Goal: Transaction & Acquisition: Purchase product/service

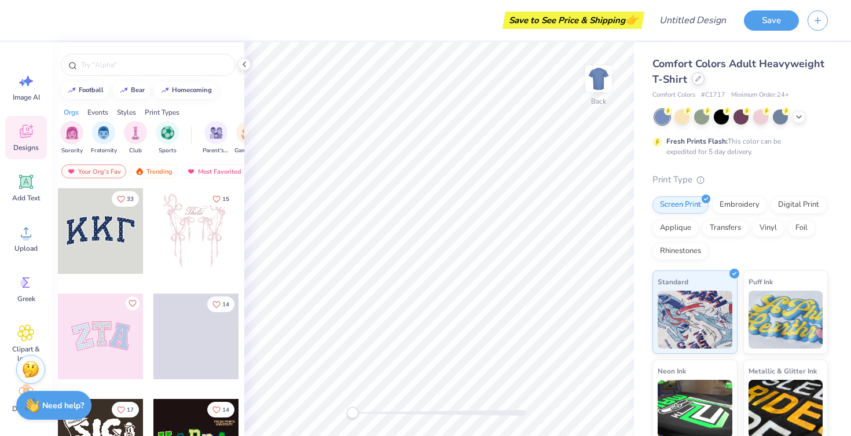
click at [701, 82] on div at bounding box center [698, 78] width 13 height 13
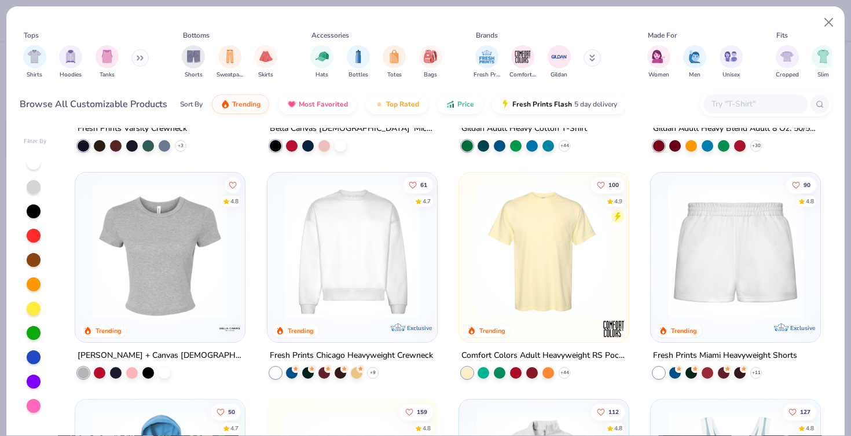
scroll to position [644, 0]
click at [72, 60] on img "filter for Hoodies" at bounding box center [70, 55] width 13 height 13
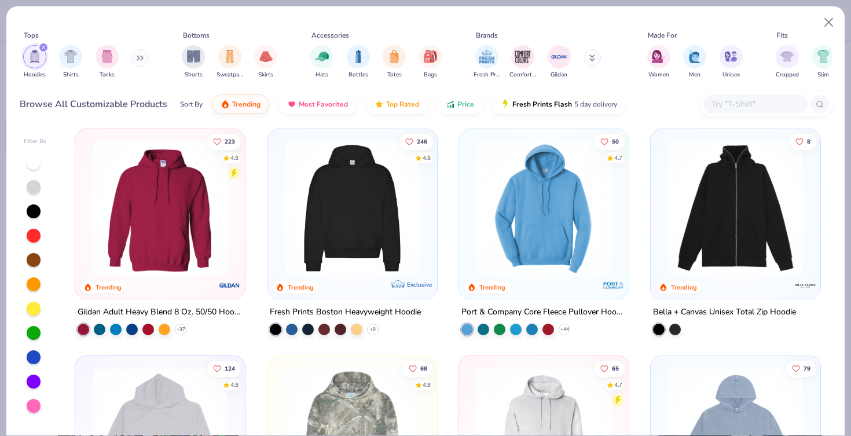
scroll to position [3, 0]
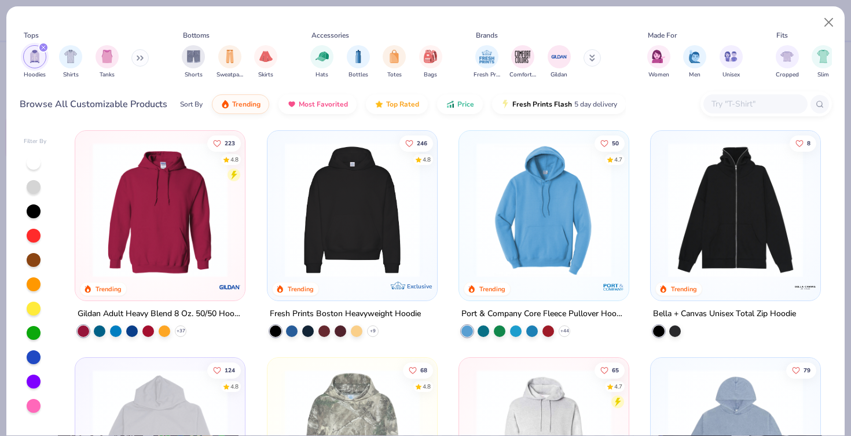
click at [335, 242] on img at bounding box center [352, 209] width 147 height 135
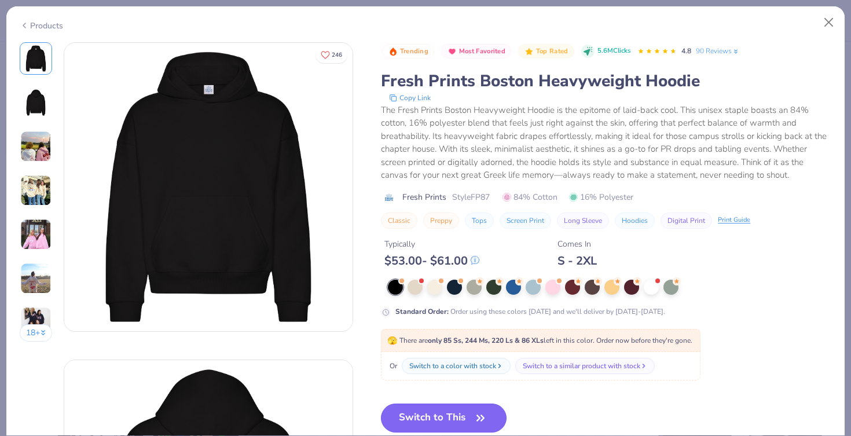
click at [412, 419] on button "Switch to This" at bounding box center [444, 418] width 126 height 29
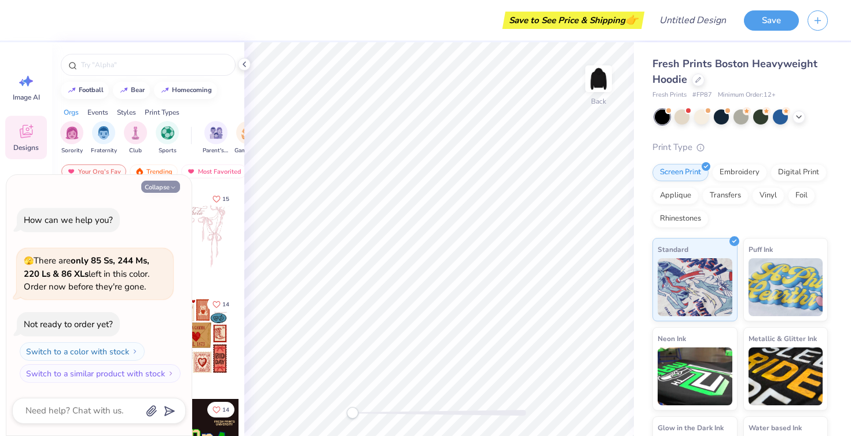
click at [163, 192] on button "Collapse" at bounding box center [160, 187] width 39 height 12
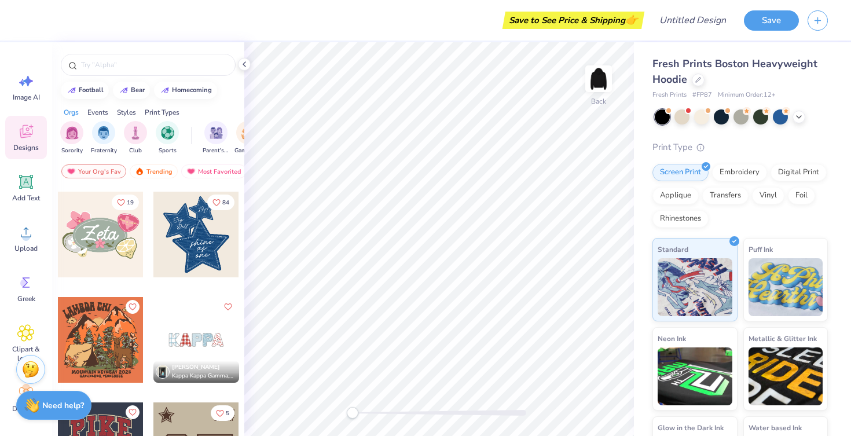
scroll to position [844, 0]
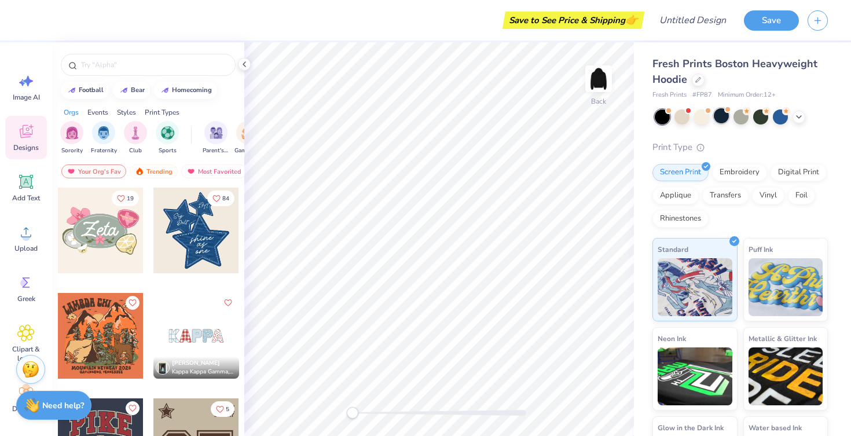
click at [718, 117] on div at bounding box center [721, 115] width 15 height 15
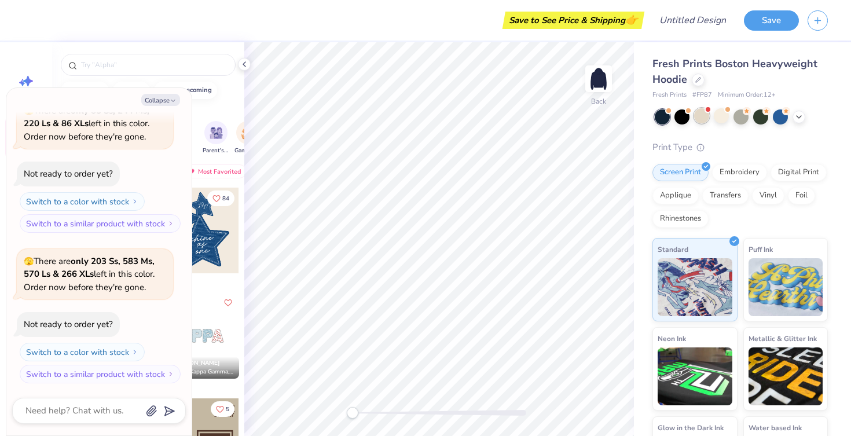
click at [703, 116] on div at bounding box center [701, 115] width 15 height 15
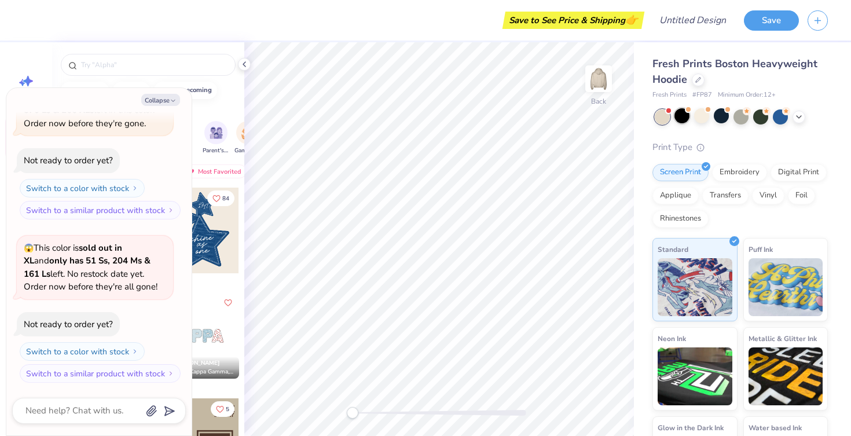
click at [689, 114] on div at bounding box center [682, 115] width 15 height 15
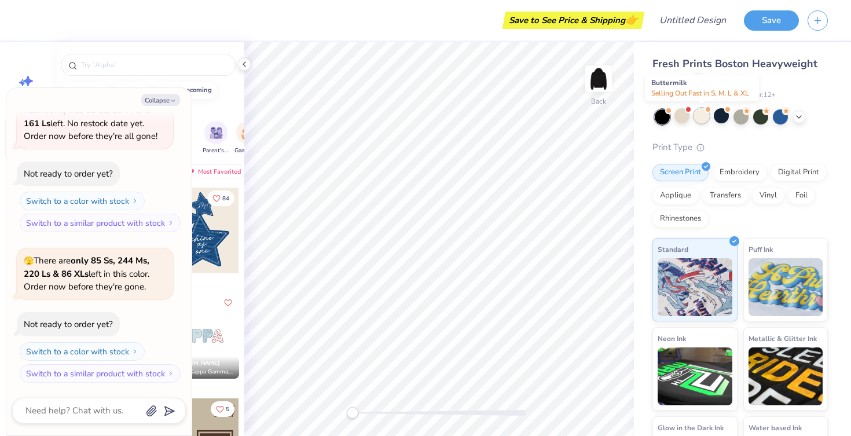
click at [708, 118] on div at bounding box center [701, 115] width 15 height 15
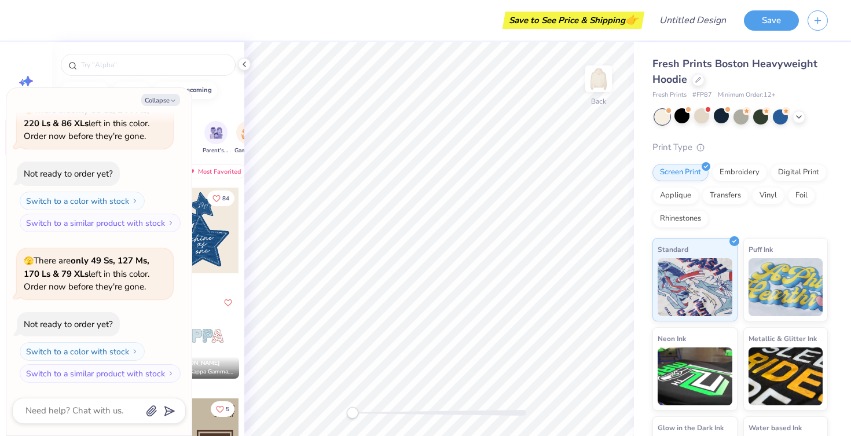
click at [663, 120] on div at bounding box center [662, 116] width 15 height 15
click at [163, 105] on button "Collapse" at bounding box center [160, 100] width 39 height 12
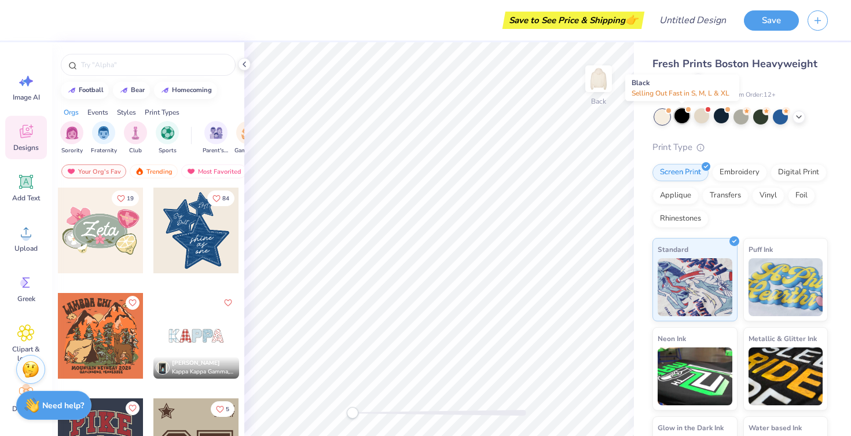
click at [685, 112] on div at bounding box center [682, 115] width 15 height 15
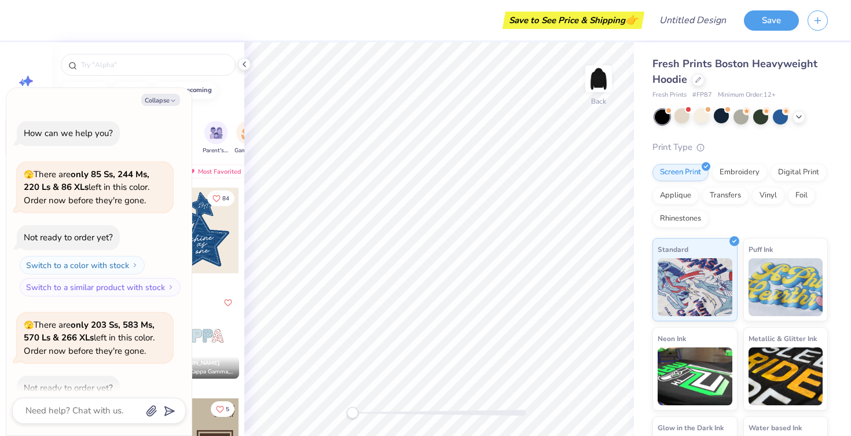
scroll to position [830, 0]
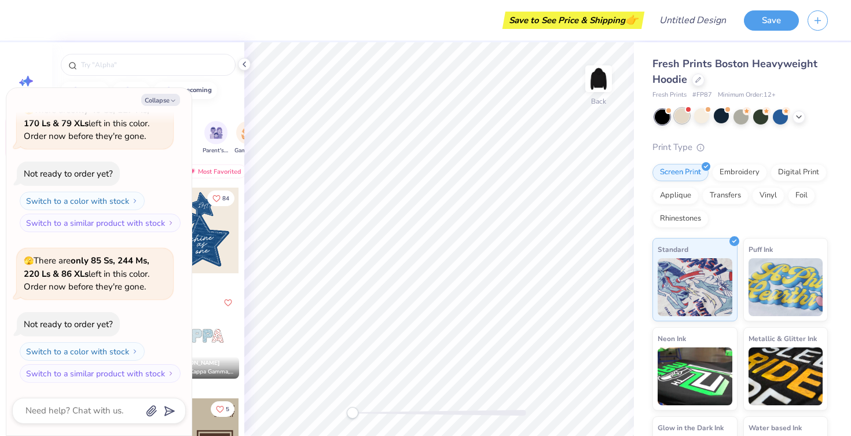
click at [682, 112] on div at bounding box center [682, 115] width 15 height 15
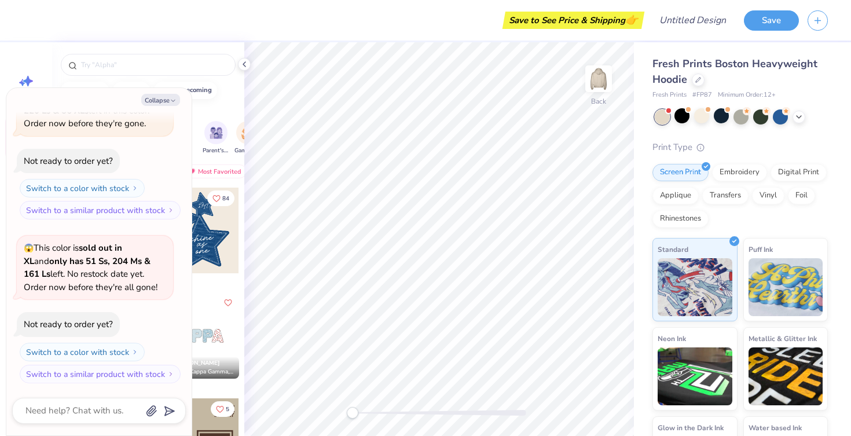
click at [709, 122] on div at bounding box center [701, 115] width 15 height 15
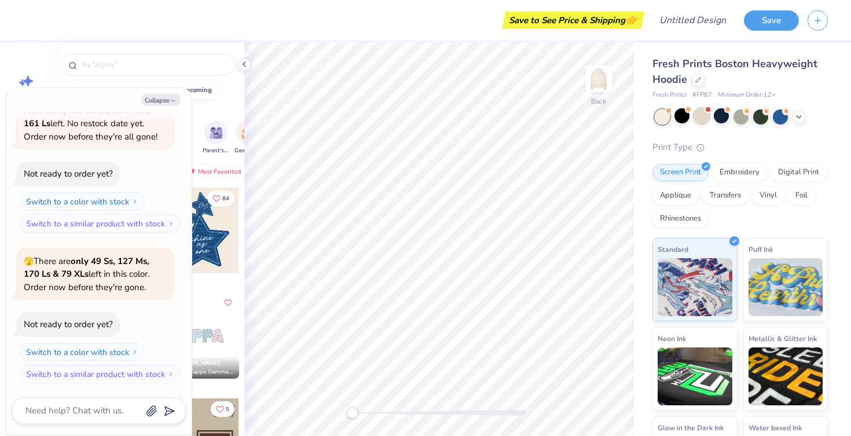
click at [706, 120] on div at bounding box center [701, 115] width 15 height 15
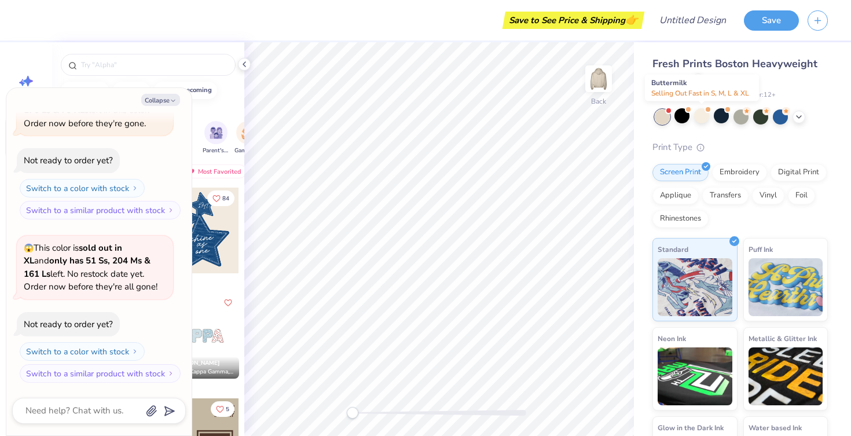
click at [706, 120] on div at bounding box center [701, 115] width 15 height 15
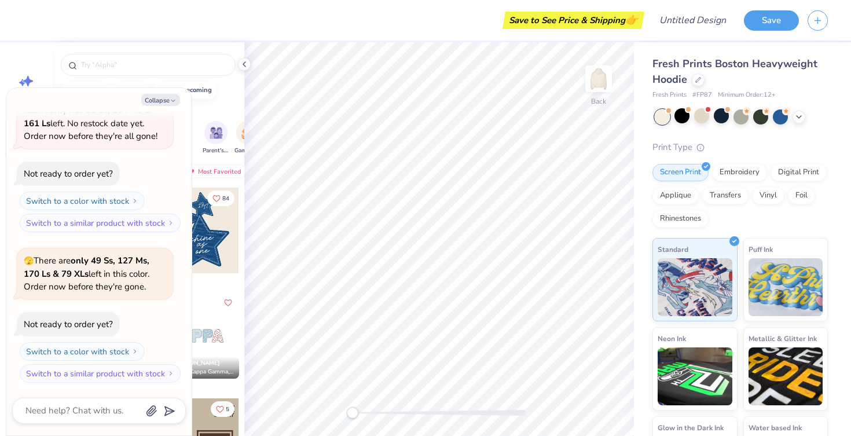
click at [662, 116] on div at bounding box center [662, 116] width 15 height 15
click at [174, 98] on icon "button" at bounding box center [173, 100] width 7 height 7
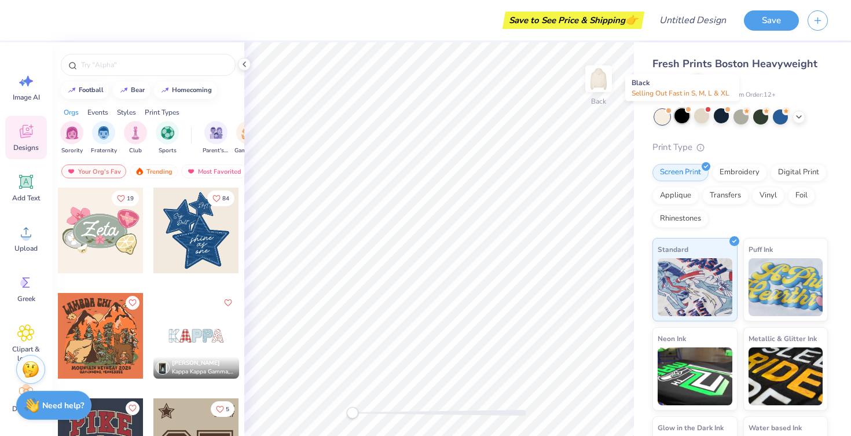
click at [684, 118] on div at bounding box center [682, 115] width 15 height 15
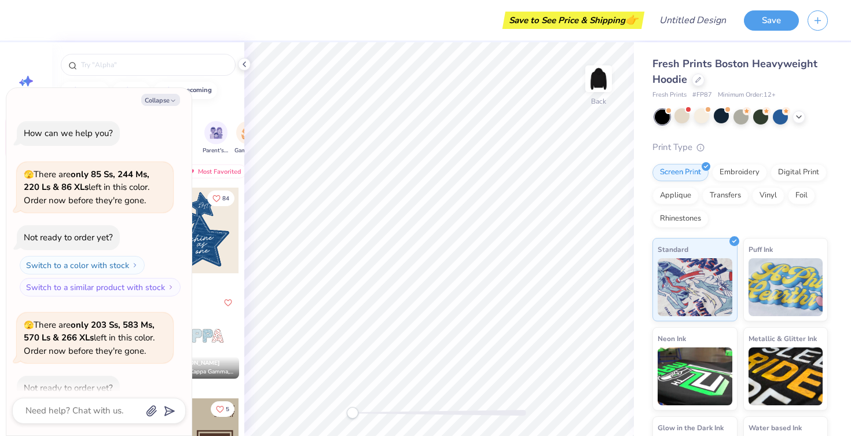
scroll to position [1760, 0]
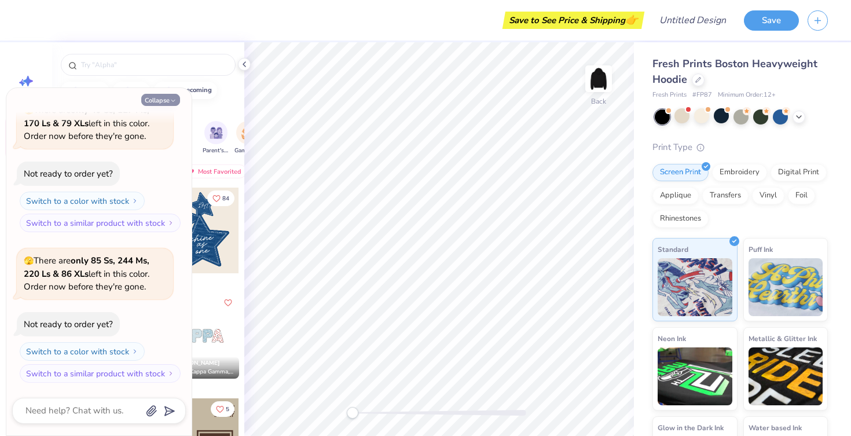
click at [162, 102] on button "Collapse" at bounding box center [160, 100] width 39 height 12
type textarea "x"
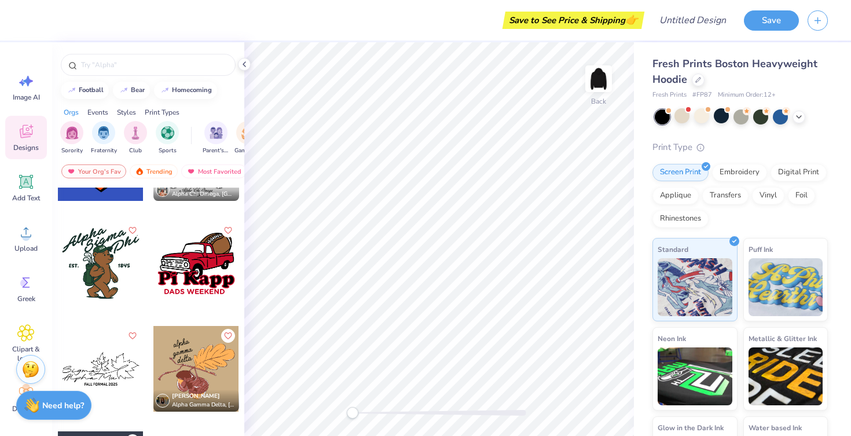
scroll to position [5367, 0]
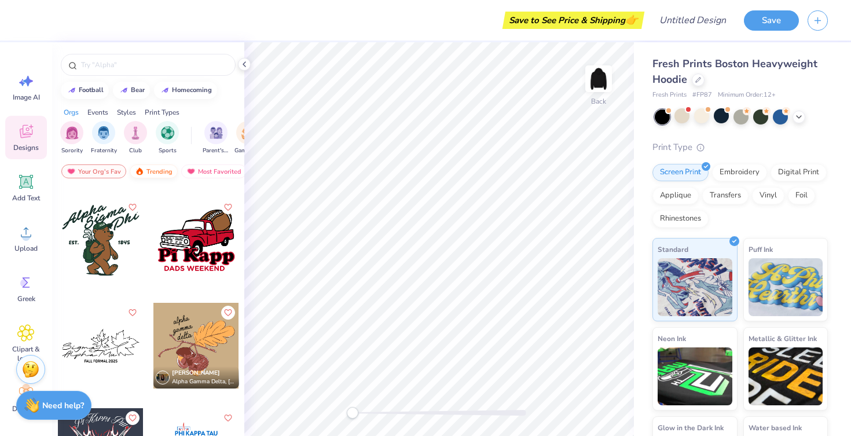
click at [153, 173] on div "Trending" at bounding box center [154, 171] width 48 height 14
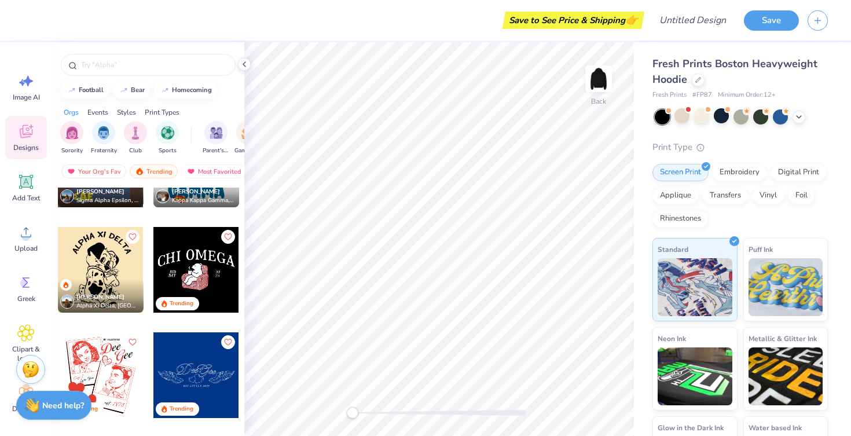
scroll to position [3169, 0]
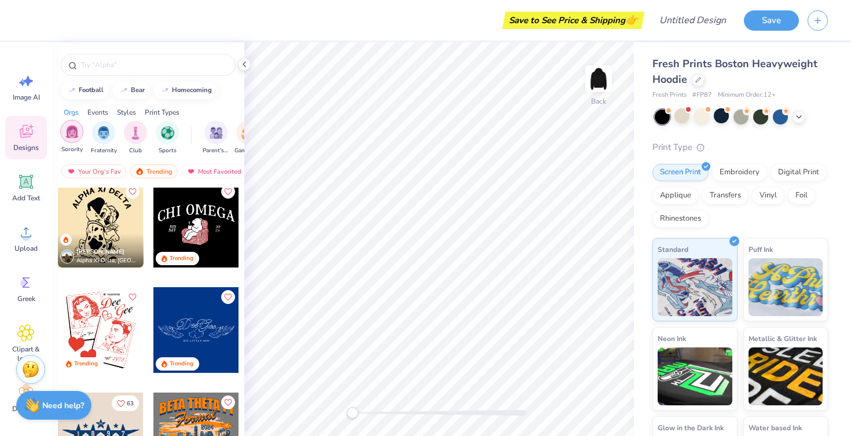
click at [72, 135] on img "filter for Sorority" at bounding box center [71, 131] width 13 height 13
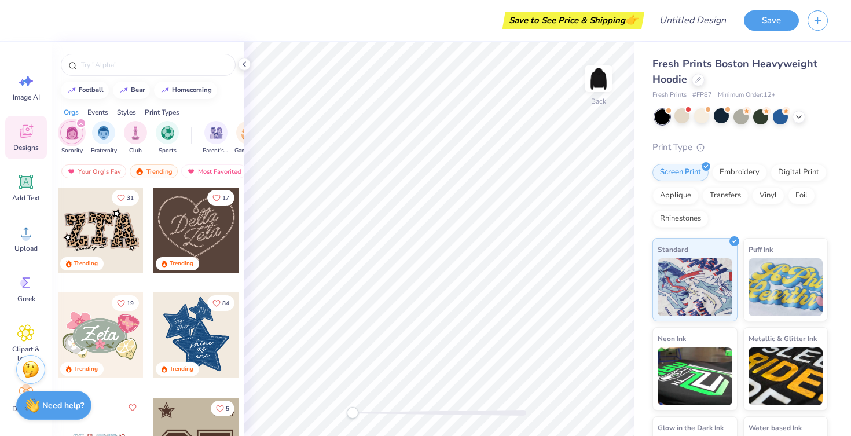
scroll to position [540, 0]
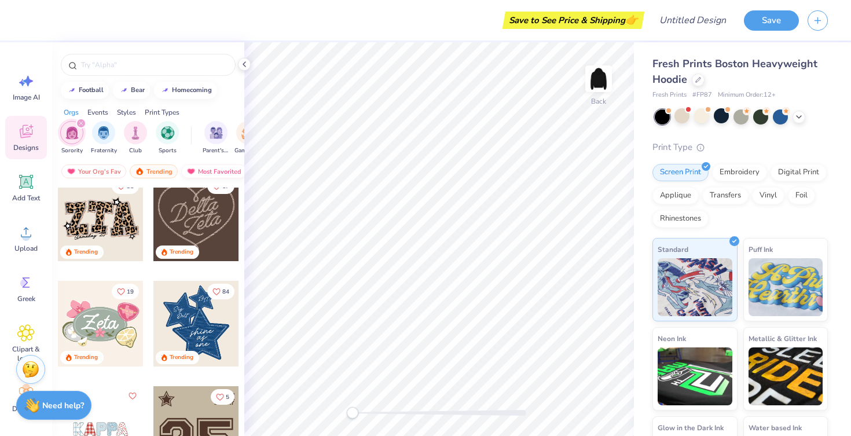
click at [210, 169] on div "Most Favorited" at bounding box center [213, 171] width 65 height 14
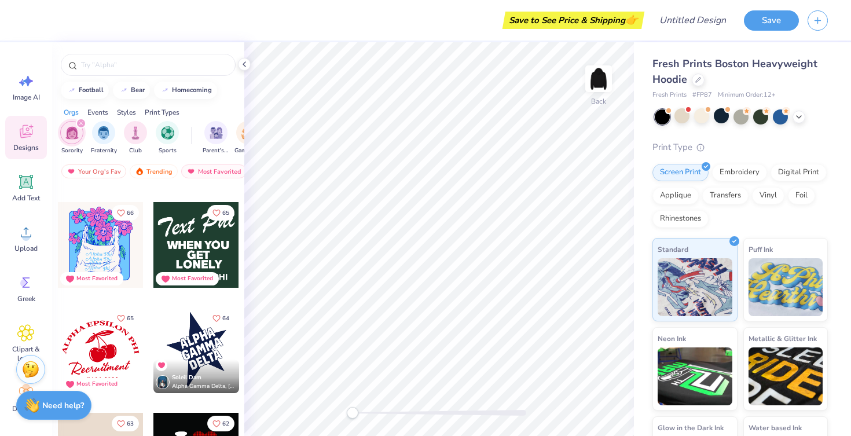
scroll to position [2946, 0]
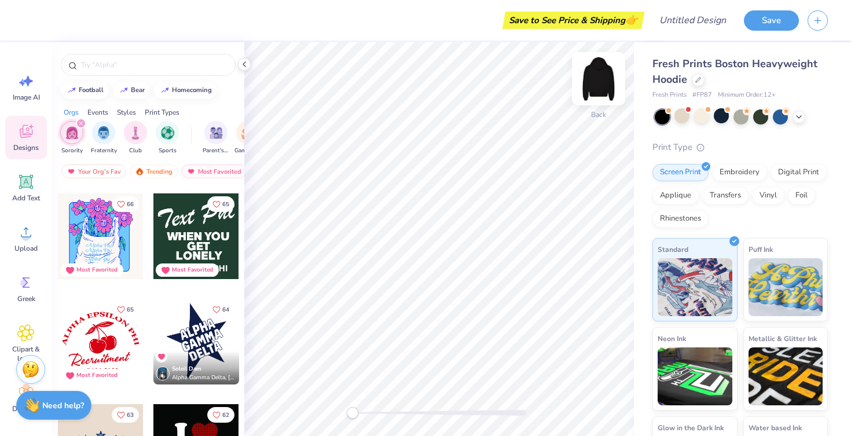
click at [598, 79] on img at bounding box center [599, 79] width 46 height 46
click at [211, 229] on div at bounding box center [196, 236] width 86 height 86
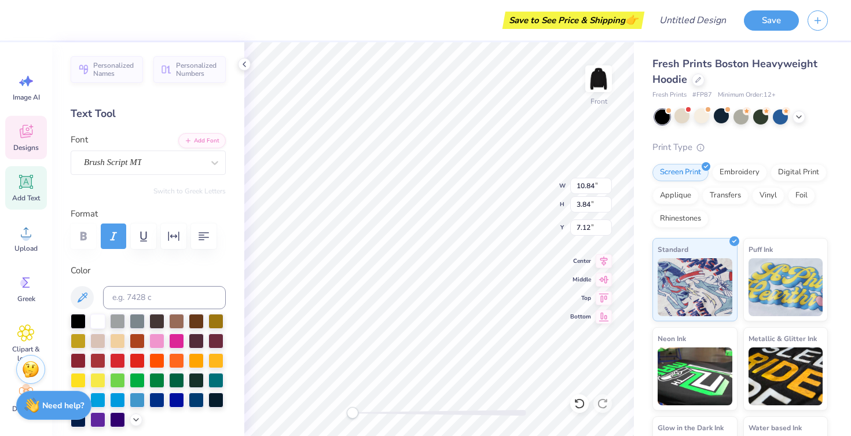
scroll to position [0, 0]
type textarea "I"
type textarea "if lost"
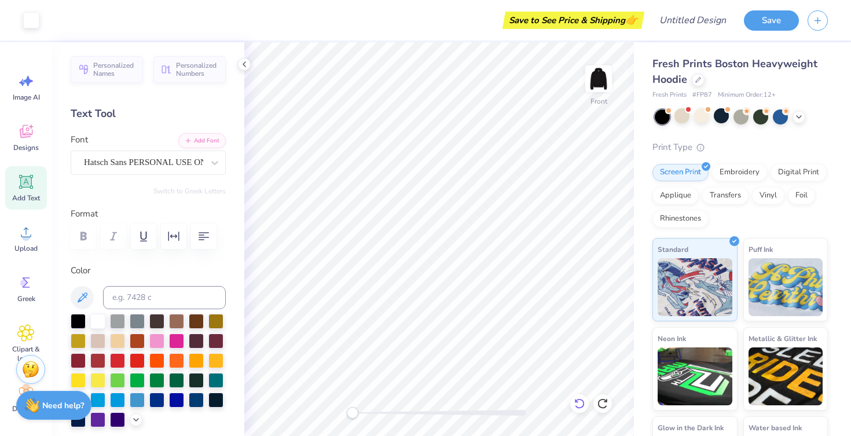
click at [579, 397] on div at bounding box center [579, 403] width 19 height 19
click at [605, 402] on icon at bounding box center [606, 401] width 2 height 2
type textarea "RETURN TO"
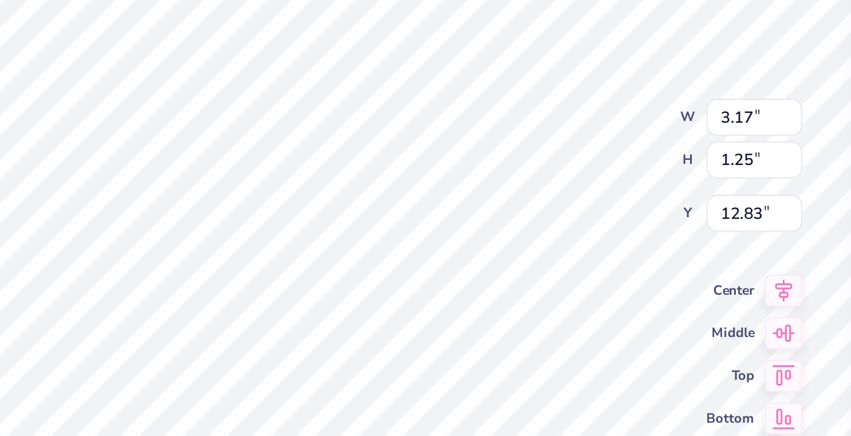
type textarea "GUSTAVUS"
type input "6.33"
type input "14.16"
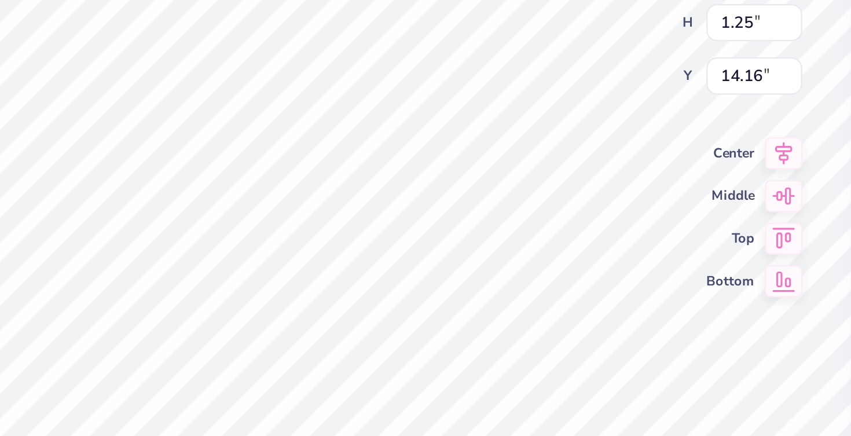
scroll to position [0, 2]
type textarea "FLAG Football"
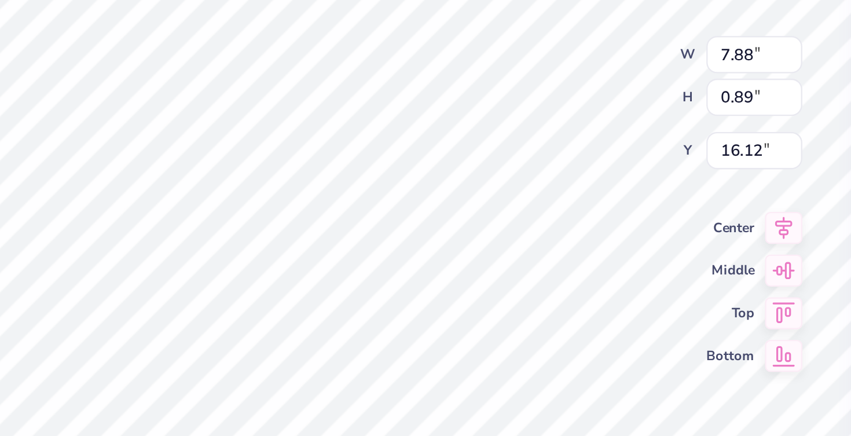
scroll to position [0, 2]
type textarea "507-GAC-FLAG"
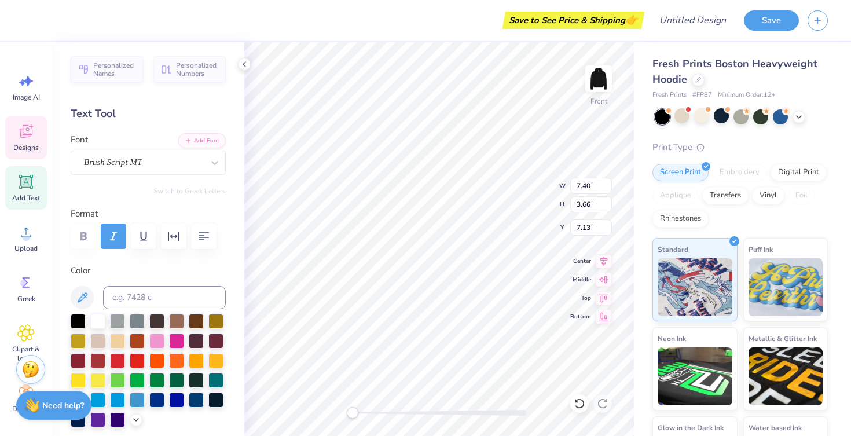
scroll to position [0, 0]
type textarea "if lost"
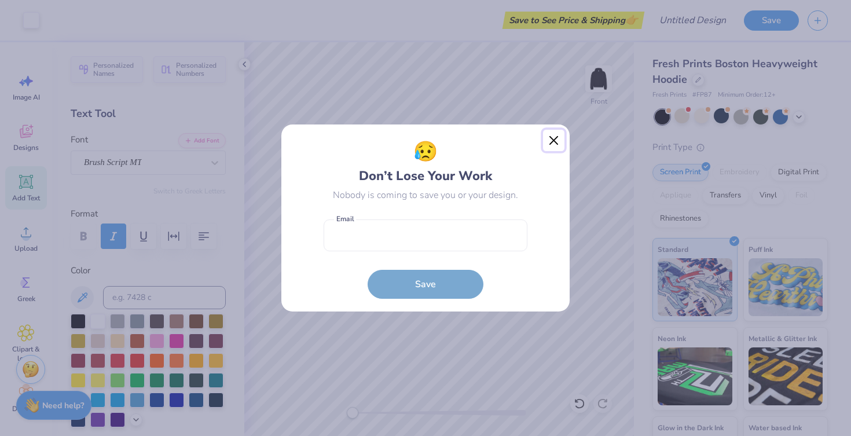
click at [552, 134] on button "Close" at bounding box center [554, 141] width 22 height 22
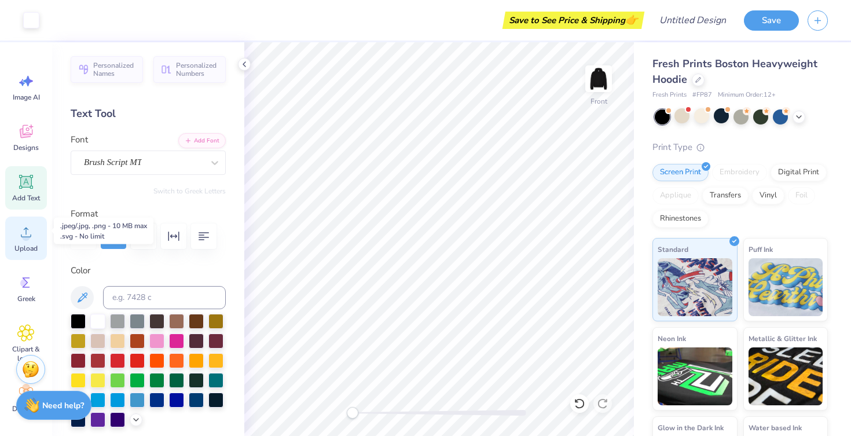
scroll to position [8, 0]
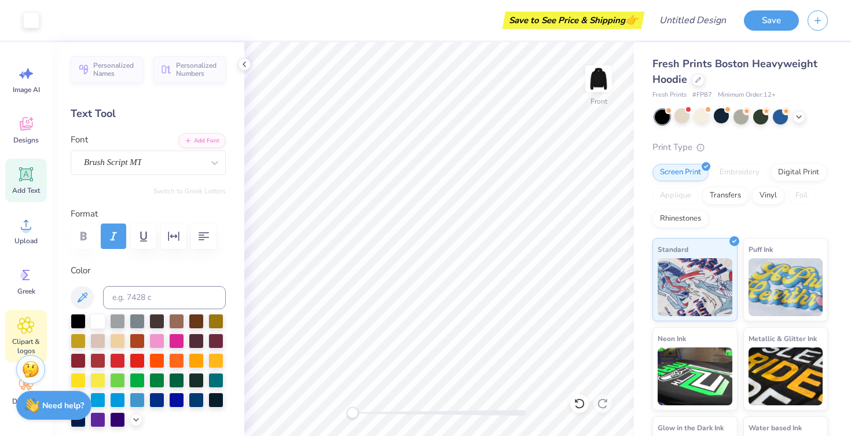
click at [31, 335] on div "Clipart & logos" at bounding box center [26, 336] width 42 height 53
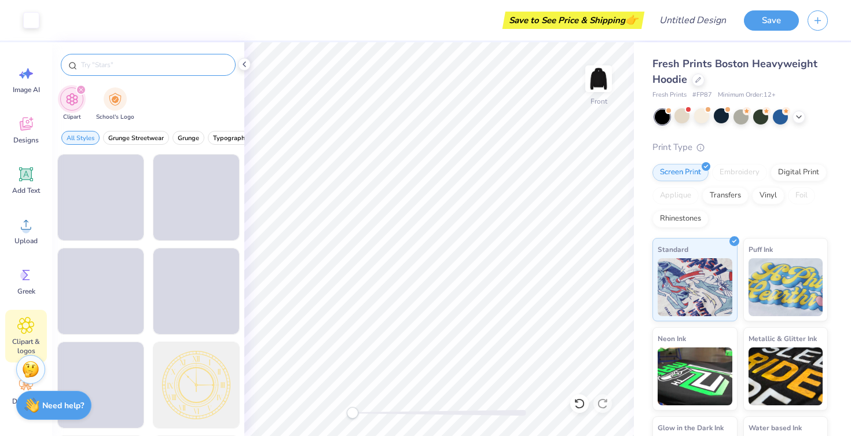
click at [116, 70] on input "text" at bounding box center [154, 65] width 148 height 12
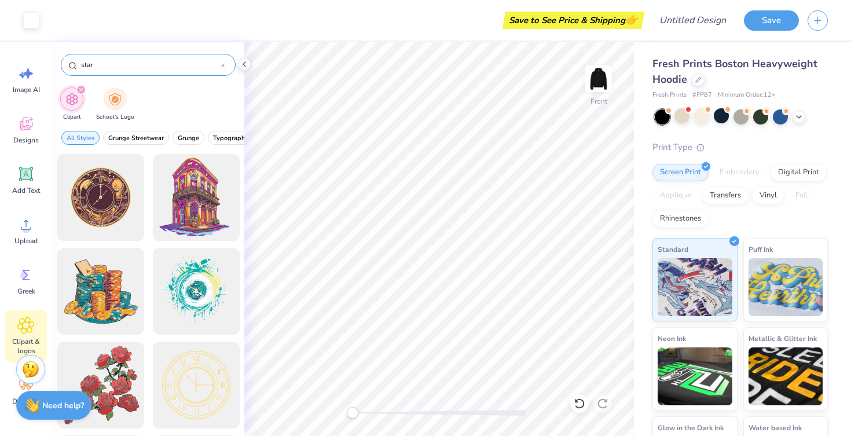
type input "star"
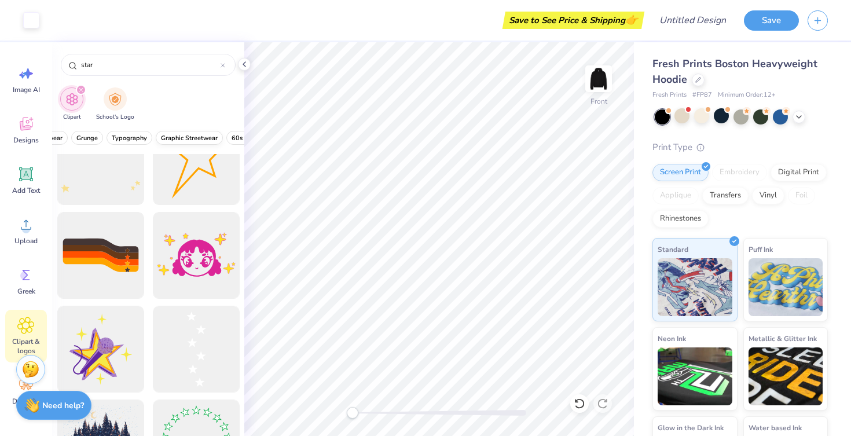
scroll to position [0, 104]
click at [116, 137] on span "Typography" at bounding box center [126, 138] width 35 height 9
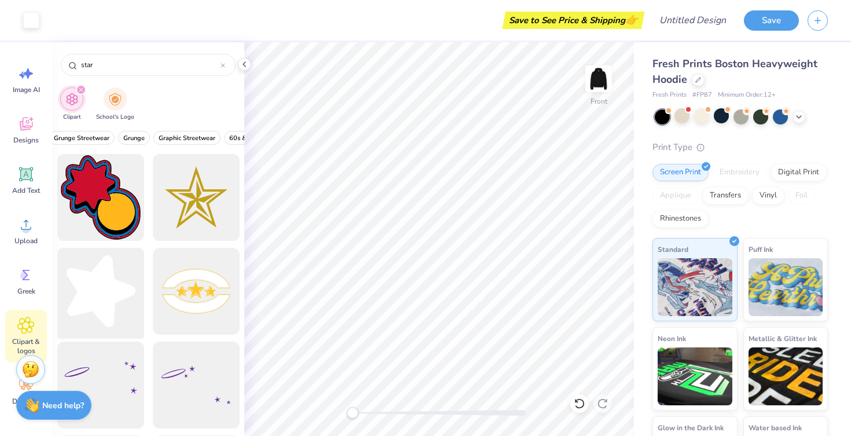
click at [115, 291] on div at bounding box center [101, 292] width 96 height 96
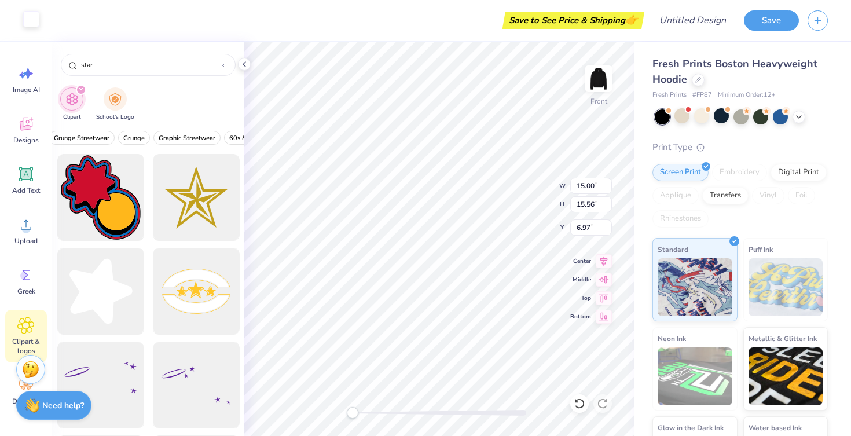
click at [25, 19] on div at bounding box center [31, 19] width 16 height 16
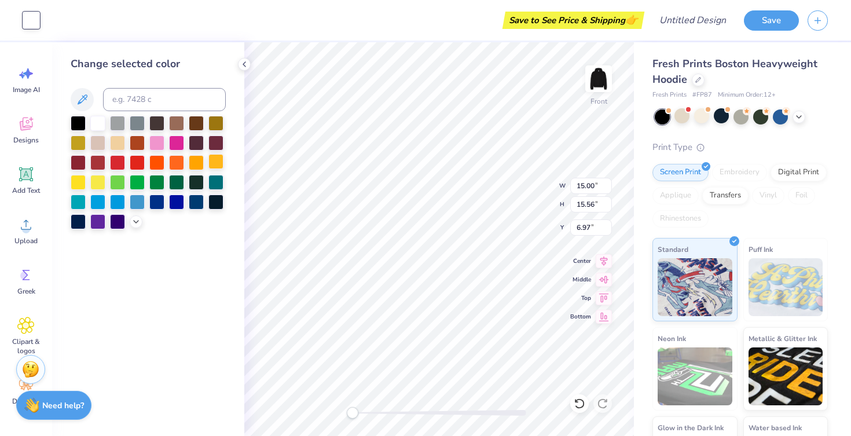
click at [217, 161] on div at bounding box center [216, 161] width 15 height 15
click at [215, 162] on div at bounding box center [216, 161] width 15 height 15
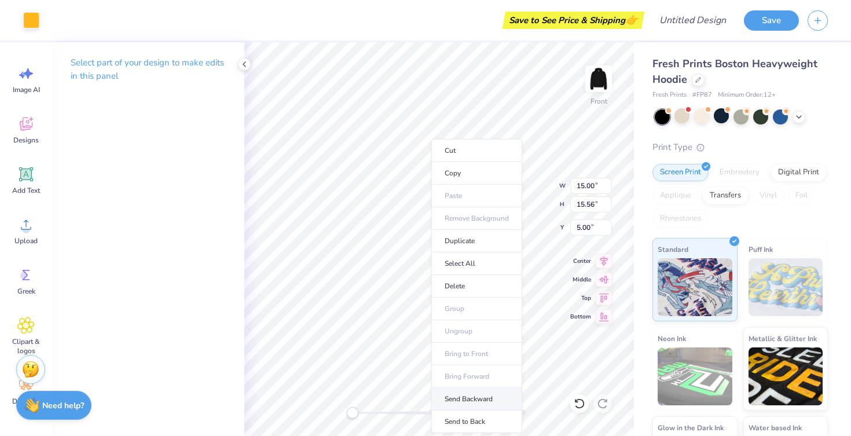
click at [466, 408] on li "Send Backward" at bounding box center [476, 399] width 91 height 23
click at [490, 420] on li "Send to Back" at bounding box center [482, 422] width 91 height 23
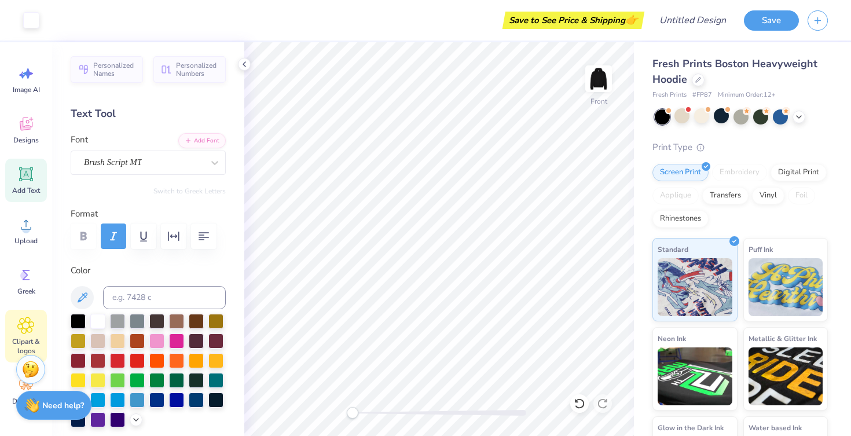
click at [29, 336] on div "Clipart & logos" at bounding box center [26, 336] width 42 height 53
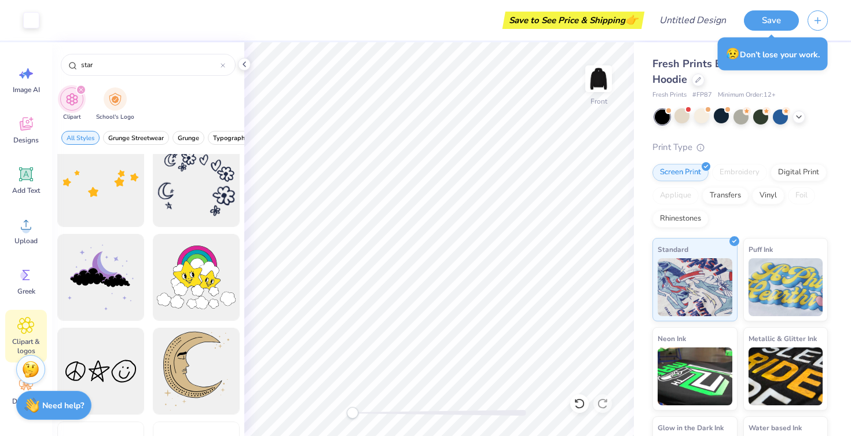
scroll to position [2753, 0]
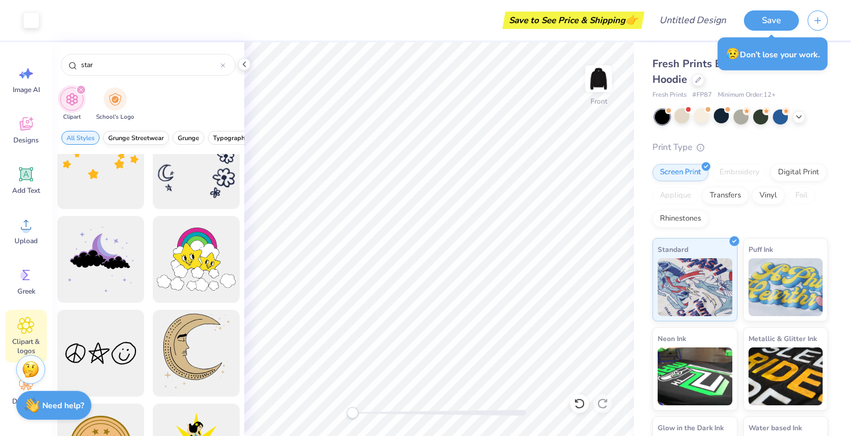
click at [153, 134] on span "Grunge Streetwear" at bounding box center [136, 138] width 56 height 9
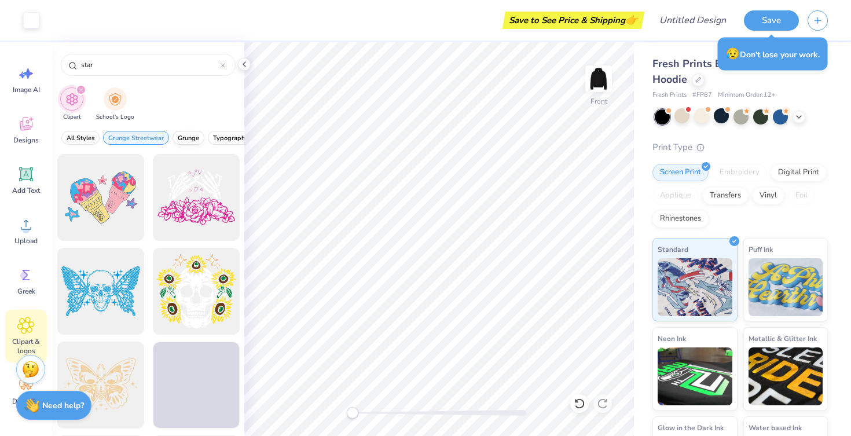
click at [179, 135] on span "Grunge" at bounding box center [188, 138] width 21 height 9
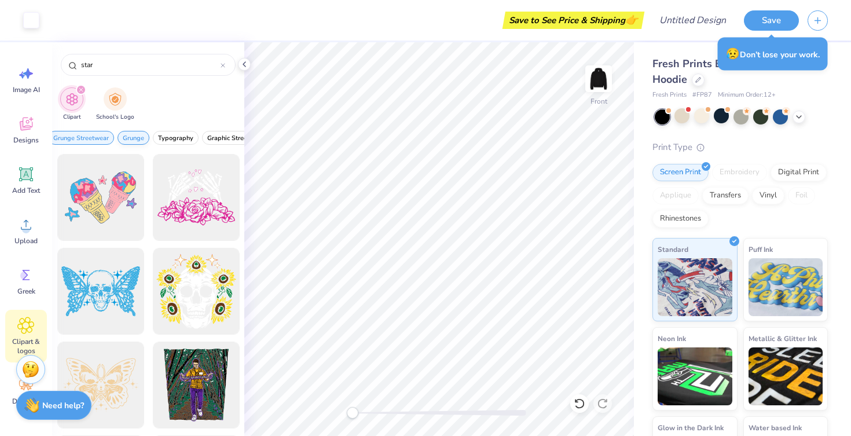
click at [178, 135] on span "Typography" at bounding box center [175, 138] width 35 height 9
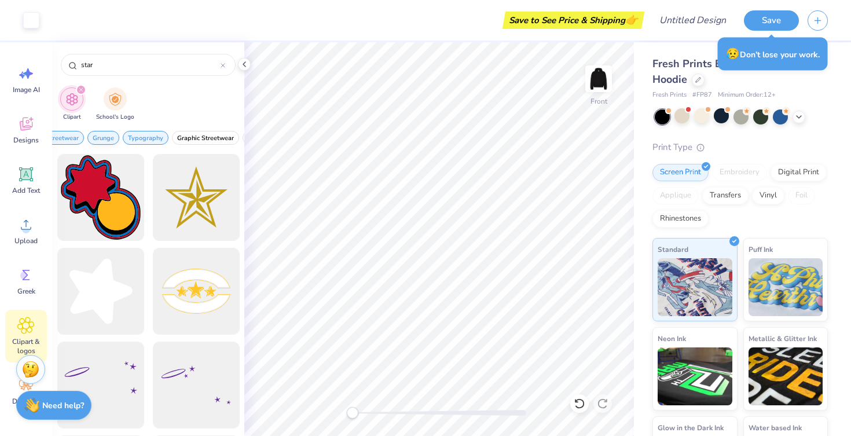
scroll to position [0, 92]
click at [178, 135] on span "Graphic Streetwear" at bounding box center [199, 138] width 57 height 9
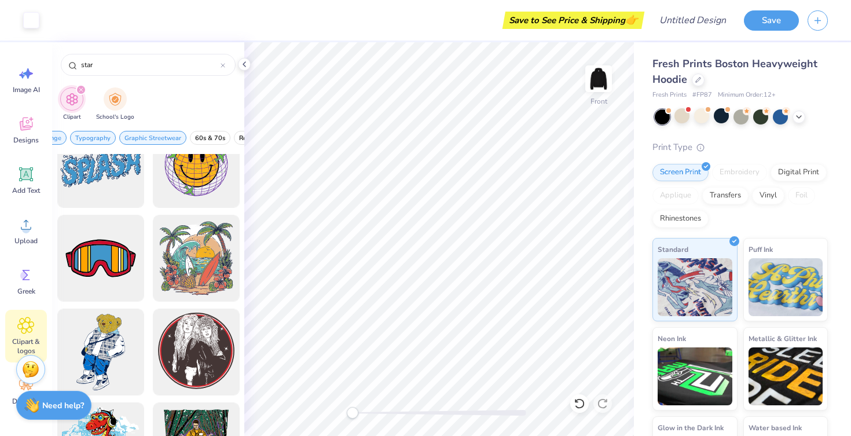
scroll to position [2484, 0]
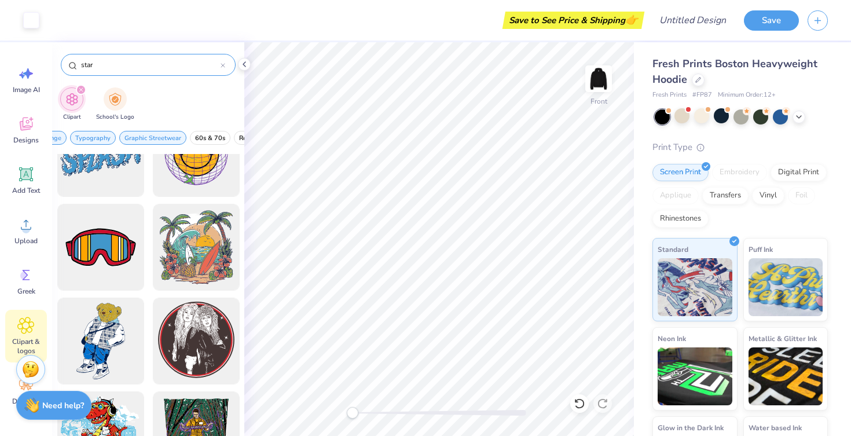
click at [123, 74] on div "star" at bounding box center [148, 65] width 175 height 22
click at [123, 72] on div "star" at bounding box center [148, 65] width 175 height 22
click at [118, 94] on img "filter for School's Logo" at bounding box center [115, 98] width 13 height 13
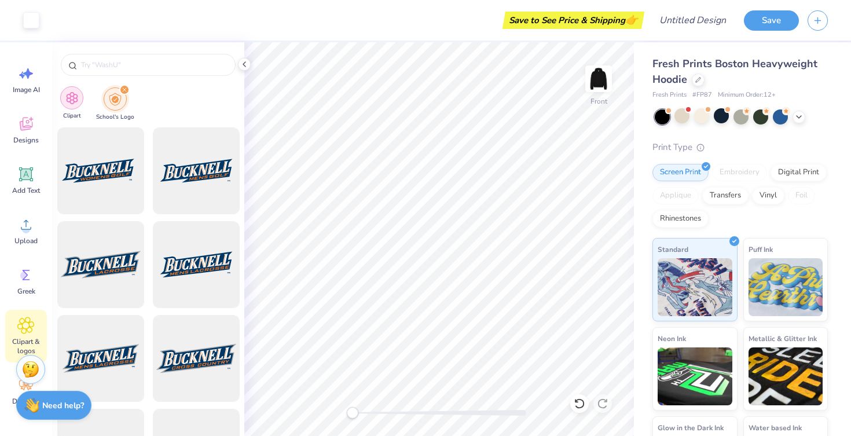
click at [76, 99] on img "filter for Clipart" at bounding box center [71, 98] width 13 height 13
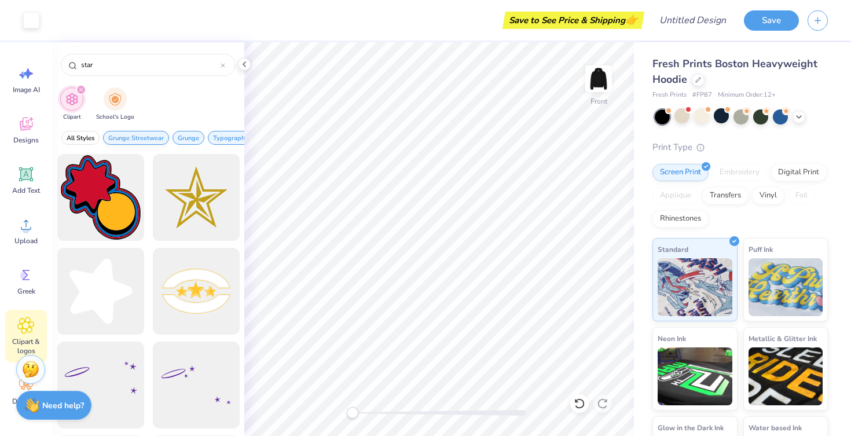
click at [150, 136] on span "Grunge Streetwear" at bounding box center [136, 138] width 56 height 9
click at [170, 136] on span "Typography" at bounding box center [161, 138] width 35 height 9
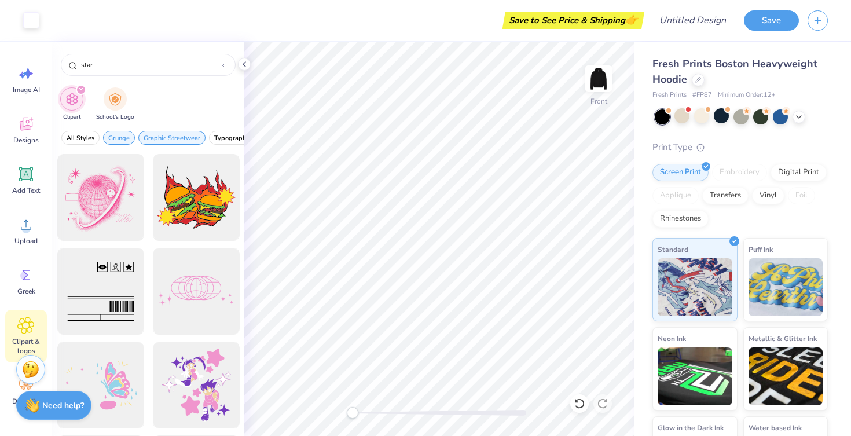
click at [170, 136] on span "Graphic Streetwear" at bounding box center [172, 138] width 57 height 9
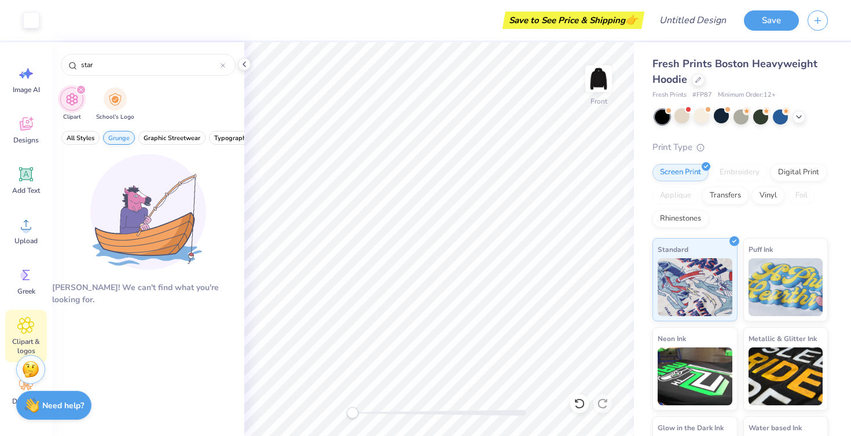
click at [121, 136] on span "Grunge" at bounding box center [118, 138] width 21 height 9
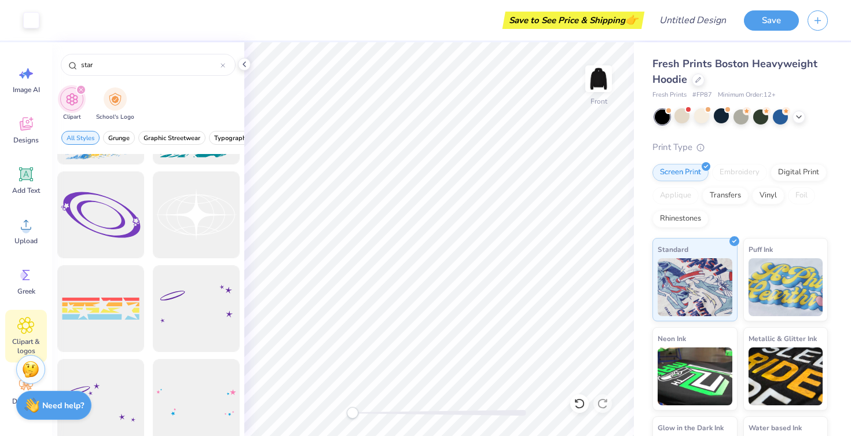
scroll to position [2331, 0]
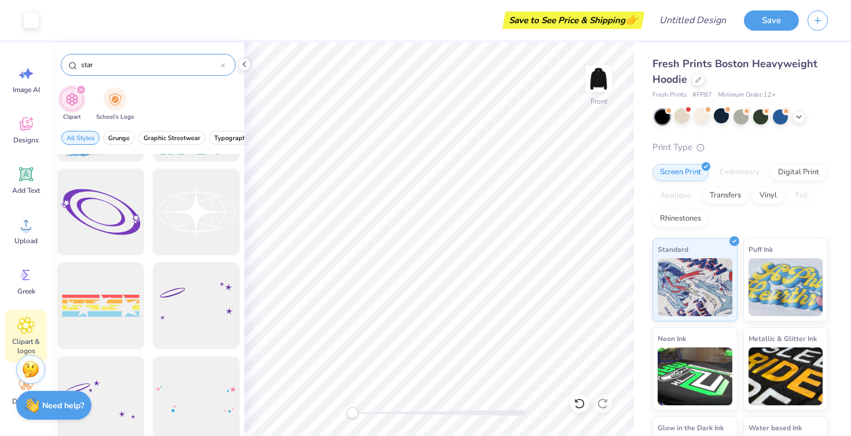
click at [120, 59] on input "star" at bounding box center [150, 65] width 141 height 12
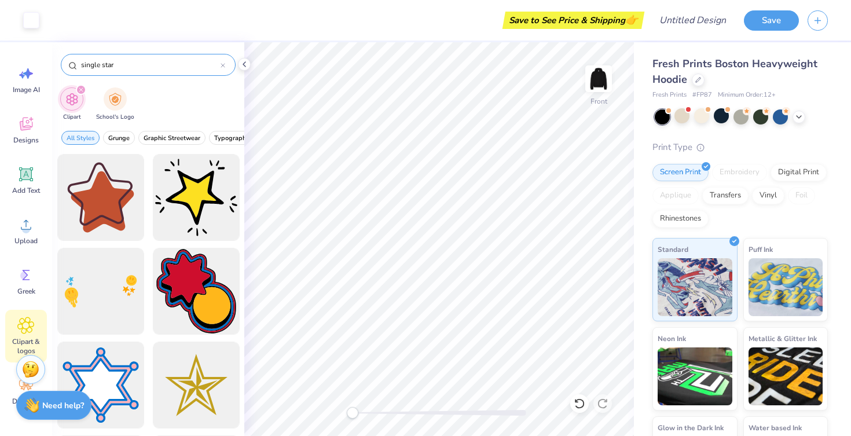
type input "single star"
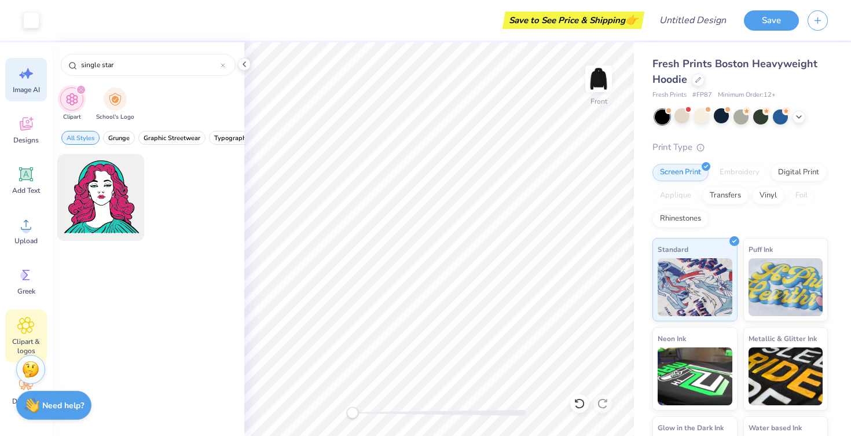
drag, startPoint x: 186, startPoint y: 70, endPoint x: 42, endPoint y: 70, distance: 143.6
click at [42, 70] on div "Art colors Save to See Price & Shipping 👉 Design Title Save Image AI Designs Ad…" at bounding box center [425, 218] width 851 height 436
click at [109, 69] on input "single star" at bounding box center [150, 65] width 141 height 12
drag, startPoint x: 119, startPoint y: 68, endPoint x: 41, endPoint y: 65, distance: 78.8
click at [41, 65] on div "Art colors Save to See Price & Shipping 👉 Design Title Save Image AI Designs Ad…" at bounding box center [425, 218] width 851 height 436
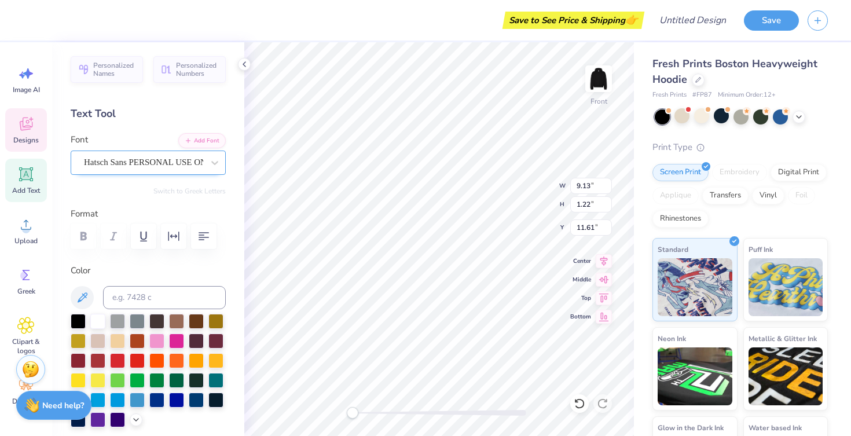
click at [184, 174] on div "Hatsch Sans PERSONAL USE ONLY" at bounding box center [148, 163] width 155 height 24
click at [204, 162] on div "Hatsch Sans PERSONAL USE ONLY" at bounding box center [148, 163] width 155 height 24
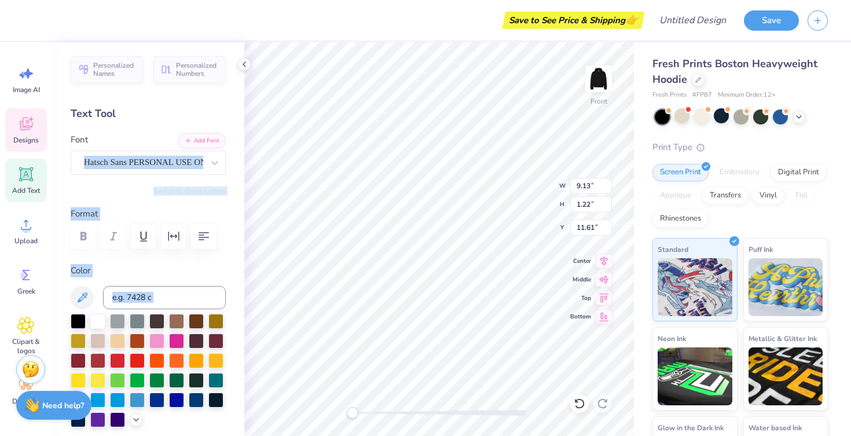
click at [265, 137] on div "Save to See Price & Shipping 👉 Design Title Save Image AI Designs Add Text Uplo…" at bounding box center [425, 218] width 851 height 436
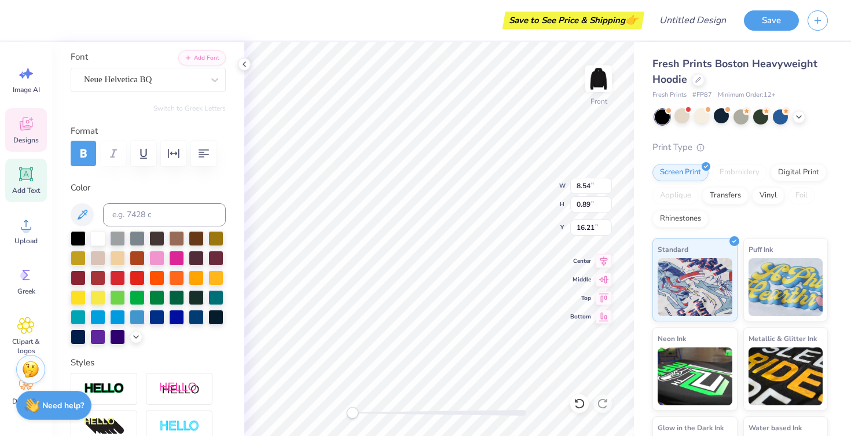
scroll to position [0, 1]
click at [195, 73] on div "Neue Helvetica BQ" at bounding box center [144, 80] width 122 height 18
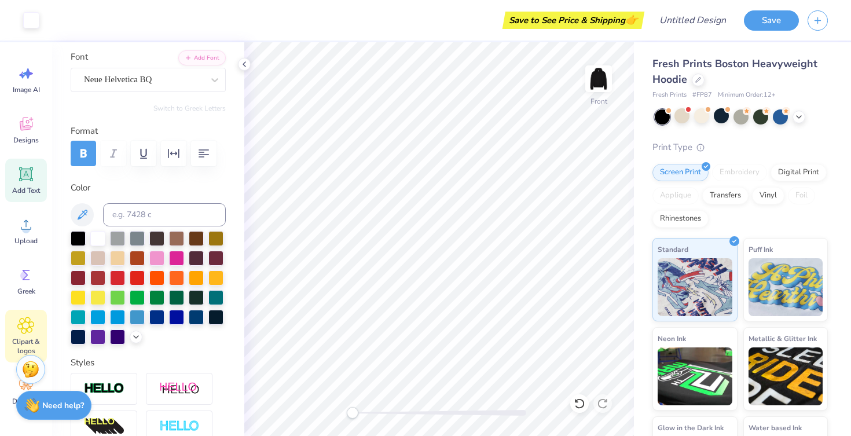
click at [30, 320] on icon at bounding box center [26, 325] width 16 height 16
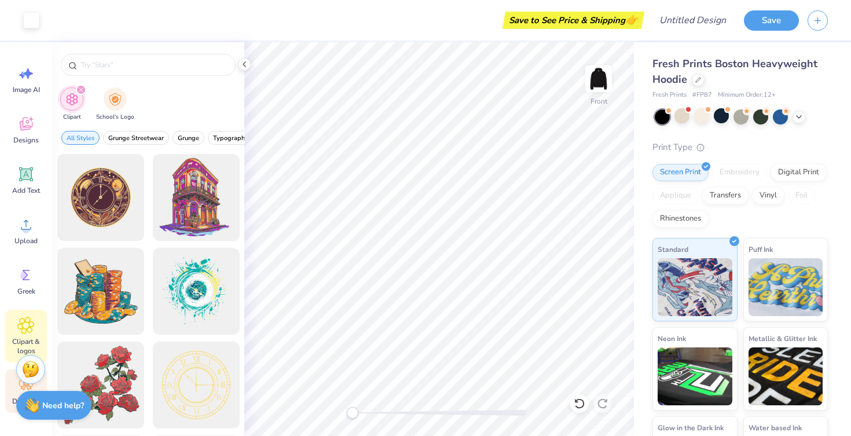
click at [15, 387] on div "Decorate" at bounding box center [26, 391] width 42 height 43
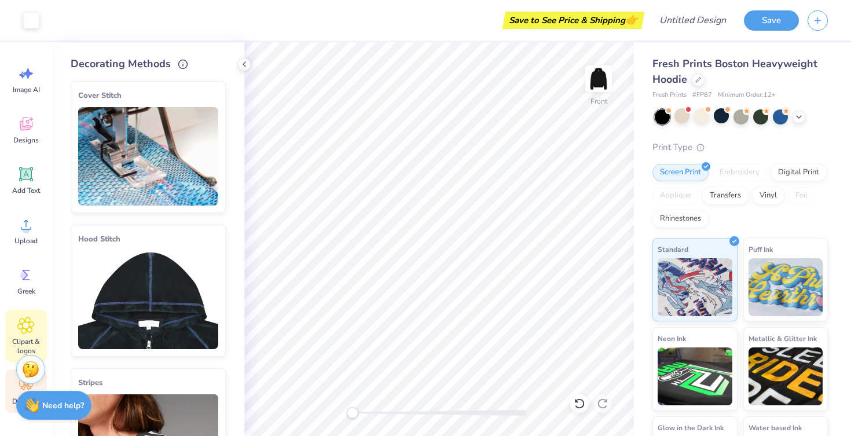
click at [26, 340] on span "Clipart & logos" at bounding box center [26, 346] width 38 height 19
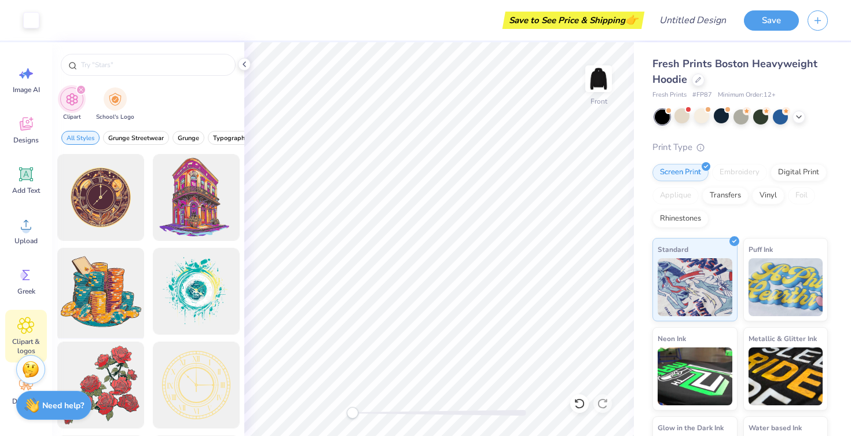
scroll to position [82, 0]
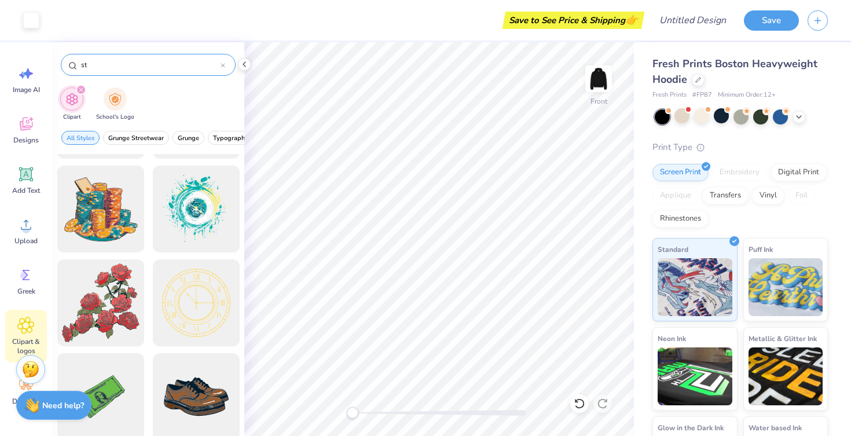
type input "s"
click at [598, 75] on img at bounding box center [599, 79] width 46 height 46
click at [26, 138] on span "Designs" at bounding box center [25, 140] width 25 height 9
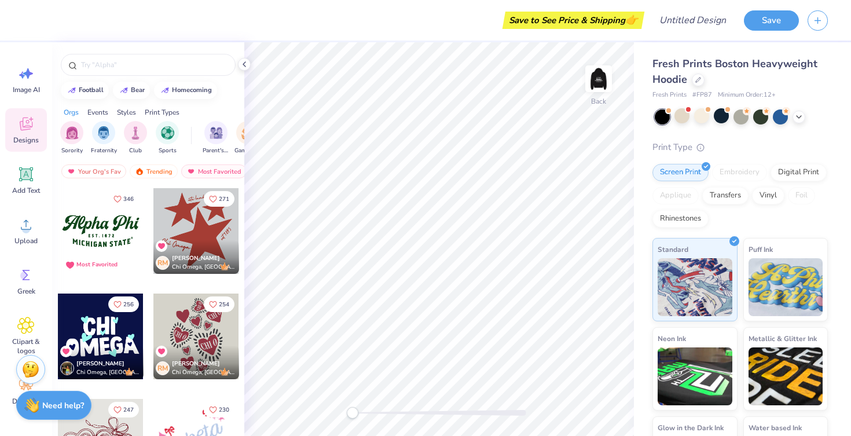
click at [182, 221] on div at bounding box center [196, 231] width 86 height 86
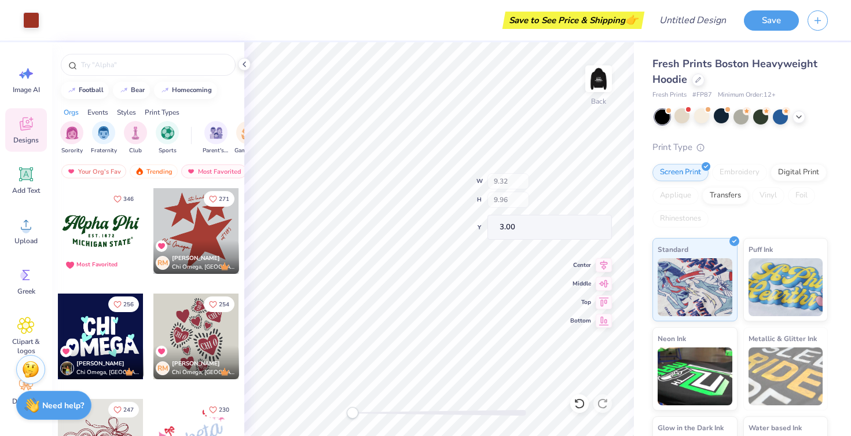
click at [526, 197] on div "Back W 9.32 H 9.96 Y 3.00 Center Middle Top Bottom" at bounding box center [439, 239] width 390 height 394
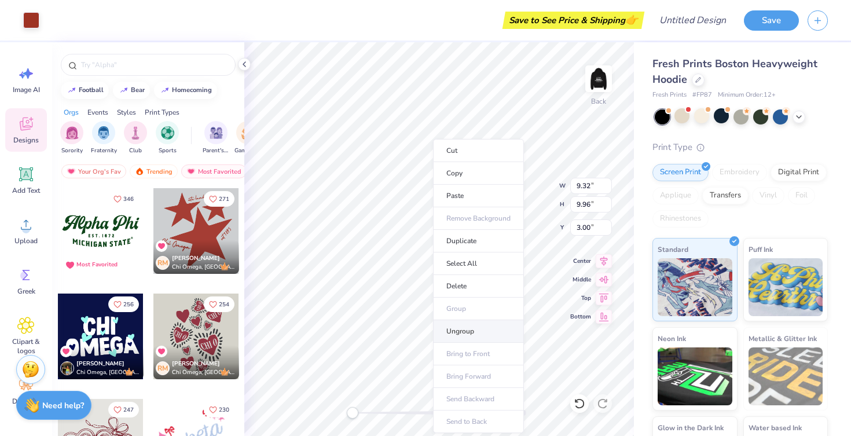
click at [474, 337] on li "Ungroup" at bounding box center [478, 331] width 91 height 23
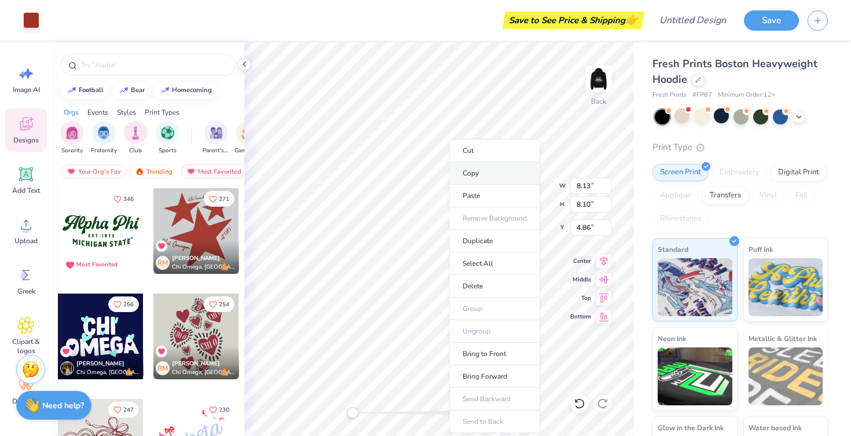
click at [478, 177] on li "Copy" at bounding box center [494, 173] width 91 height 23
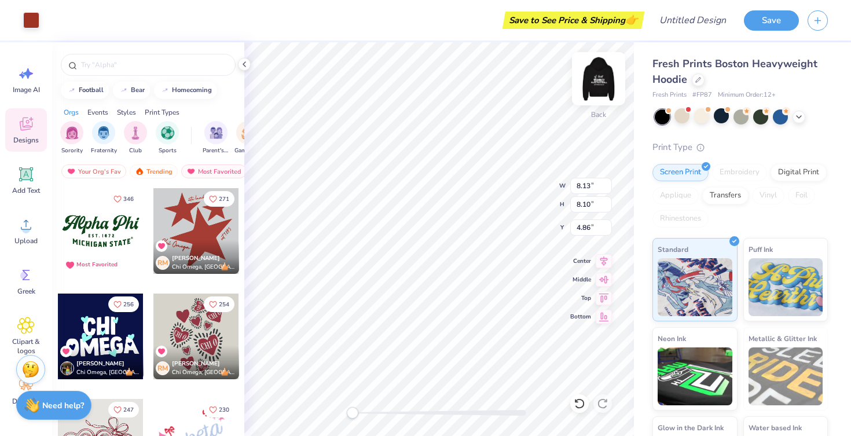
click at [601, 83] on img at bounding box center [599, 79] width 46 height 46
type input "8.32"
type input "8.29"
type input "5.11"
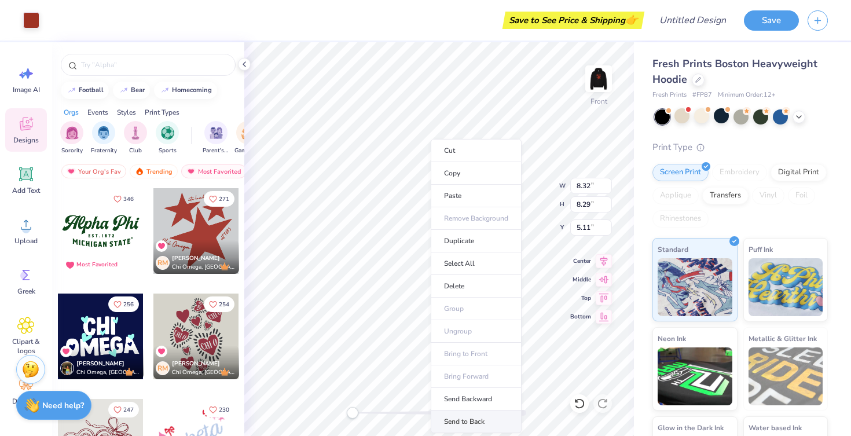
click at [465, 421] on li "Send to Back" at bounding box center [476, 422] width 91 height 23
type input "13.27"
type input "13.23"
type input "6.95"
click at [30, 22] on div at bounding box center [31, 19] width 16 height 16
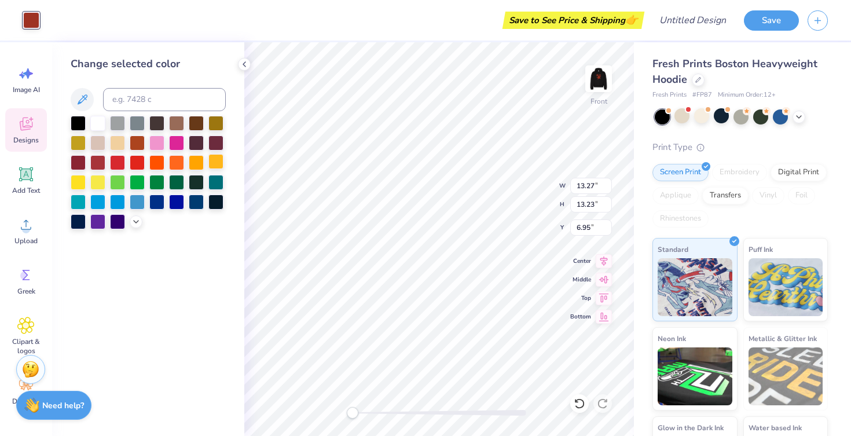
click at [218, 163] on div at bounding box center [216, 161] width 15 height 15
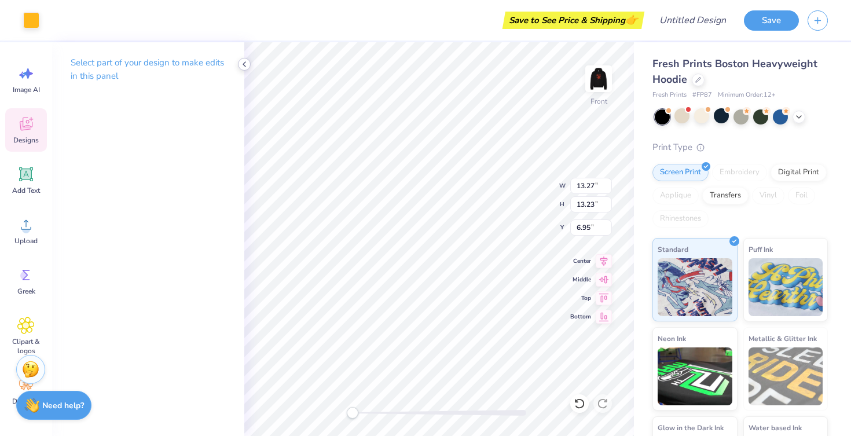
click at [246, 60] on icon at bounding box center [244, 64] width 9 height 9
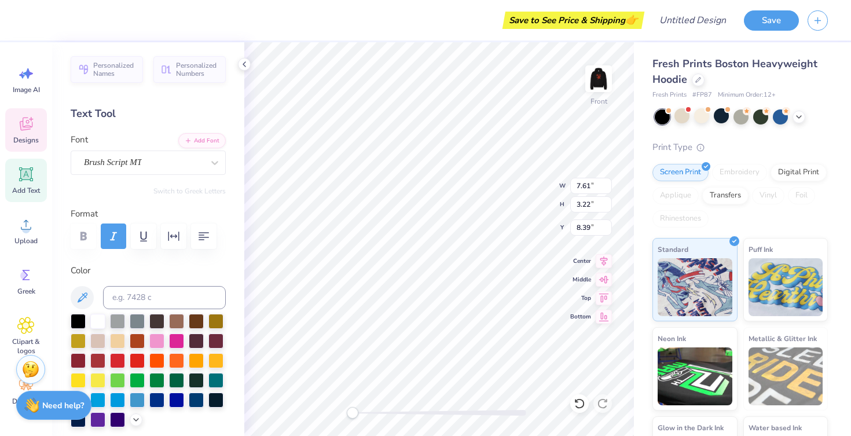
type input "13.27"
type input "13.23"
type input "6.95"
type input "7.61"
type input "3.22"
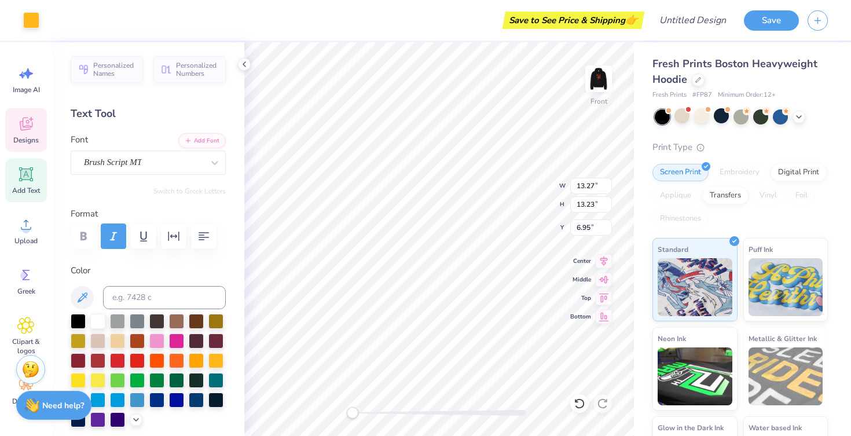
type input "9.12"
type input "5.31"
type input "13.27"
type input "13.23"
type input "6.95"
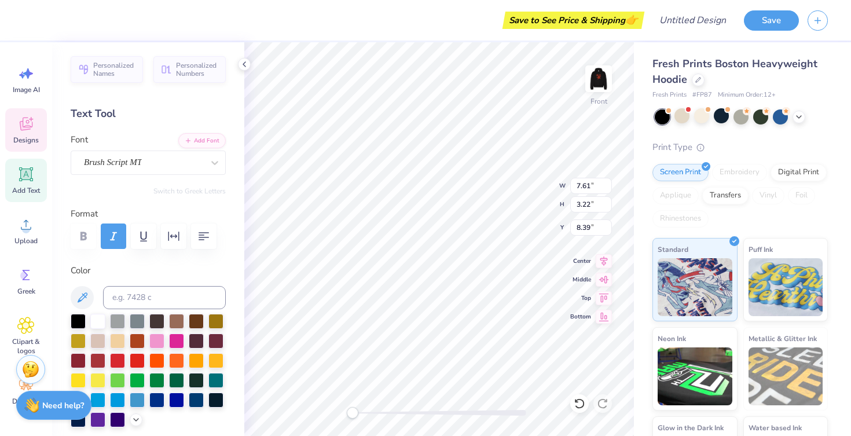
type input "13.27"
type input "13.23"
type input "6.95"
click at [591, 78] on img at bounding box center [599, 79] width 46 height 46
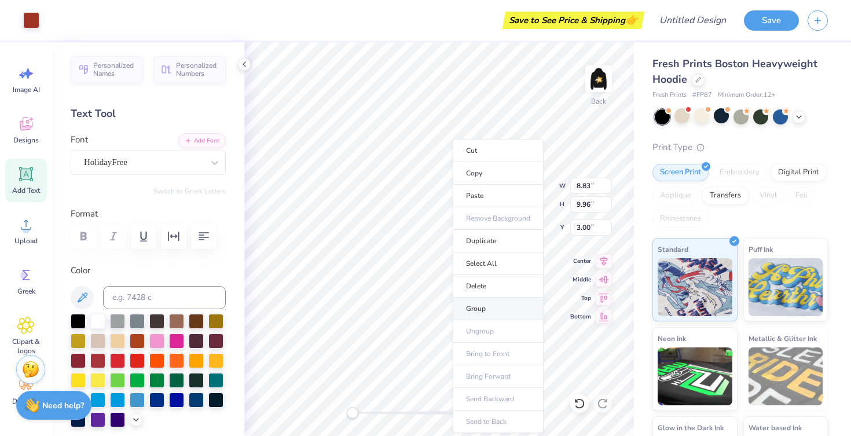
click at [479, 309] on li "Group" at bounding box center [498, 309] width 91 height 23
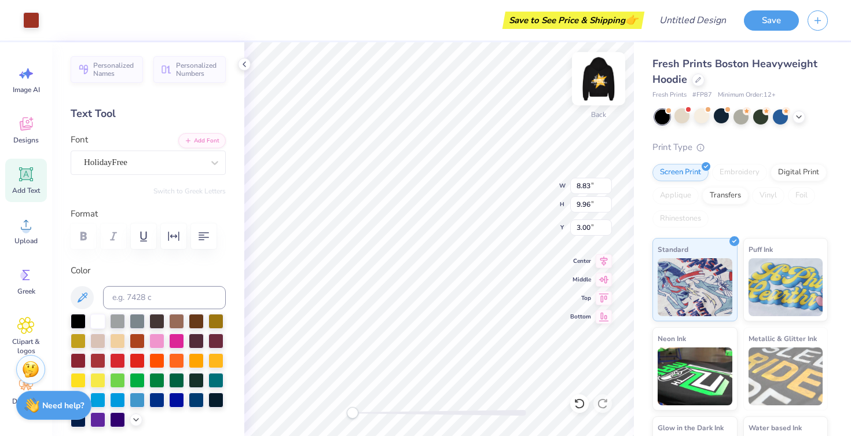
click at [598, 76] on img at bounding box center [599, 79] width 46 height 46
click at [594, 90] on img at bounding box center [599, 79] width 46 height 46
click at [596, 89] on img at bounding box center [598, 78] width 23 height 23
click at [608, 79] on img at bounding box center [599, 79] width 46 height 46
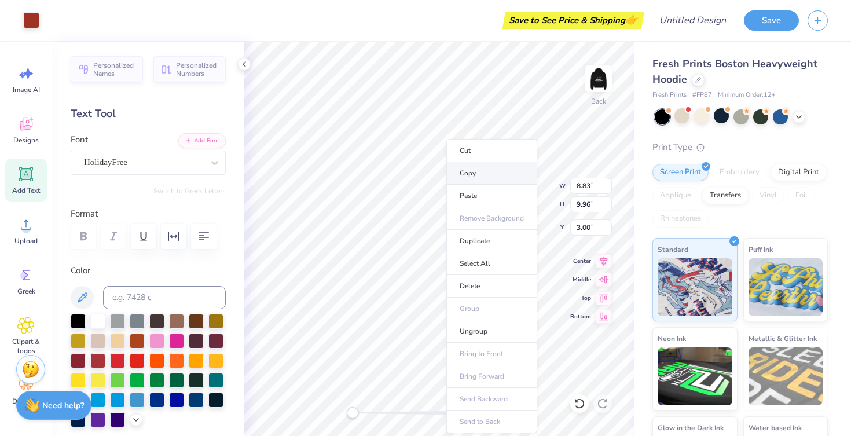
click at [483, 166] on li "Copy" at bounding box center [492, 173] width 91 height 23
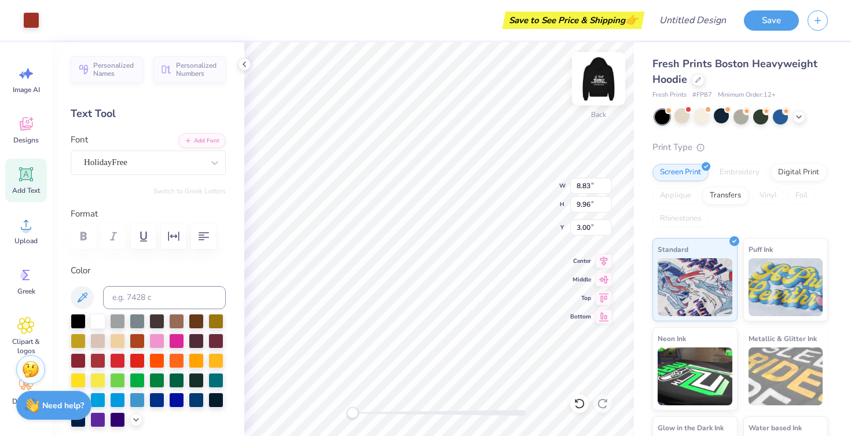
click at [601, 74] on img at bounding box center [599, 79] width 46 height 46
type input "9.04"
type input "10.19"
type input "5.04"
type input "14.02"
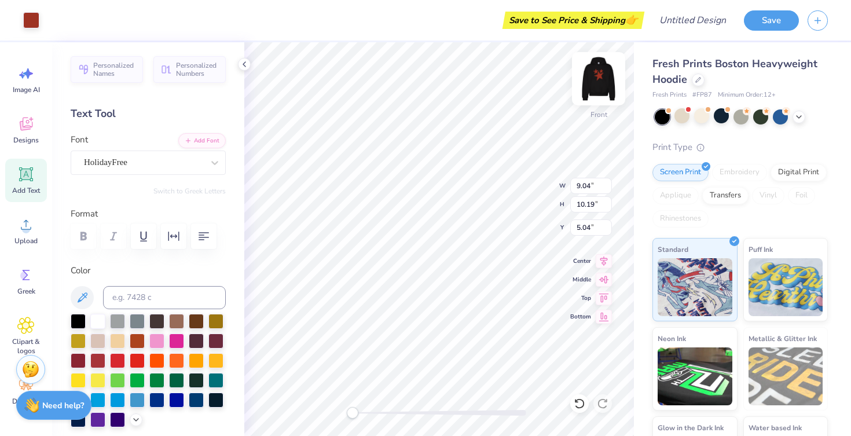
type input "15.82"
type input "5.00"
click at [27, 23] on div at bounding box center [31, 19] width 16 height 16
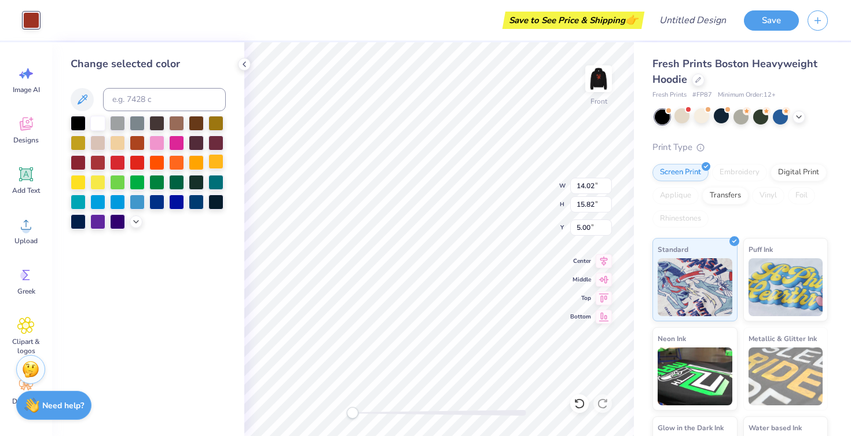
click at [215, 160] on div at bounding box center [216, 161] width 15 height 15
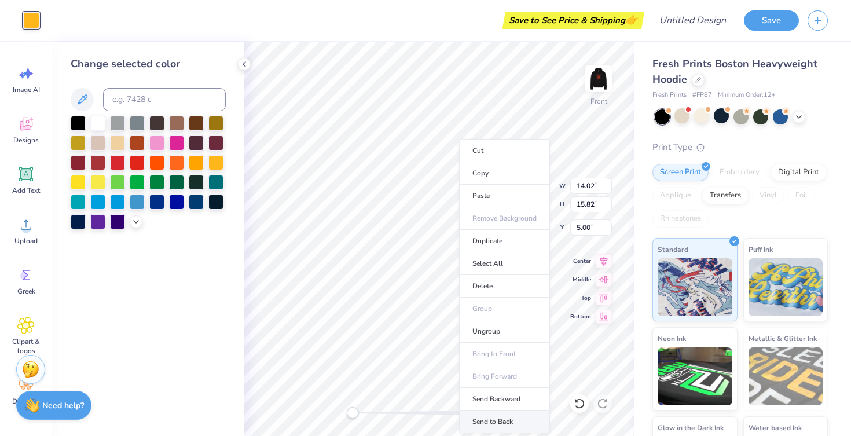
click at [489, 419] on li "Send to Back" at bounding box center [504, 422] width 91 height 23
click at [532, 207] on div "Front W 14.02 14.02 " H 15.82 15.82 " Y 5.00 5.00 " Center Middle Top Bottom" at bounding box center [439, 239] width 390 height 394
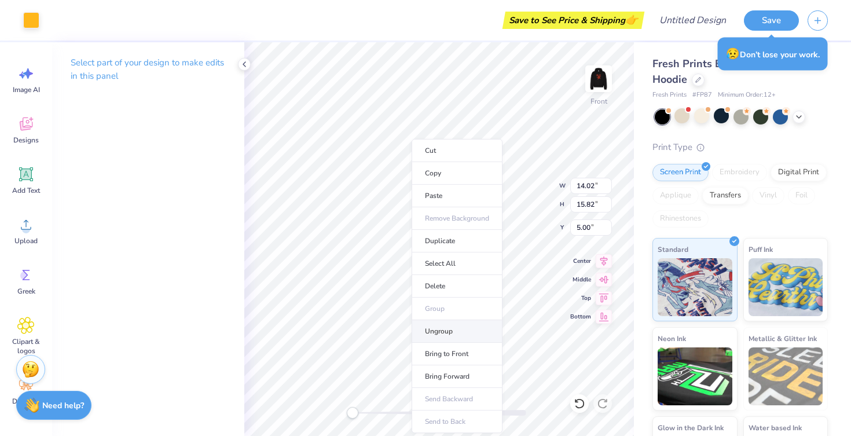
click at [442, 329] on li "Ungroup" at bounding box center [457, 331] width 91 height 23
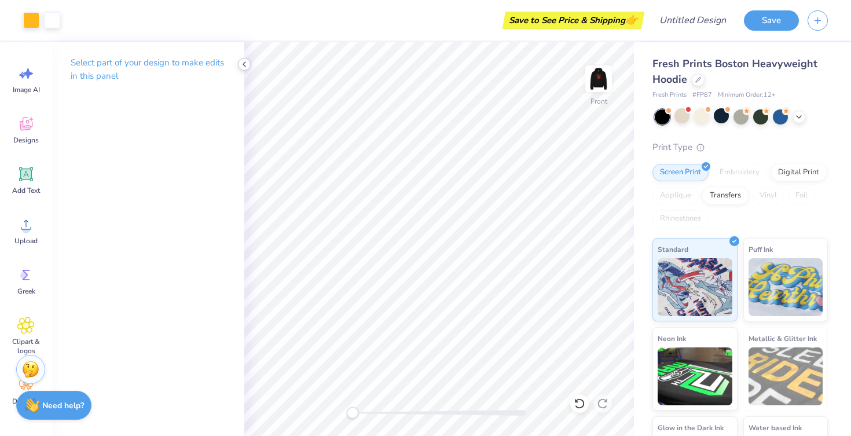
click at [243, 64] on polyline at bounding box center [244, 64] width 2 height 5
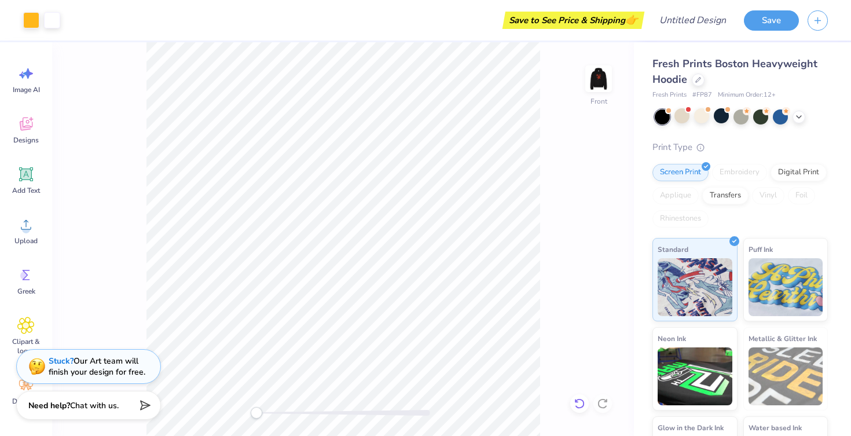
click at [578, 403] on icon at bounding box center [580, 404] width 12 height 12
click at [577, 404] on icon at bounding box center [580, 404] width 12 height 12
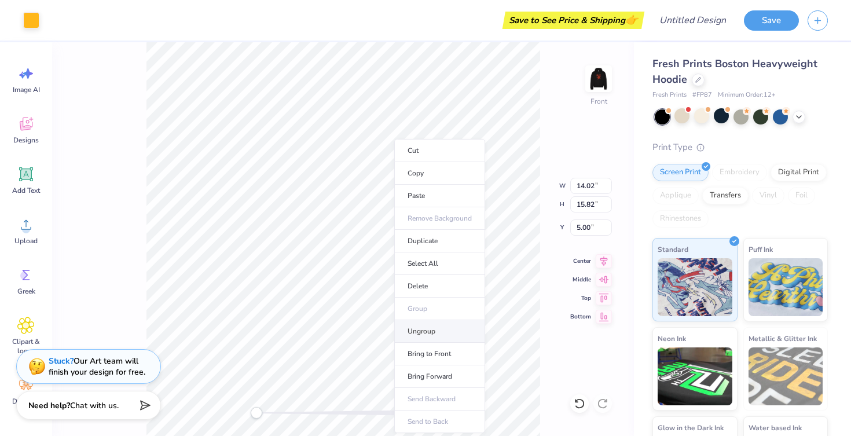
click at [435, 334] on li "Ungroup" at bounding box center [439, 331] width 91 height 23
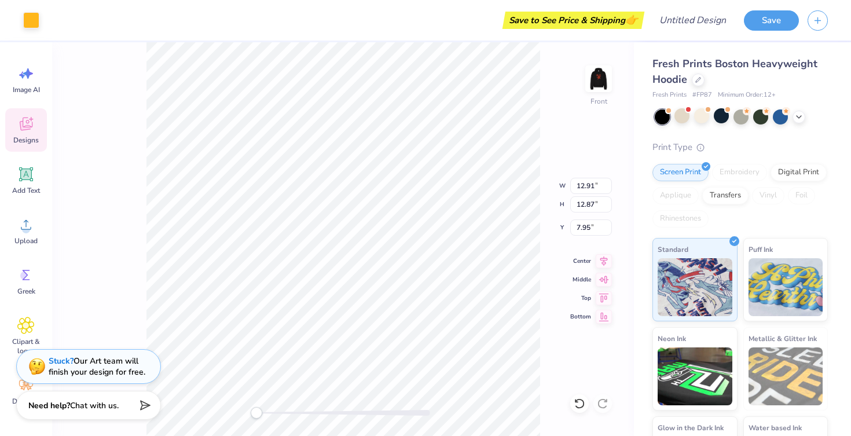
type textarea "x"
type input "7.85"
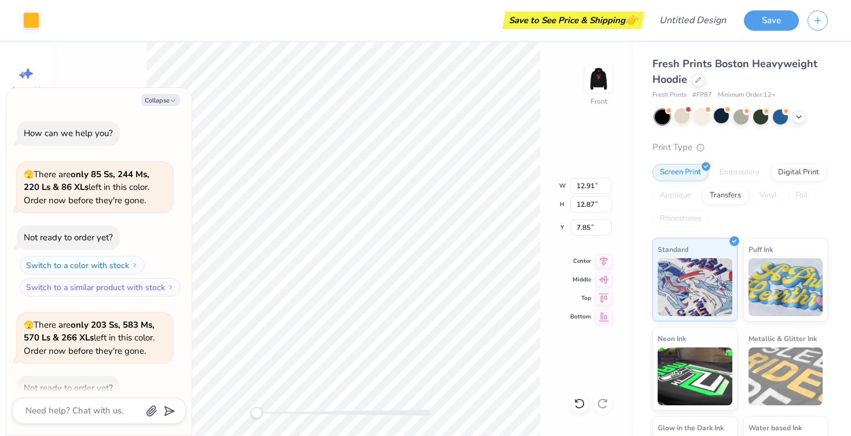
scroll to position [1856, 0]
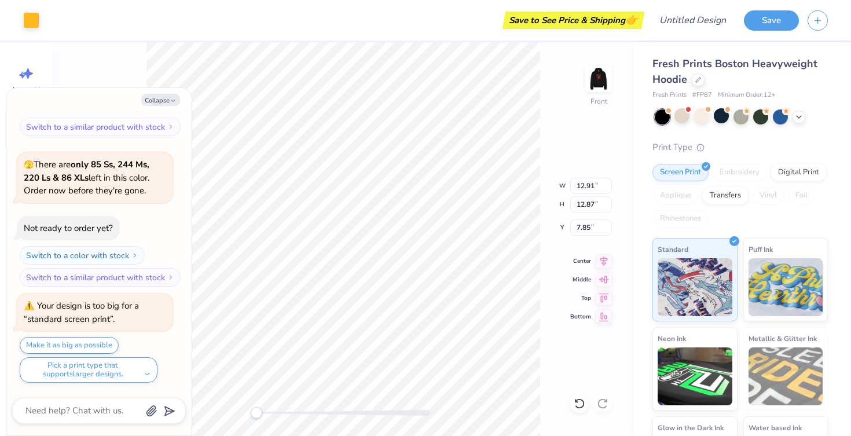
type textarea "x"
type input "10.67"
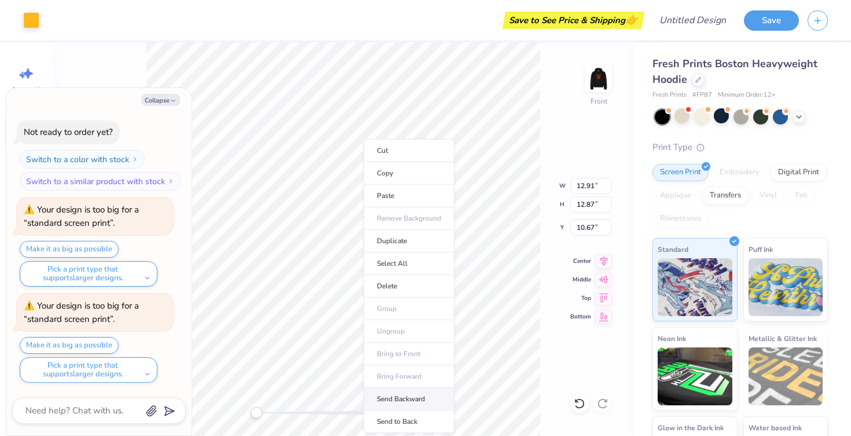
click at [402, 395] on li "Send Backward" at bounding box center [409, 399] width 91 height 23
type textarea "x"
type input "14.31"
type input "14.26"
type input "5.82"
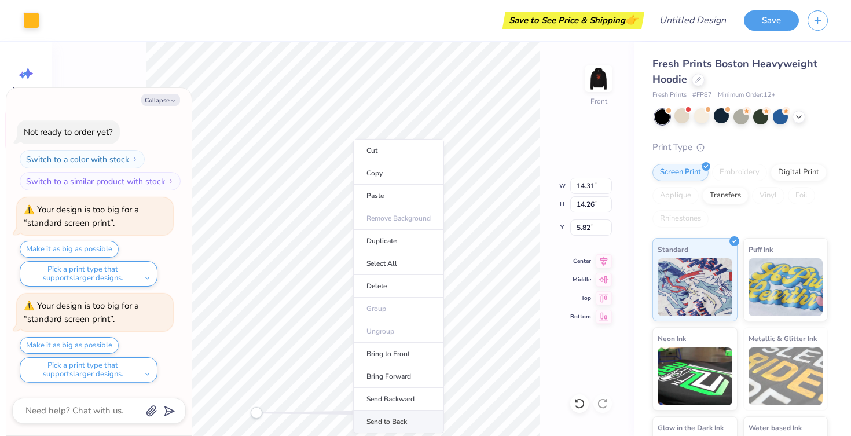
click at [390, 419] on li "Send to Back" at bounding box center [398, 422] width 91 height 23
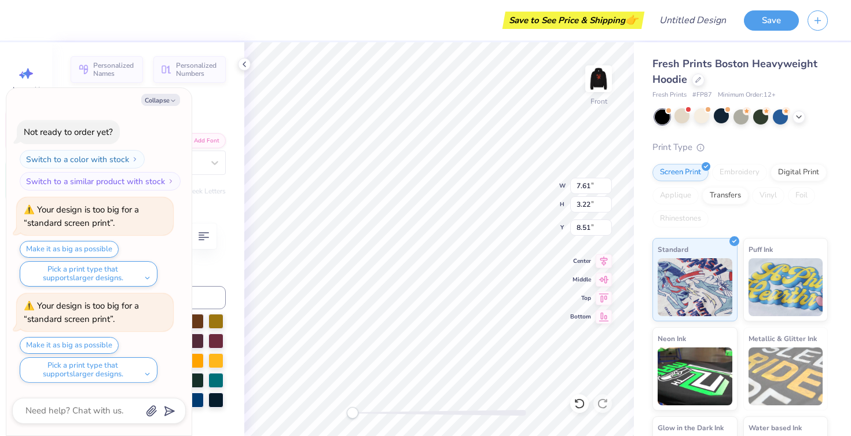
type textarea "x"
type input "9.13"
type input "1.22"
type input "11.73"
type textarea "x"
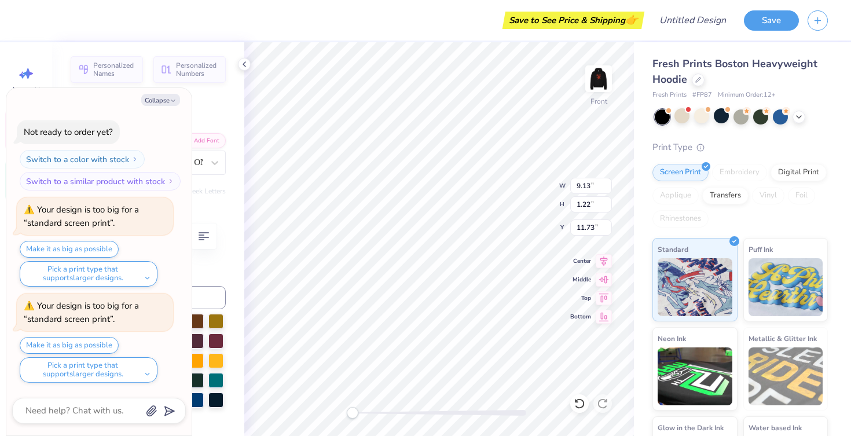
type input "8.70"
type input "12.96"
type textarea "x"
type input "13.32"
type input "14.29"
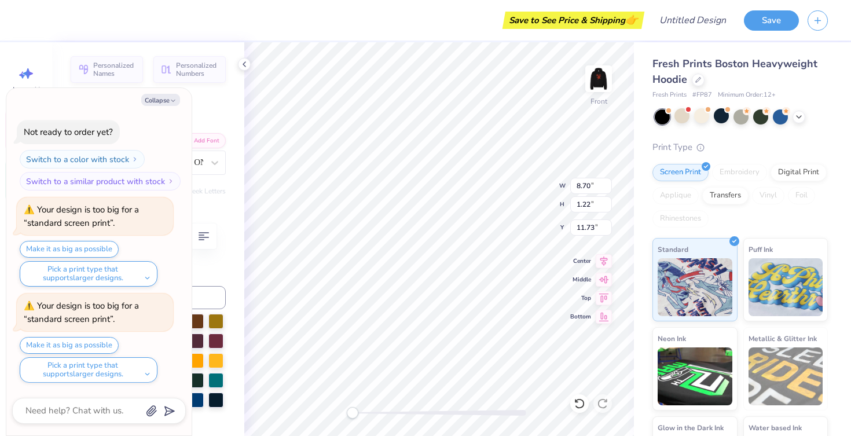
type textarea "x"
type input "13.32"
type input "13.53"
type textarea "x"
type input "8.70"
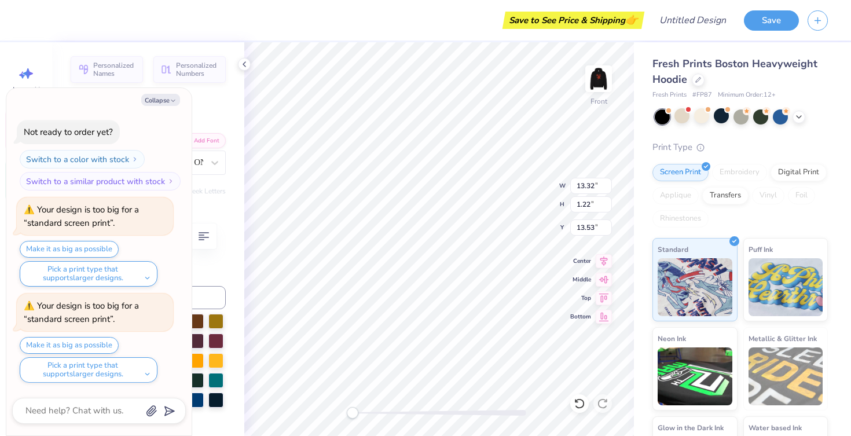
type input "11.73"
type textarea "x"
type input "9.13"
type input "10.27"
type textarea "x"
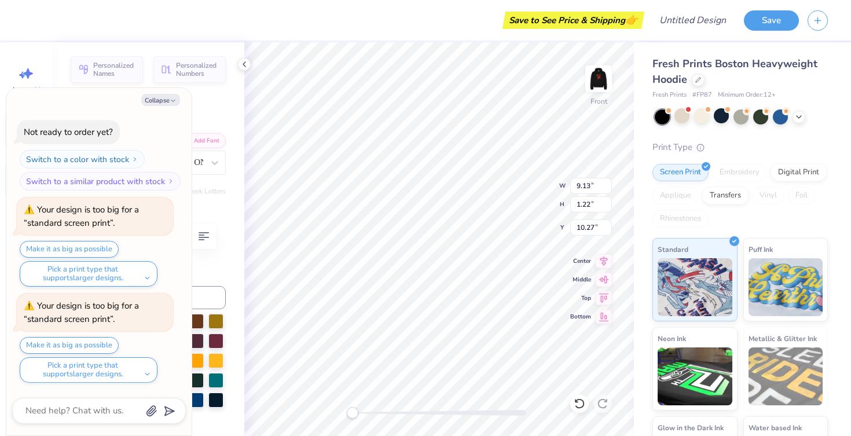
type input "14.31"
type input "14.26"
type input "5.82"
click at [607, 81] on img at bounding box center [599, 79] width 46 height 46
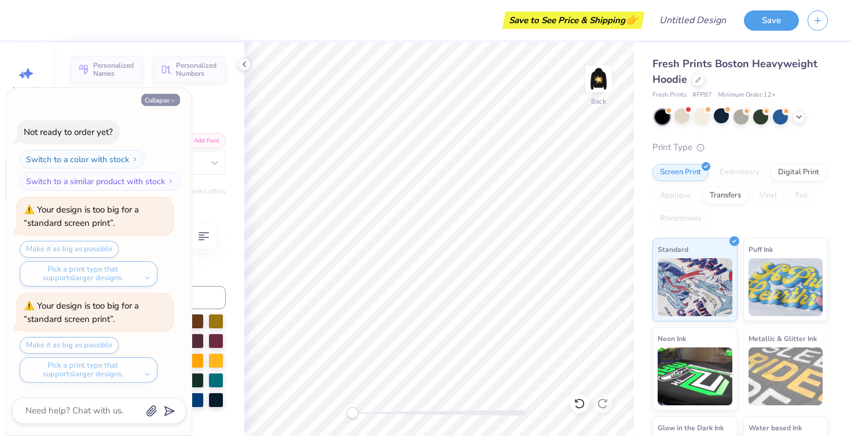
click at [166, 94] on button "Collapse" at bounding box center [160, 100] width 39 height 12
type textarea "x"
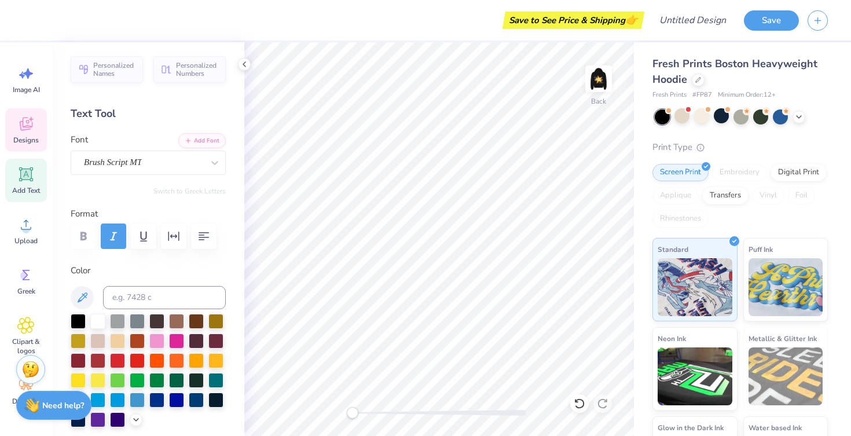
click at [34, 134] on div "Designs" at bounding box center [26, 129] width 42 height 43
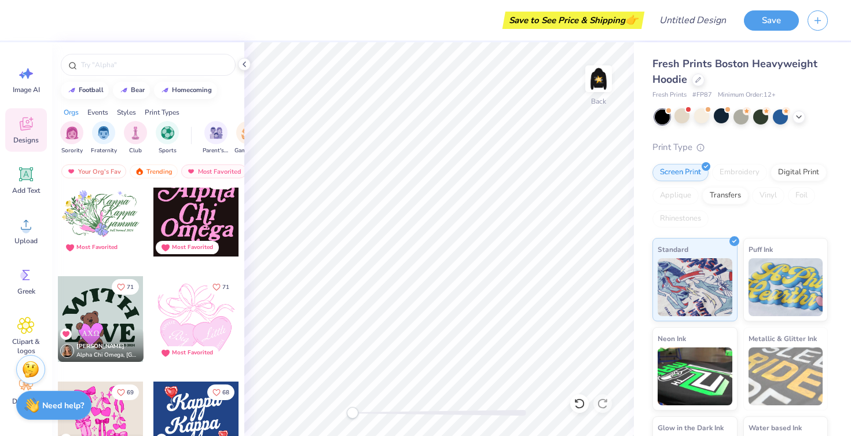
scroll to position [2542, 0]
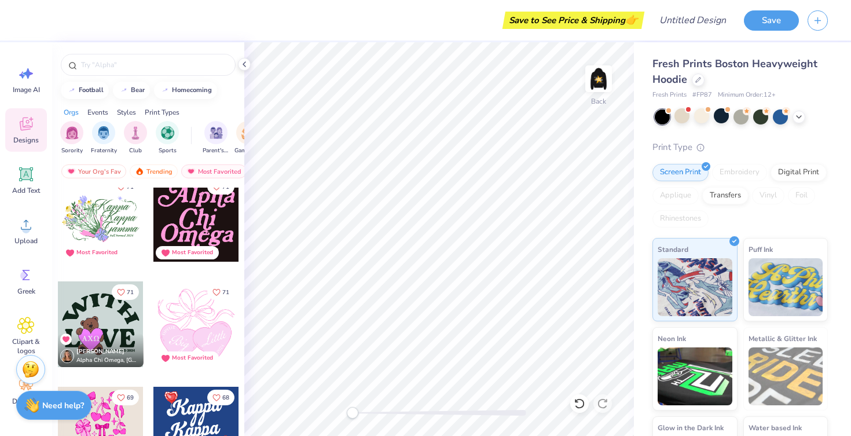
click at [202, 214] on div at bounding box center [196, 219] width 86 height 86
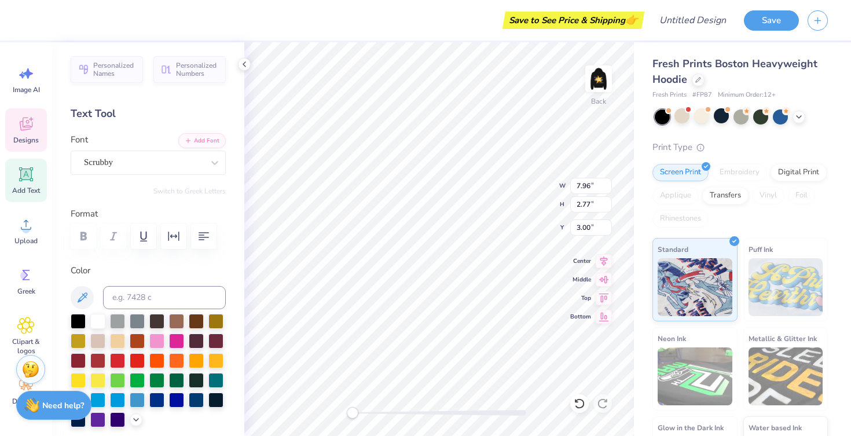
type textarea "G"
type textarea "Gustavus"
type textarea "Flag"
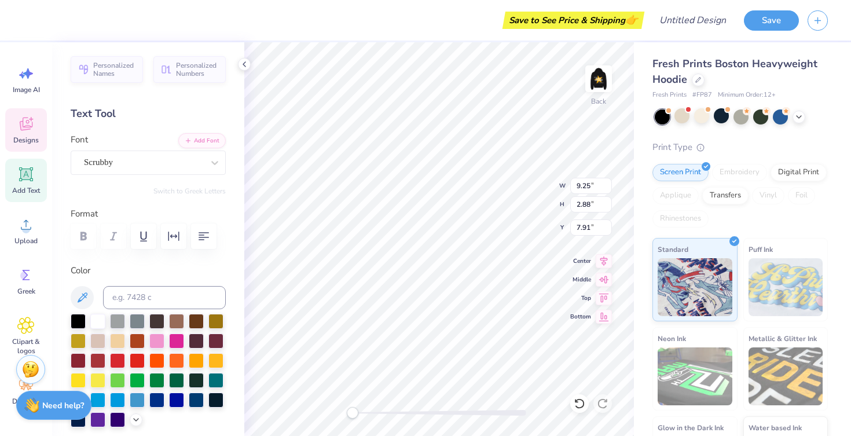
scroll to position [0, 1]
type textarea "Football"
type textarea "INAUGURAL SEASON"
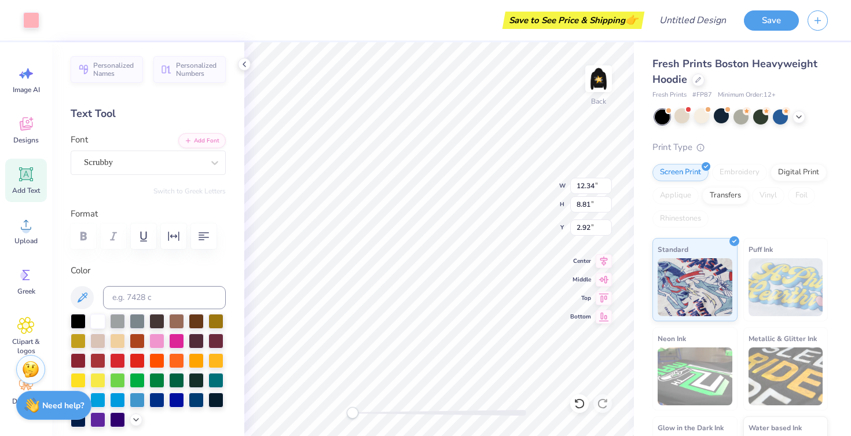
type input "6.97"
type input "6.28"
type input "4.34"
type input "9.27"
type input "6.62"
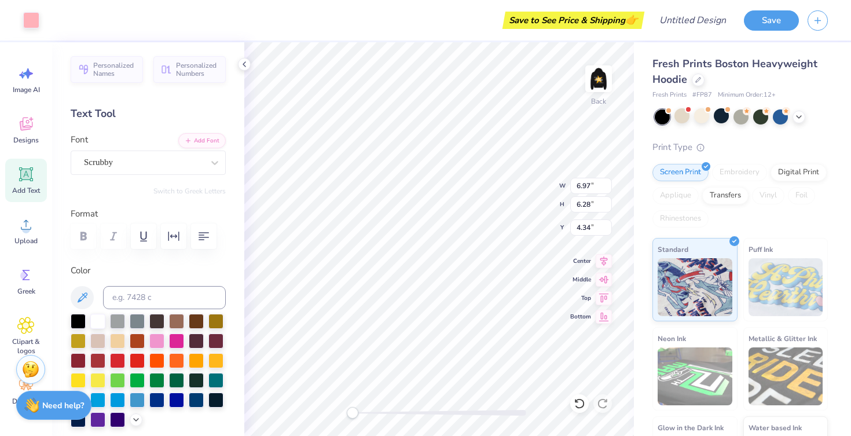
type input "5.11"
type input "3.00"
click at [576, 404] on icon at bounding box center [580, 404] width 12 height 12
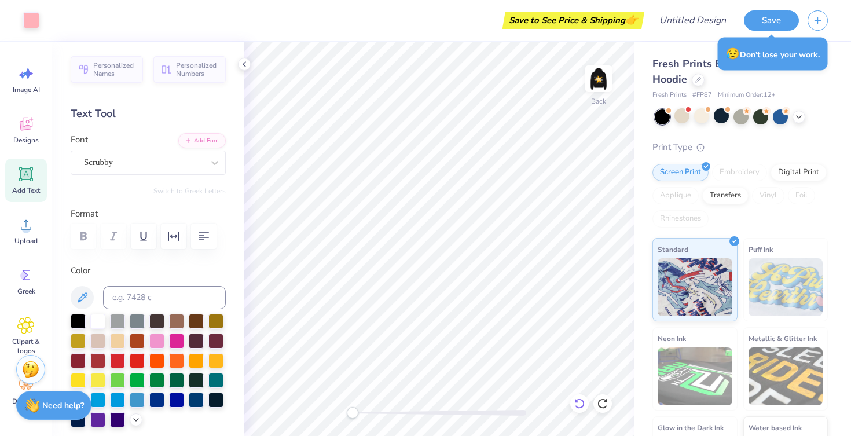
click at [579, 400] on icon at bounding box center [580, 404] width 12 height 12
click at [34, 27] on div at bounding box center [31, 19] width 16 height 16
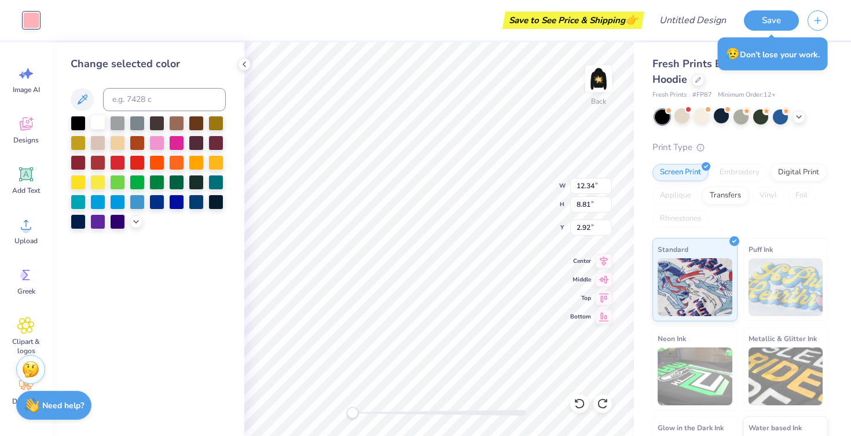
click at [101, 122] on div at bounding box center [97, 122] width 15 height 15
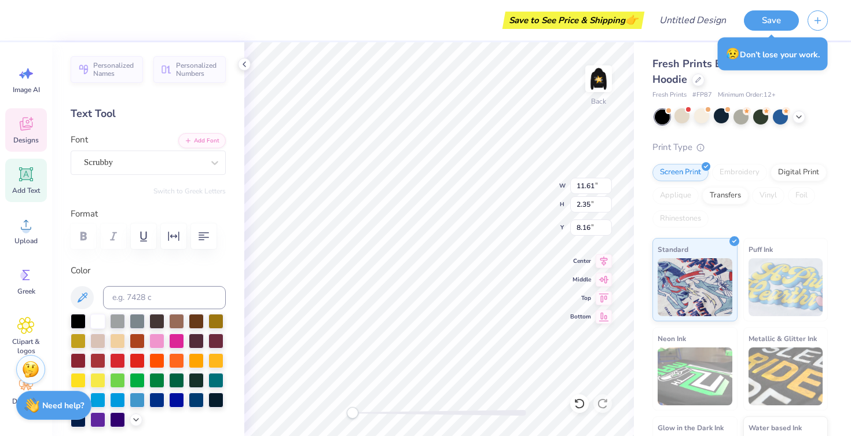
type input "6.37"
type input "2.75"
type input "5.89"
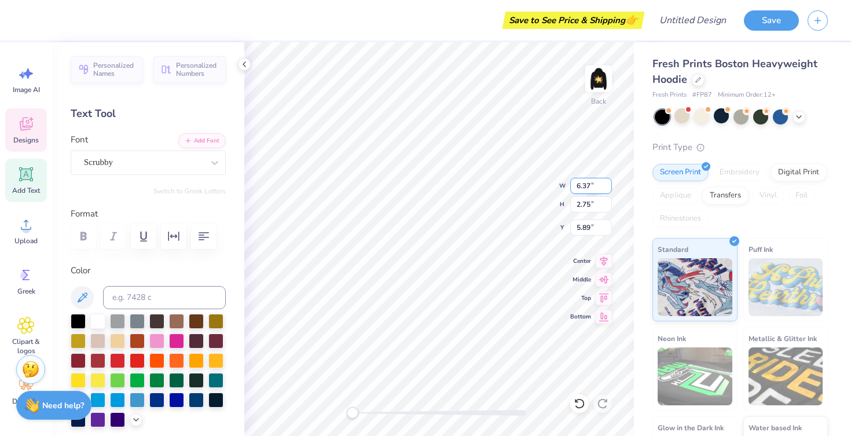
click at [521, 176] on div "Back W 6.37 6.37 " H 2.75 2.75 " Y 5.89 5.89 " Center Middle Top Bottom" at bounding box center [439, 239] width 390 height 394
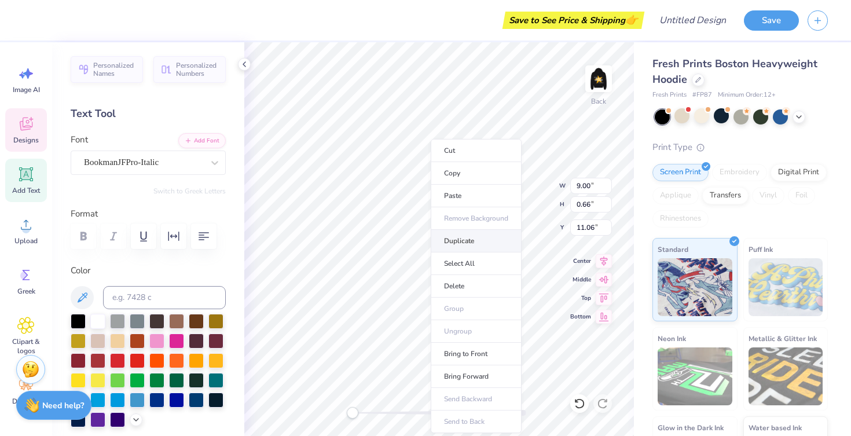
click at [449, 244] on li "Duplicate" at bounding box center [476, 241] width 91 height 23
type input "12.06"
type textarea "I"
type textarea "2025"
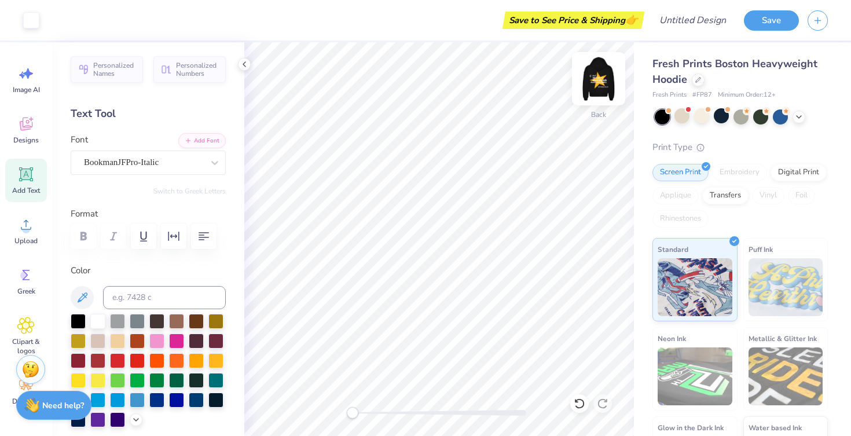
click at [595, 79] on img at bounding box center [599, 79] width 46 height 46
click at [604, 79] on img at bounding box center [599, 79] width 46 height 46
type input "2.55"
type input "7.91"
type input "7.55"
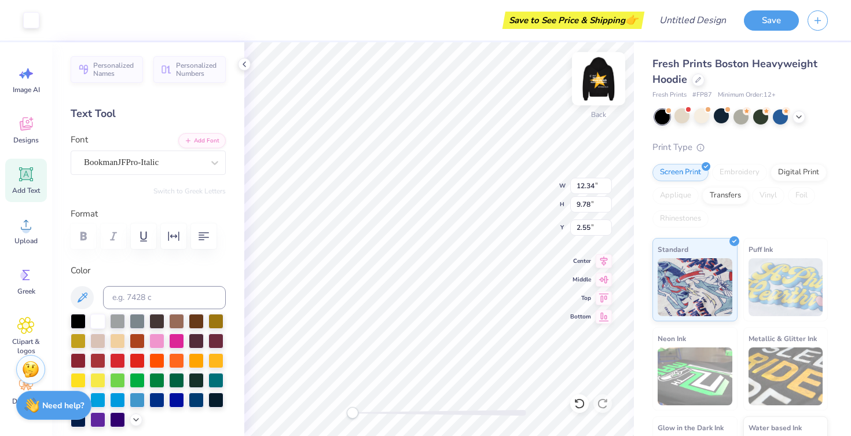
type input "4.73"
type input "4.12"
click at [509, 192] on div "Back W 7.91 7.91 " H 7.55 7.55 " Y 4.12 4.12 " Center Middle Top Bottom" at bounding box center [439, 239] width 390 height 394
click at [510, 204] on div "Back W 7.91 7.91 " H 6.56 6.56 " Y 4.12 4.12 " Center Middle Top Bottom" at bounding box center [439, 239] width 390 height 394
type input "3.00"
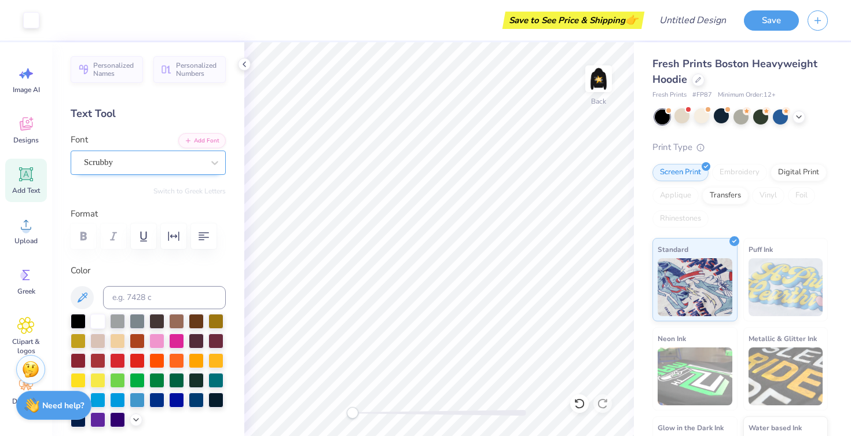
click at [130, 171] on div "Scrubby" at bounding box center [144, 162] width 122 height 18
click at [24, 137] on span "Designs" at bounding box center [25, 140] width 25 height 9
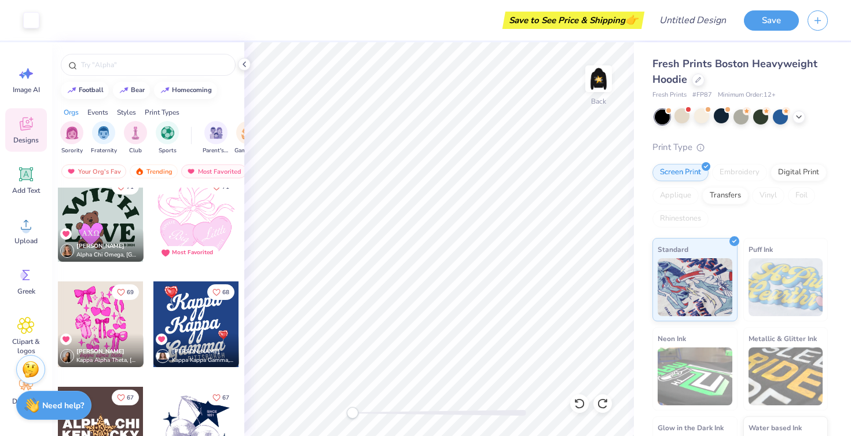
scroll to position [2634, 0]
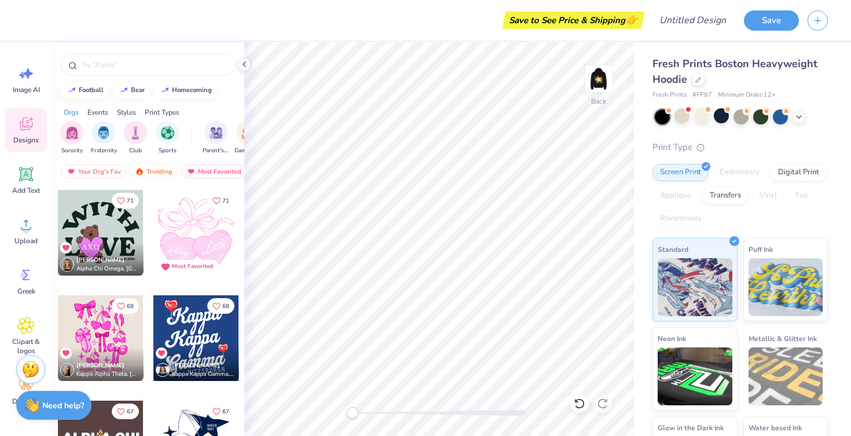
click at [111, 232] on div at bounding box center [101, 233] width 86 height 86
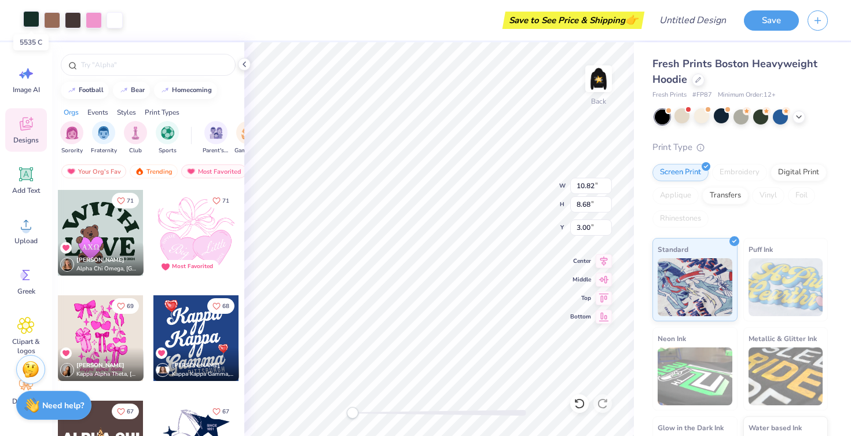
click at [32, 20] on div at bounding box center [31, 19] width 16 height 16
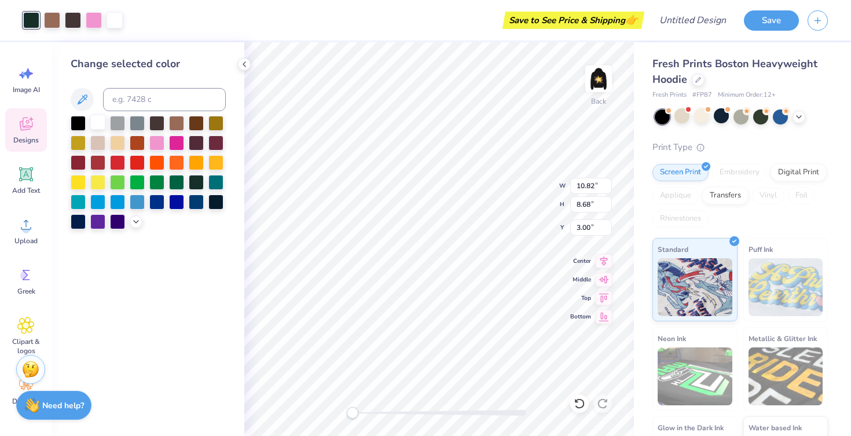
click at [101, 123] on div at bounding box center [97, 122] width 15 height 15
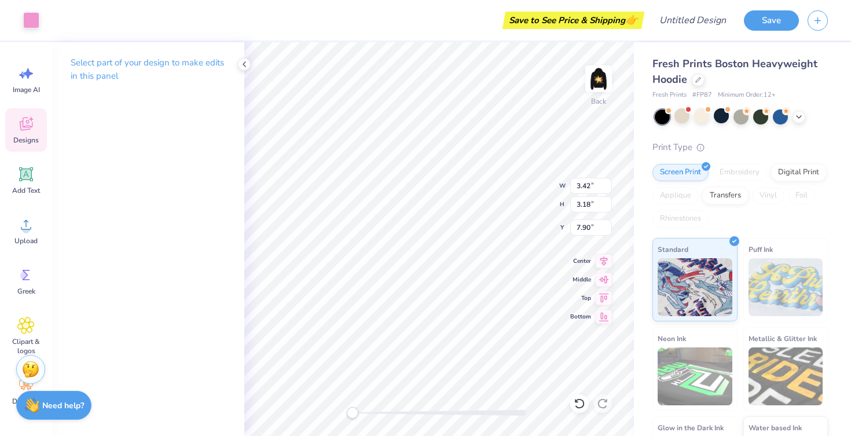
type input "2.40"
type input "0.74"
type input "8.97"
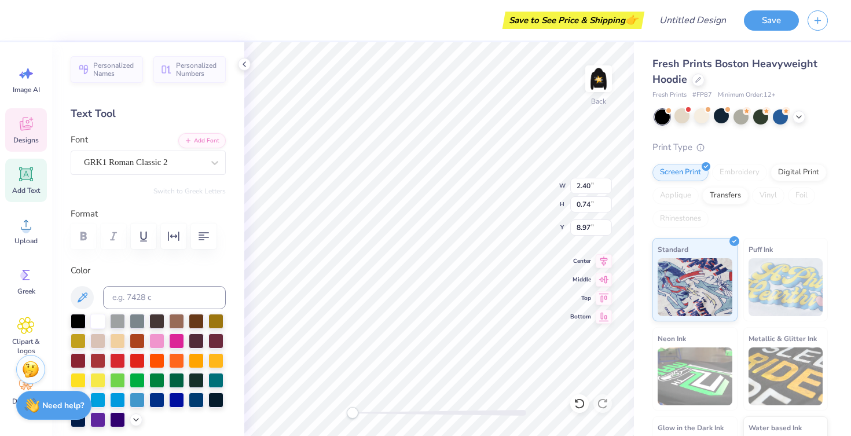
type textarea "G"
type textarea "gac"
type input "10.90"
type textarea "E"
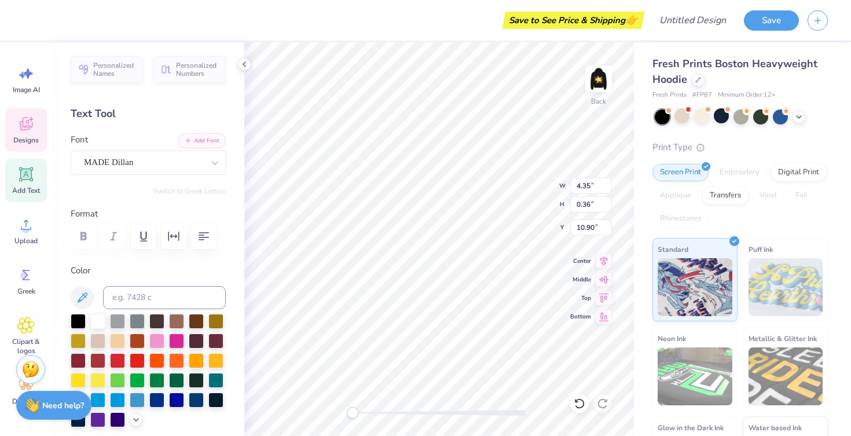
type textarea "f"
type textarea "FLAG FOOTBALL '25"
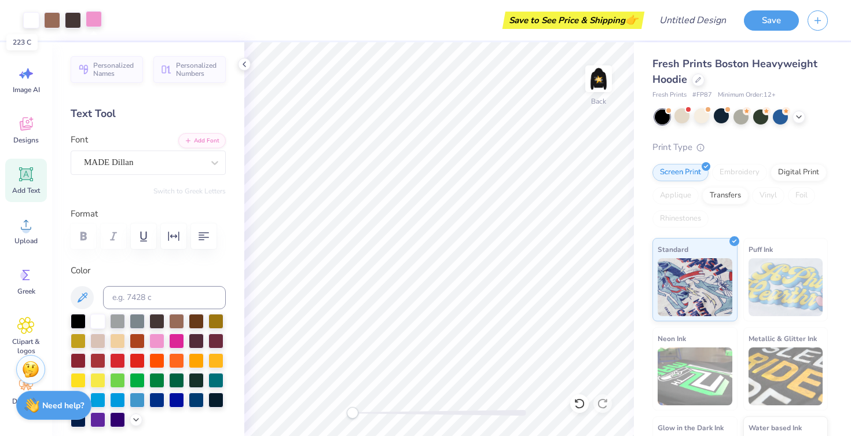
click at [99, 26] on div at bounding box center [94, 19] width 16 height 16
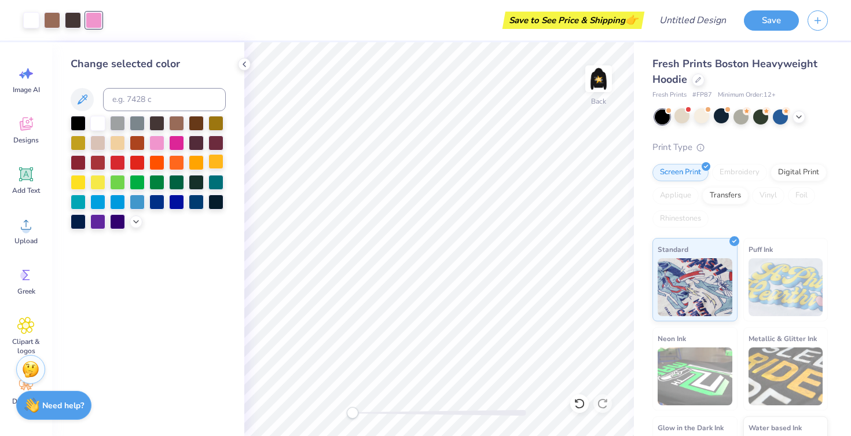
click at [221, 160] on div at bounding box center [216, 161] width 15 height 15
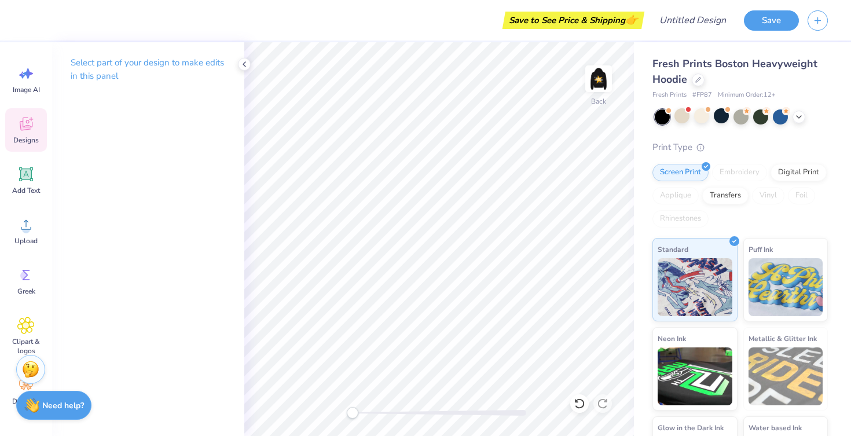
click at [21, 116] on icon at bounding box center [25, 123] width 17 height 17
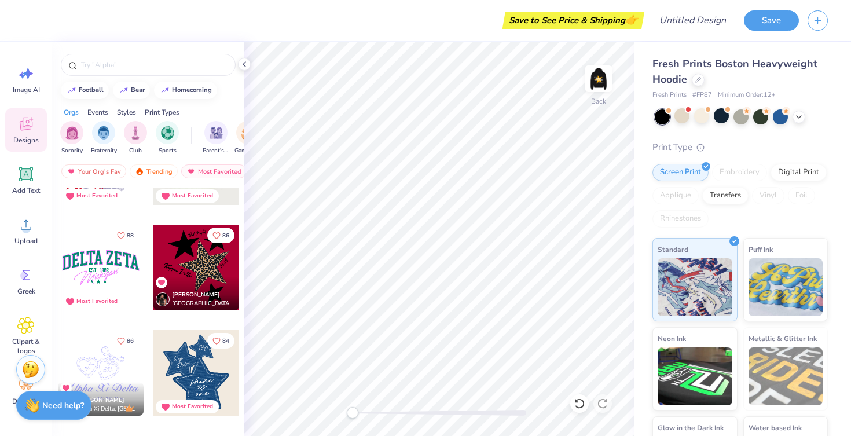
scroll to position [1786, 0]
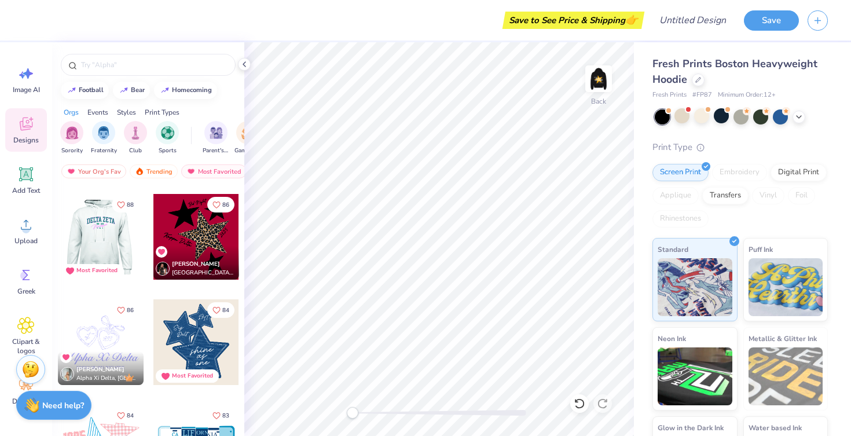
click at [130, 250] on div at bounding box center [100, 237] width 86 height 86
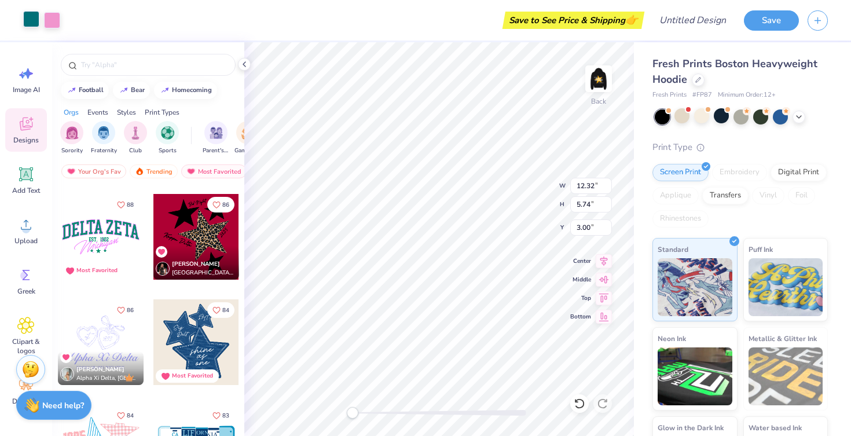
click at [32, 22] on div at bounding box center [31, 19] width 16 height 16
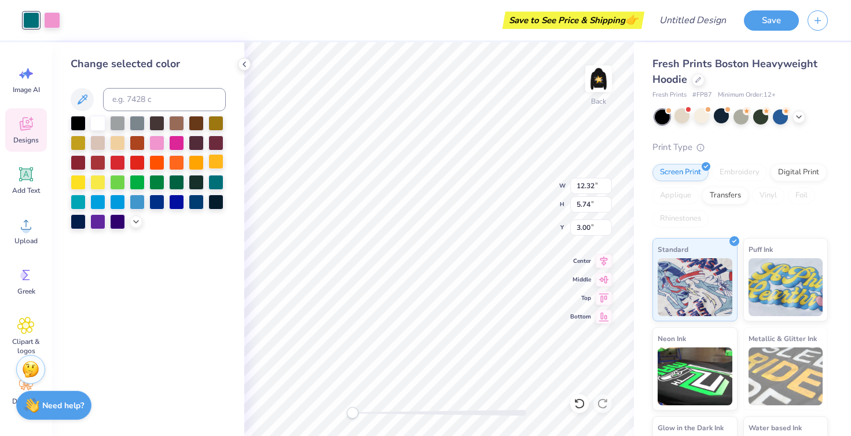
click at [214, 166] on div at bounding box center [216, 161] width 15 height 15
click at [55, 21] on div at bounding box center [52, 19] width 16 height 16
click at [100, 120] on div at bounding box center [97, 122] width 15 height 15
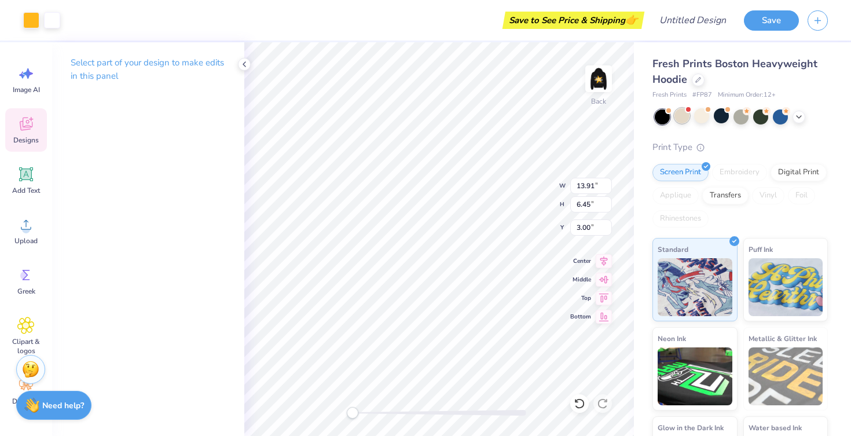
click at [684, 119] on div at bounding box center [682, 115] width 15 height 15
type input "6.47"
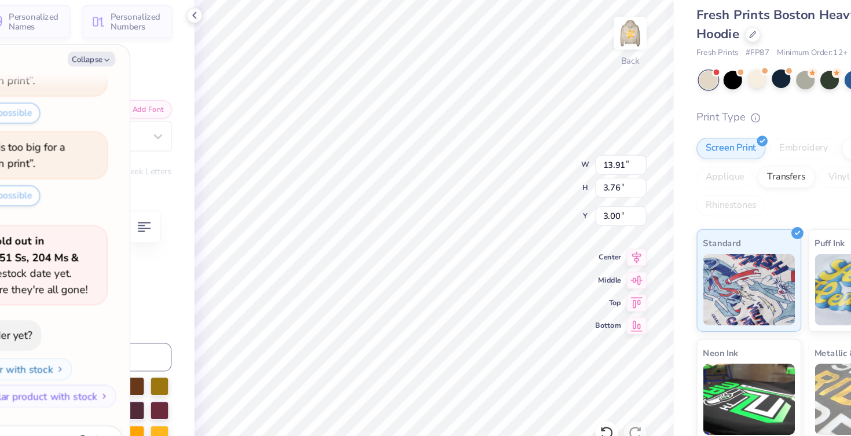
scroll to position [0, 2]
type textarea "x"
type textarea "G"
type textarea "x"
type textarea "GU"
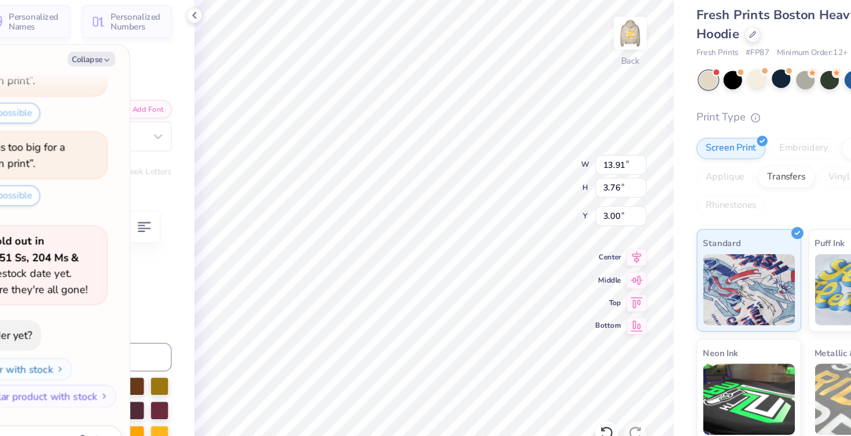
type textarea "x"
type textarea "GUS"
type textarea "x"
type textarea "GUST"
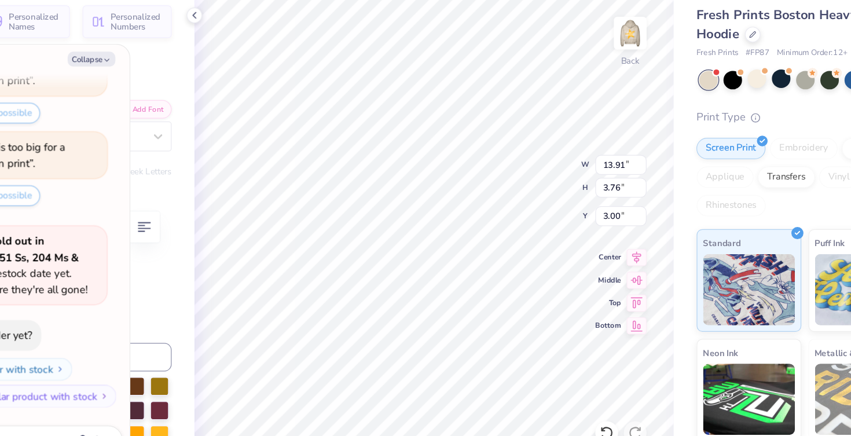
type textarea "x"
type textarea "GUSTI"
type textarea "x"
type textarea "GUSTIE"
type textarea "x"
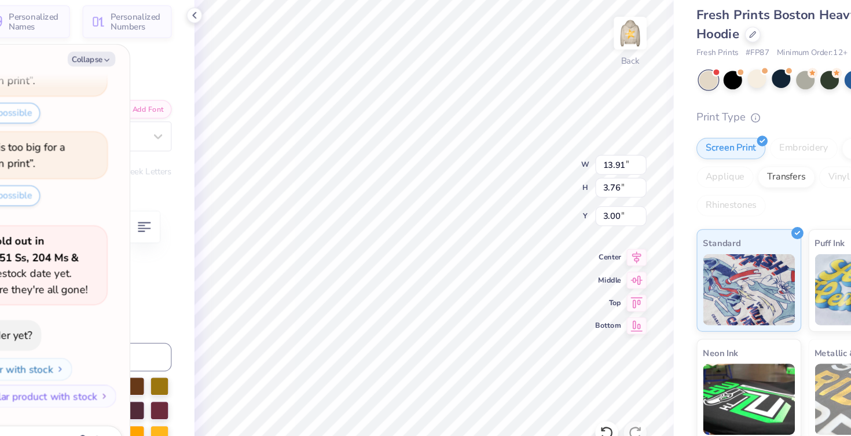
type textarea "GUSTIE"
type textarea "x"
type textarea "GUSTIE F"
type textarea "x"
type textarea "GUSTIE FL"
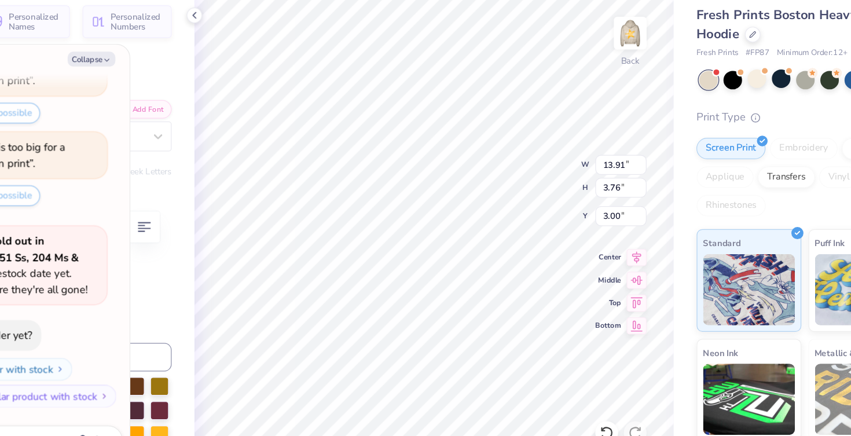
type textarea "x"
type textarea "GUSTIE FLAG"
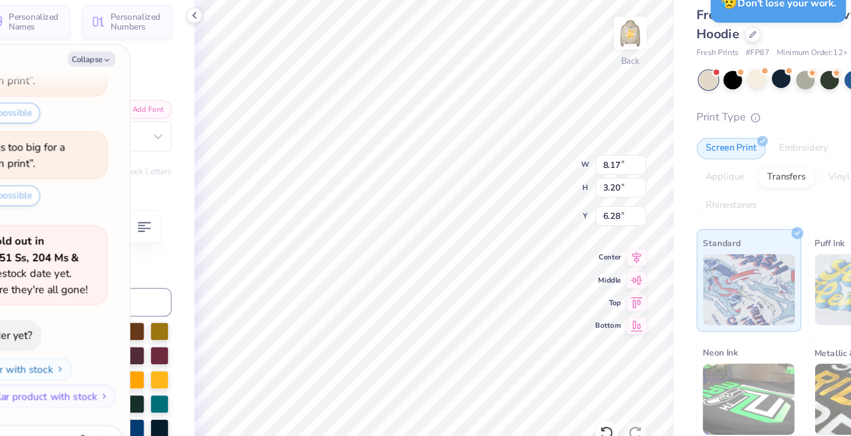
type textarea "x"
type input "15.64"
type input "3.81"
type input "2.98"
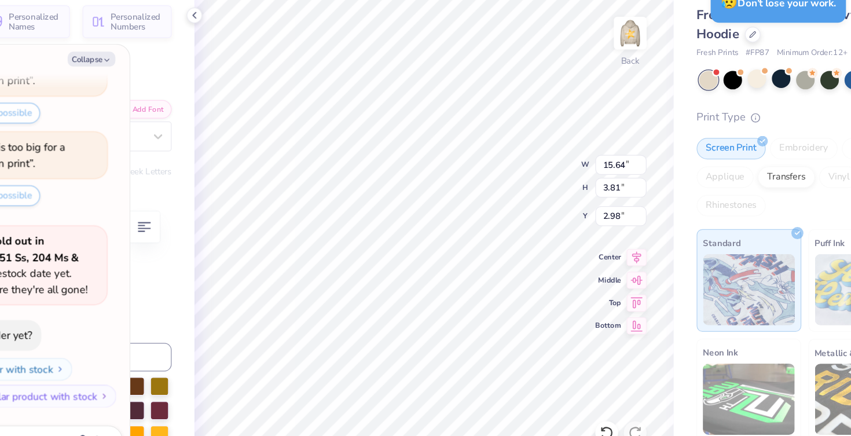
type textarea "x"
type input "3.62"
type input "0.70"
type input "6.37"
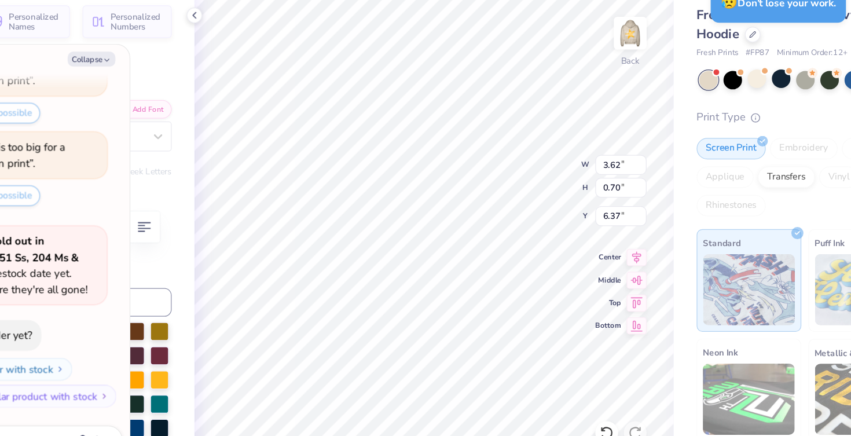
type textarea "x"
type input "8.17"
type input "3.20"
type input "6.28"
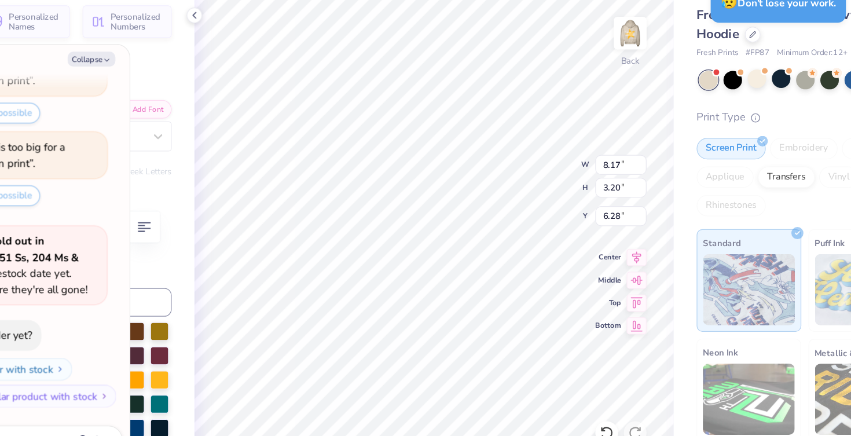
type textarea "x"
type input "15.64"
type input "3.81"
type input "3.00"
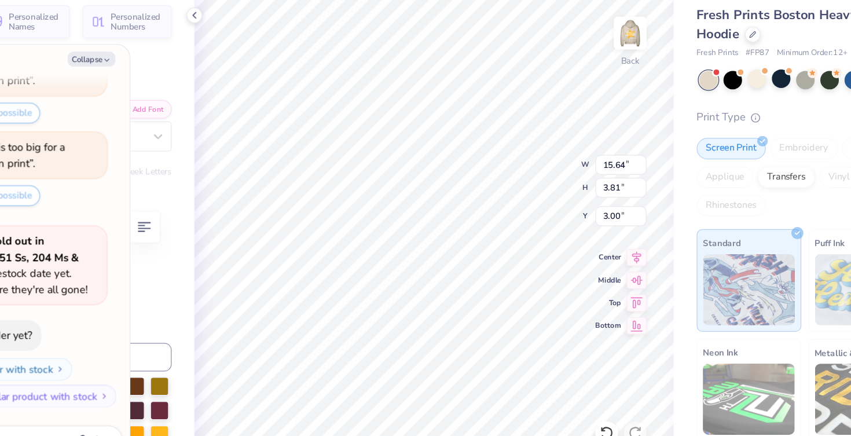
type textarea "x"
type input "8.17"
type input "3.20"
type input "6.01"
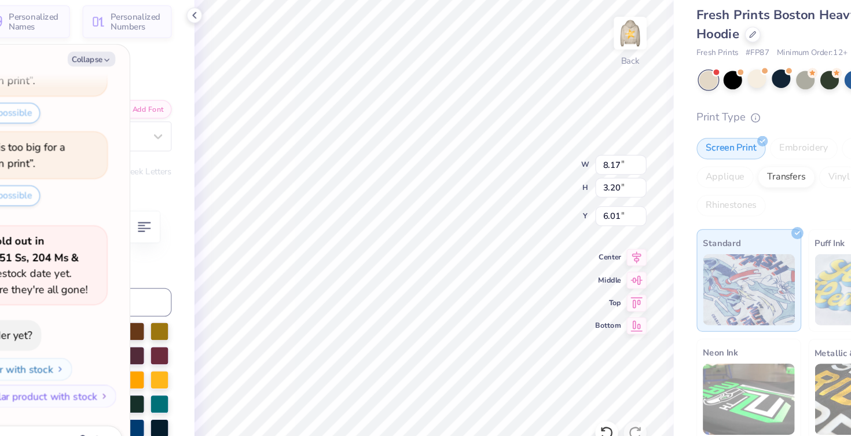
type textarea "x"
type input "3.62"
type input "0.70"
type input "6.37"
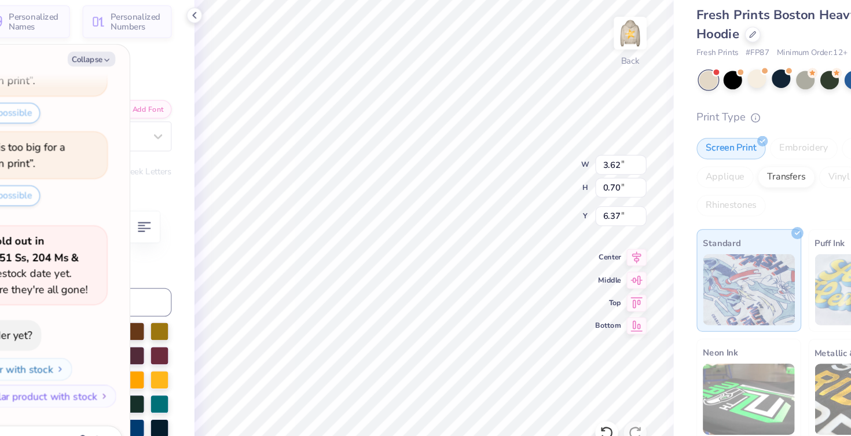
type textarea "x"
type textarea "EST. !2"
type textarea "x"
type textarea "EST. !20"
type textarea "x"
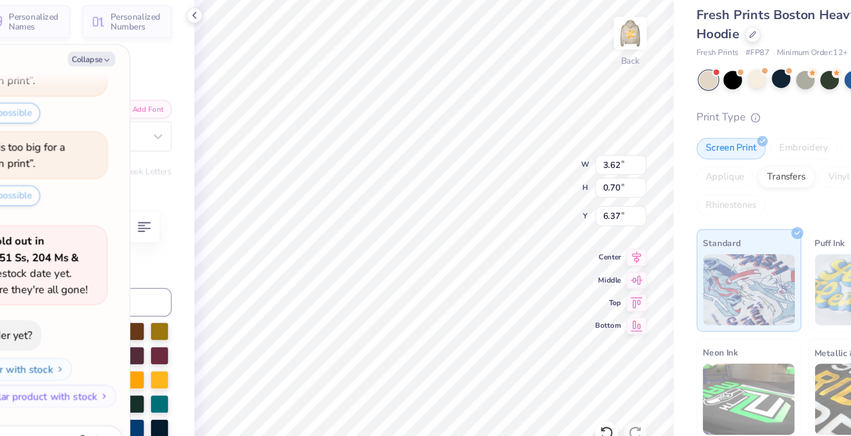
type textarea "EST. !202"
type textarea "x"
type textarea "EST. !2025"
type textarea "x"
type textarea "I"
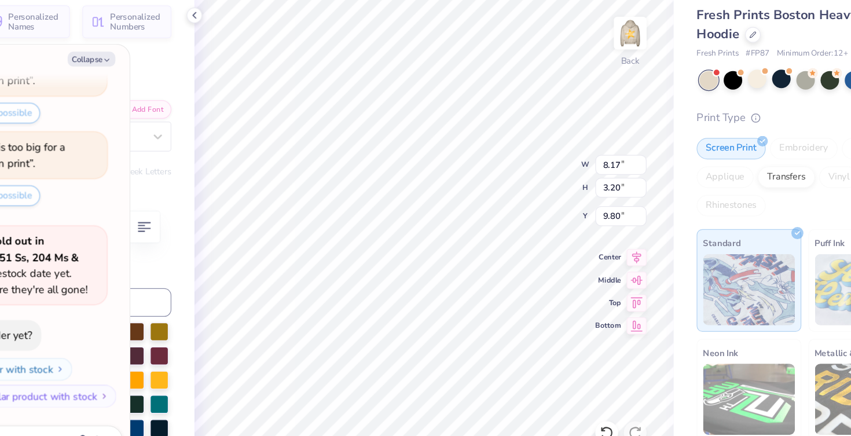
type textarea "x"
type textarea "IN"
type textarea "x"
type textarea "In"
type textarea "x"
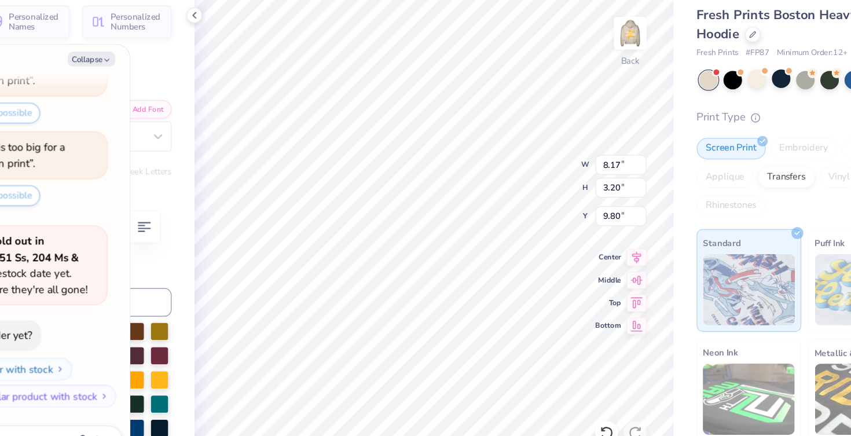
type textarea "Ina"
type textarea "x"
type textarea "Inag"
type textarea "x"
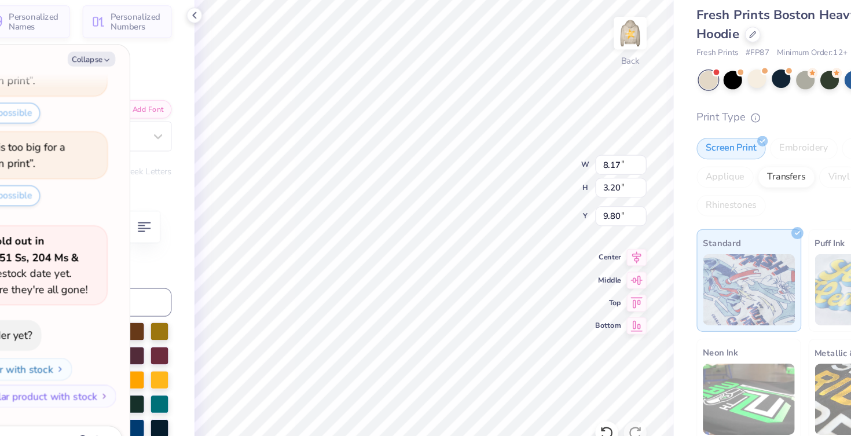
type textarea "Inagur"
type textarea "x"
type textarea "Inagural"
type textarea "x"
type textarea "Inagurall"
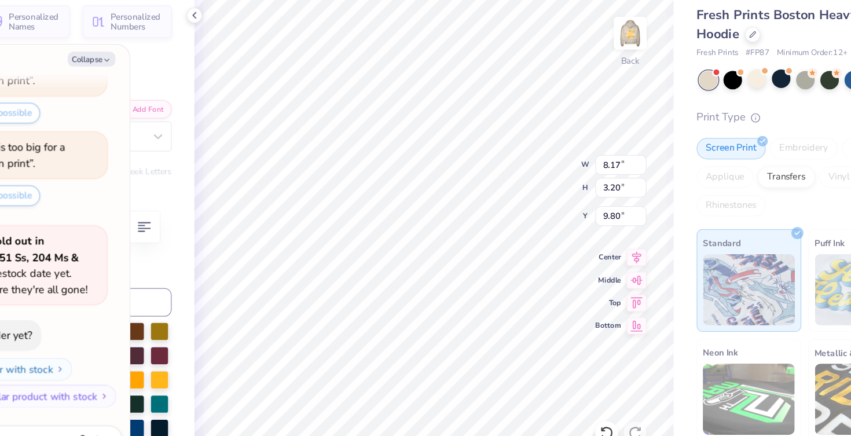
type textarea "x"
type textarea "Inagurall"
type textarea "x"
type textarea "Inagurall"
type textarea "x"
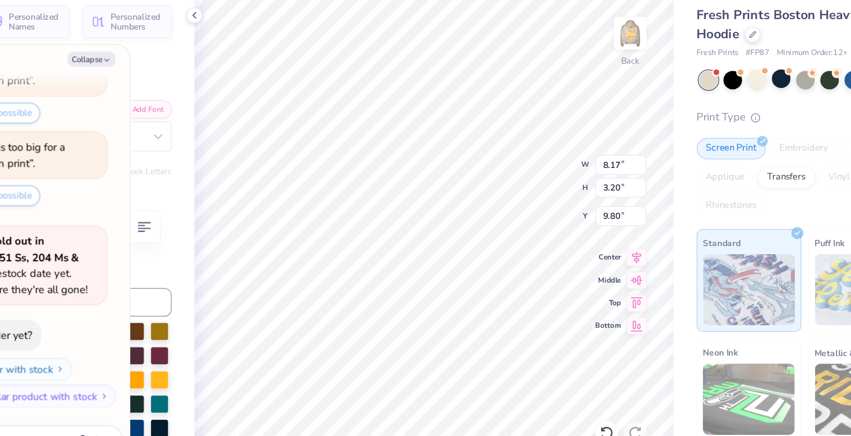
type textarea "Inagural"
type textarea "x"
type textarea "Inagural"
type textarea "x"
type textarea "Inagural s"
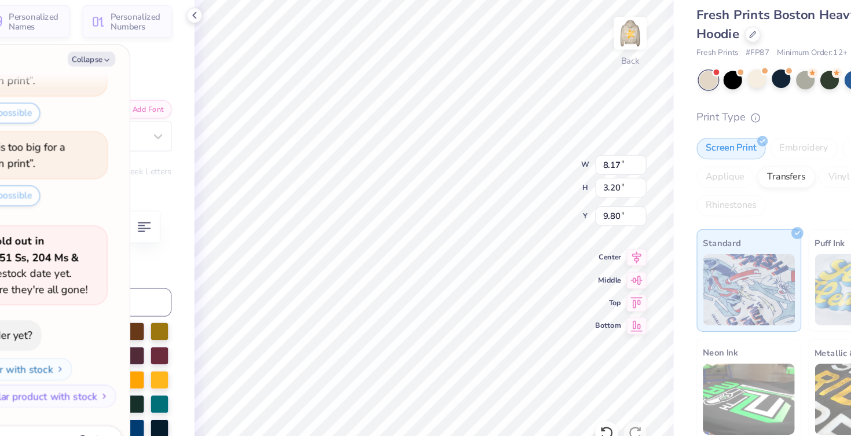
scroll to position [0, 1]
type textarea "x"
type textarea "Inagural se"
type textarea "x"
type textarea "Inagural sea"
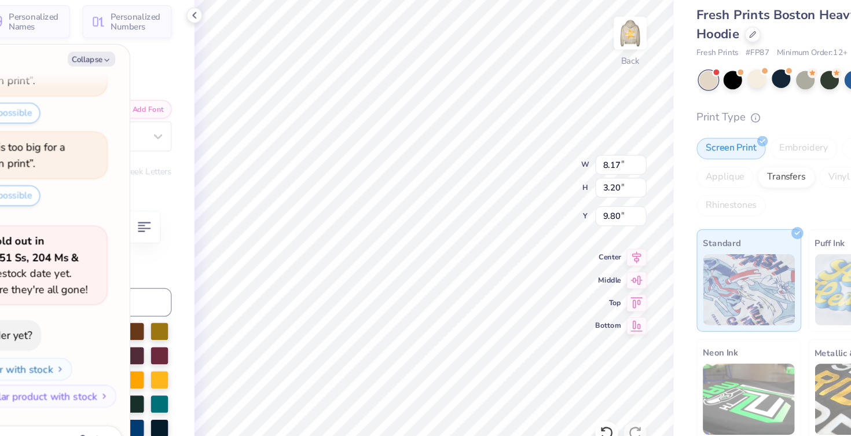
type textarea "x"
type textarea "Inagural seas"
type textarea "x"
type textarea "Inagural seaso"
type textarea "x"
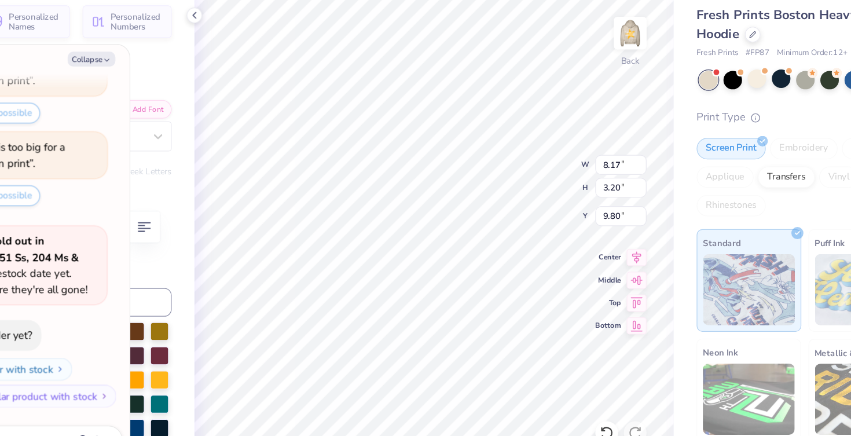
type textarea "Inagural season"
click at [677, 122] on div at bounding box center [682, 115] width 15 height 15
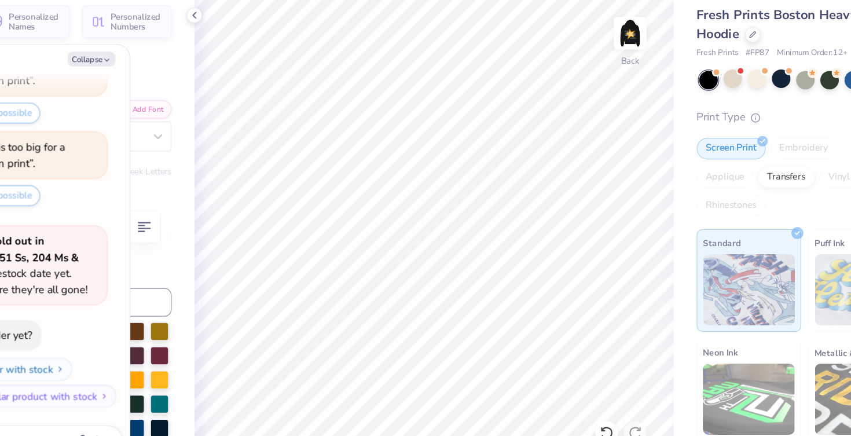
scroll to position [2208, 0]
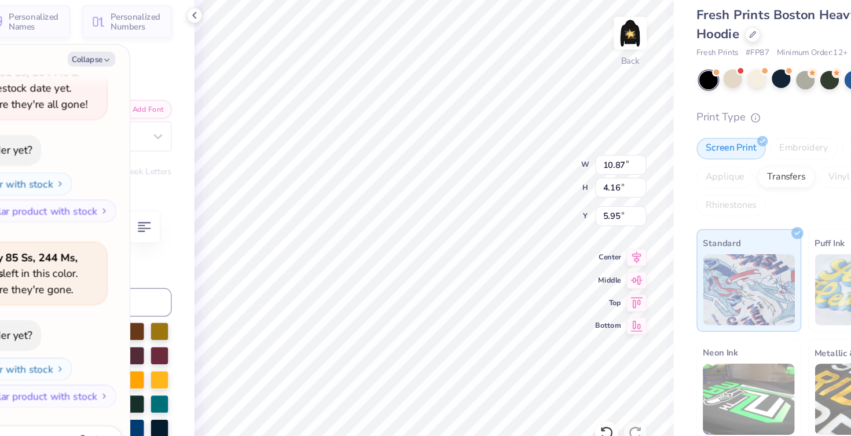
type textarea "x"
type textarea "i season"
type textarea "x"
type textarea "in season"
type textarea "x"
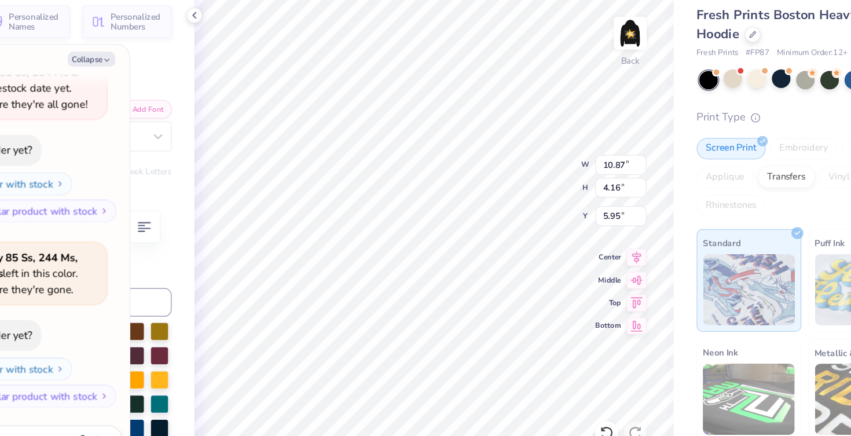
type textarea "inag season"
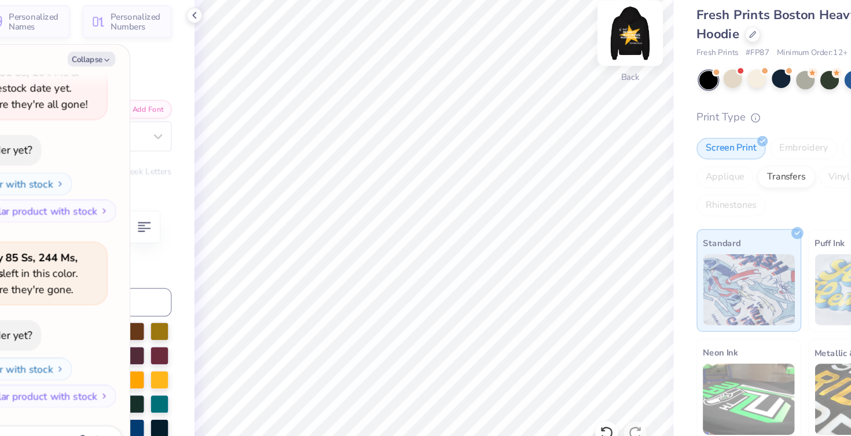
click at [594, 82] on img at bounding box center [599, 79] width 46 height 46
click at [594, 82] on img at bounding box center [598, 78] width 23 height 23
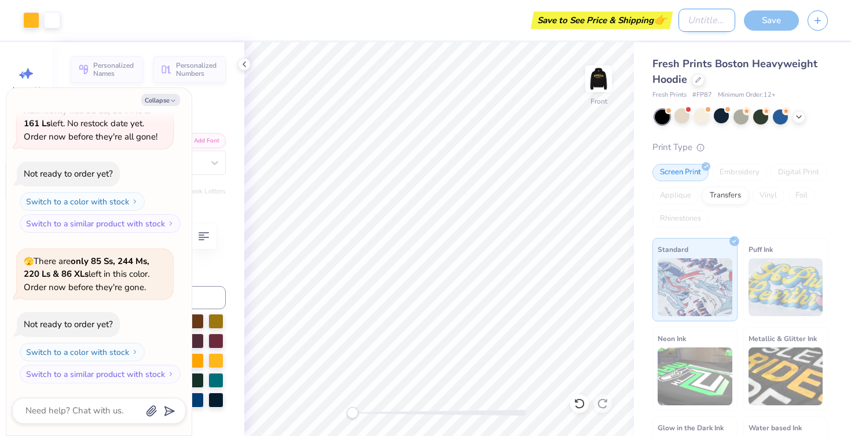
click at [685, 23] on input "Design Title" at bounding box center [707, 20] width 57 height 23
click at [708, 25] on input "gustavus flag" at bounding box center [707, 20] width 57 height 23
click at [774, 20] on div "Save" at bounding box center [771, 20] width 55 height 20
click at [623, 30] on div "Save to See Price & Shipping 👉" at bounding box center [369, 20] width 601 height 41
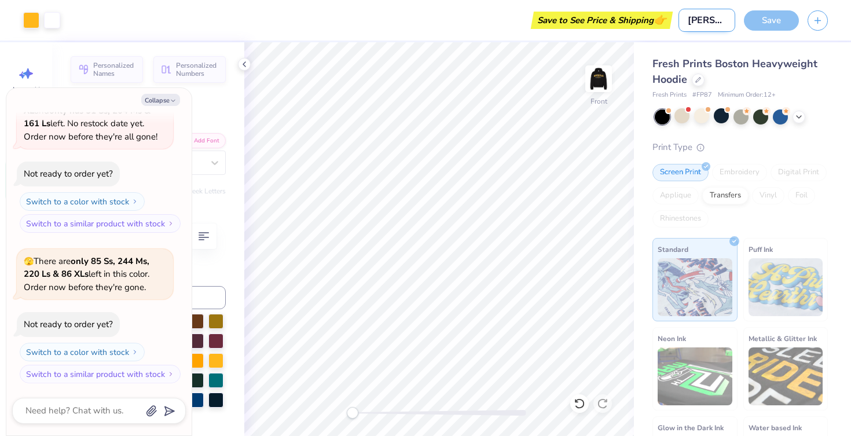
click at [708, 26] on input "gustavus flag" at bounding box center [707, 20] width 57 height 23
click at [726, 27] on input "gustavus flag" at bounding box center [707, 20] width 57 height 23
click at [771, 21] on div "Save" at bounding box center [771, 20] width 55 height 20
click at [246, 62] on icon at bounding box center [244, 64] width 9 height 9
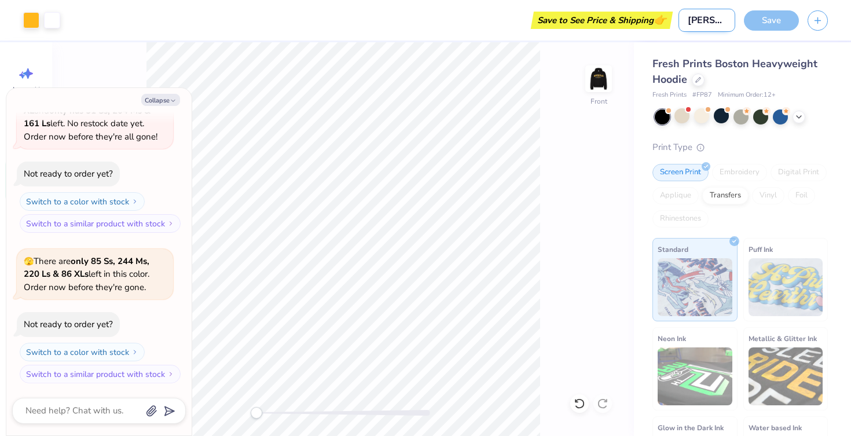
click at [709, 20] on input "gustavus flag" at bounding box center [707, 20] width 57 height 23
click at [796, 26] on div "Save" at bounding box center [771, 20] width 55 height 20
click at [815, 24] on button "button" at bounding box center [818, 19] width 20 height 20
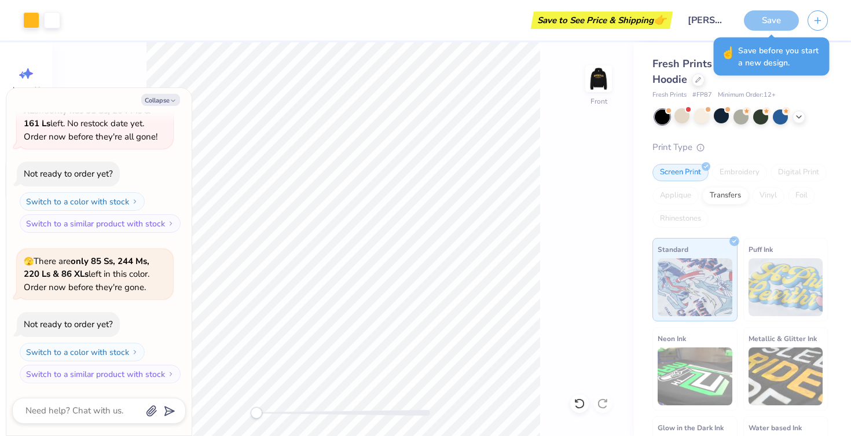
click at [767, 20] on div "Save" at bounding box center [771, 20] width 55 height 20
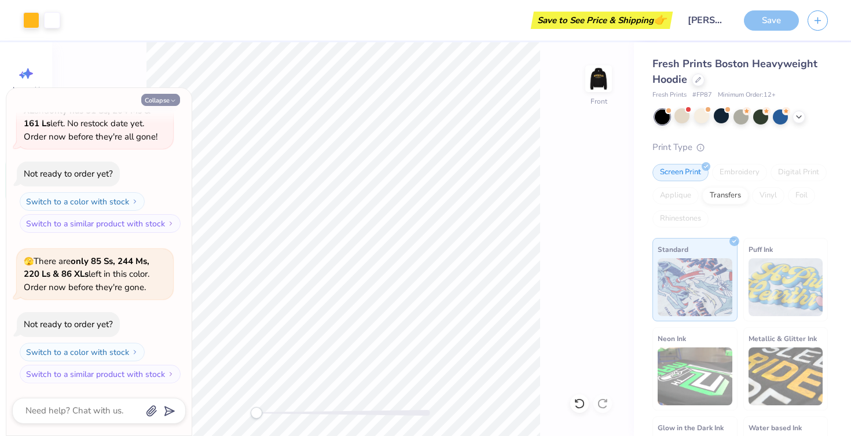
click at [159, 101] on button "Collapse" at bounding box center [160, 100] width 39 height 12
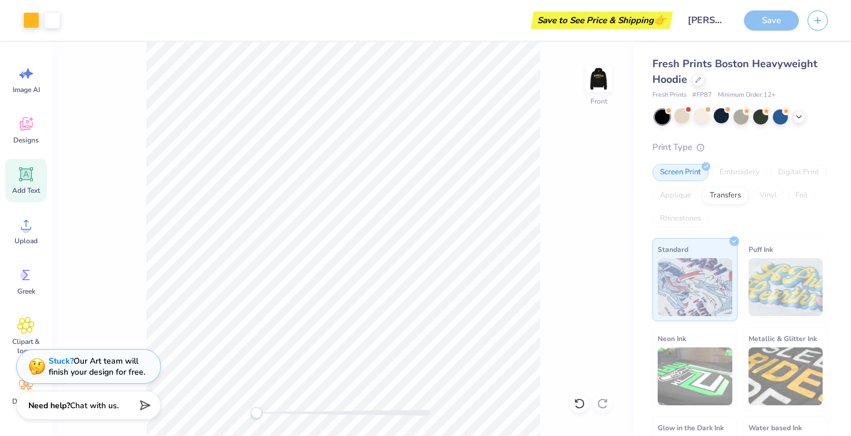
click at [657, 10] on div "Save to See Price & Shipping 👉" at bounding box center [369, 20] width 601 height 41
click at [723, 25] on input "gustavus flag" at bounding box center [707, 20] width 57 height 23
click at [727, 23] on input "gustavus flag" at bounding box center [707, 20] width 57 height 23
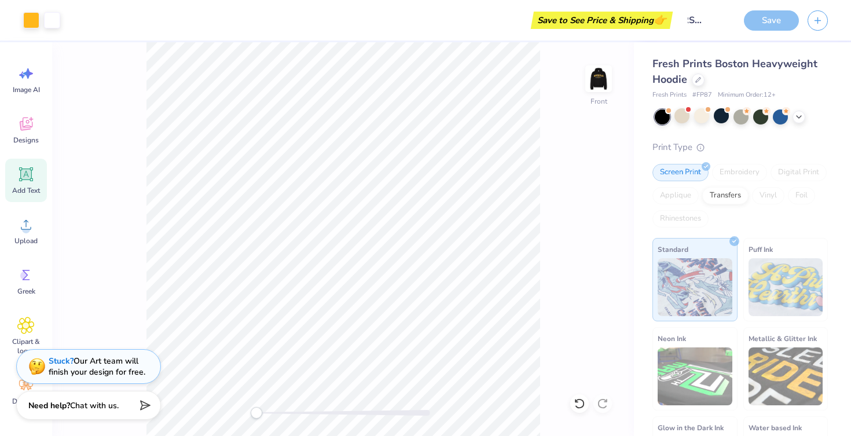
click at [593, 255] on div "Front" at bounding box center [343, 239] width 582 height 394
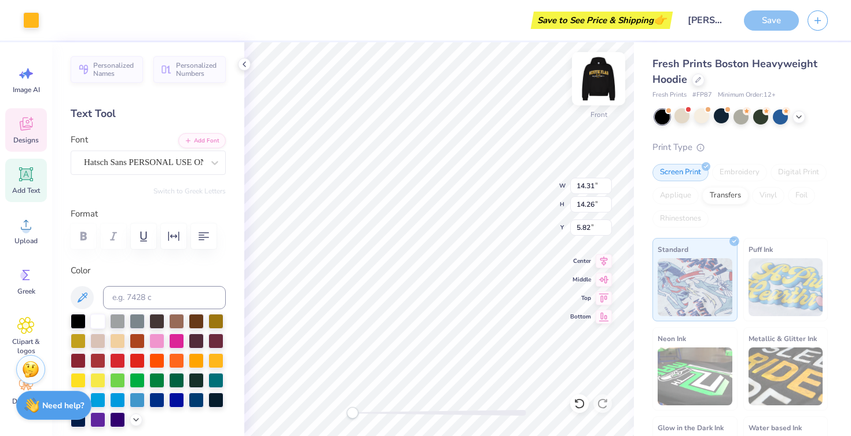
click at [604, 78] on img at bounding box center [599, 79] width 46 height 46
click at [605, 78] on img at bounding box center [599, 79] width 46 height 46
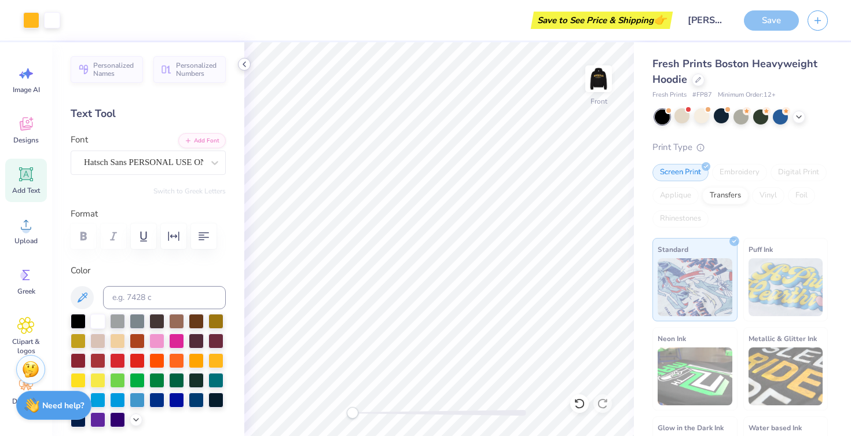
click at [243, 67] on icon at bounding box center [244, 64] width 9 height 9
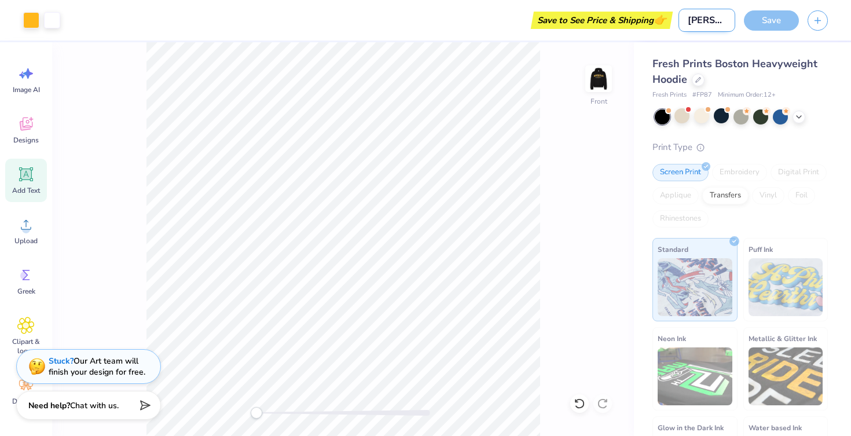
click at [692, 25] on input "gustavus flag flag" at bounding box center [707, 20] width 57 height 23
drag, startPoint x: 682, startPoint y: 19, endPoint x: 774, endPoint y: 11, distance: 92.4
click at [774, 12] on div "Art colors Save to See Price & Shipping 👉 Design Title gustavus flag flag Save" at bounding box center [425, 20] width 851 height 41
click at [704, 21] on input "gustavus flag flag" at bounding box center [707, 20] width 57 height 23
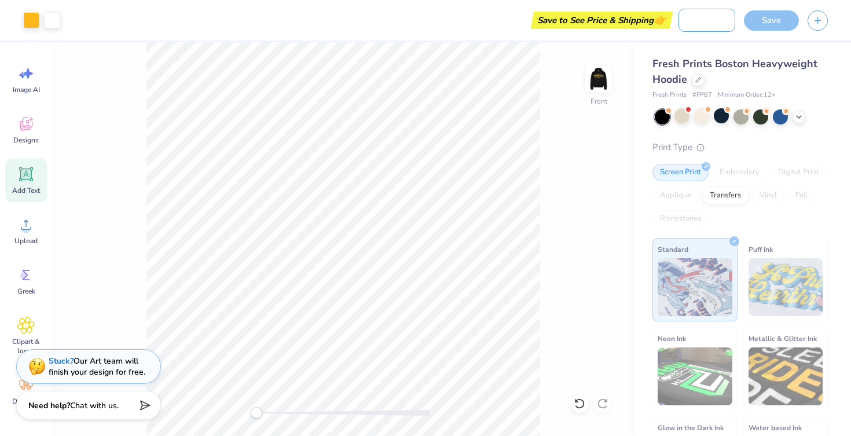
drag, startPoint x: 704, startPoint y: 21, endPoint x: 737, endPoint y: 14, distance: 33.7
click at [737, 14] on div "Art colors Save to See Price & Shipping 👉 Design Title gustavus flag flag Save" at bounding box center [425, 20] width 851 height 41
click at [634, 187] on div "Fresh Prints Boston Heavyweight Hoodie Fresh Prints # FP87 Minimum Order: 12 + …" at bounding box center [742, 271] width 217 height 458
click at [114, 418] on div "Need help? Chat with us." at bounding box center [88, 405] width 145 height 29
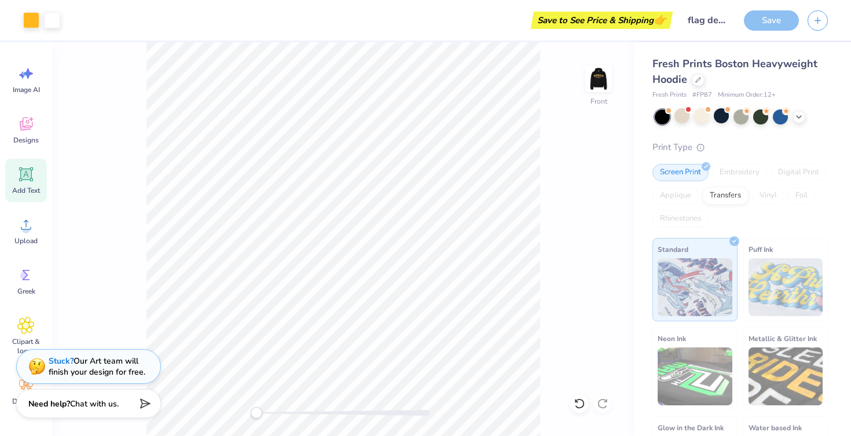
click at [132, 404] on div "Need help? Chat with us." at bounding box center [88, 403] width 145 height 29
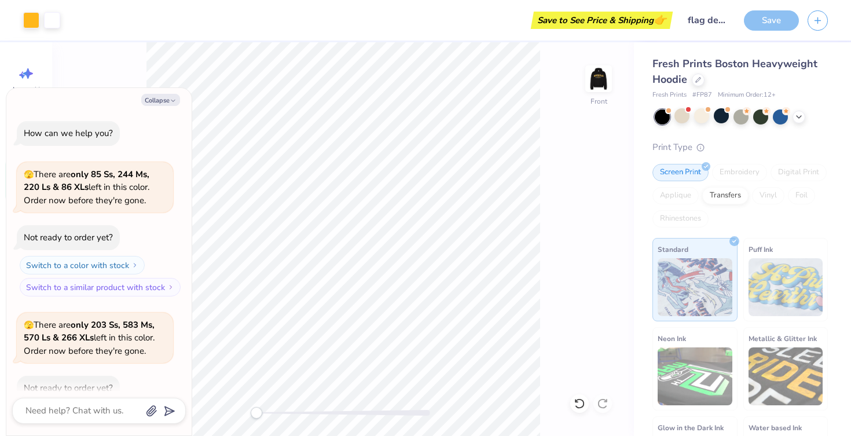
scroll to position [2208, 0]
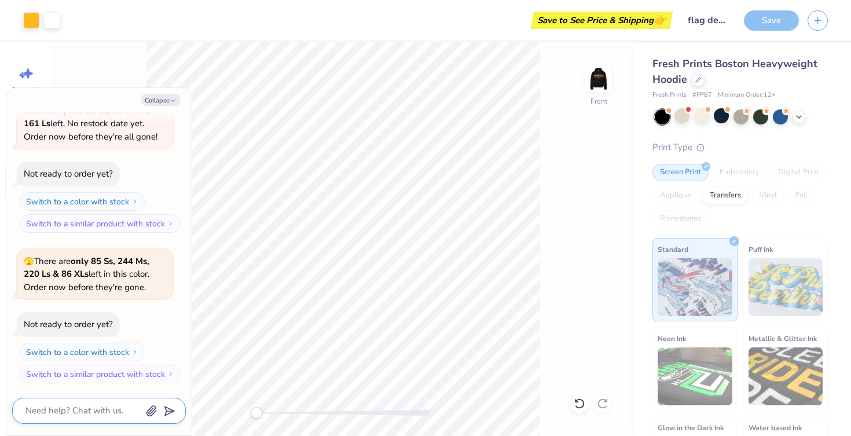
click at [126, 407] on textarea at bounding box center [83, 411] width 118 height 16
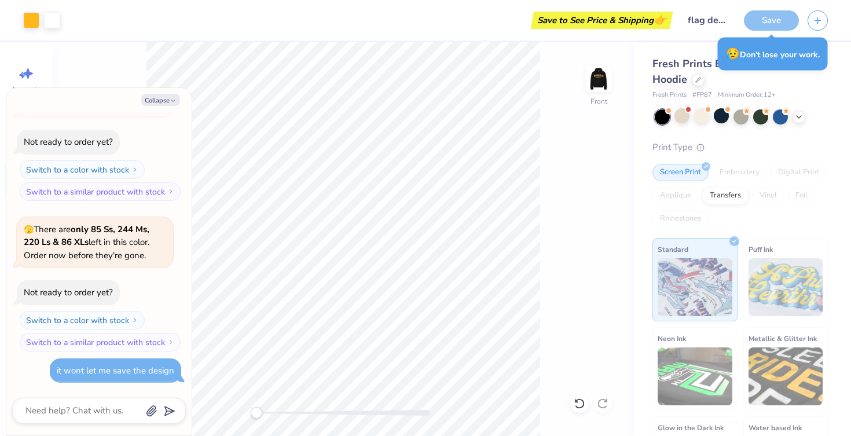
scroll to position [3055, 0]
click at [152, 103] on button "Collapse" at bounding box center [160, 100] width 39 height 12
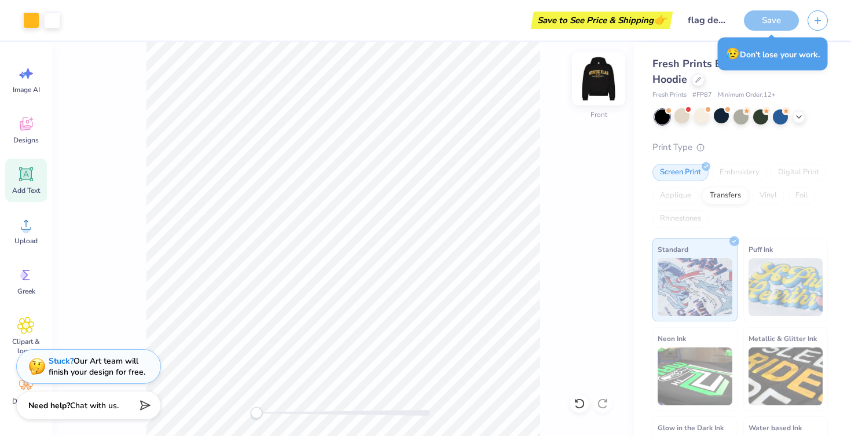
click at [594, 71] on img at bounding box center [599, 79] width 46 height 46
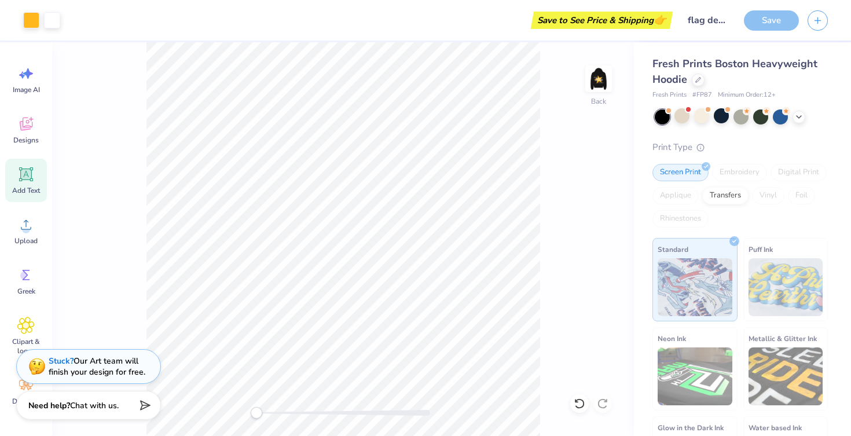
click at [774, 24] on div "Save" at bounding box center [771, 20] width 55 height 20
click at [722, 192] on div "Transfers" at bounding box center [726, 193] width 46 height 17
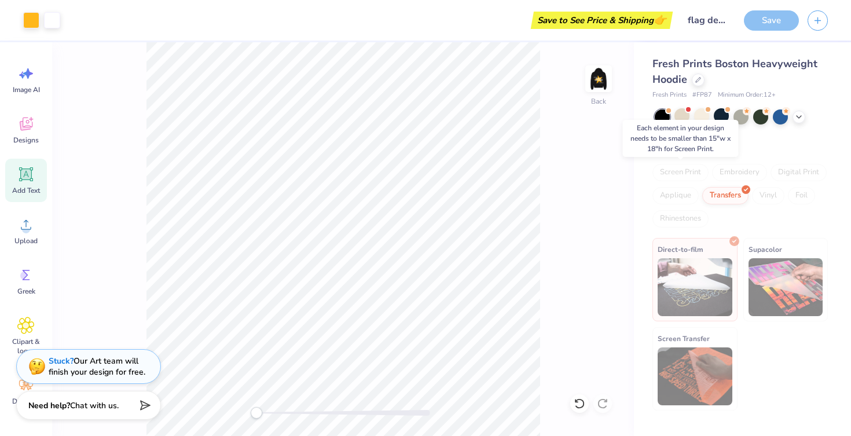
click at [688, 171] on div "Screen Print" at bounding box center [681, 172] width 56 height 17
click at [726, 197] on div "Transfers" at bounding box center [726, 193] width 46 height 17
click at [683, 166] on div "Screen Print" at bounding box center [681, 172] width 56 height 17
click at [575, 403] on icon at bounding box center [580, 404] width 12 height 12
click at [599, 400] on icon at bounding box center [603, 403] width 10 height 10
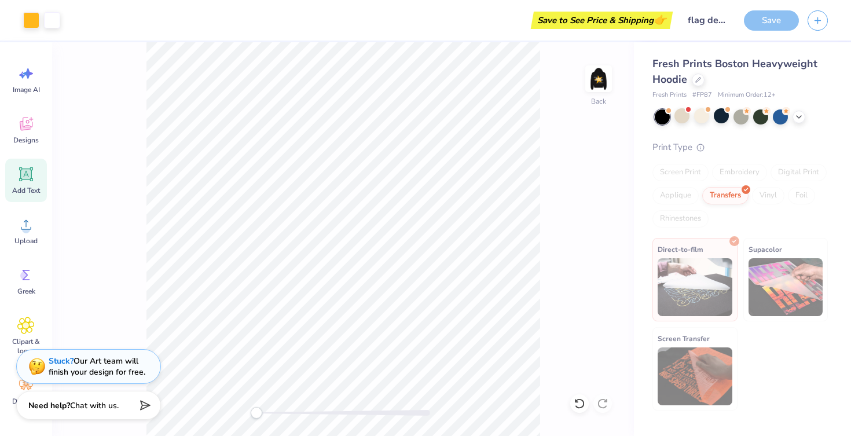
click at [680, 180] on div "Screen Print" at bounding box center [681, 172] width 56 height 17
click at [598, 81] on img at bounding box center [599, 79] width 46 height 46
click at [730, 186] on div "Transfers" at bounding box center [726, 193] width 46 height 17
click at [730, 175] on div "Embroidery" at bounding box center [739, 172] width 55 height 17
click at [679, 149] on div "Print Type" at bounding box center [740, 147] width 175 height 13
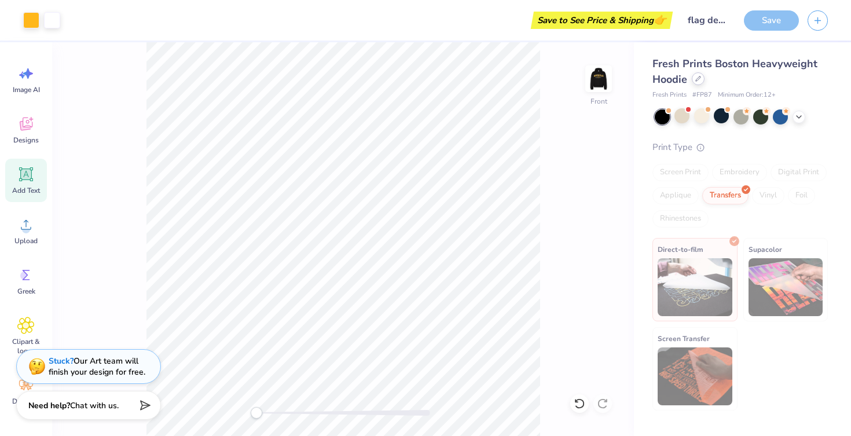
click at [696, 81] on icon at bounding box center [699, 79] width 6 height 6
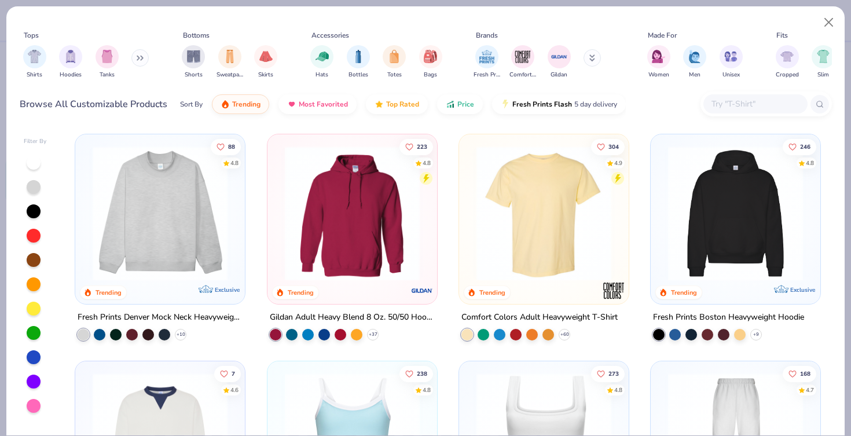
click at [225, 236] on img at bounding box center [160, 213] width 147 height 135
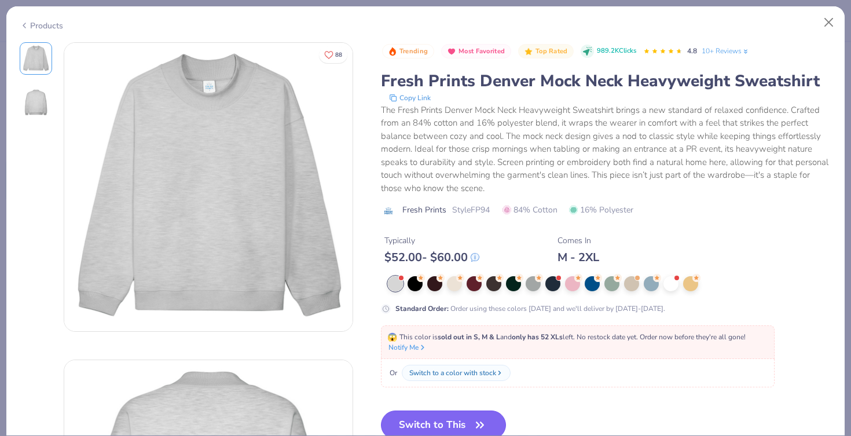
click at [426, 421] on button "Switch to This" at bounding box center [444, 425] width 126 height 29
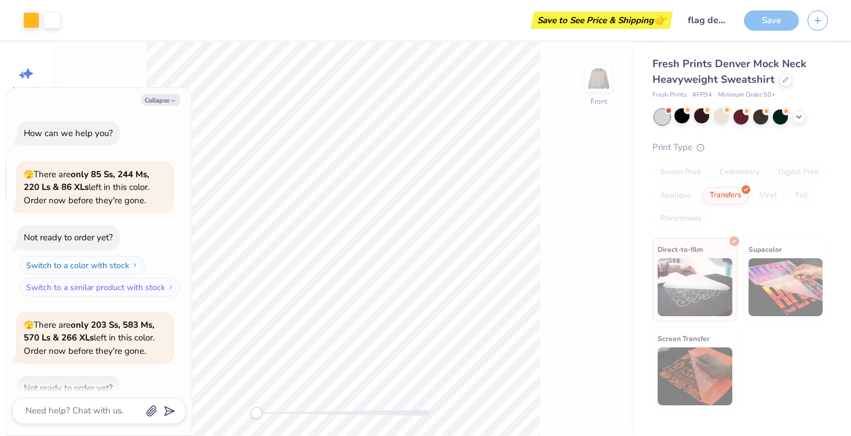
scroll to position [3109, 0]
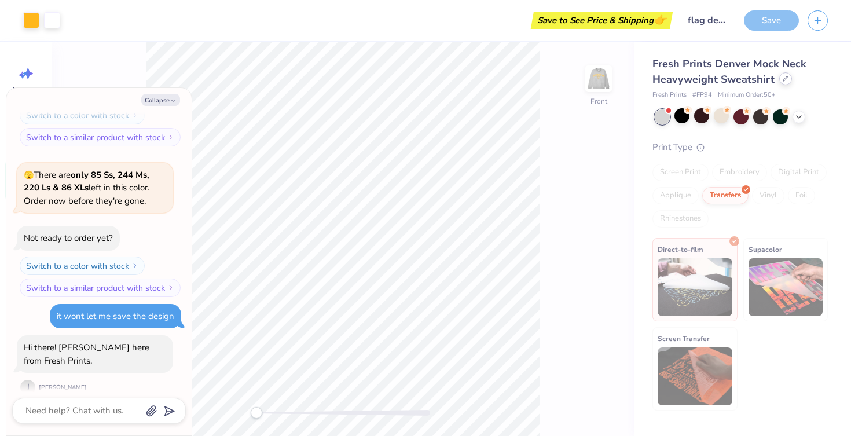
click at [787, 78] on div at bounding box center [786, 78] width 13 height 13
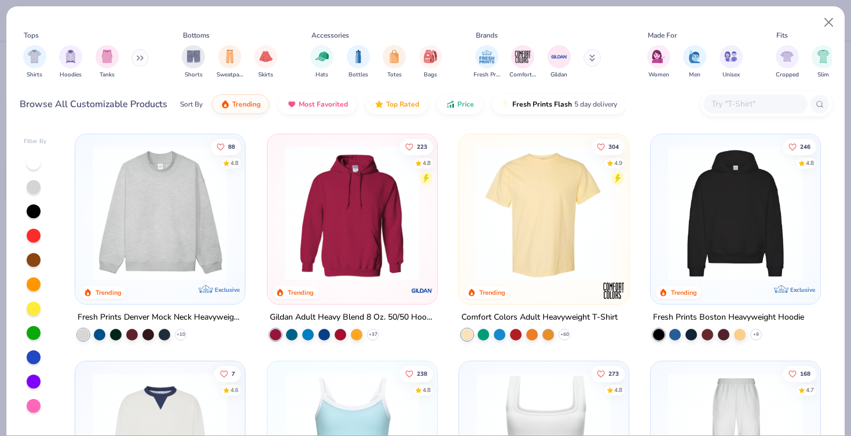
click at [723, 209] on img at bounding box center [736, 213] width 147 height 135
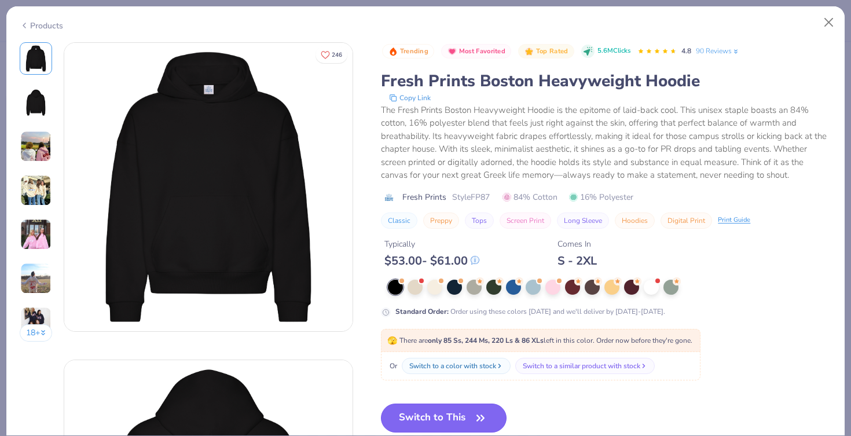
click at [469, 416] on button "Switch to This" at bounding box center [444, 418] width 126 height 29
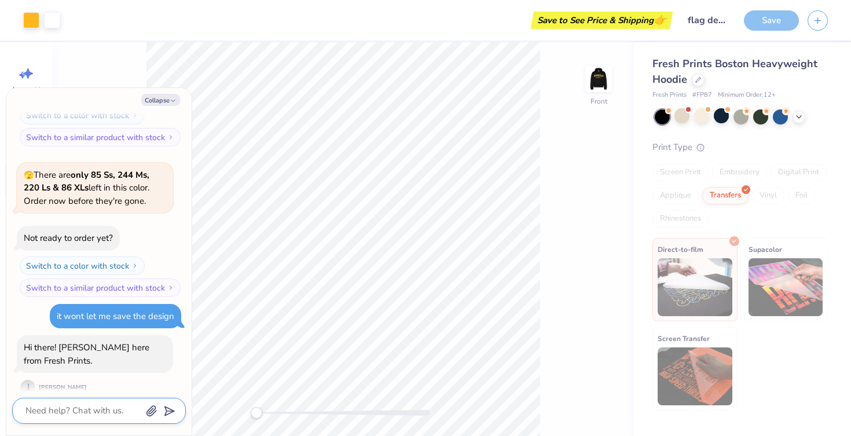
click at [108, 407] on textarea at bounding box center [83, 411] width 118 height 16
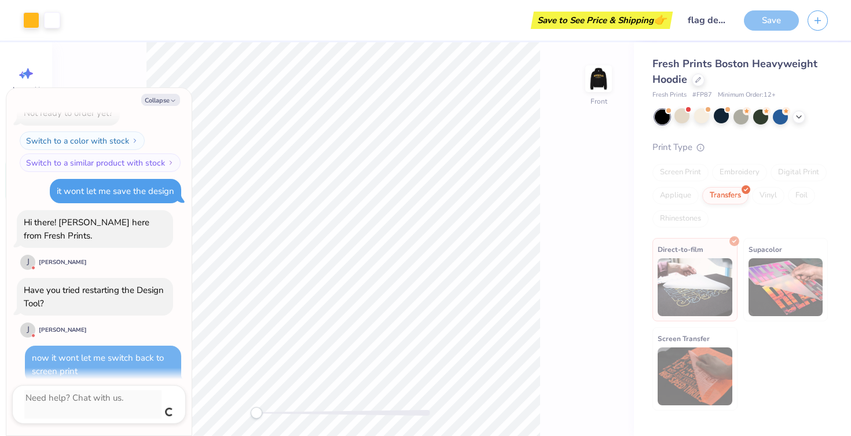
scroll to position [3221, 0]
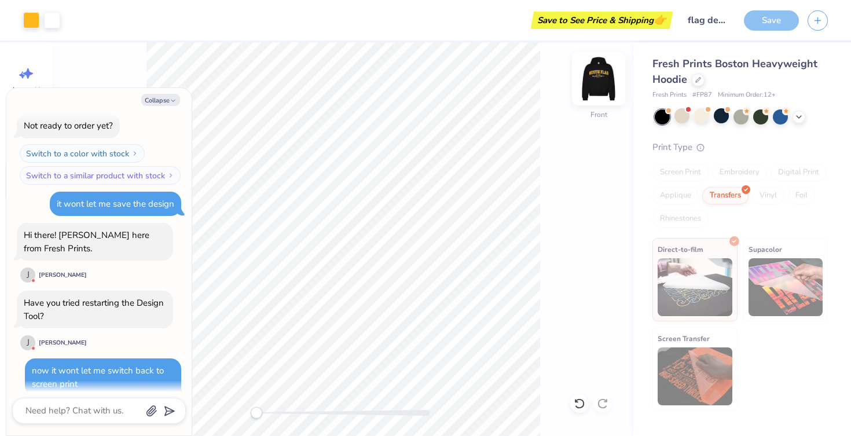
click at [605, 79] on img at bounding box center [599, 79] width 46 height 46
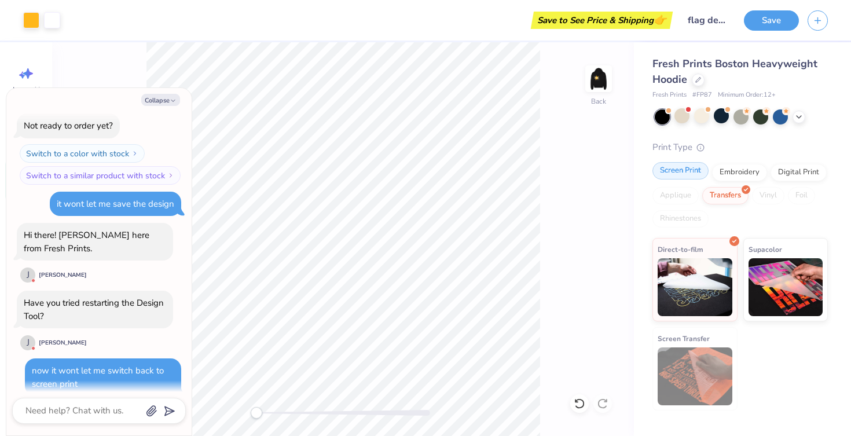
click at [681, 171] on div "Screen Print" at bounding box center [681, 170] width 56 height 17
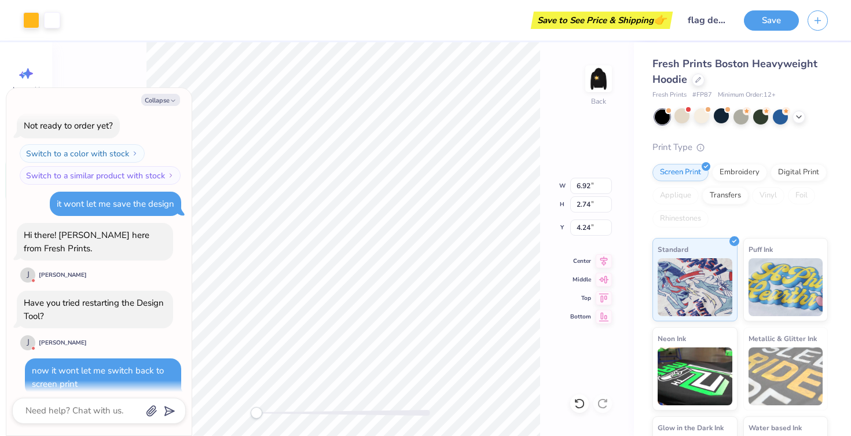
scroll to position [3289, 0]
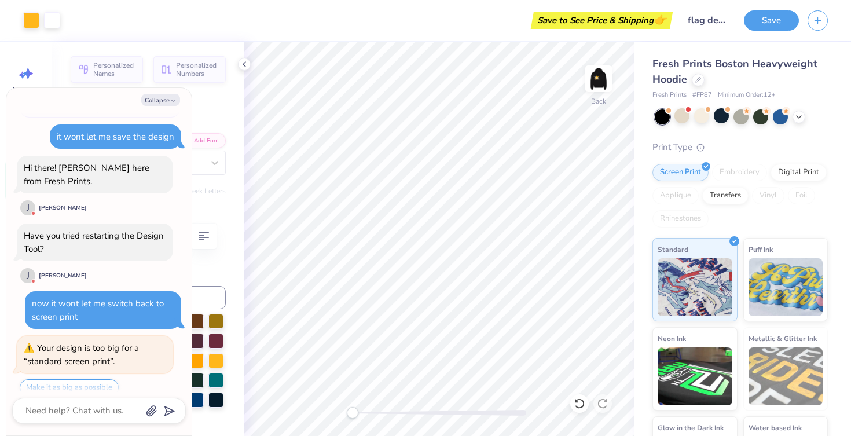
click at [163, 93] on div "Collapse How can we help you? 🫣 There are only 85 Ss, 244 Ms, 220 Ls & 86 XLs l…" at bounding box center [98, 262] width 185 height 348
click at [164, 103] on button "Collapse" at bounding box center [160, 100] width 39 height 12
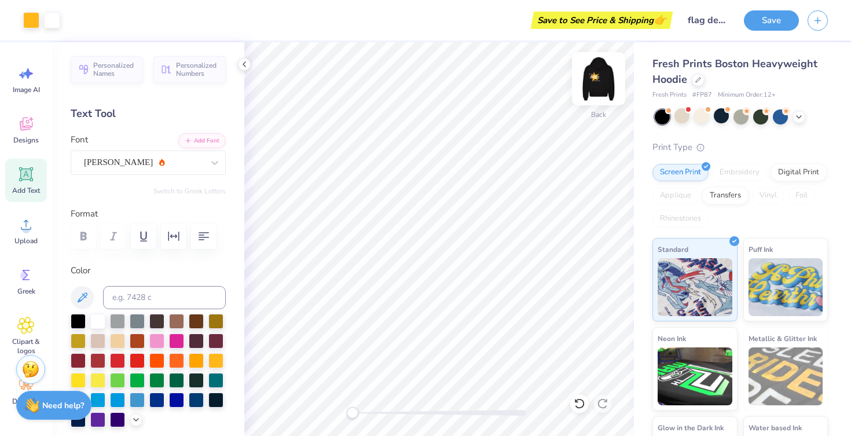
click at [603, 89] on img at bounding box center [599, 79] width 46 height 46
click at [595, 84] on img at bounding box center [598, 78] width 23 height 23
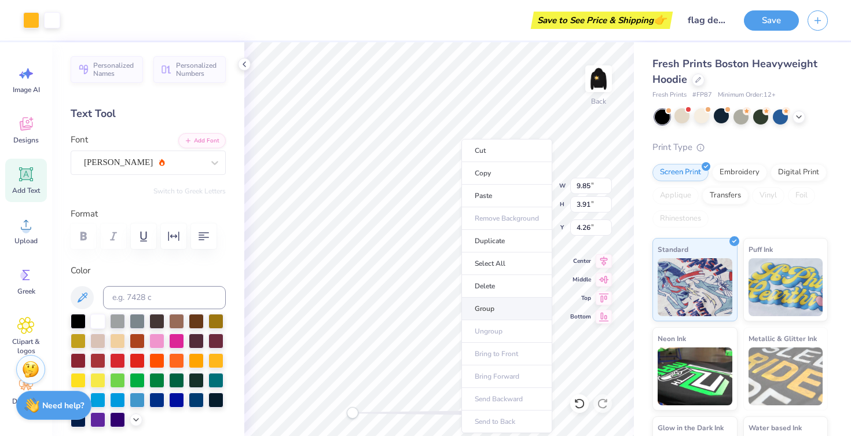
click at [498, 303] on li "Group" at bounding box center [507, 309] width 91 height 23
click at [685, 118] on div at bounding box center [682, 115] width 15 height 15
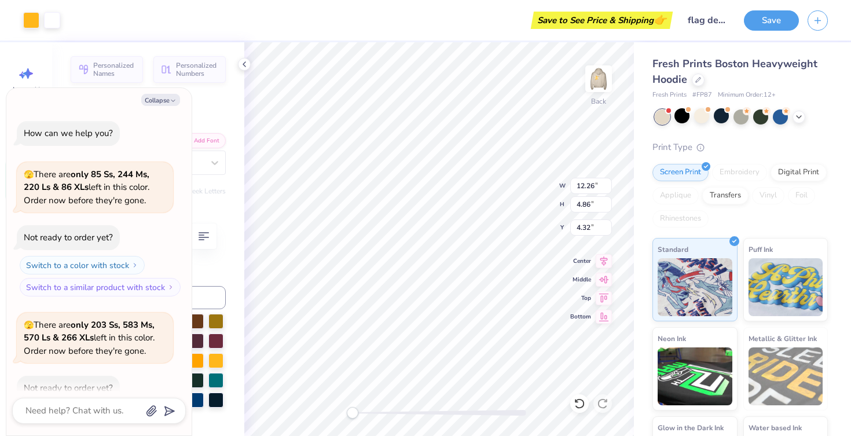
scroll to position [3452, 0]
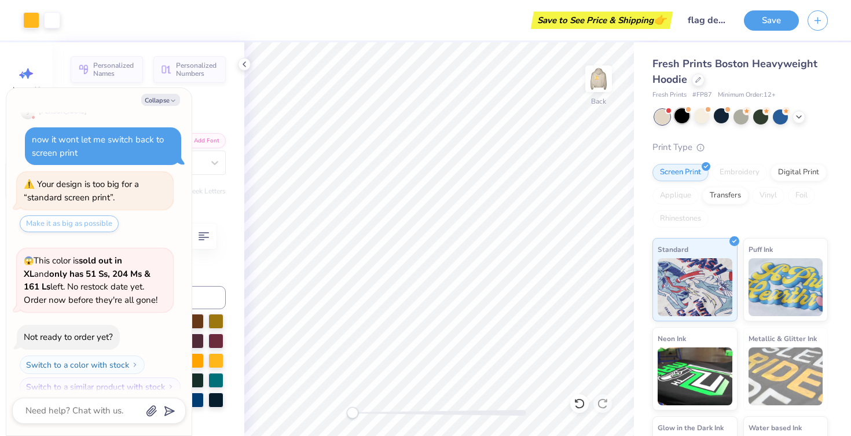
click at [681, 115] on div at bounding box center [682, 115] width 15 height 15
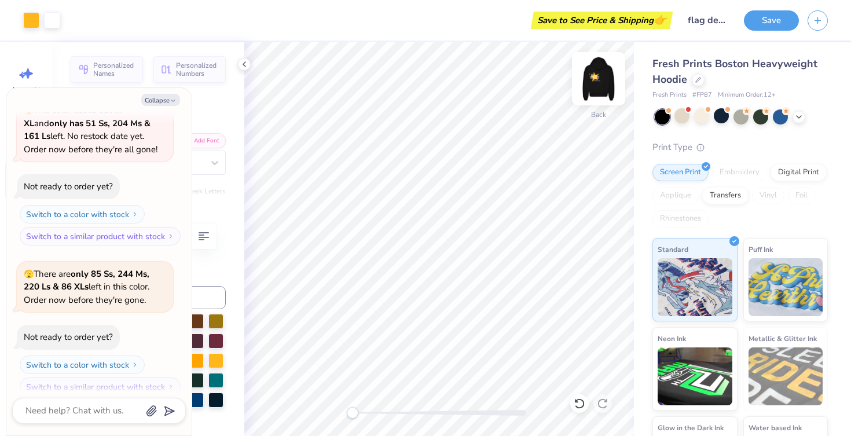
click at [600, 75] on img at bounding box center [599, 79] width 46 height 46
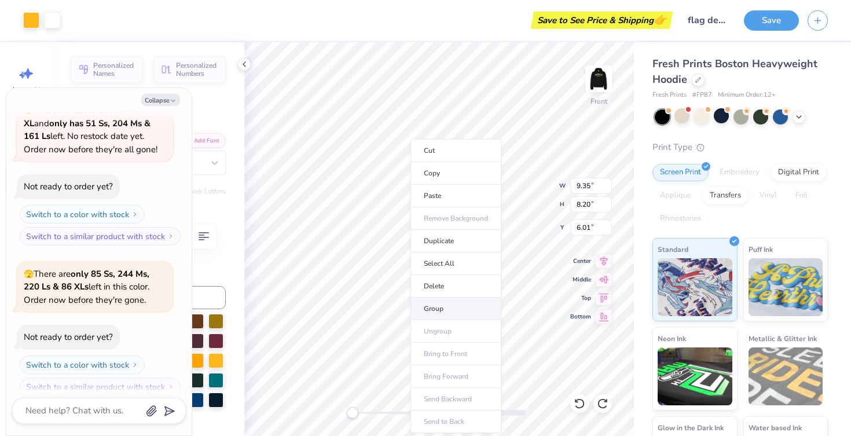
click at [444, 306] on li "Group" at bounding box center [456, 309] width 91 height 23
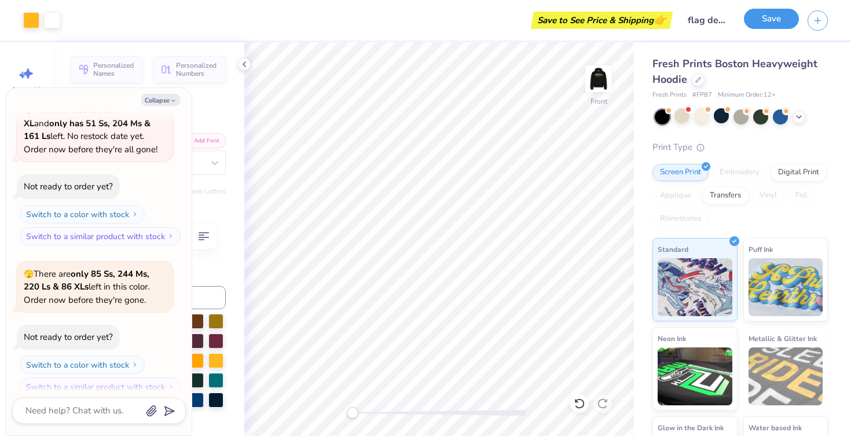
click at [769, 21] on button "Save" at bounding box center [771, 19] width 55 height 20
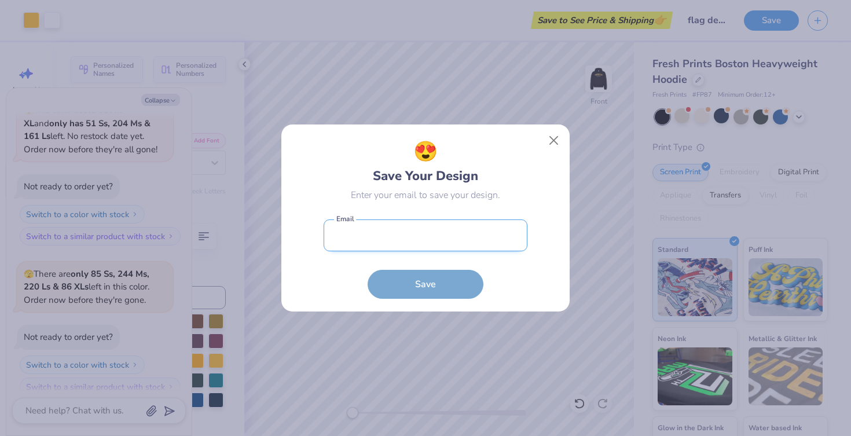
click at [409, 247] on input "email" at bounding box center [426, 236] width 204 height 32
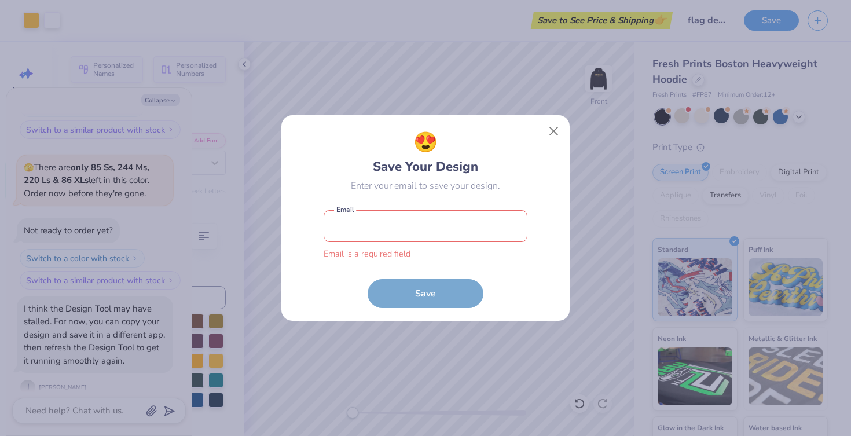
click at [398, 237] on input "email" at bounding box center [426, 226] width 204 height 32
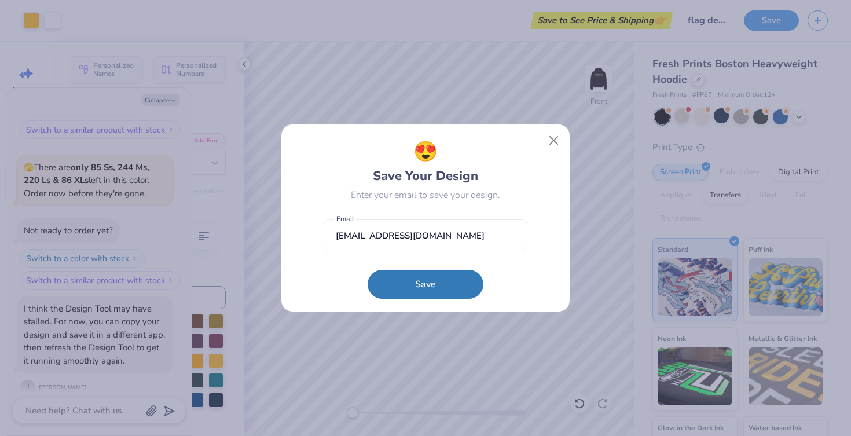
click at [335, 266] on form "tuthillmckenna@gmail.com Email Save" at bounding box center [426, 256] width 204 height 85
click at [416, 283] on button "Save" at bounding box center [426, 281] width 116 height 29
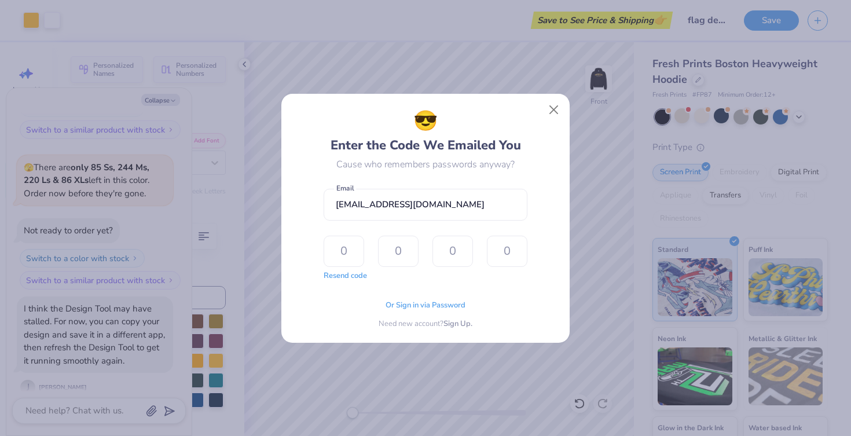
click at [410, 298] on div "Or Sign in via Password Need new account? Sign Up." at bounding box center [426, 311] width 204 height 36
click at [408, 307] on span "Or Sign in via Password" at bounding box center [426, 304] width 80 height 12
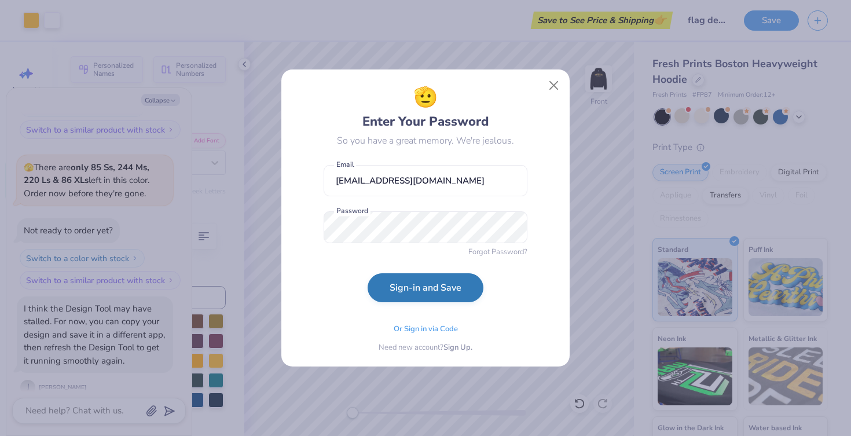
click at [422, 288] on button "Sign-in and Save" at bounding box center [426, 287] width 116 height 29
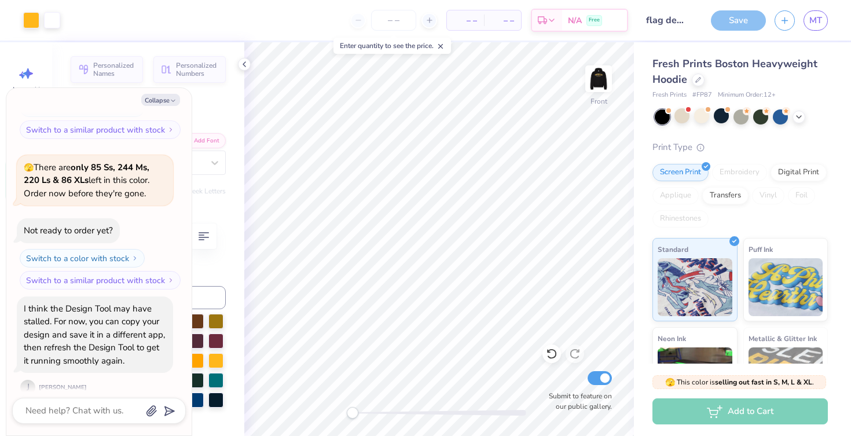
scroll to position [3777, 0]
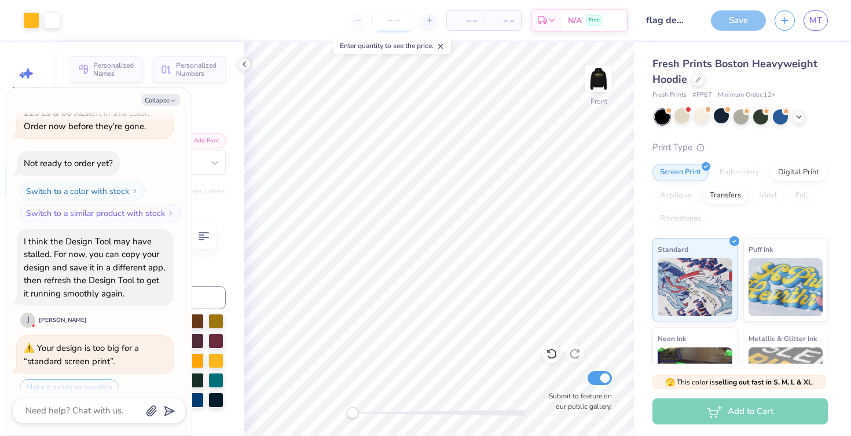
click at [397, 20] on input "number" at bounding box center [393, 20] width 45 height 21
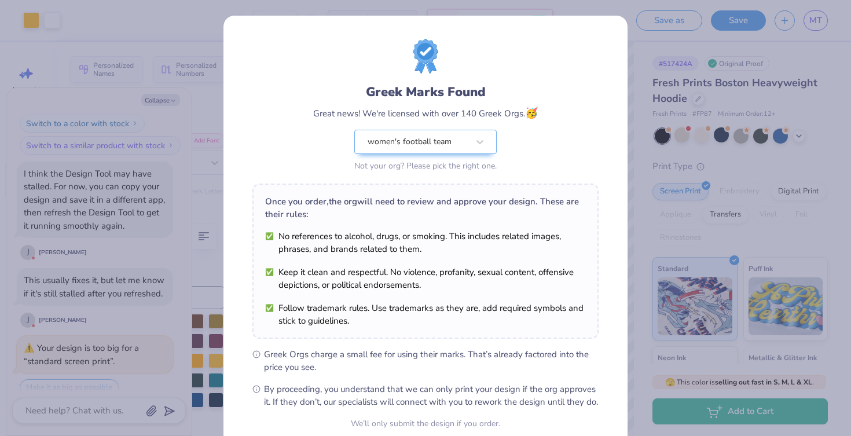
scroll to position [106, 0]
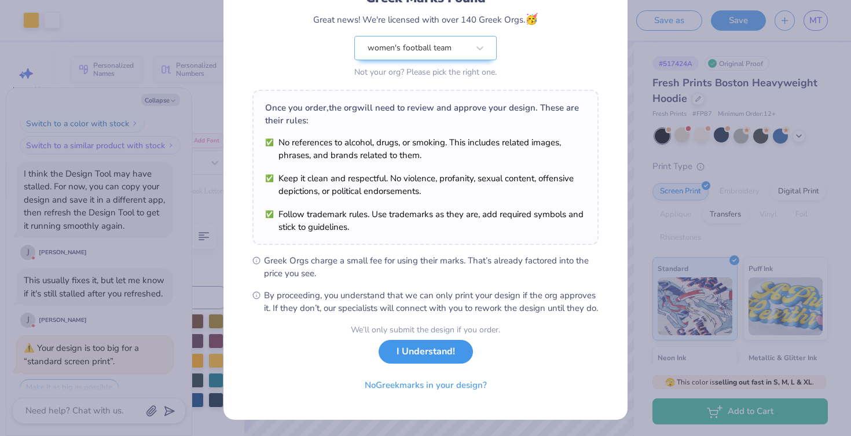
click at [419, 349] on button "I Understand!" at bounding box center [426, 352] width 94 height 24
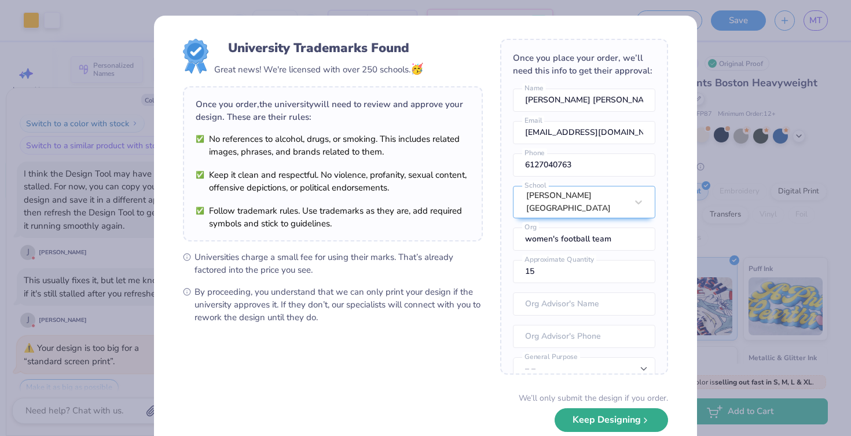
click at [595, 426] on button "Keep Designing" at bounding box center [612, 420] width 114 height 24
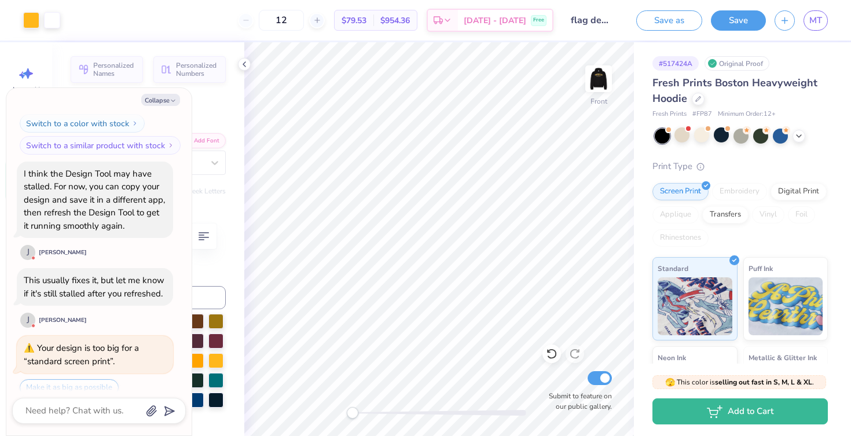
scroll to position [4227, 0]
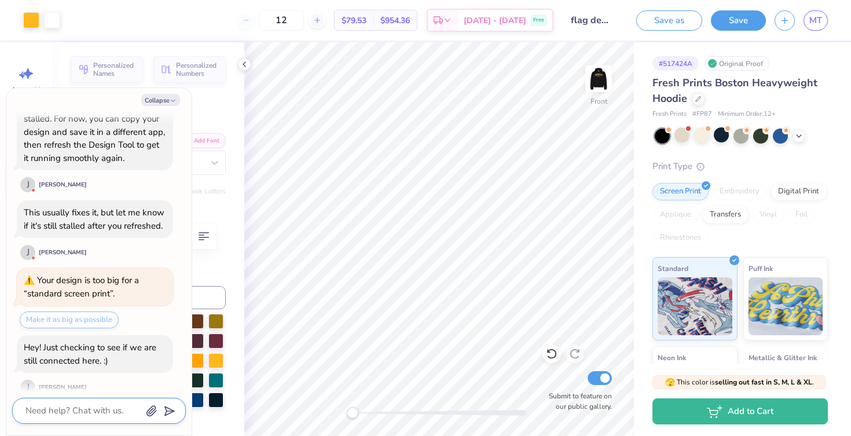
click at [124, 409] on textarea at bounding box center [83, 411] width 118 height 16
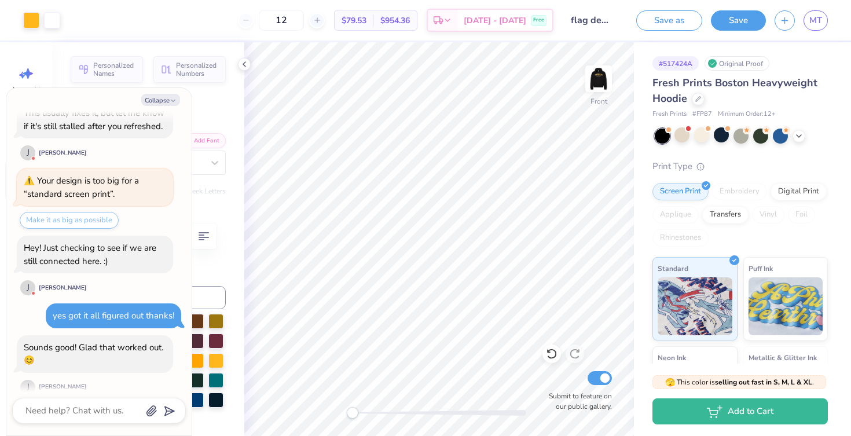
scroll to position [4395, 0]
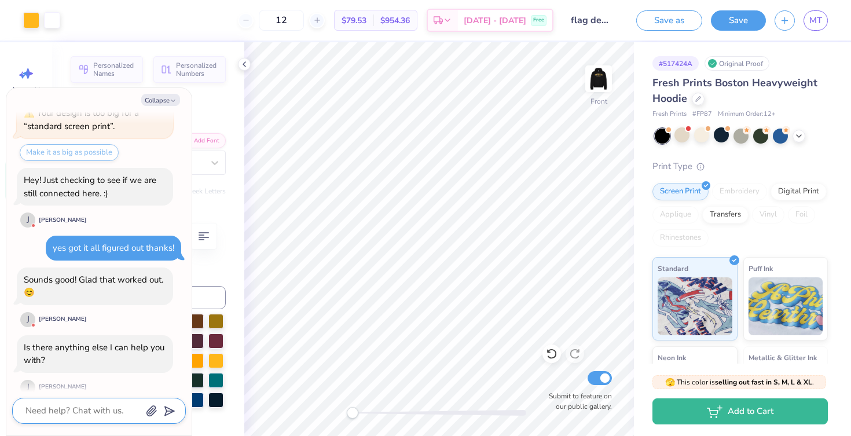
click at [85, 404] on textarea at bounding box center [83, 411] width 118 height 16
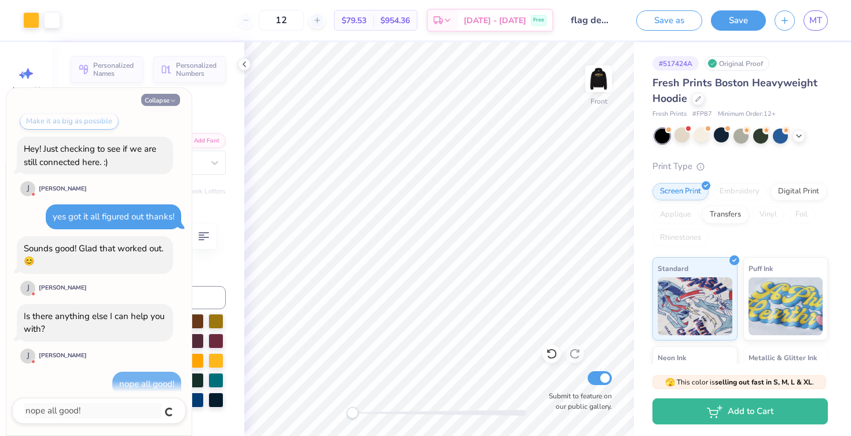
click at [158, 104] on button "Collapse" at bounding box center [160, 100] width 39 height 12
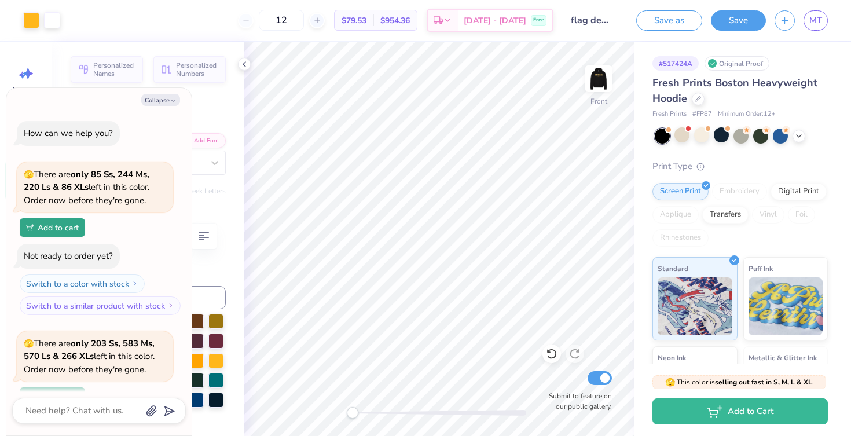
scroll to position [4507, 0]
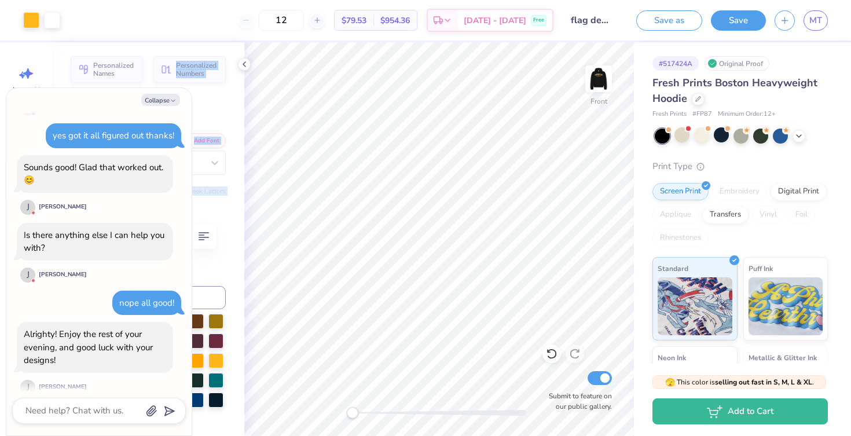
click at [247, 42] on div "Art colors 12 $79.53 Per Item $954.36 Total Est. Delivery Sep 20 - 23 Free Desi…" at bounding box center [425, 218] width 851 height 436
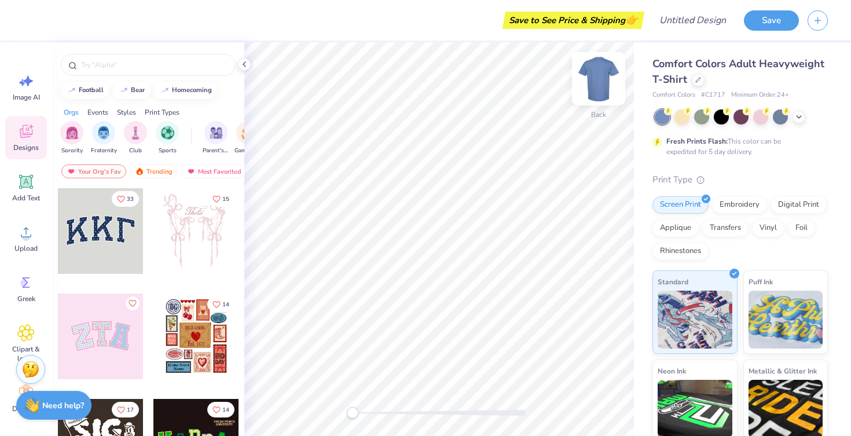
click at [595, 76] on img at bounding box center [599, 79] width 46 height 46
click at [702, 77] on div at bounding box center [698, 78] width 13 height 13
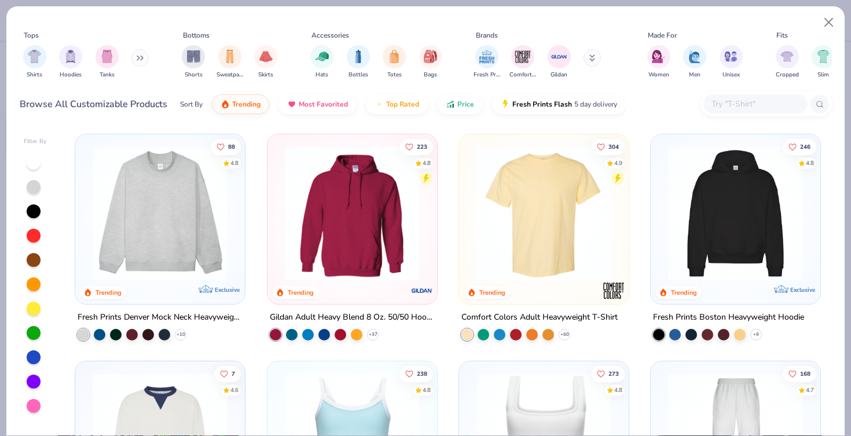
click at [691, 226] on img at bounding box center [736, 213] width 147 height 135
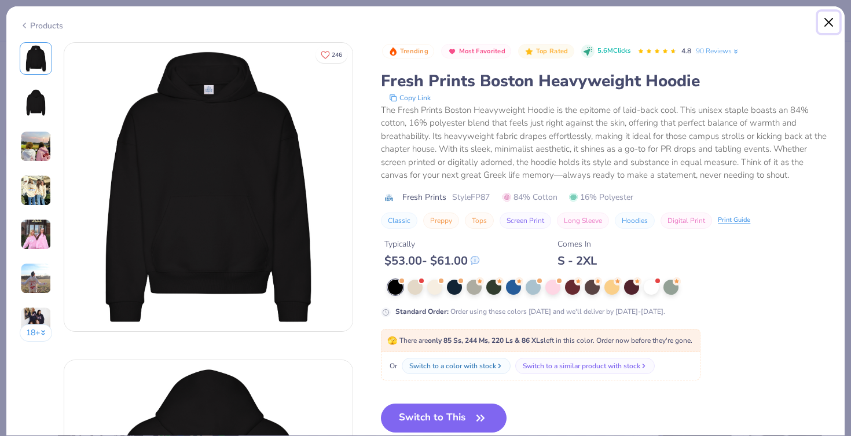
click at [830, 27] on button "Close" at bounding box center [829, 23] width 22 height 22
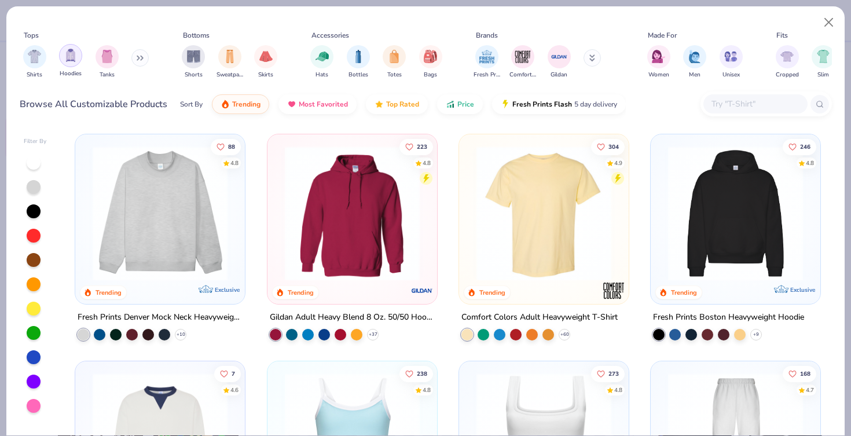
click at [67, 61] on img "filter for Hoodies" at bounding box center [70, 55] width 13 height 13
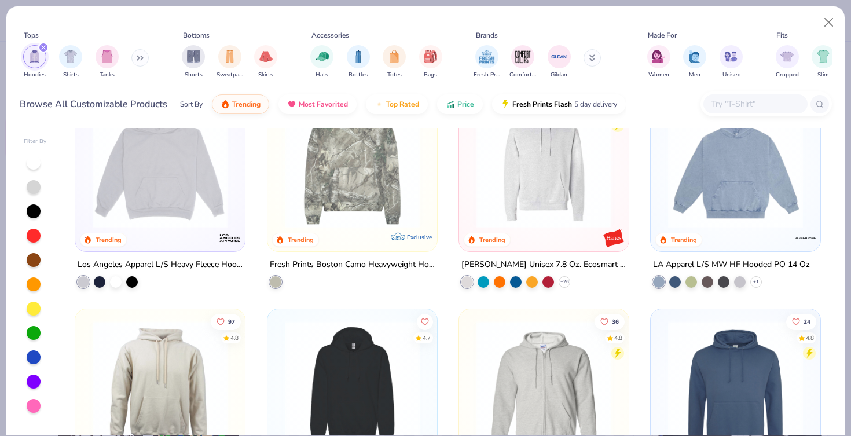
scroll to position [280, 0]
click at [752, 211] on img at bounding box center [736, 160] width 147 height 135
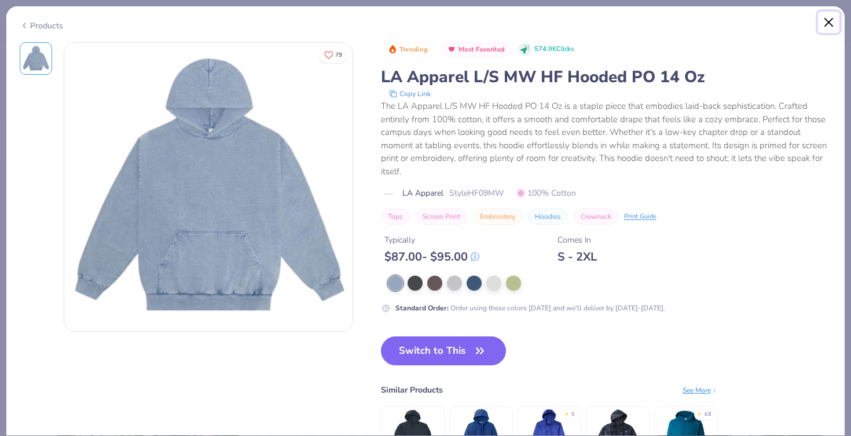
click at [835, 20] on button "Close" at bounding box center [829, 23] width 22 height 22
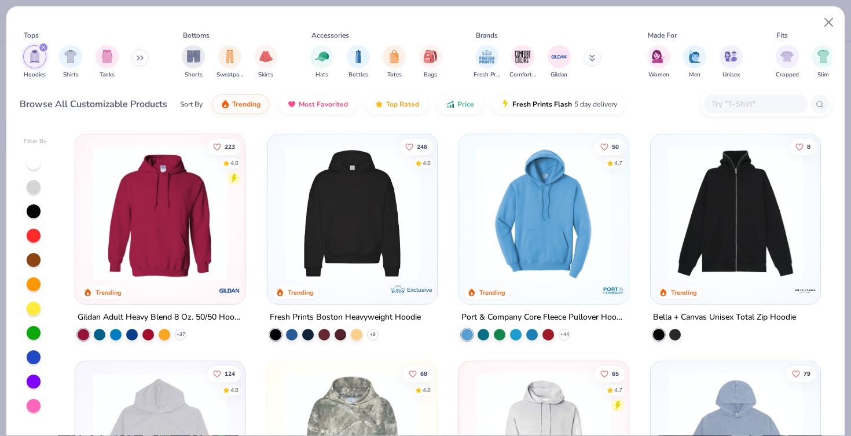
click at [346, 193] on img at bounding box center [352, 213] width 147 height 135
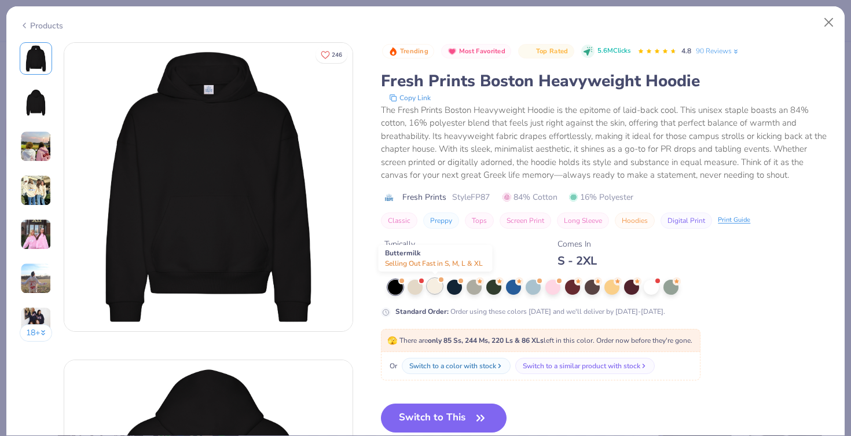
click at [429, 287] on div at bounding box center [434, 286] width 15 height 15
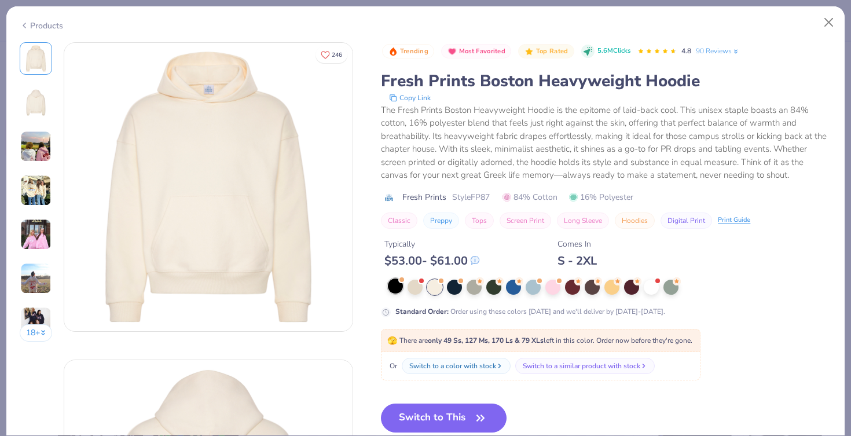
click at [403, 287] on div at bounding box center [395, 286] width 15 height 15
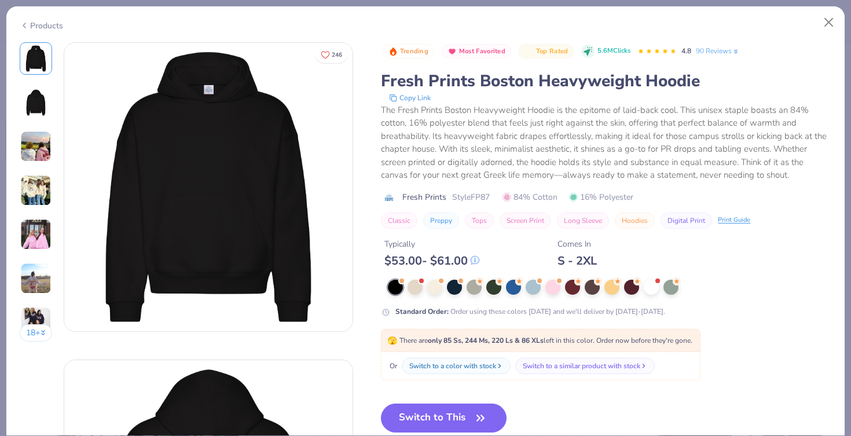
click at [386, 285] on div at bounding box center [606, 287] width 451 height 15
click at [406, 286] on div at bounding box center [610, 287] width 444 height 15
click at [434, 286] on div at bounding box center [434, 286] width 15 height 15
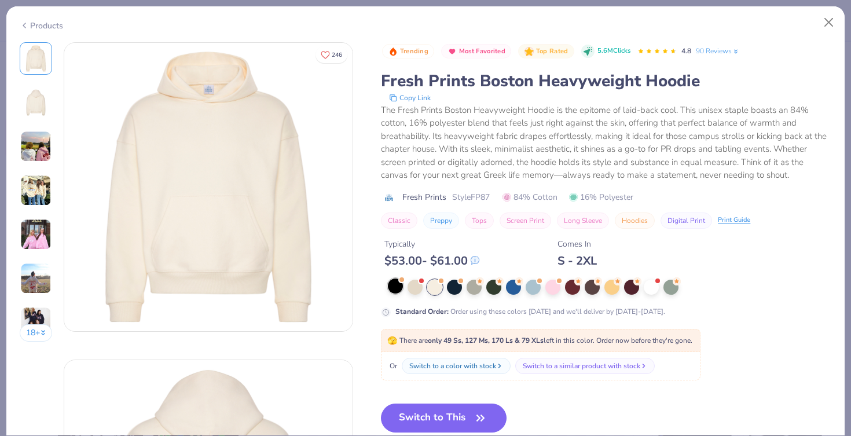
click at [396, 286] on div at bounding box center [395, 286] width 15 height 15
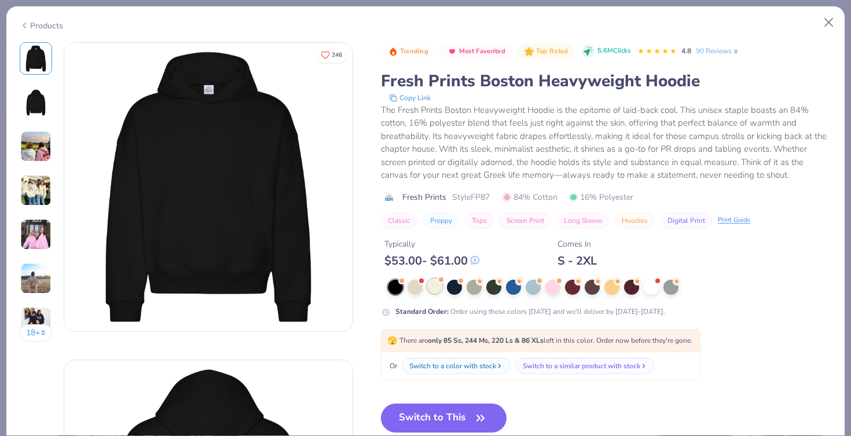
click at [435, 290] on div at bounding box center [434, 286] width 15 height 15
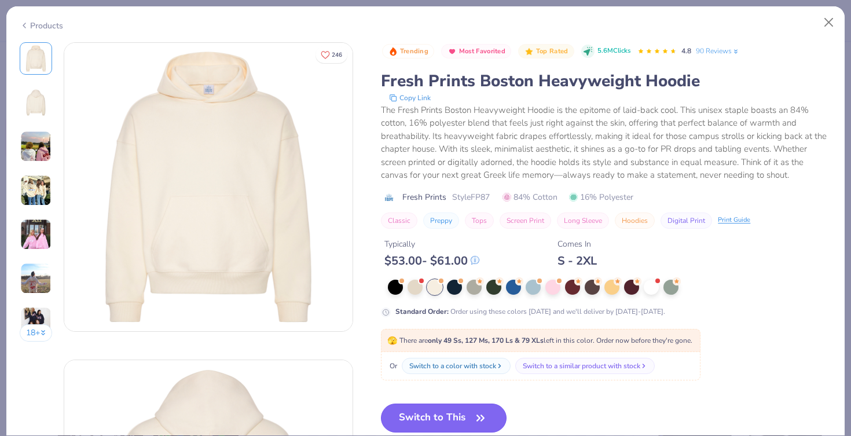
click at [452, 418] on button "Switch to This" at bounding box center [444, 418] width 126 height 29
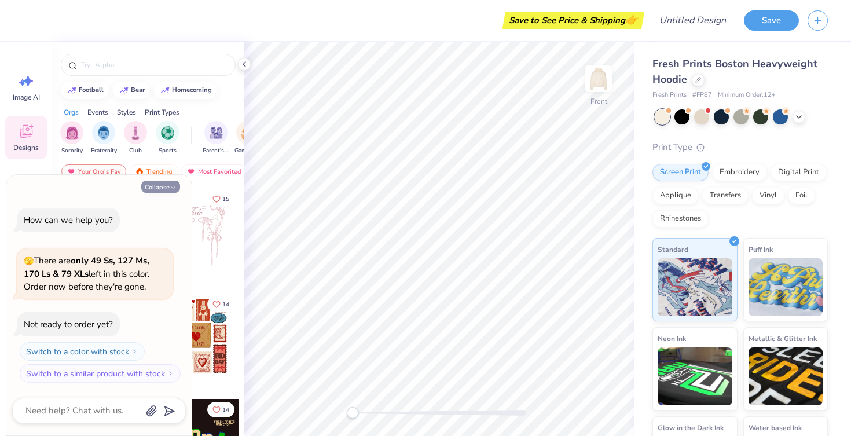
click at [171, 184] on icon "button" at bounding box center [173, 187] width 7 height 7
type textarea "x"
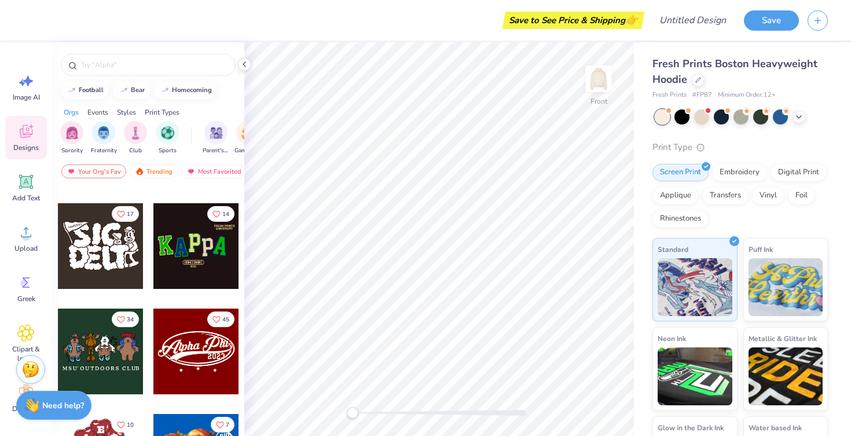
scroll to position [260, 0]
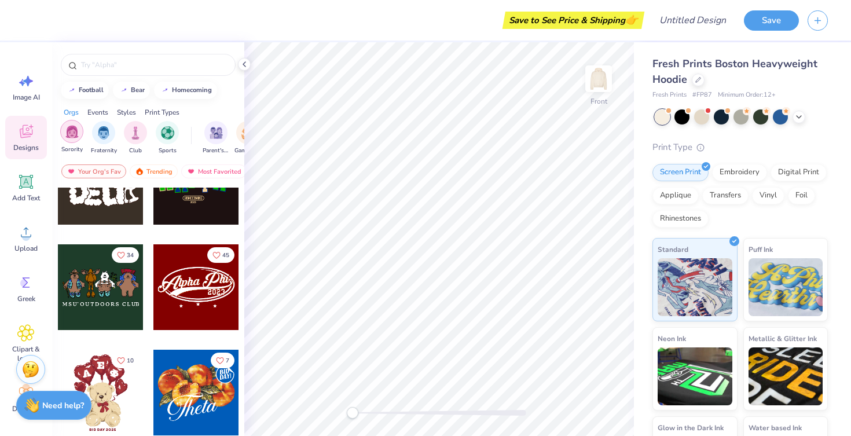
click at [71, 134] on img "filter for Sorority" at bounding box center [71, 131] width 13 height 13
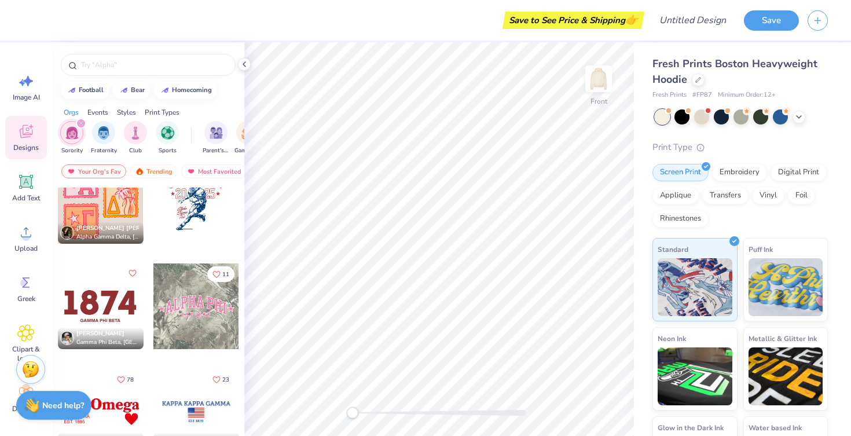
scroll to position [1927, 0]
click at [188, 312] on div at bounding box center [196, 307] width 86 height 86
click at [597, 74] on img at bounding box center [599, 79] width 46 height 46
click at [192, 319] on div at bounding box center [196, 307] width 86 height 86
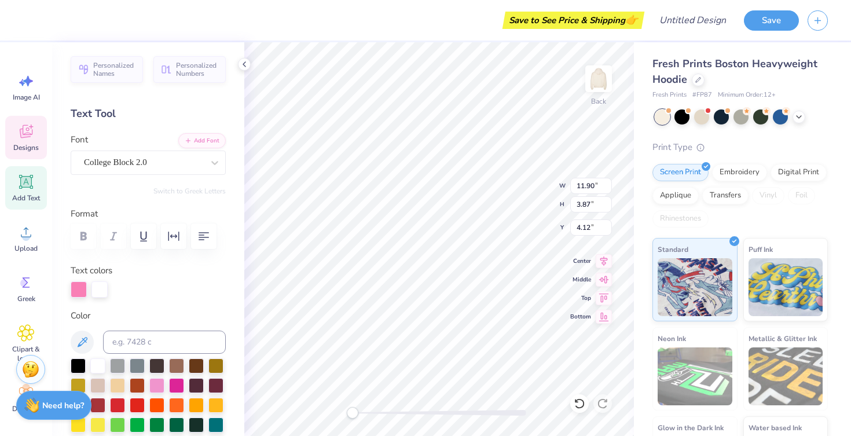
scroll to position [0, 0]
type textarea "GAC FLAG"
type textarea "est 2025"
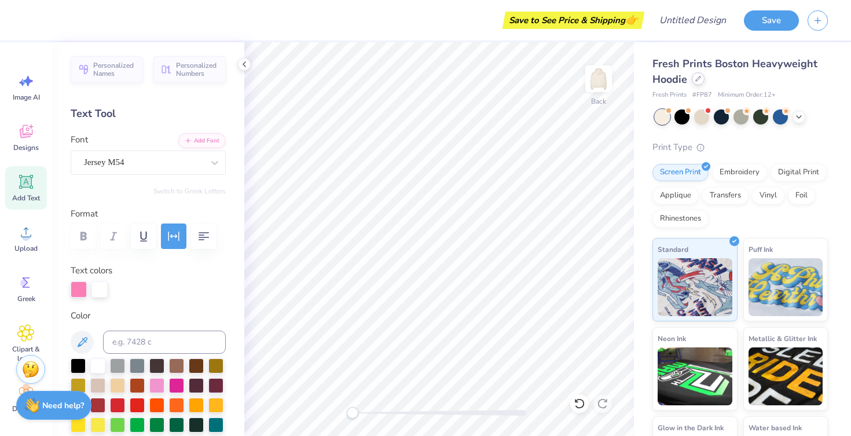
click at [698, 75] on div at bounding box center [698, 78] width 13 height 13
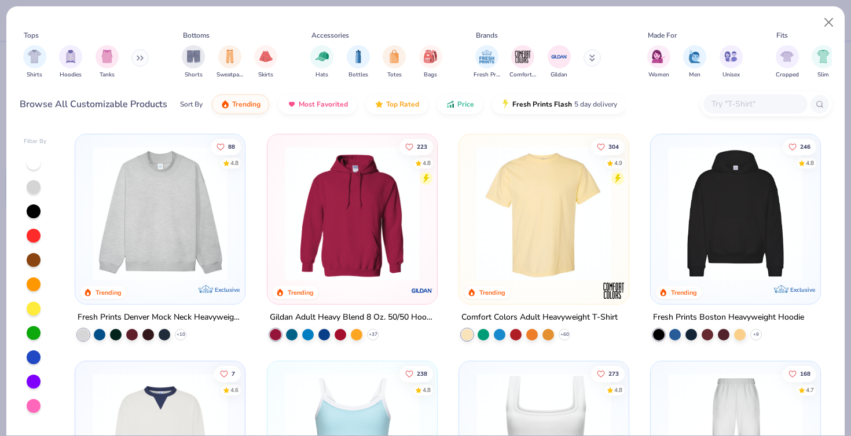
click at [57, 62] on div "Shirts Hoodies Tanks" at bounding box center [86, 62] width 133 height 43
click at [60, 62] on div "filter for Hoodies" at bounding box center [70, 55] width 23 height 23
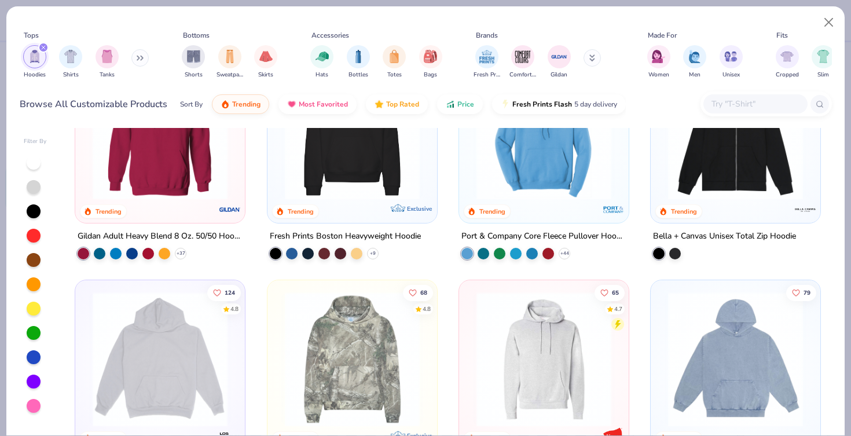
scroll to position [94, 0]
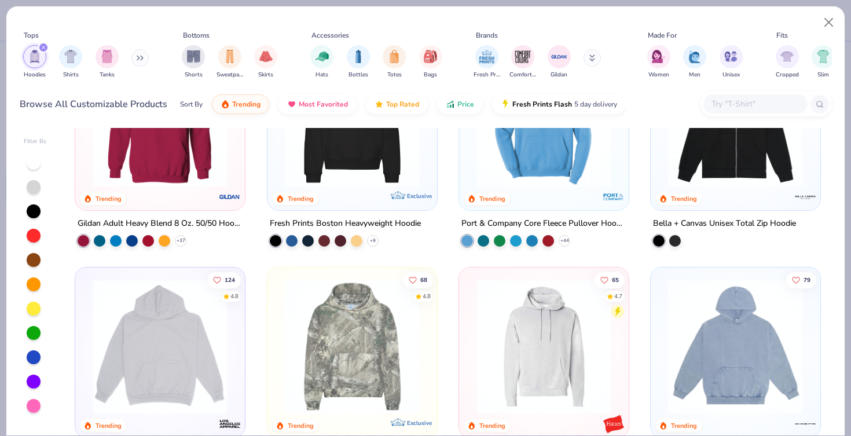
click at [297, 332] on img at bounding box center [352, 346] width 147 height 135
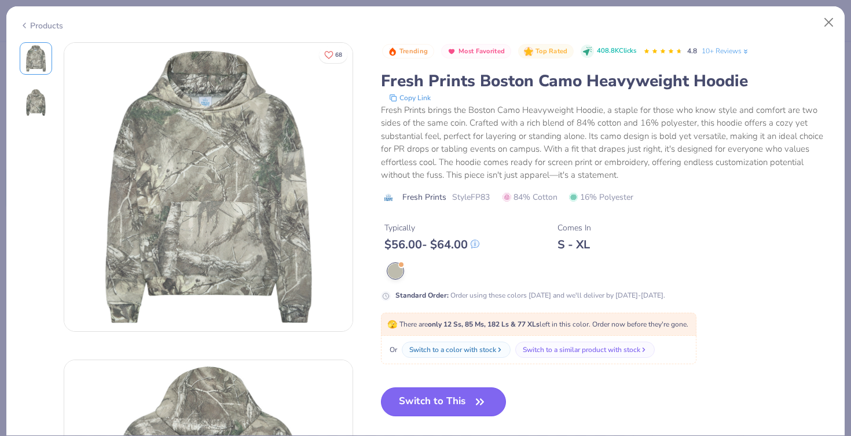
click at [412, 404] on button "Switch to This" at bounding box center [444, 401] width 126 height 29
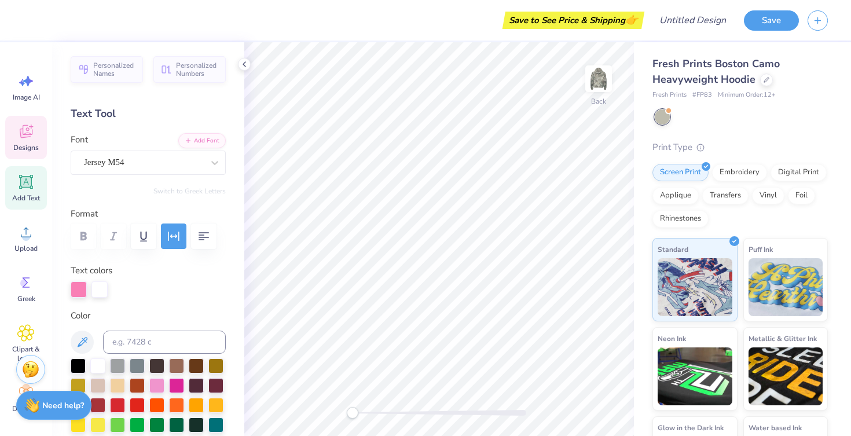
click at [19, 126] on icon at bounding box center [25, 131] width 17 height 17
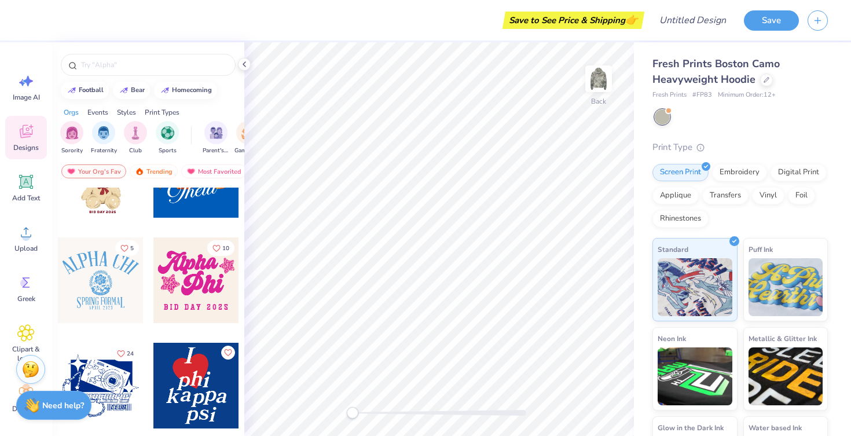
scroll to position [476, 0]
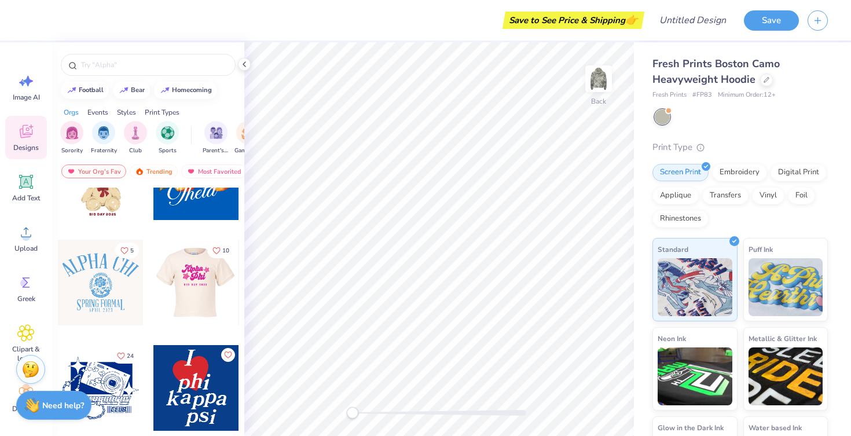
click at [222, 313] on div at bounding box center [196, 283] width 86 height 86
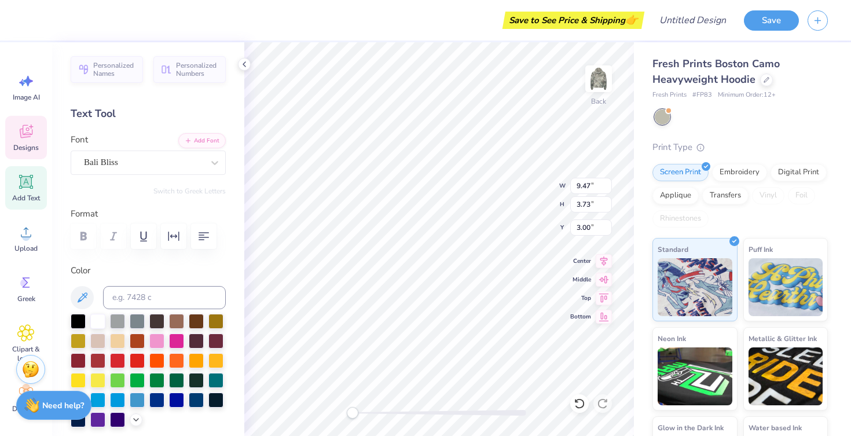
scroll to position [0, 0]
type textarea "Gustie"
type textarea "Flag"
click at [25, 21] on div at bounding box center [31, 19] width 16 height 16
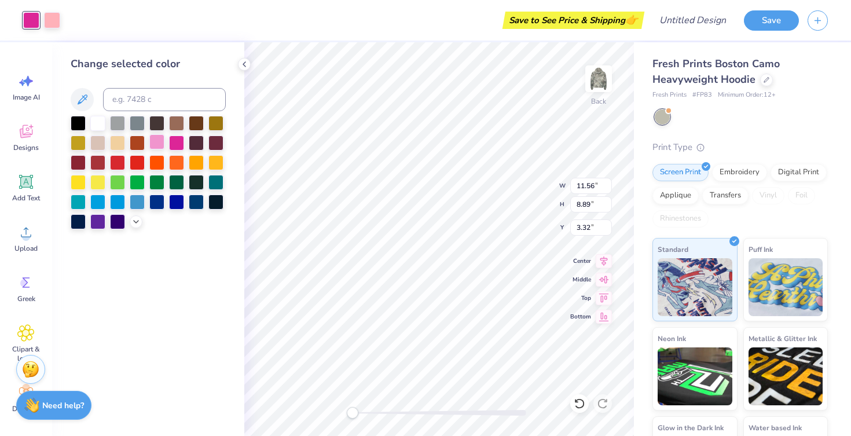
click at [159, 144] on div at bounding box center [156, 141] width 15 height 15
click at [79, 93] on icon at bounding box center [82, 100] width 14 height 14
click at [86, 99] on icon at bounding box center [82, 100] width 14 height 14
click at [159, 145] on div at bounding box center [156, 141] width 15 height 15
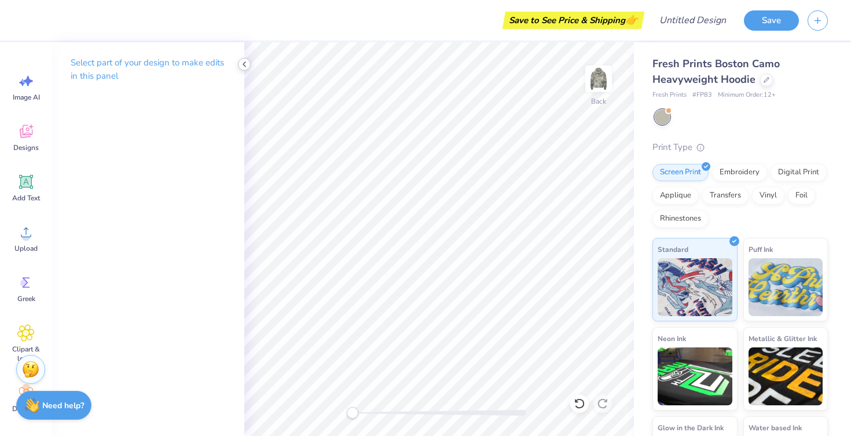
click at [250, 63] on div at bounding box center [244, 64] width 13 height 13
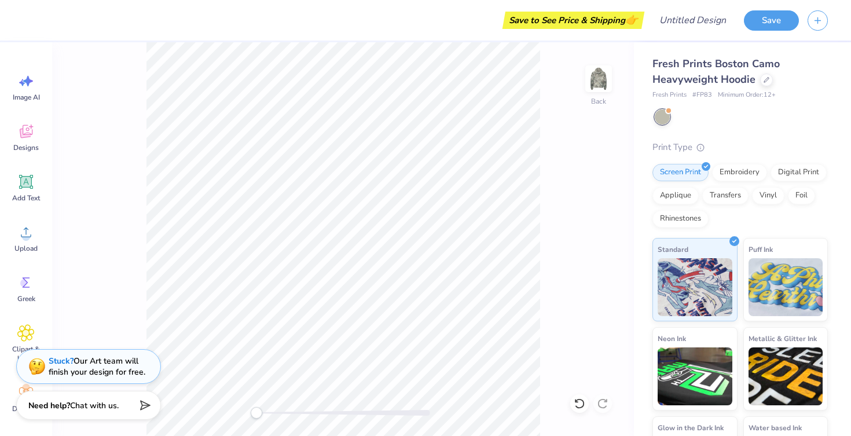
click at [28, 113] on div "Image AI Designs Add Text Upload Greek Clipart & logos Decorate" at bounding box center [26, 242] width 42 height 355
click at [30, 137] on icon at bounding box center [25, 131] width 17 height 17
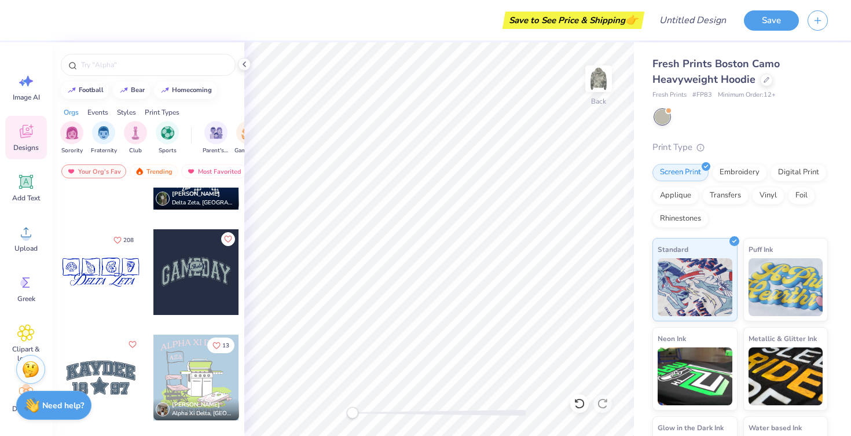
scroll to position [1544, 0]
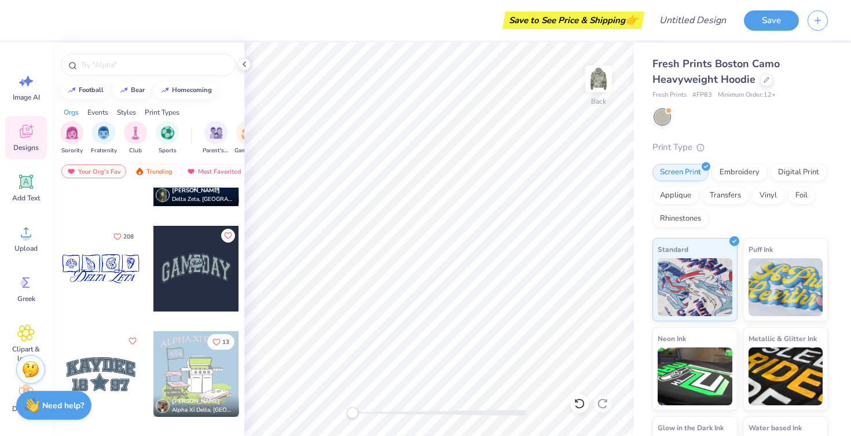
click at [196, 293] on div at bounding box center [196, 269] width 86 height 86
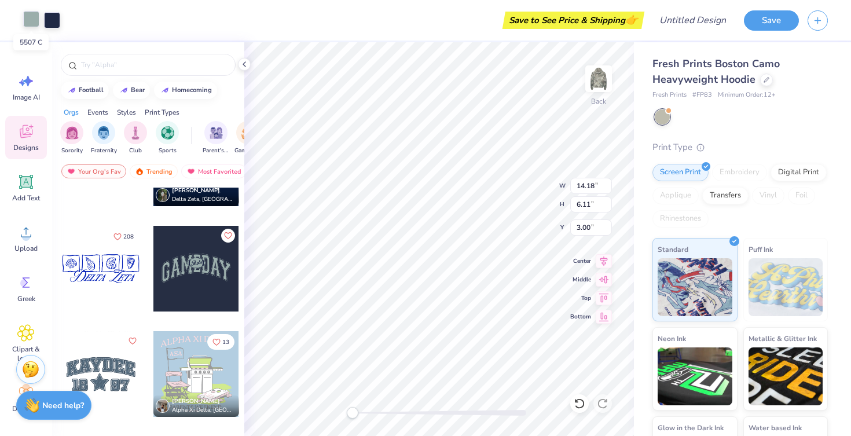
click at [31, 19] on div at bounding box center [31, 19] width 16 height 16
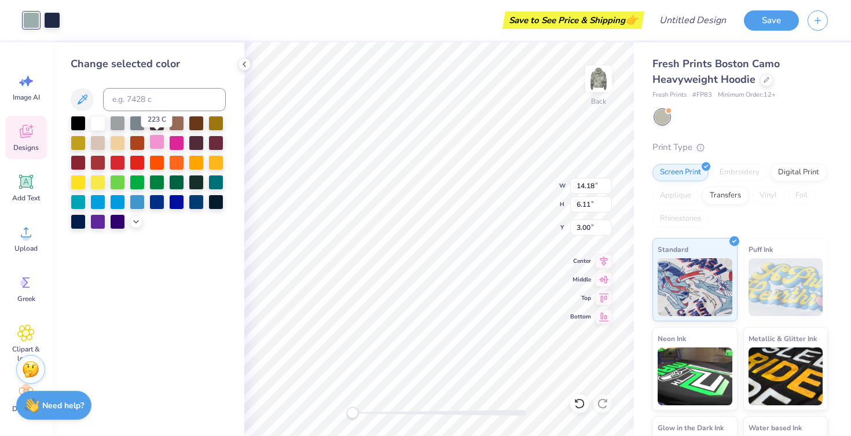
click at [162, 146] on div at bounding box center [156, 141] width 15 height 15
click at [58, 23] on div at bounding box center [52, 19] width 16 height 16
click at [180, 148] on div at bounding box center [176, 141] width 15 height 15
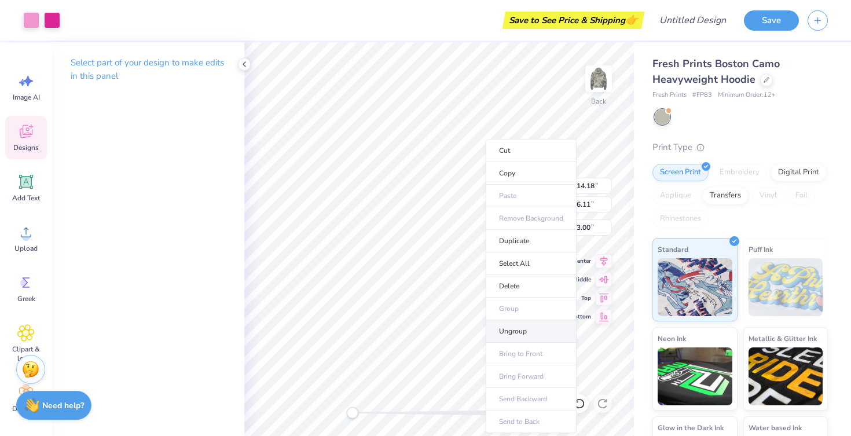
click at [510, 335] on li "Ungroup" at bounding box center [531, 331] width 91 height 23
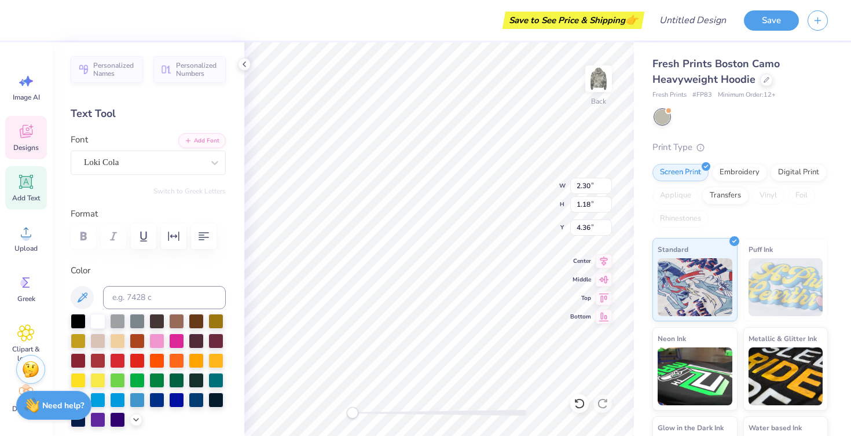
type input "2.30"
type input "1.18"
type input "4.36"
type textarea "2"
click at [200, 153] on div "Loki Cola" at bounding box center [144, 162] width 122 height 18
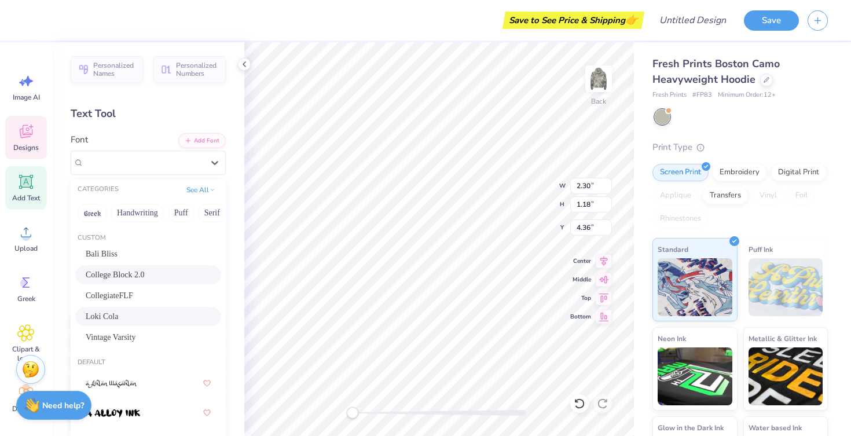
click at [135, 272] on span "College Block 2.0" at bounding box center [115, 275] width 59 height 12
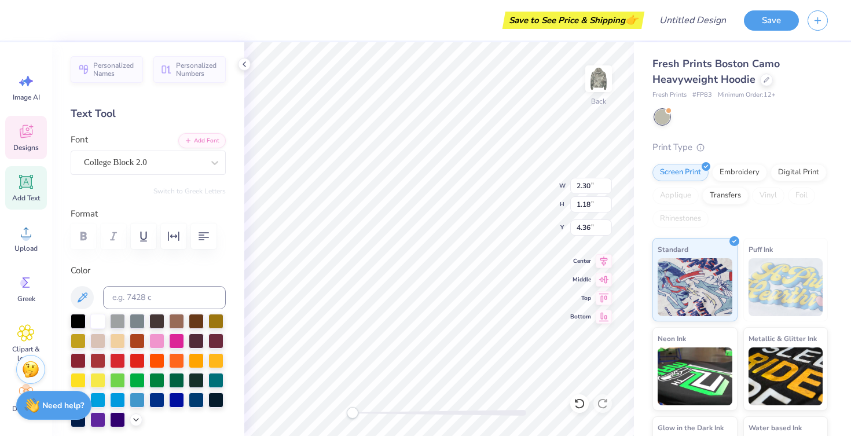
type textarea "2025"
type input "9.07"
type input "9.08"
type input "9.10"
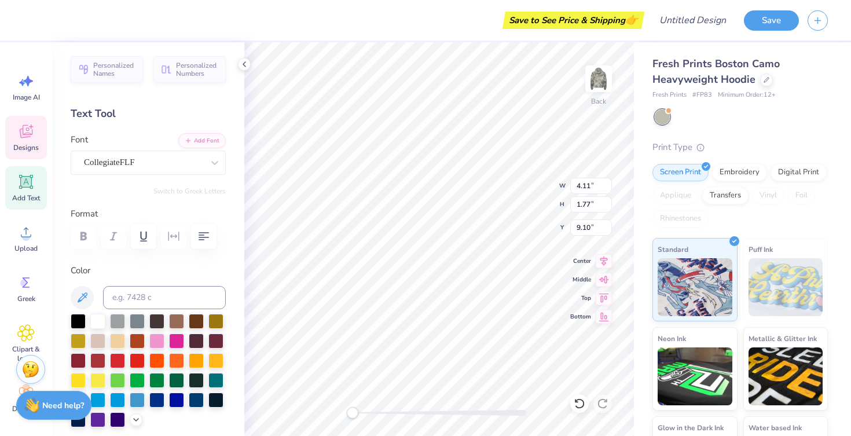
type textarea "GUSTIE FLAG"
click at [511, 185] on div "Back W 4.11 4.11 " H 1.77 1.77 " Y 9.10 9.10 " Center Middle Top Bottom" at bounding box center [439, 239] width 390 height 394
type textarea "GUSTIE FLAG"
click at [177, 163] on div "CollegiateFLF" at bounding box center [144, 162] width 122 height 18
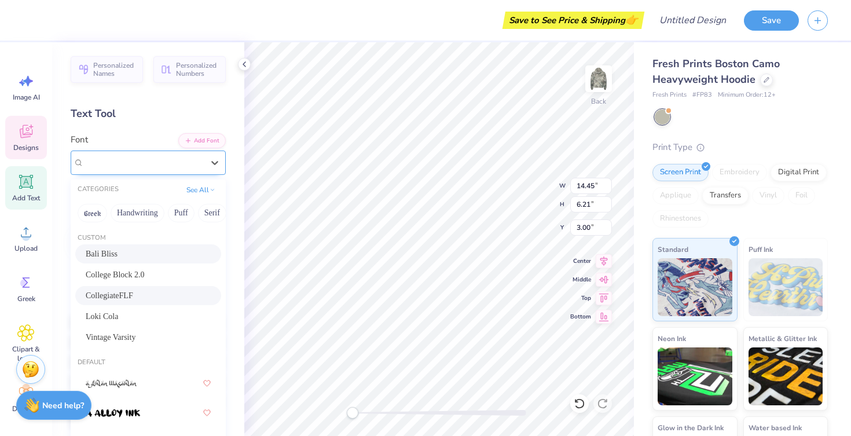
click at [156, 157] on div "CollegiateFLF" at bounding box center [143, 162] width 119 height 13
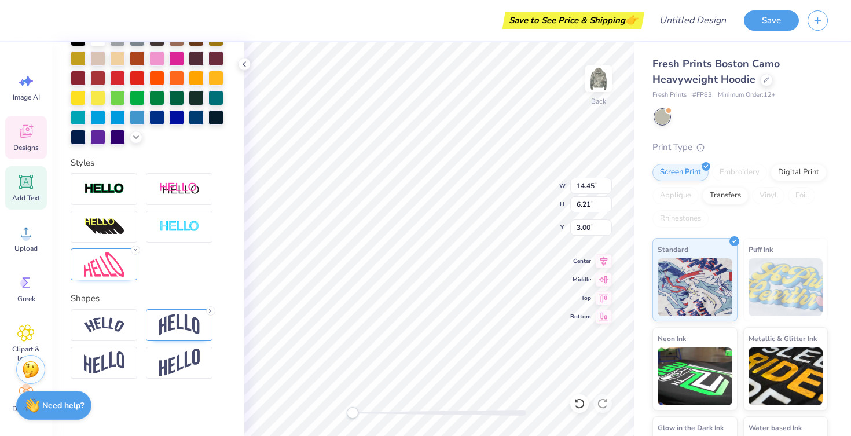
scroll to position [280, 0]
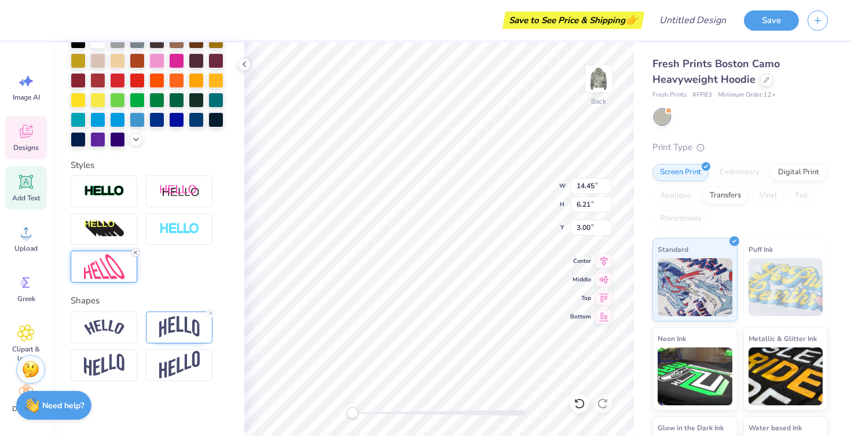
click at [138, 253] on icon at bounding box center [135, 252] width 7 height 7
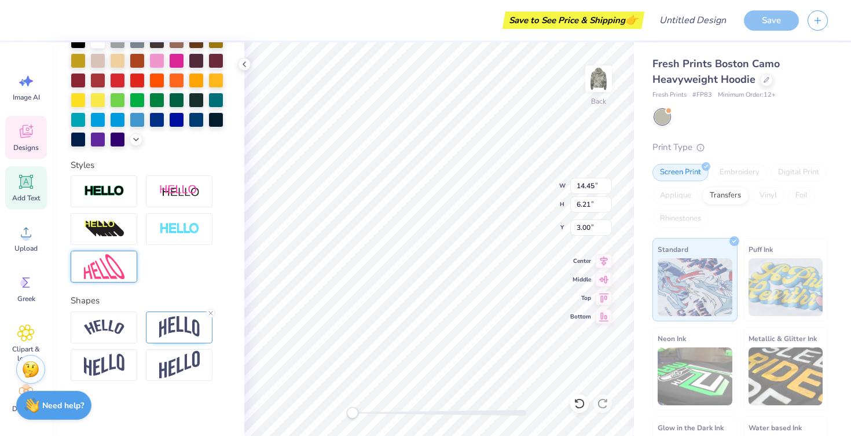
click at [133, 272] on div at bounding box center [104, 267] width 67 height 32
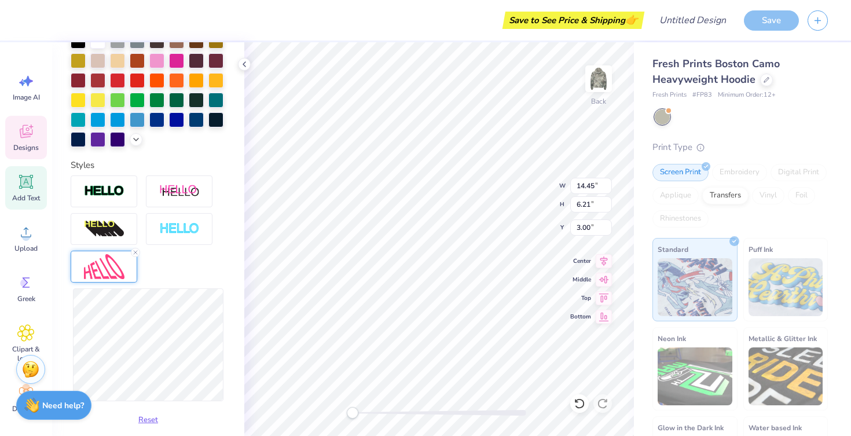
click at [161, 269] on div "Reset" at bounding box center [148, 302] width 155 height 254
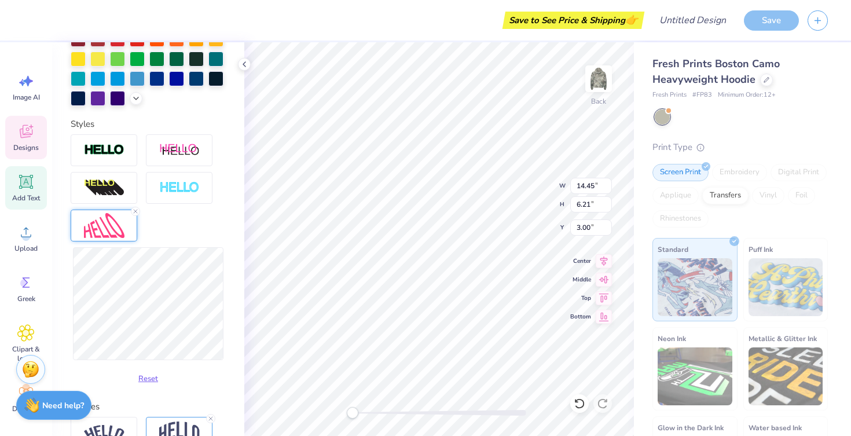
click at [120, 235] on img at bounding box center [104, 225] width 41 height 25
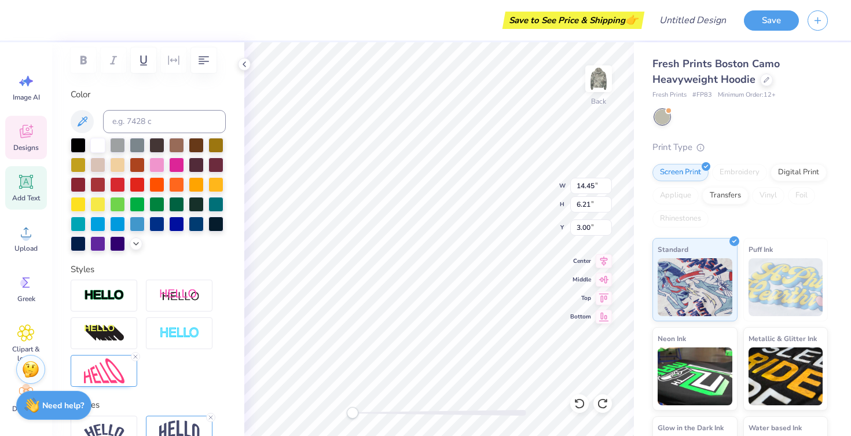
scroll to position [166, 0]
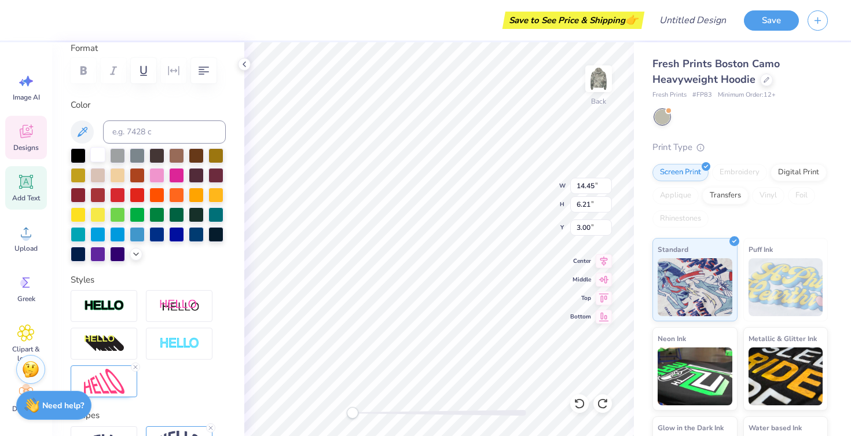
click at [101, 153] on div at bounding box center [97, 154] width 15 height 15
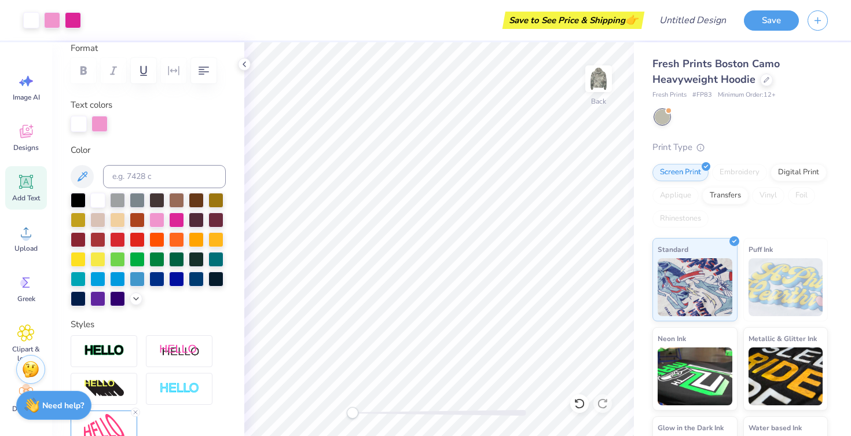
click at [496, 173] on body "Art colors Save to See Price & Shipping 👉 Design Title Save Image AI Designs Ad…" at bounding box center [425, 218] width 851 height 436
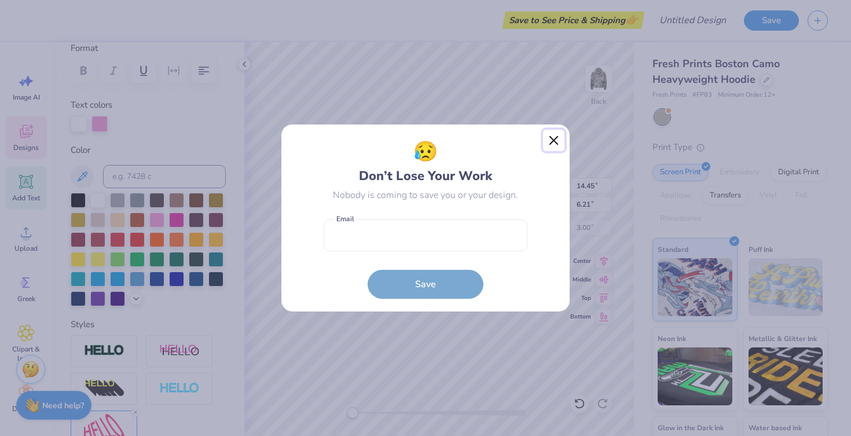
click at [559, 141] on button "Close" at bounding box center [554, 141] width 22 height 22
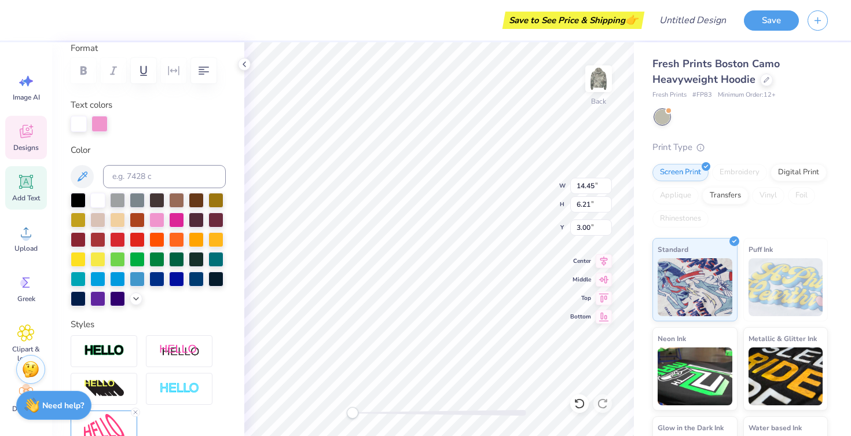
scroll to position [0, 2]
type input "3.84"
type input "5.23"
type input "2.25"
type input "3.00"
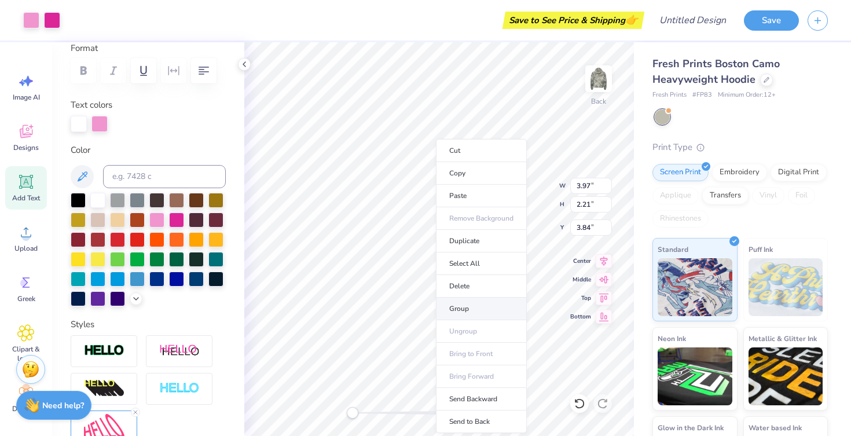
click at [459, 314] on li "Group" at bounding box center [481, 309] width 91 height 23
type input "5.23"
type input "2.25"
type input "1.19"
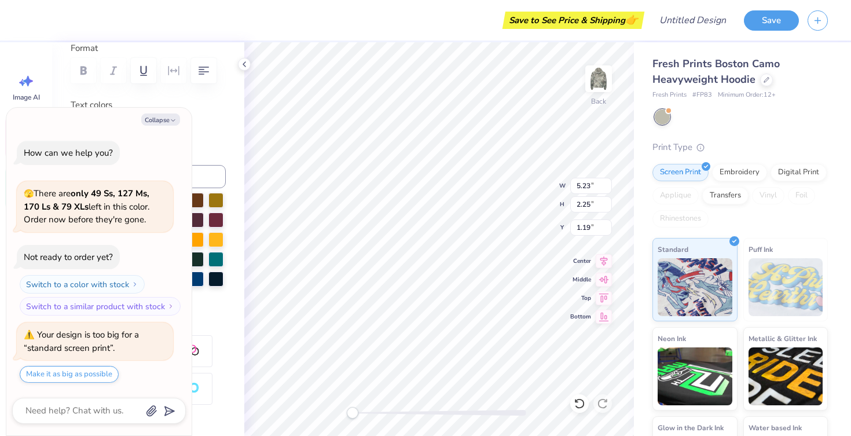
type textarea "x"
type input "1.21"
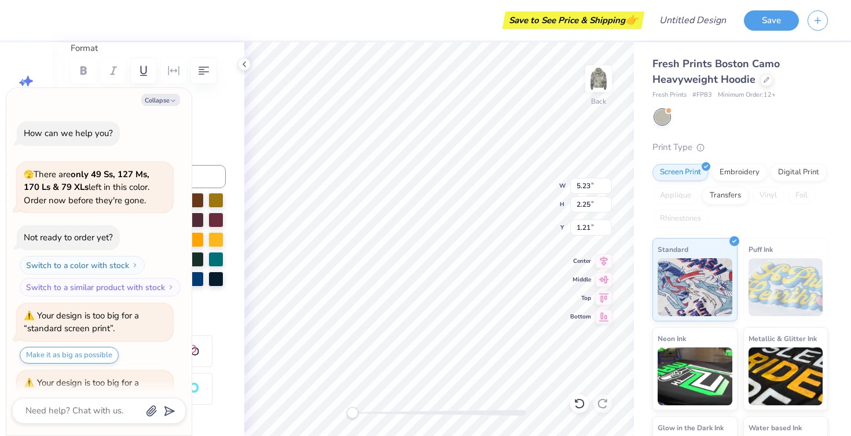
scroll to position [47, 0]
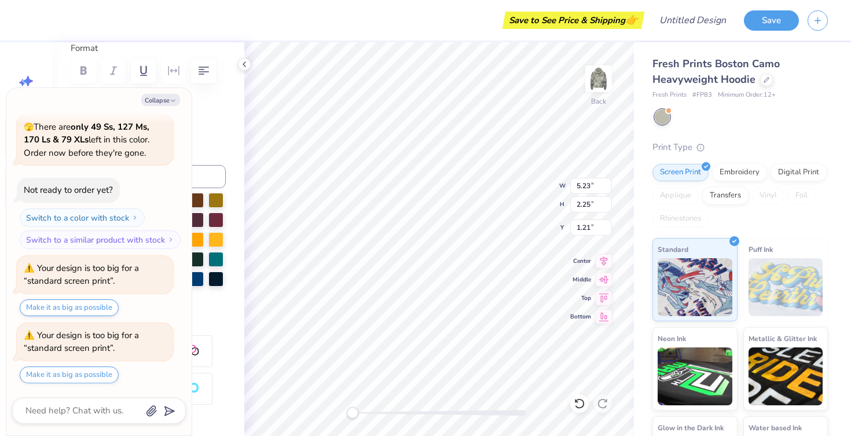
type textarea "x"
type input "3.00"
type textarea "x"
type input "11.73"
type input "5.05"
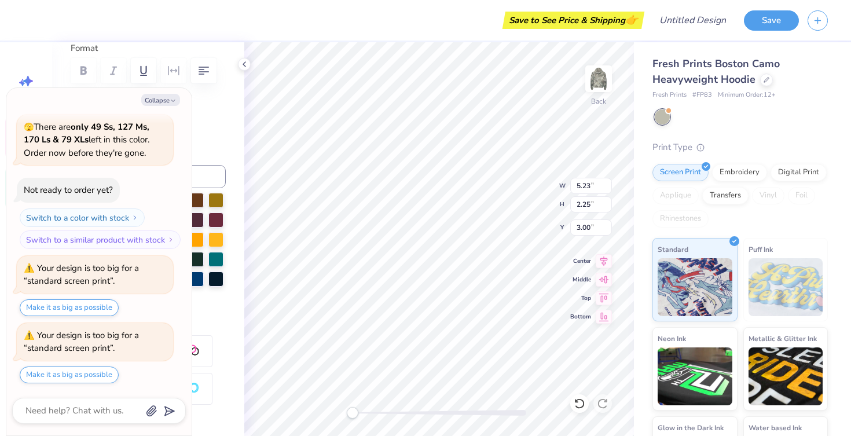
type input "2.12"
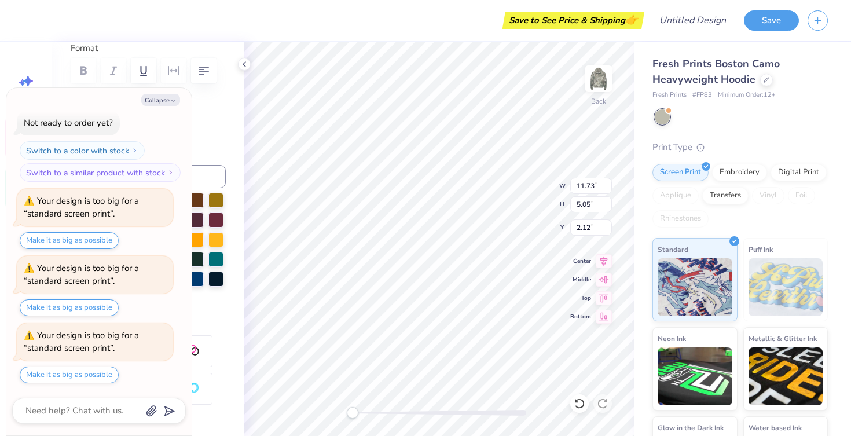
type textarea "x"
type input "2.14"
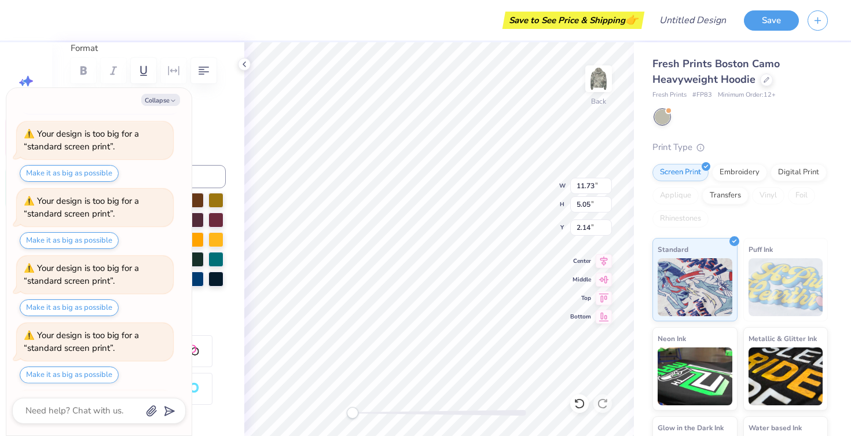
type textarea "x"
type input "4.91"
type textarea "x"
type input "14.92"
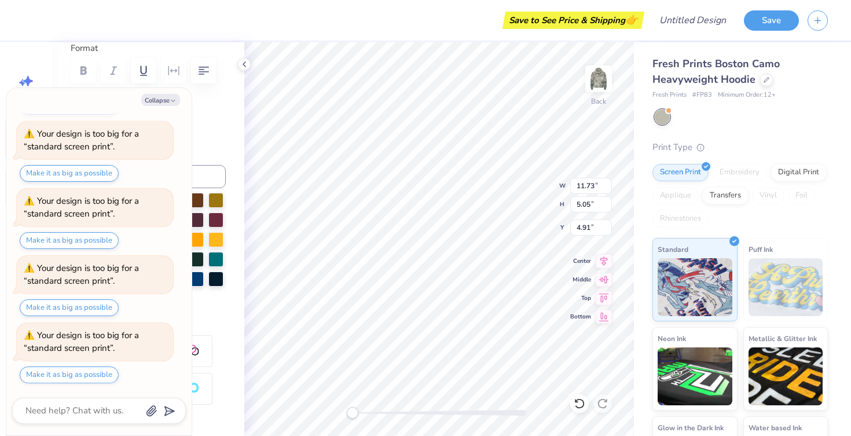
type input "6.42"
type input "3.54"
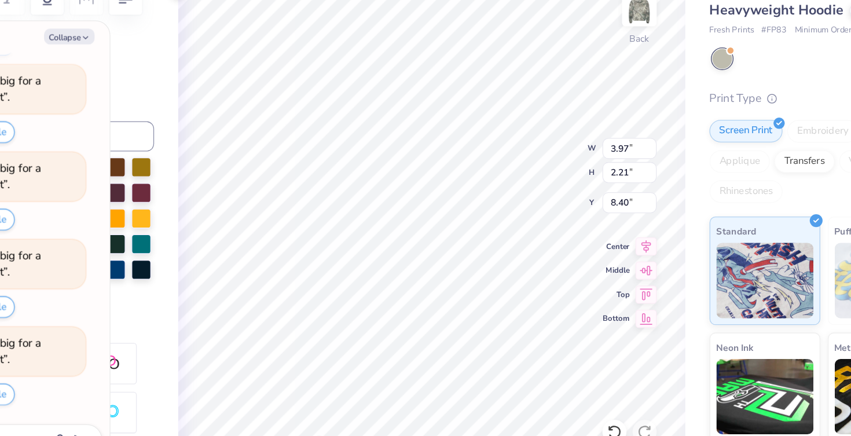
type textarea "x"
type input "14.92"
type input "6.42"
type input "3.00"
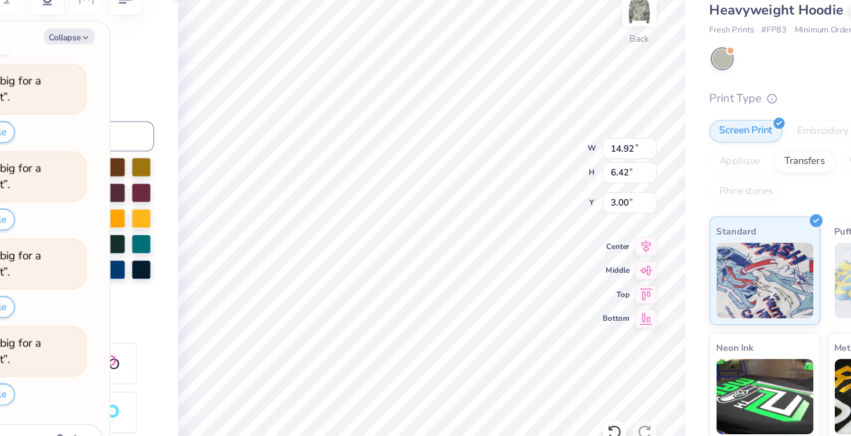
type textarea "x"
type textarea "GUSTIE FLAG"
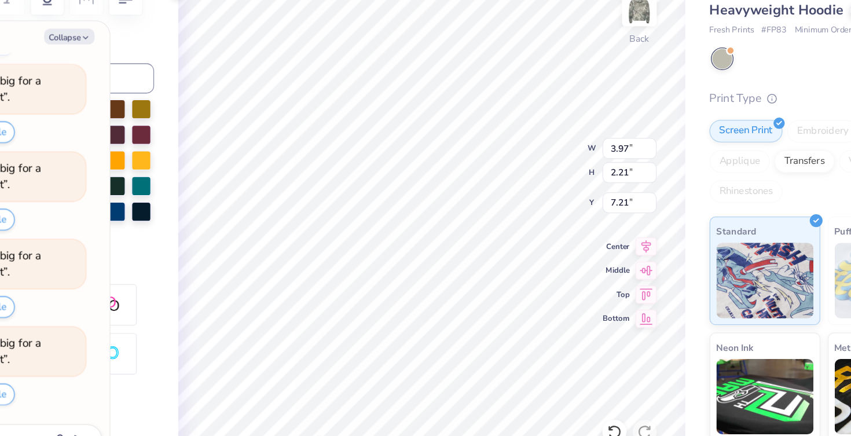
type textarea "x"
type input "14.92"
type input "6.42"
type input "3.00"
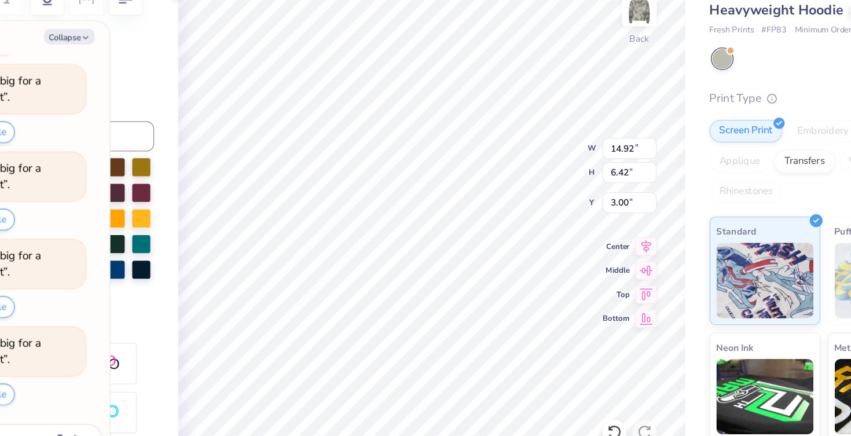
type textarea "x"
type textarea "GUSTIE FLAG"
type textarea "x"
type textarea "GUSTIE FLAG"
type textarea "x"
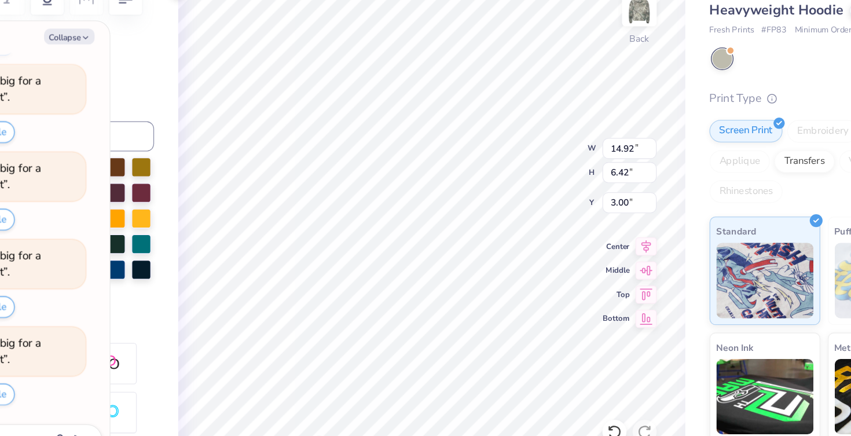
type textarea "GUSTI FLAG"
type textarea "x"
type textarea "GUSTI FLAG"
type textarea "x"
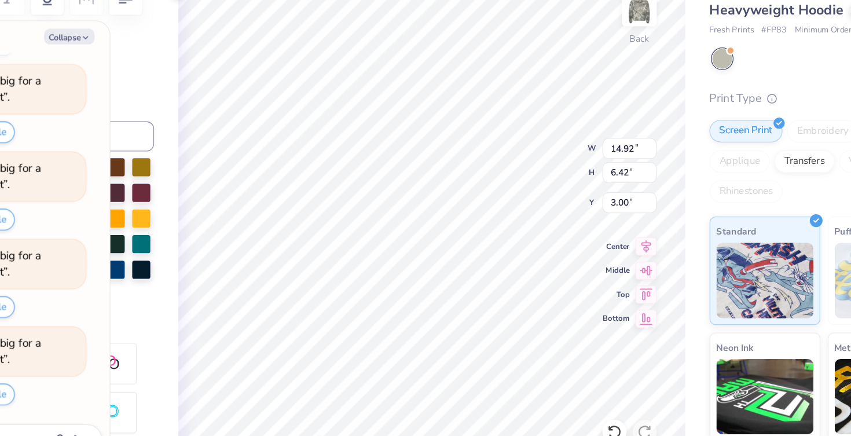
type textarea "GUSTIFLAG"
type textarea "x"
type textarea "GUSTIEFLAG"
type textarea "x"
type textarea "GUSTIE FLAG"
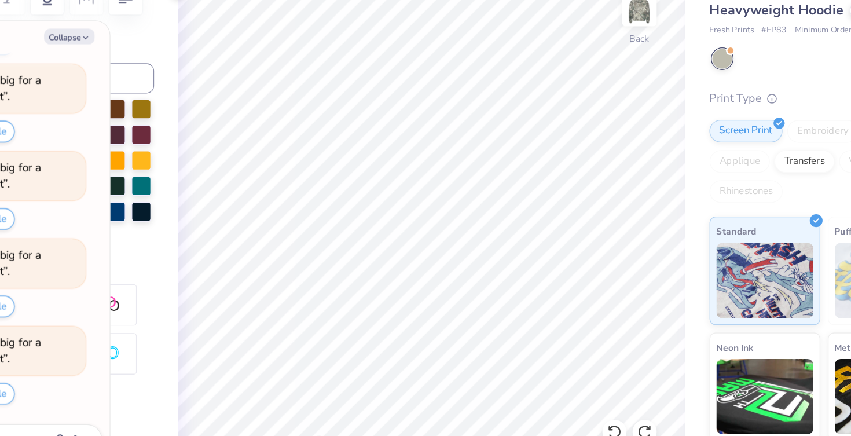
scroll to position [316, 0]
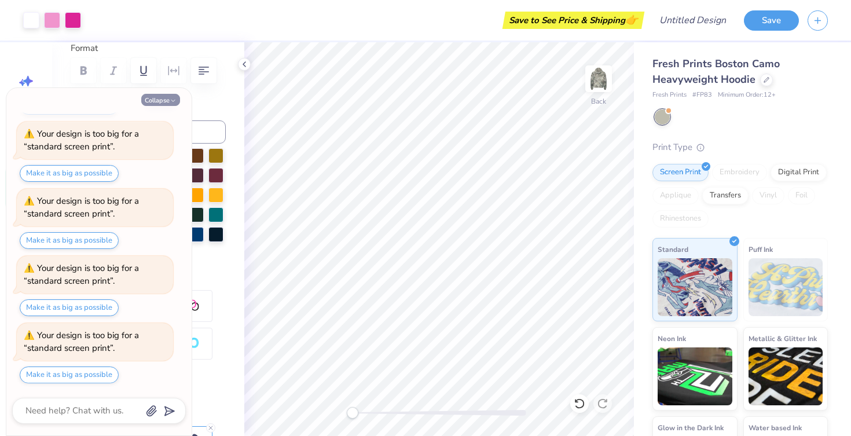
click at [151, 101] on button "Collapse" at bounding box center [160, 100] width 39 height 12
type textarea "x"
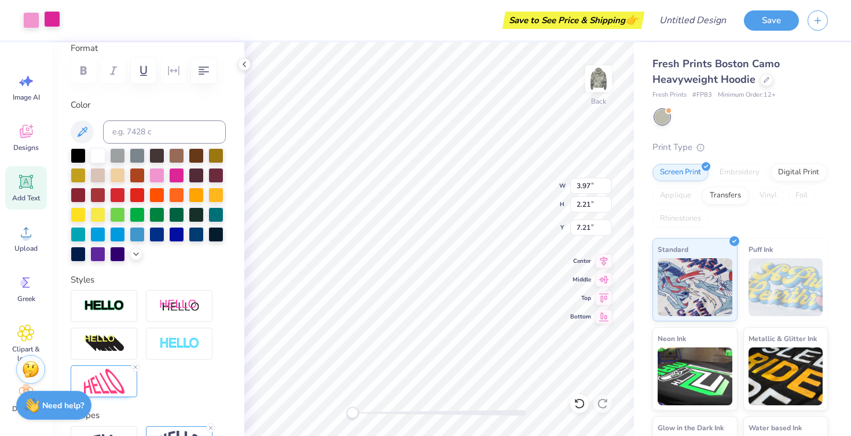
click at [53, 21] on div at bounding box center [52, 19] width 16 height 16
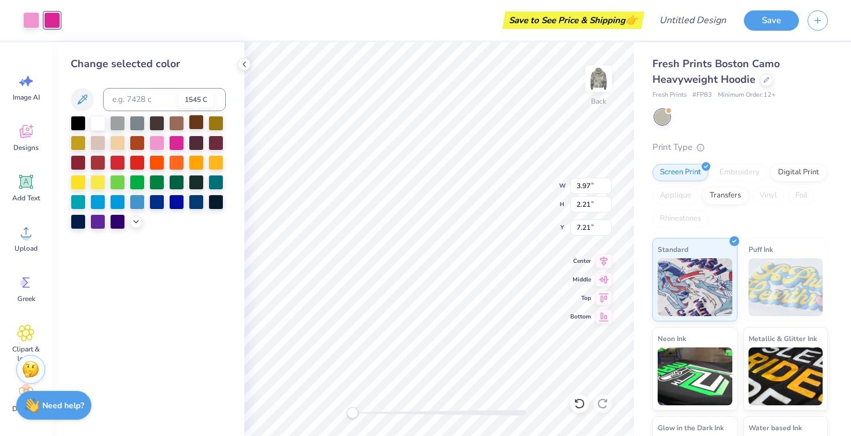
click at [195, 119] on div at bounding box center [196, 122] width 15 height 15
click at [173, 123] on div at bounding box center [176, 122] width 15 height 15
click at [35, 21] on div at bounding box center [31, 19] width 16 height 16
click at [197, 123] on div at bounding box center [196, 122] width 15 height 15
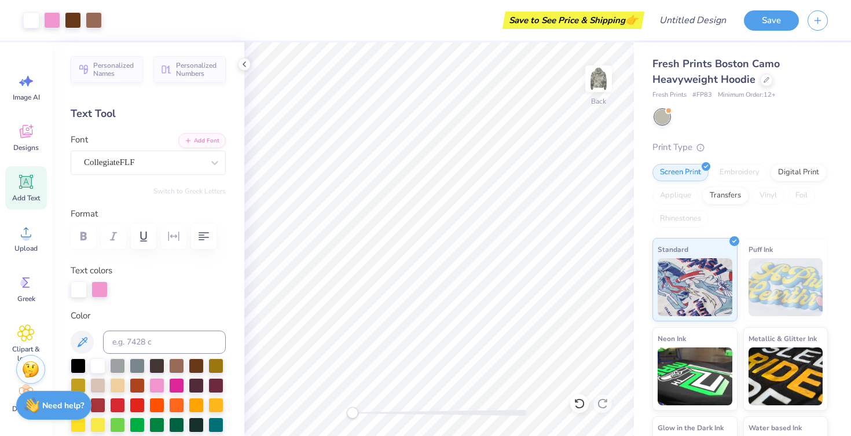
click at [196, 355] on div "Color" at bounding box center [148, 390] width 155 height 163
click at [200, 360] on div at bounding box center [196, 364] width 15 height 15
click at [178, 367] on div at bounding box center [176, 364] width 15 height 15
click at [90, 363] on div at bounding box center [97, 364] width 15 height 15
click at [32, 17] on div at bounding box center [31, 19] width 16 height 16
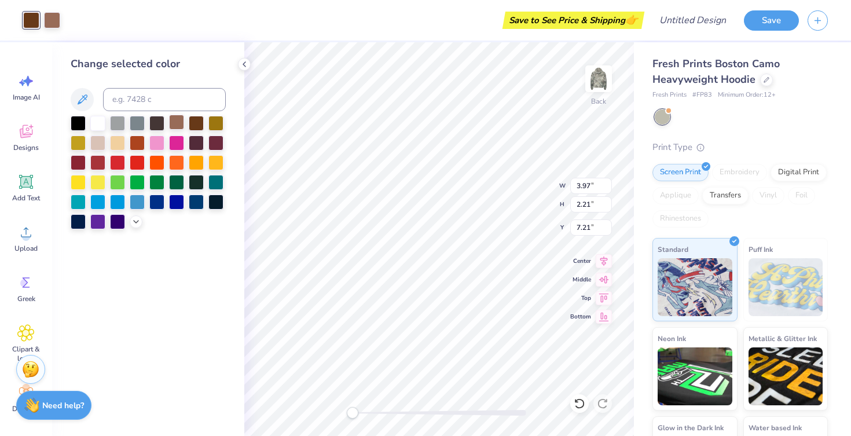
click at [180, 120] on div at bounding box center [176, 122] width 15 height 15
click at [95, 119] on div at bounding box center [97, 122] width 15 height 15
click at [36, 20] on div at bounding box center [31, 19] width 16 height 16
click at [169, 124] on div at bounding box center [176, 122] width 15 height 15
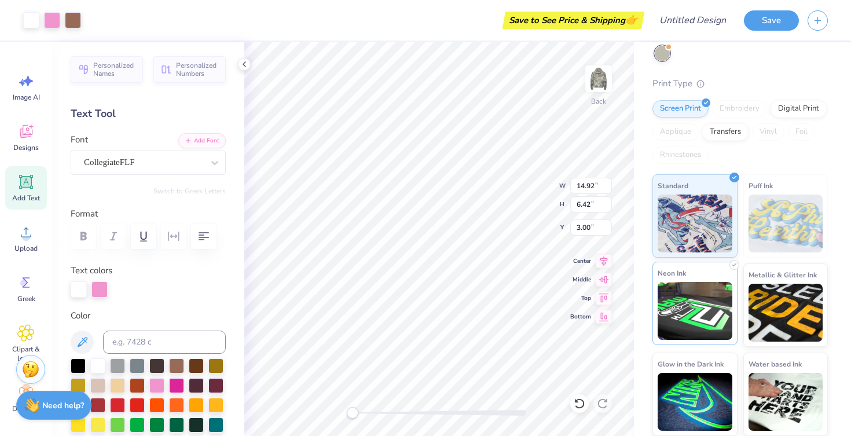
scroll to position [10, 0]
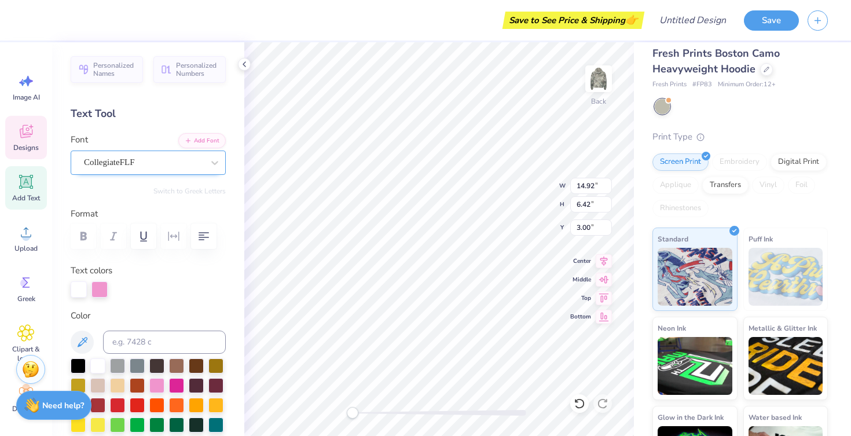
click at [192, 165] on div "CollegiateFLF" at bounding box center [144, 162] width 122 height 18
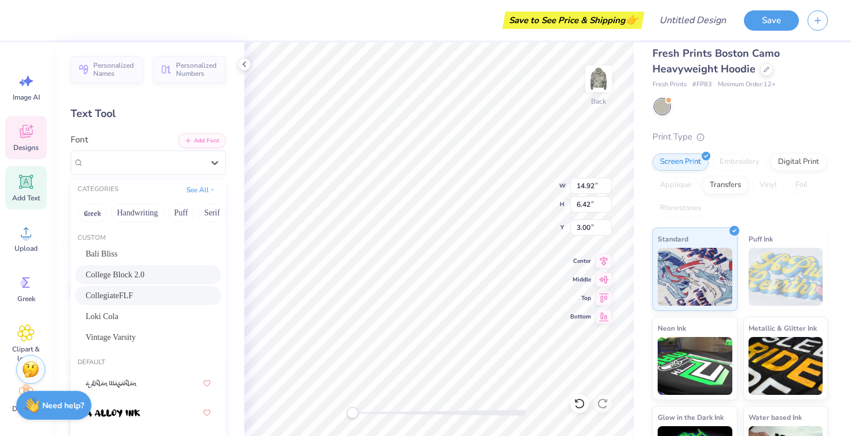
click at [127, 275] on span "College Block 2.0" at bounding box center [115, 275] width 59 height 12
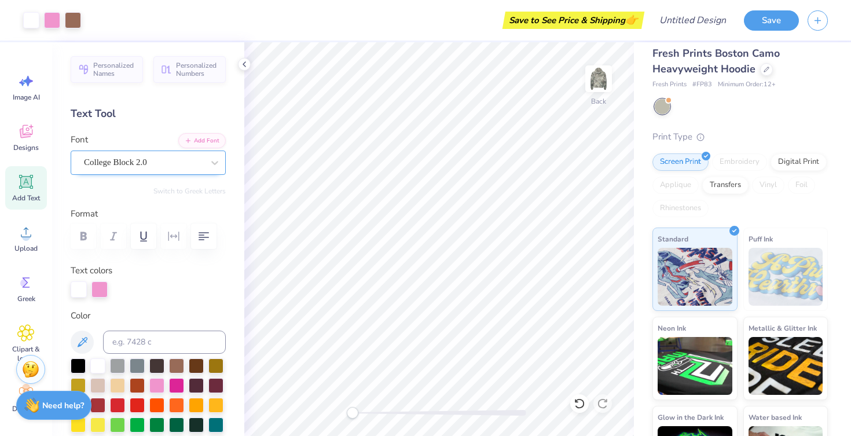
click at [126, 152] on div "College Block 2.0" at bounding box center [148, 163] width 155 height 24
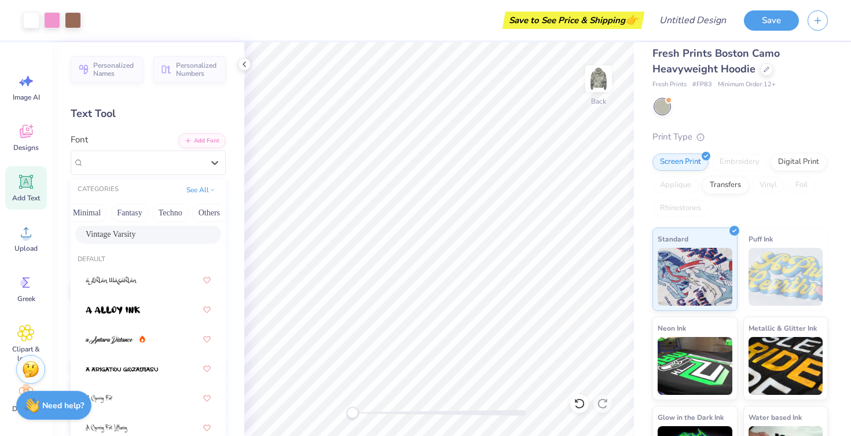
scroll to position [0, 341]
click at [202, 188] on button "See All" at bounding box center [201, 189] width 36 height 12
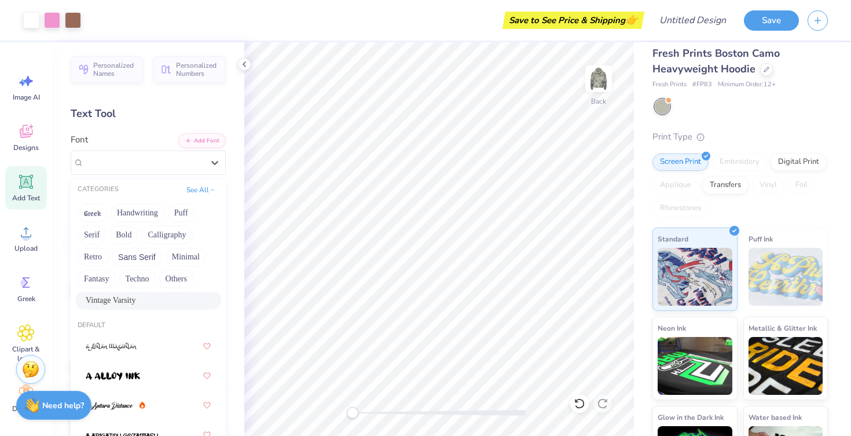
click at [145, 298] on div "Vintage Varsity" at bounding box center [148, 300] width 125 height 12
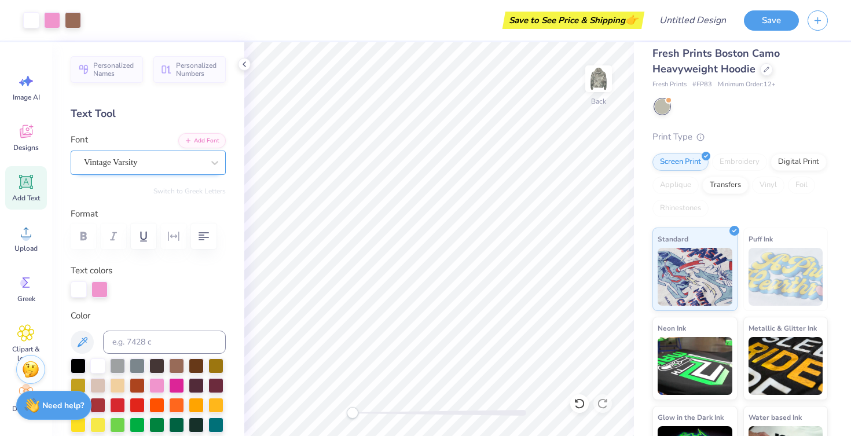
click at [158, 170] on div "Vintage Varsity" at bounding box center [144, 162] width 122 height 18
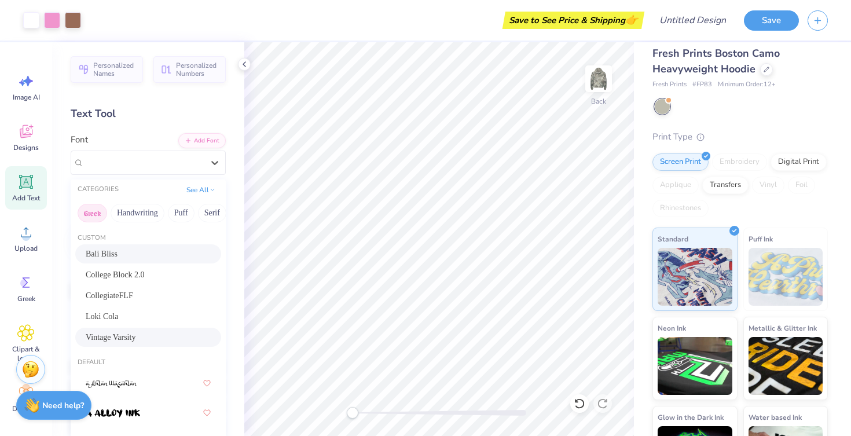
click at [88, 218] on button "Greek" at bounding box center [93, 213] width 30 height 19
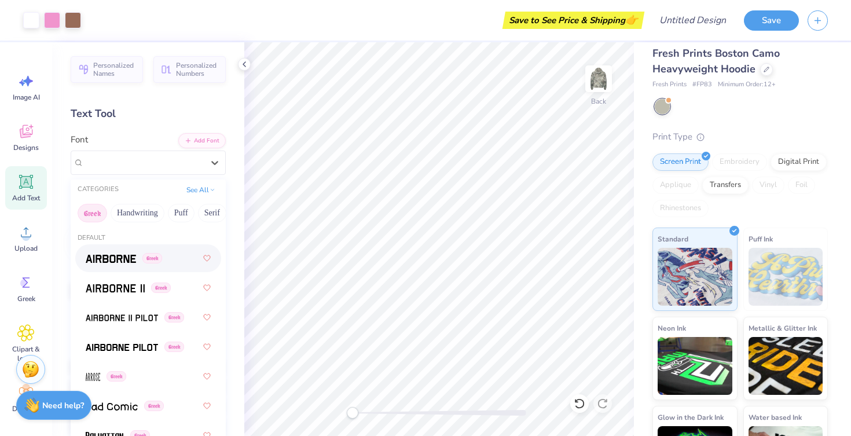
click at [108, 257] on img at bounding box center [111, 259] width 50 height 8
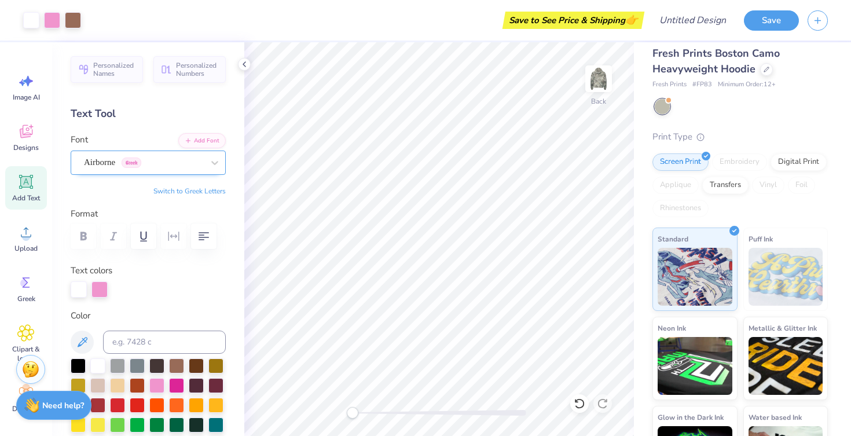
click at [125, 163] on div "Airborne Greek" at bounding box center [144, 162] width 122 height 18
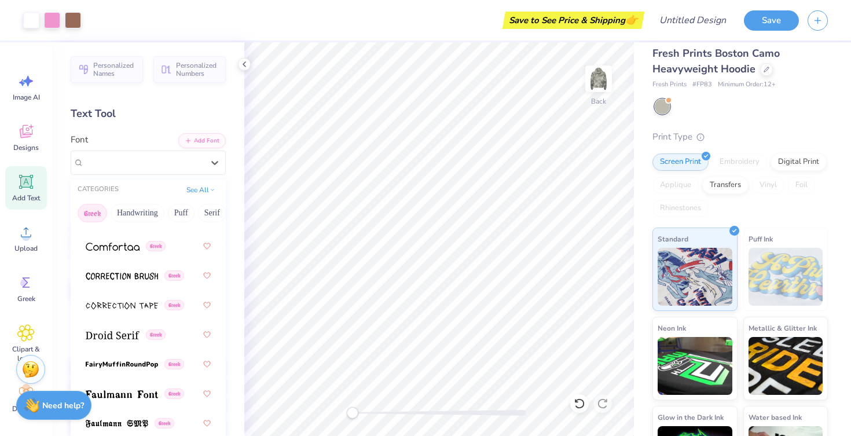
scroll to position [427, 0]
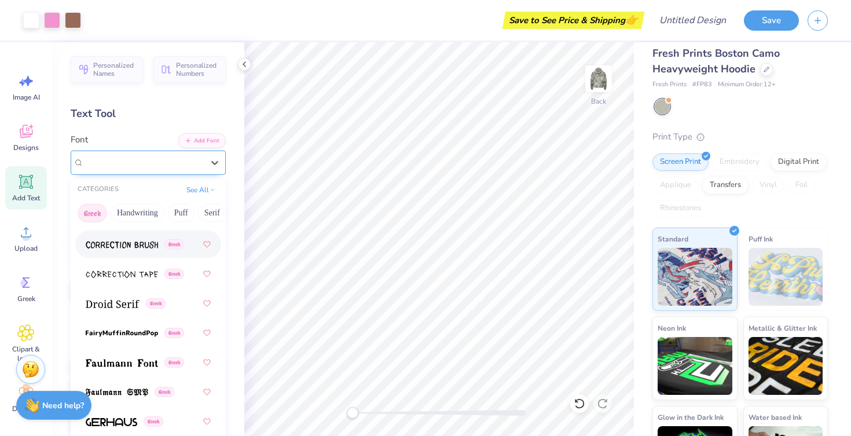
click at [141, 166] on span "Greek" at bounding box center [132, 163] width 20 height 10
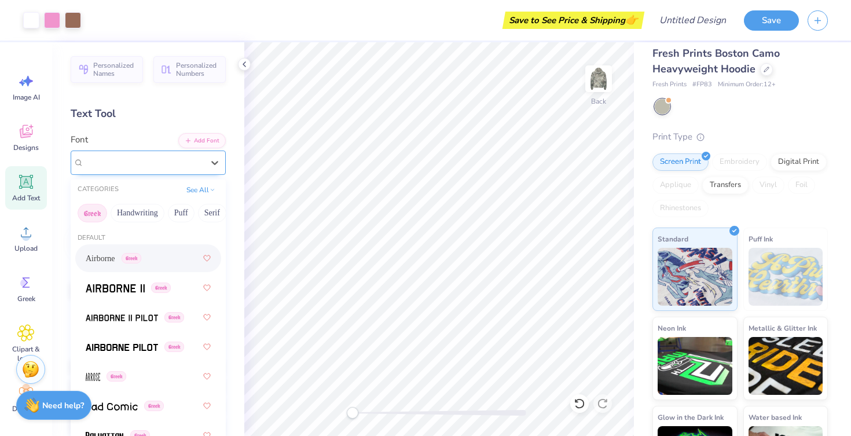
click at [141, 164] on span "Greek" at bounding box center [132, 163] width 20 height 10
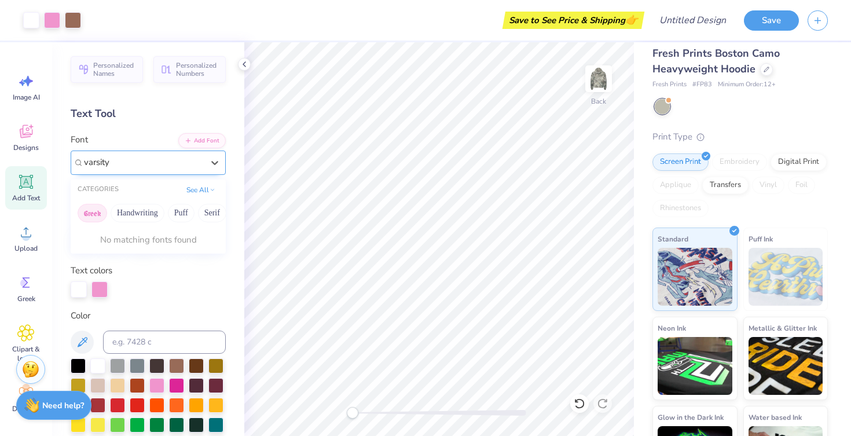
click at [94, 209] on button "Greek" at bounding box center [93, 213] width 30 height 19
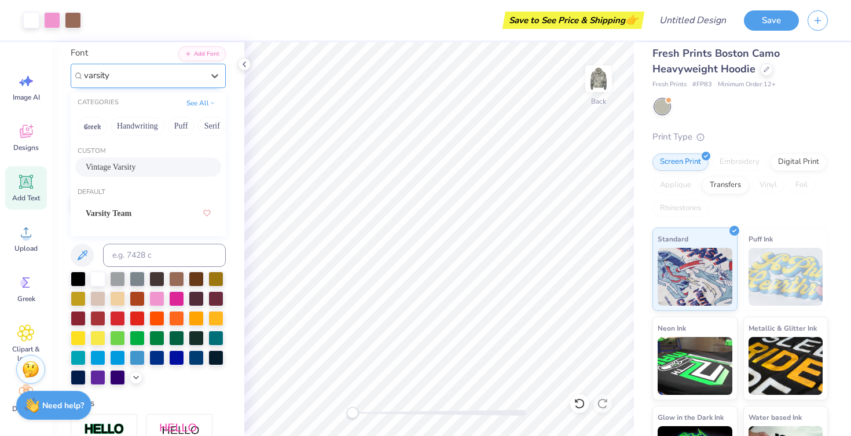
scroll to position [98, 0]
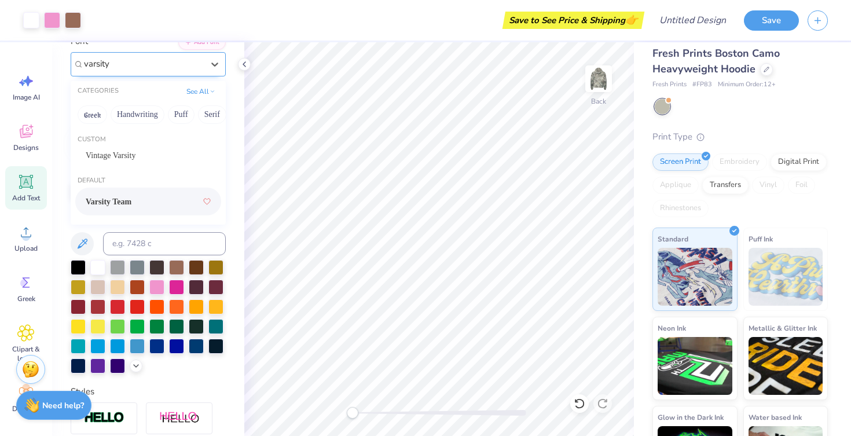
click at [129, 211] on div "Varsity Team" at bounding box center [148, 201] width 125 height 21
type input "varsity"
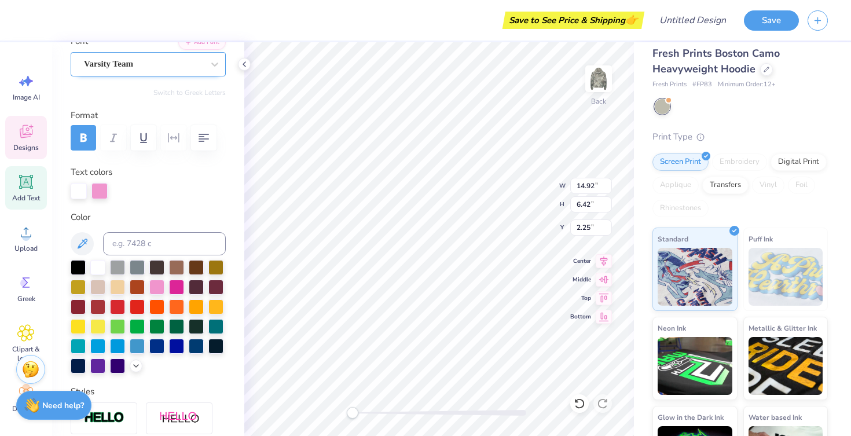
click at [116, 69] on div "Varsity Team" at bounding box center [144, 64] width 122 height 18
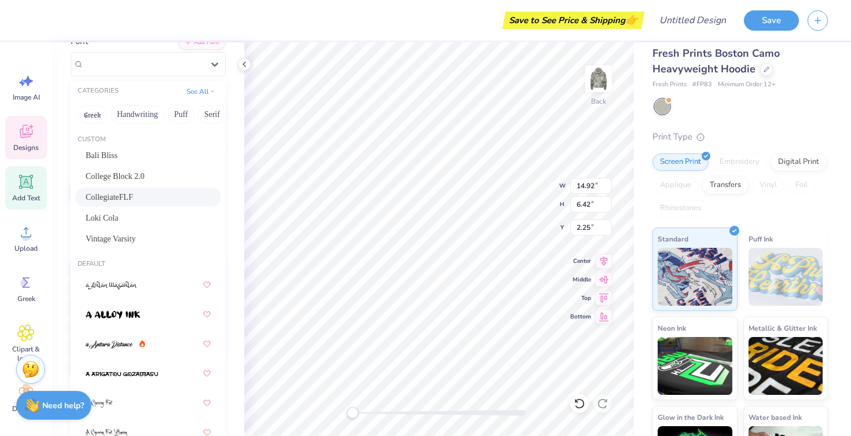
click at [136, 191] on div "CollegiateFLF" at bounding box center [148, 197] width 146 height 19
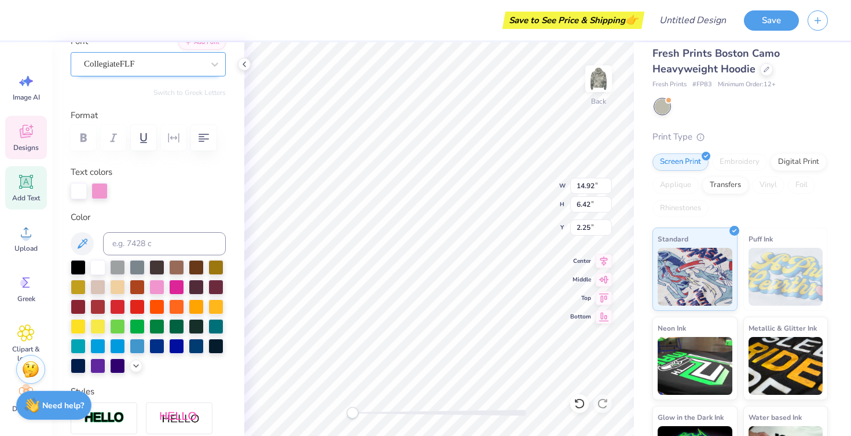
click at [170, 59] on div "CollegiateFLF" at bounding box center [144, 64] width 122 height 18
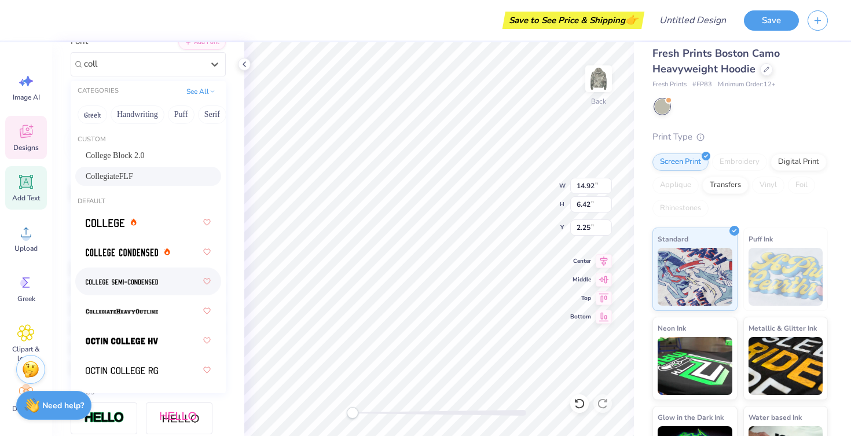
scroll to position [148, 0]
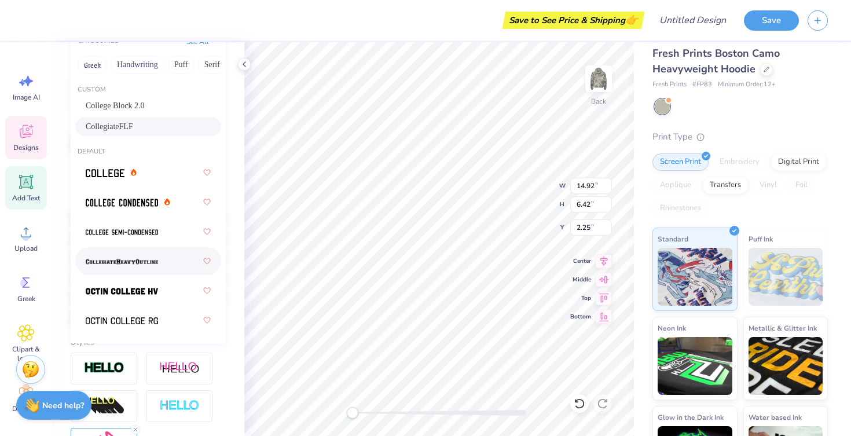
click at [158, 264] on img at bounding box center [122, 262] width 72 height 8
type input "coll"
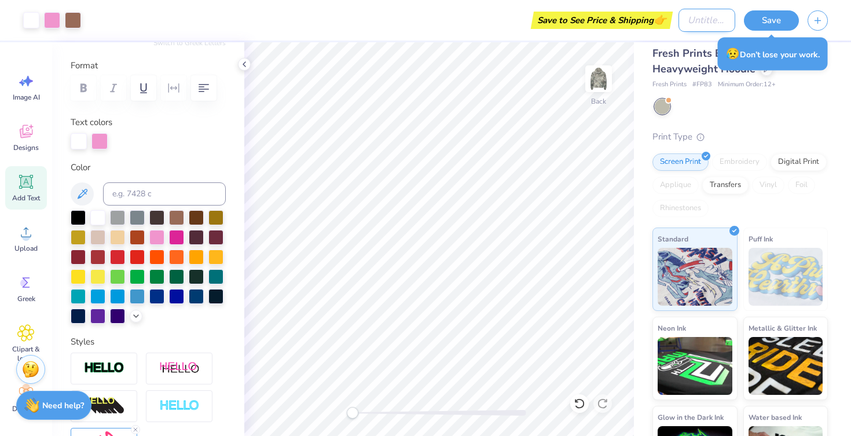
click at [683, 23] on input "Design Title" at bounding box center [707, 20] width 57 height 23
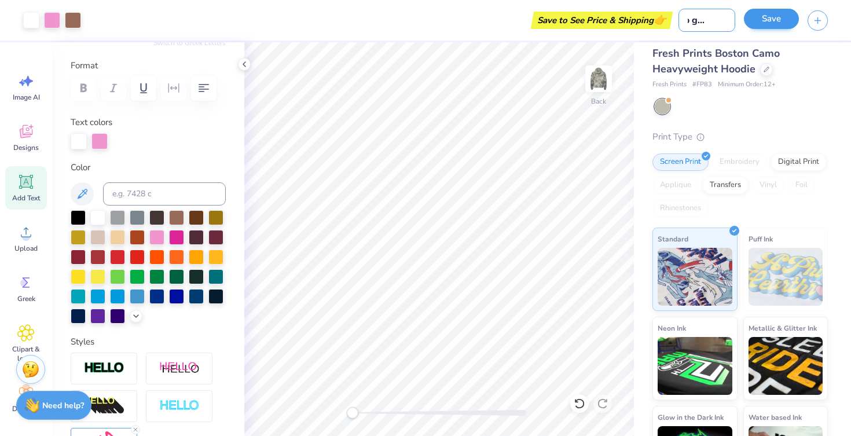
type input "camo gac flag"
click at [780, 17] on button "Save" at bounding box center [771, 19] width 55 height 20
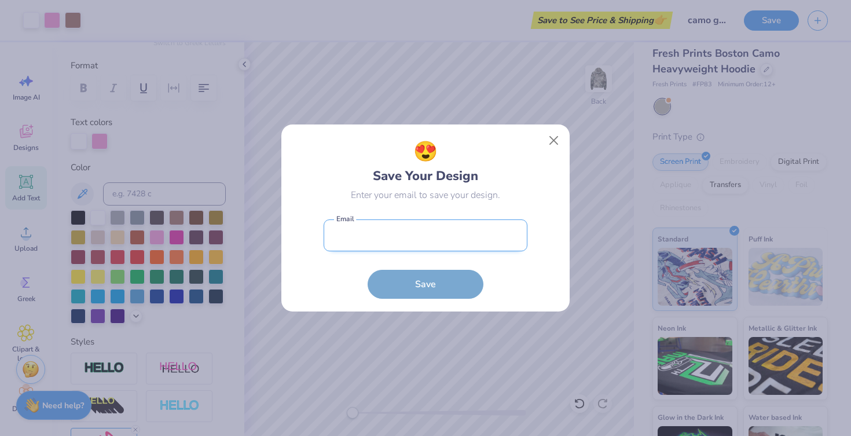
click at [403, 249] on input "email" at bounding box center [426, 236] width 204 height 32
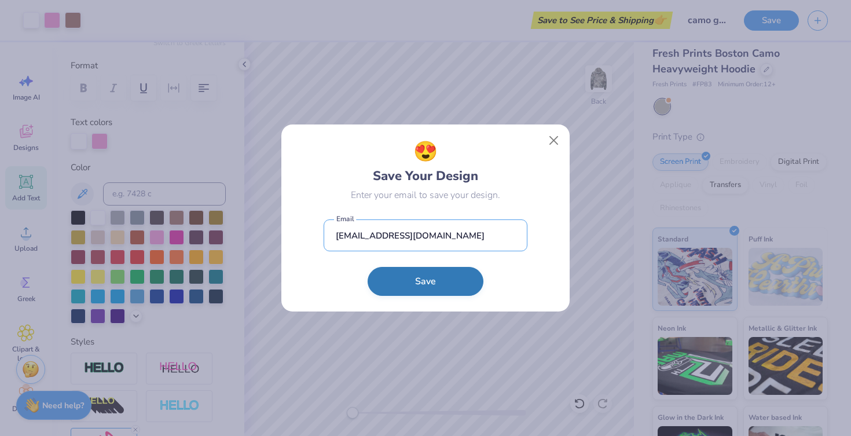
type input "[EMAIL_ADDRESS][DOMAIN_NAME]"
click at [408, 291] on button "Save" at bounding box center [426, 281] width 116 height 29
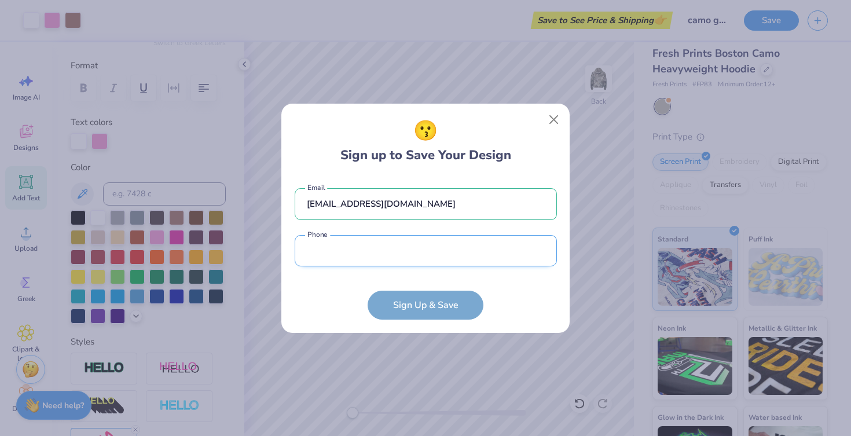
click at [419, 257] on input "tel" at bounding box center [426, 251] width 262 height 32
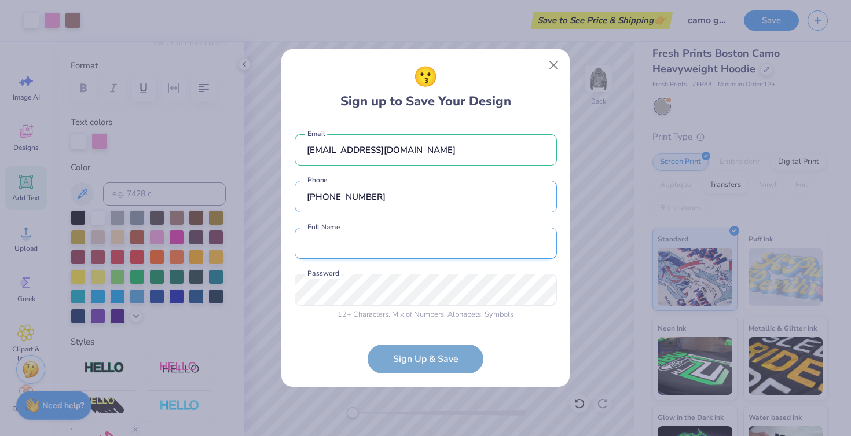
type input "(612) 704-0763"
click at [409, 237] on input "text" at bounding box center [426, 244] width 262 height 32
type input "mckenna tuthill"
click at [443, 355] on form "tuthillmckenna@gmail.com Email (612) 704-0763 Phone mckenna tuthill Full Name 1…" at bounding box center [426, 248] width 262 height 251
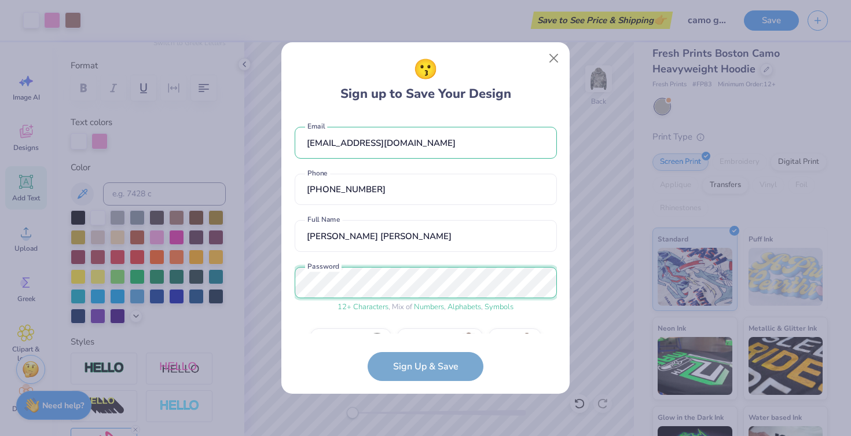
scroll to position [30, 0]
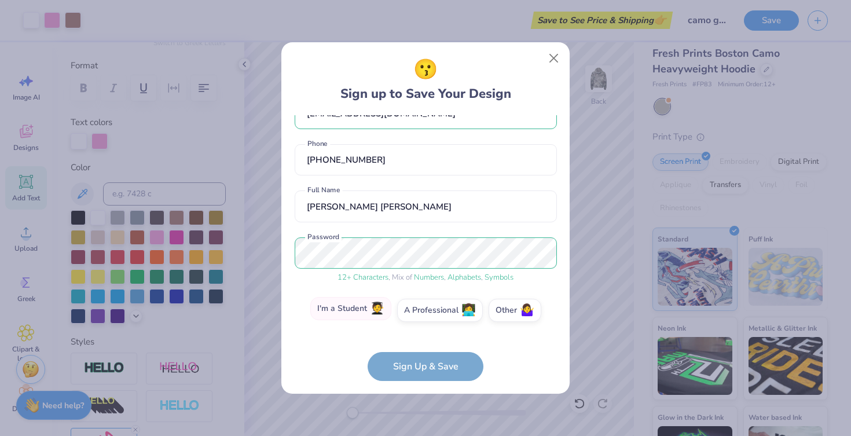
click at [348, 314] on label "I'm a Student 🧑‍🎓" at bounding box center [350, 308] width 81 height 23
click at [422, 339] on input "I'm a Student 🧑‍🎓" at bounding box center [426, 343] width 8 height 8
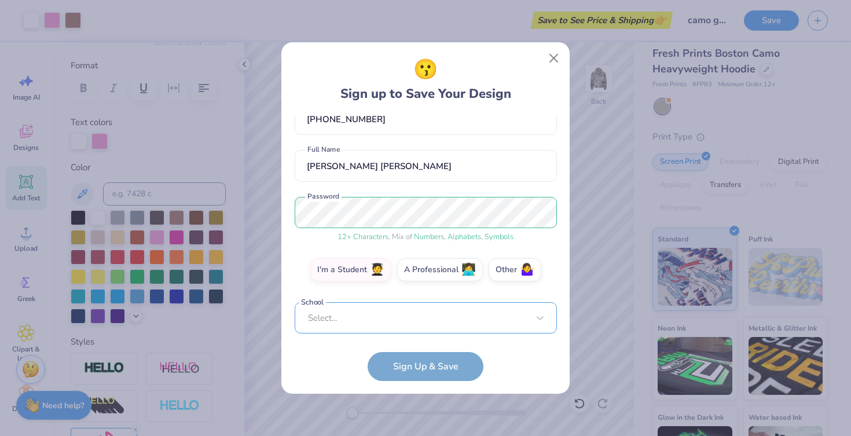
click at [372, 322] on div "Select..." at bounding box center [426, 318] width 262 height 32
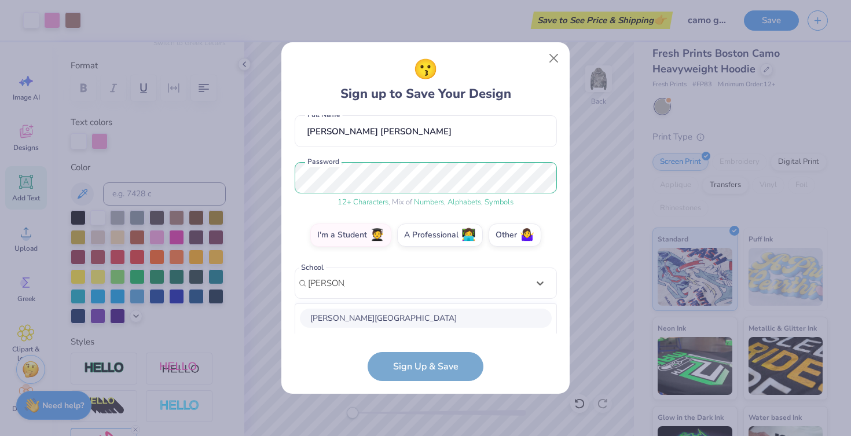
scroll to position [250, 0]
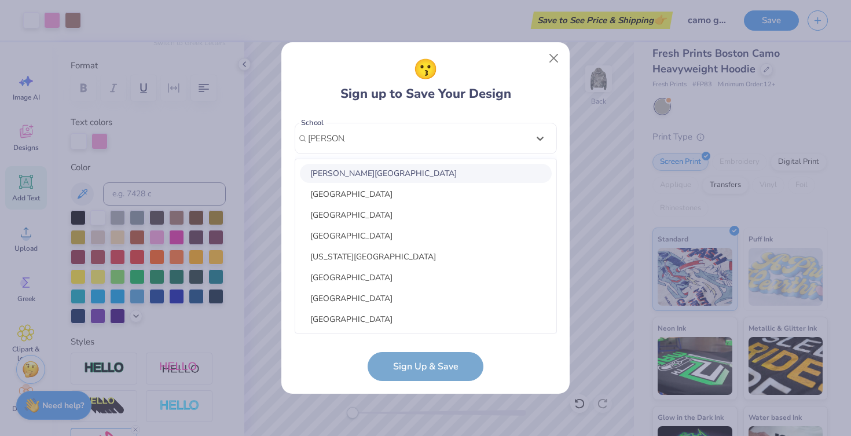
click at [367, 171] on div "[PERSON_NAME][GEOGRAPHIC_DATA]" at bounding box center [426, 173] width 252 height 19
type input "gustavus"
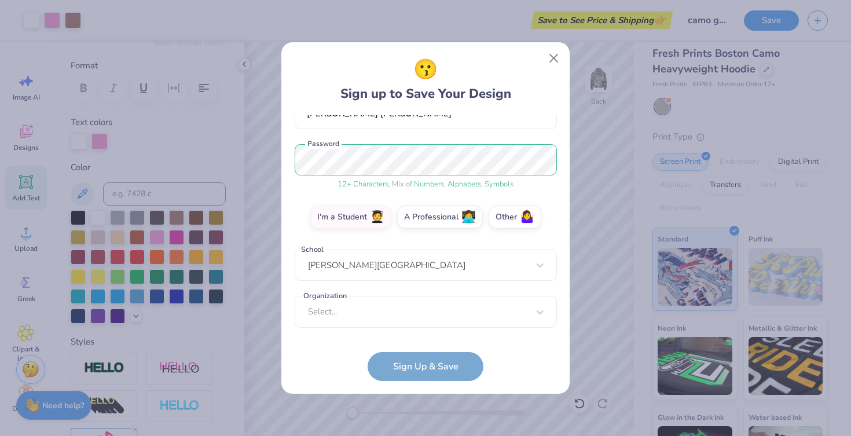
click at [416, 371] on form "tuthillmckenna@gmail.com Email (612) 704-0763 Phone mckenna tuthill Full Name 1…" at bounding box center [426, 248] width 262 height 266
click at [407, 314] on div "Select..." at bounding box center [426, 312] width 262 height 32
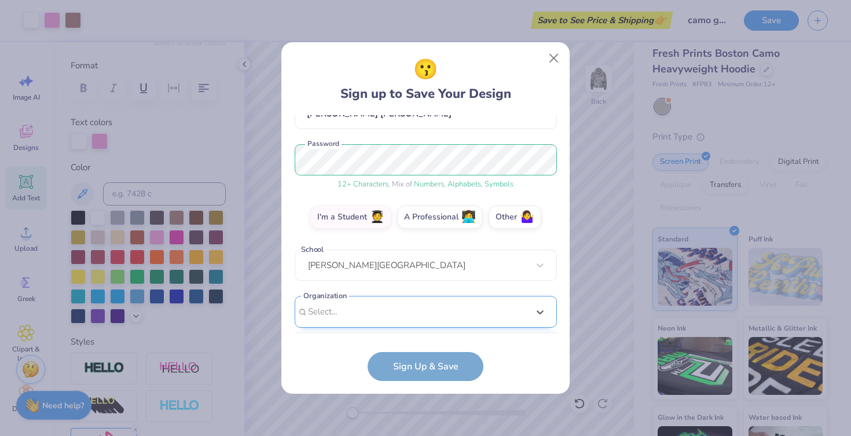
scroll to position [297, 0]
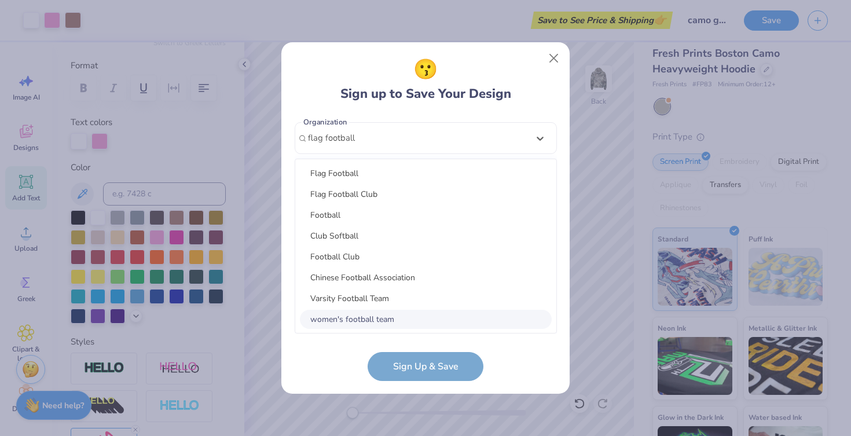
click at [364, 319] on div "women's football team" at bounding box center [426, 319] width 252 height 19
type input "flag football"
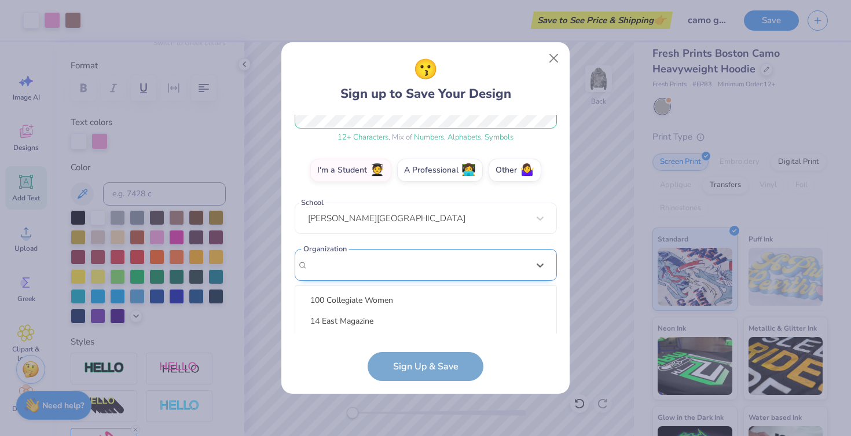
click at [400, 264] on div "option focused, 8 of 15. 15 results available. Use Up and Down to choose option…" at bounding box center [426, 354] width 262 height 211
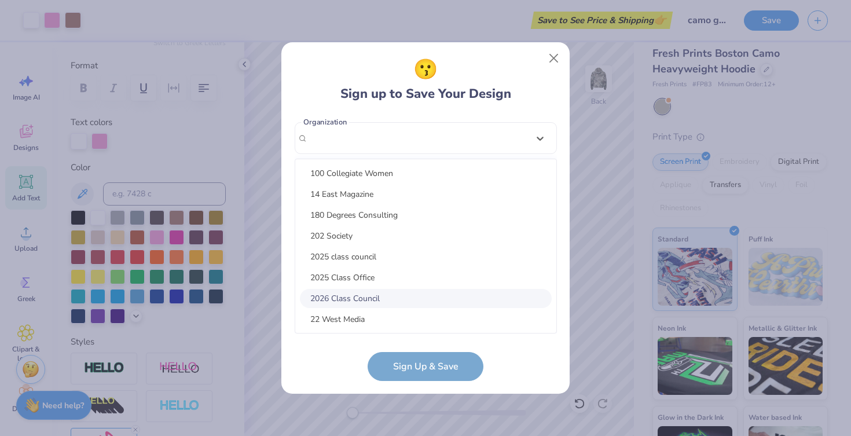
click at [348, 375] on form "tuthillmckenna@gmail.com Email (612) 704-0763 Phone mckenna tuthill Full Name 1…" at bounding box center [426, 248] width 262 height 266
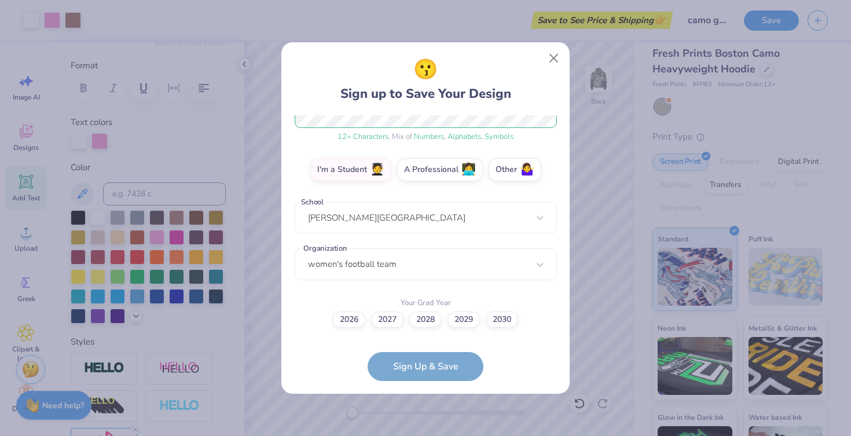
scroll to position [170, 0]
click at [382, 317] on label "2027" at bounding box center [387, 318] width 32 height 16
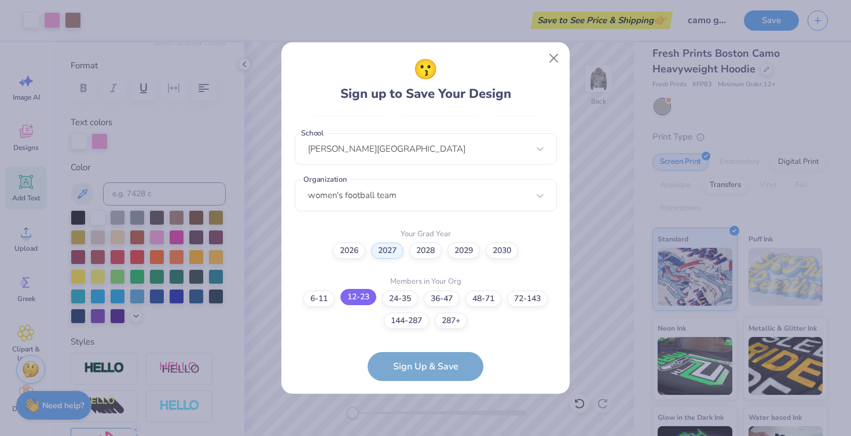
click at [368, 297] on label "12-23" at bounding box center [359, 297] width 36 height 16
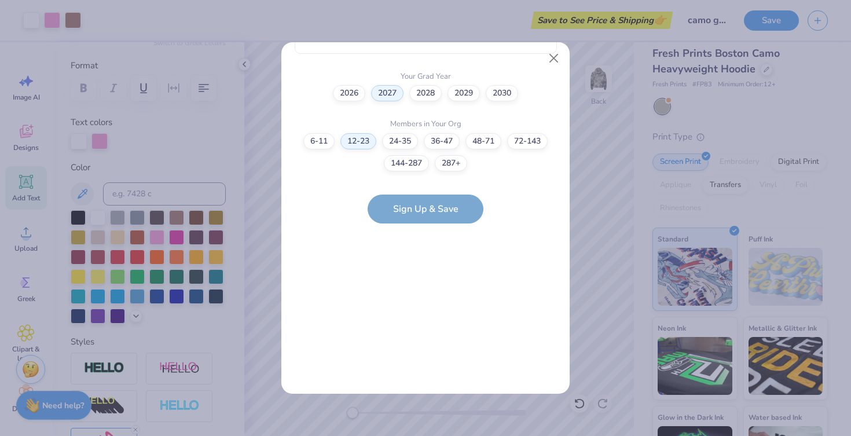
scroll to position [0, 0]
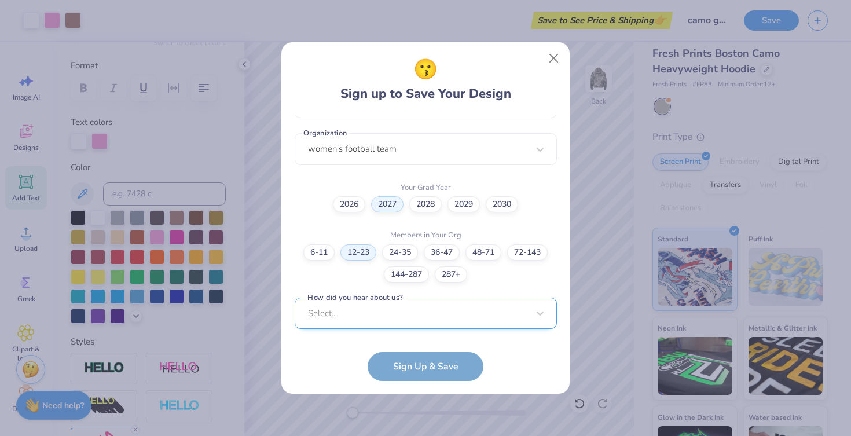
click at [389, 303] on div "Select..." at bounding box center [426, 314] width 262 height 32
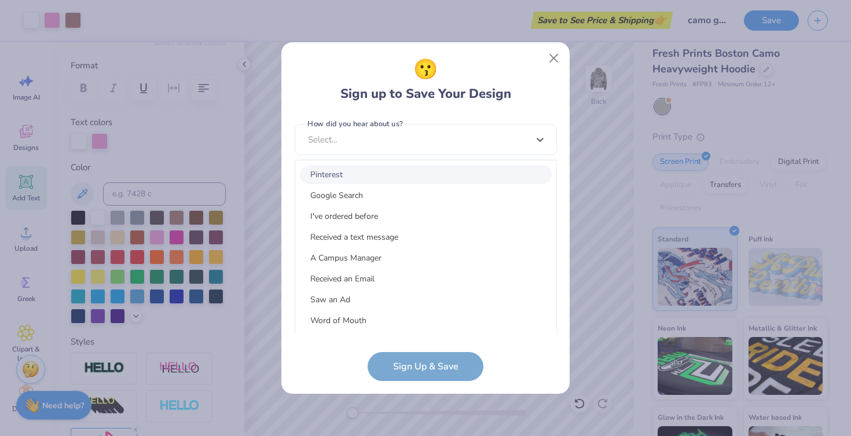
click at [379, 178] on div "Pinterest" at bounding box center [426, 174] width 252 height 19
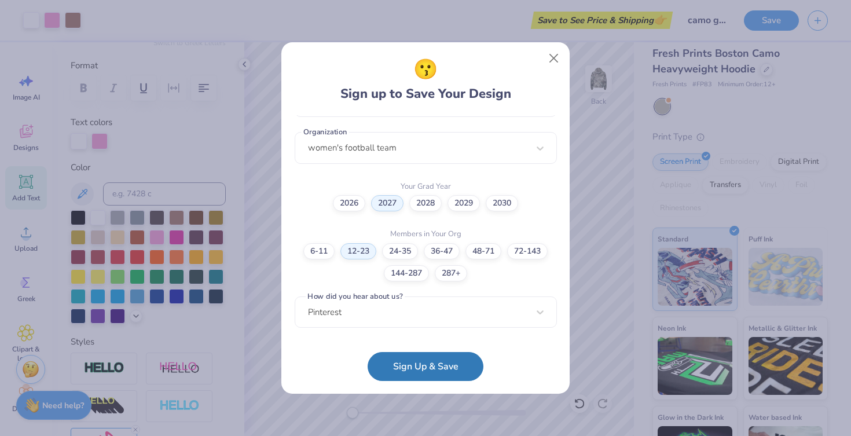
scroll to position [286, 0]
click at [419, 367] on button "Sign Up & Save" at bounding box center [426, 363] width 116 height 29
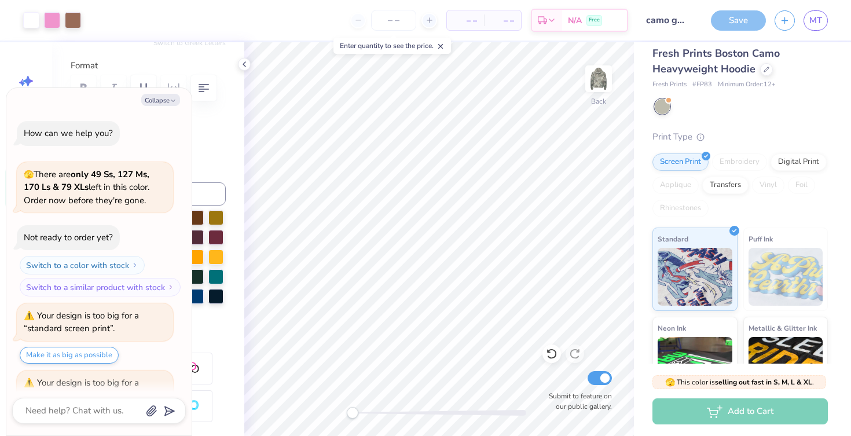
scroll to position [383, 0]
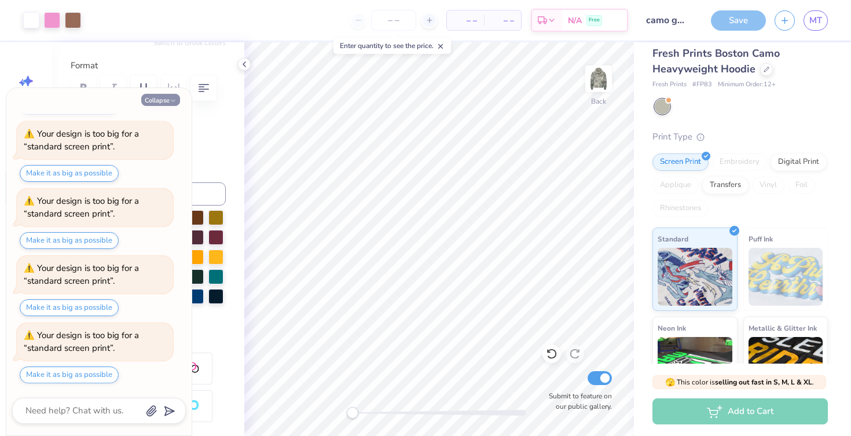
click at [170, 98] on icon "button" at bounding box center [173, 100] width 7 height 7
type textarea "x"
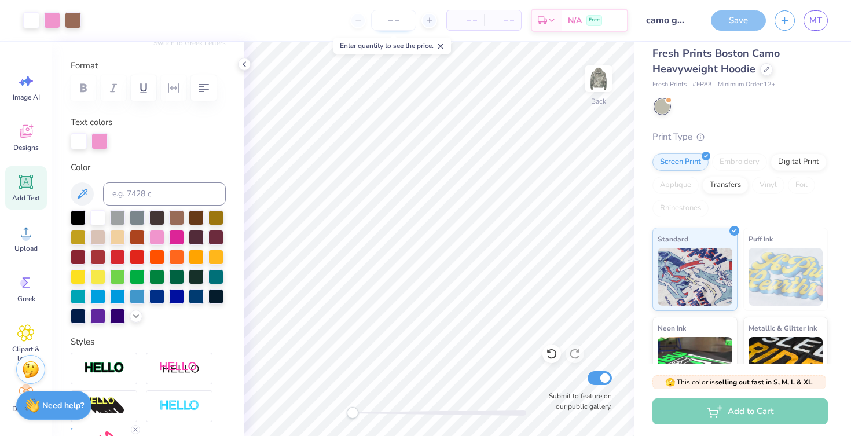
click at [400, 20] on input "number" at bounding box center [393, 20] width 45 height 21
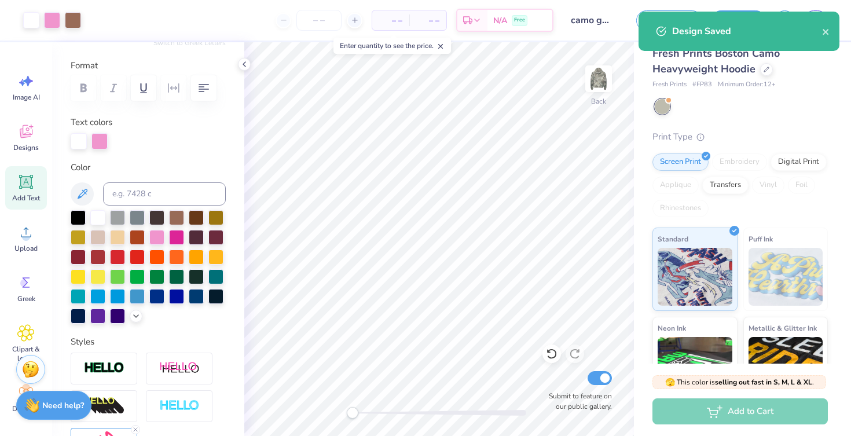
click at [398, 20] on span "– –" at bounding box center [390, 20] width 23 height 12
click at [327, 14] on input "number" at bounding box center [319, 20] width 45 height 21
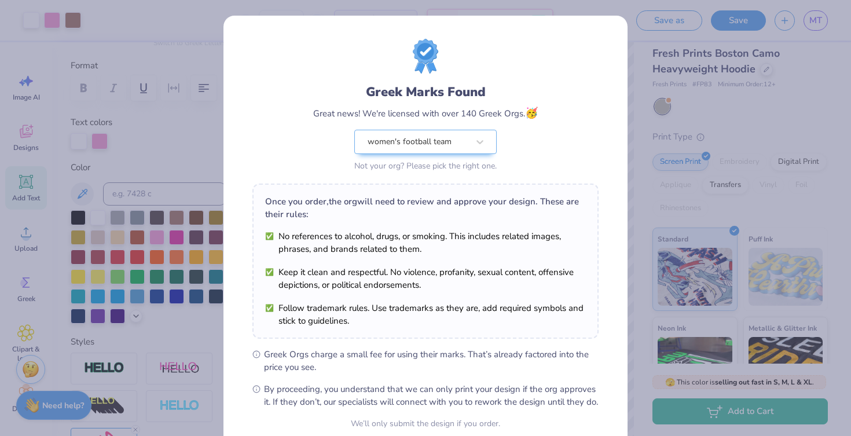
scroll to position [106, 0]
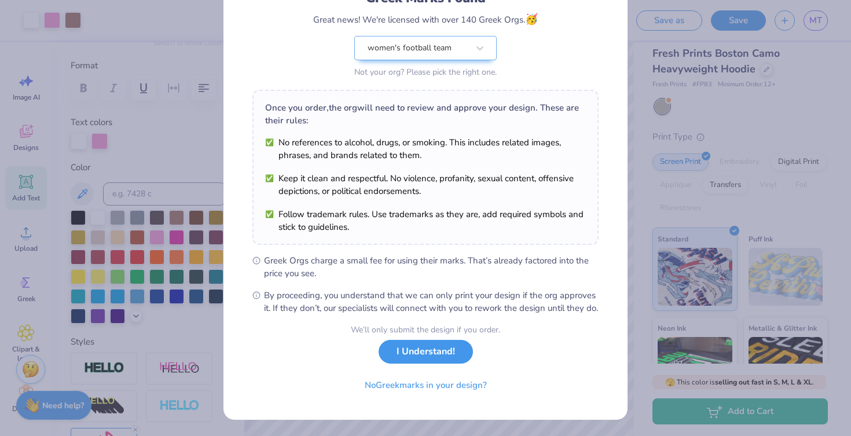
click at [422, 350] on button "I Understand!" at bounding box center [426, 352] width 94 height 24
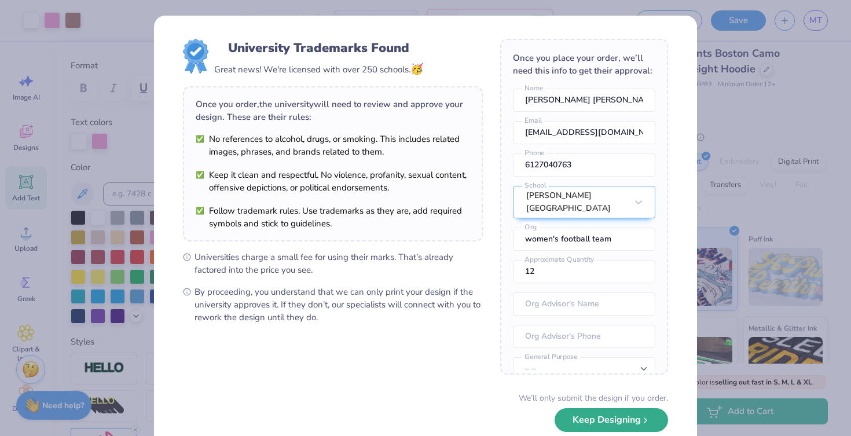
click at [605, 416] on button "Keep Designing" at bounding box center [612, 420] width 114 height 24
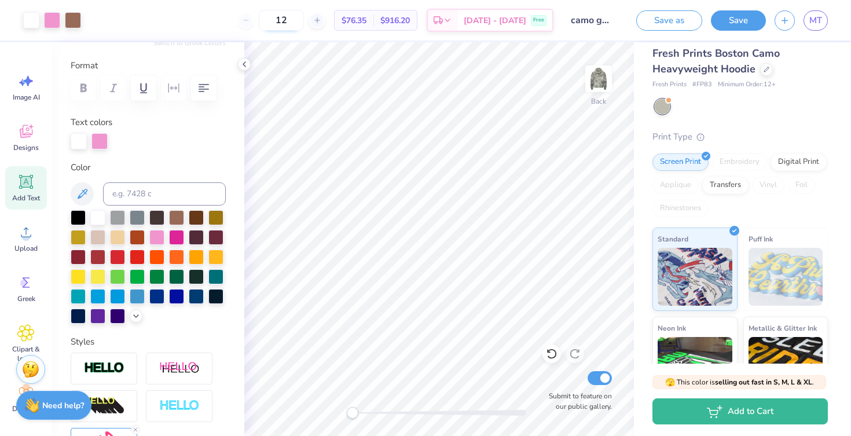
click at [304, 14] on input "12" at bounding box center [281, 20] width 45 height 21
type input "15"
click at [766, 69] on icon at bounding box center [767, 68] width 6 height 6
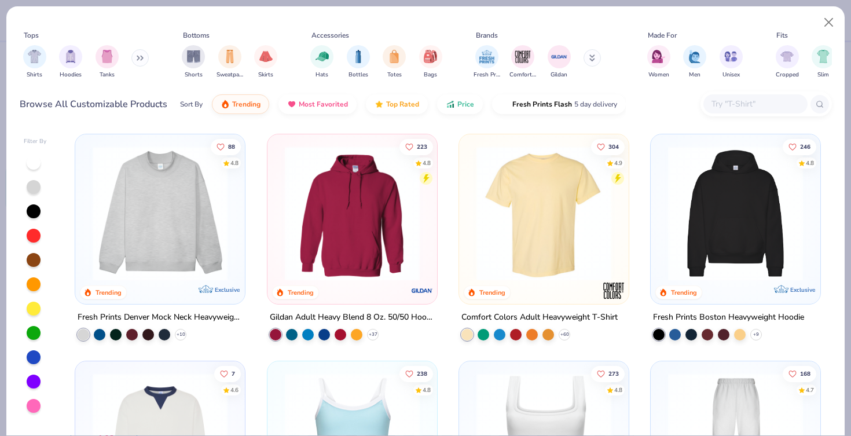
click at [730, 250] on img at bounding box center [736, 213] width 147 height 135
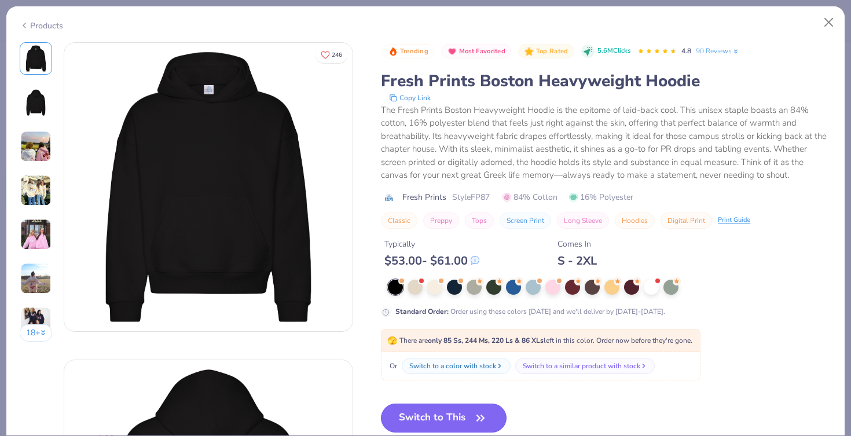
click at [457, 418] on button "Switch to This" at bounding box center [444, 418] width 126 height 29
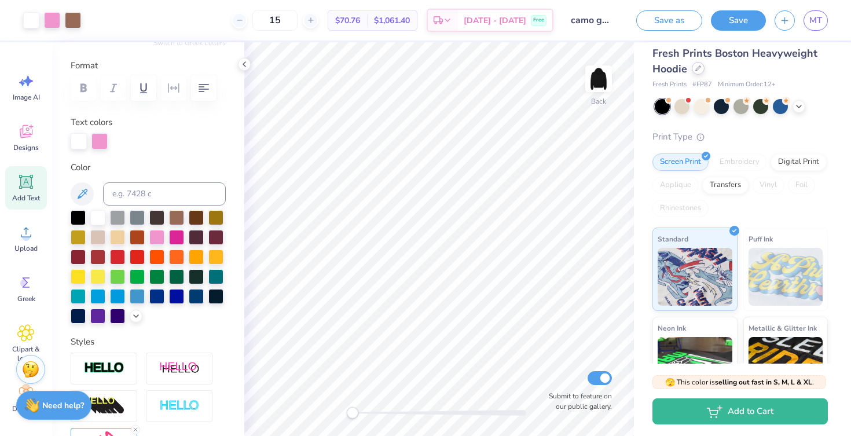
click at [692, 68] on div at bounding box center [698, 68] width 13 height 13
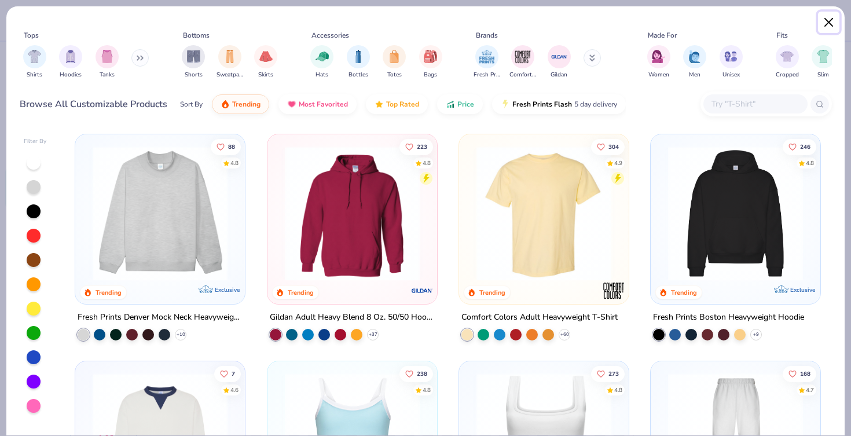
click at [829, 29] on button "Close" at bounding box center [829, 23] width 22 height 22
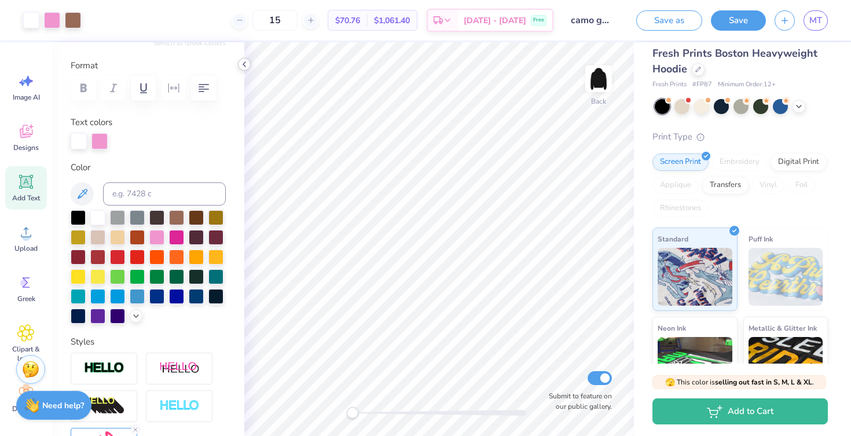
click at [241, 67] on icon at bounding box center [244, 64] width 9 height 9
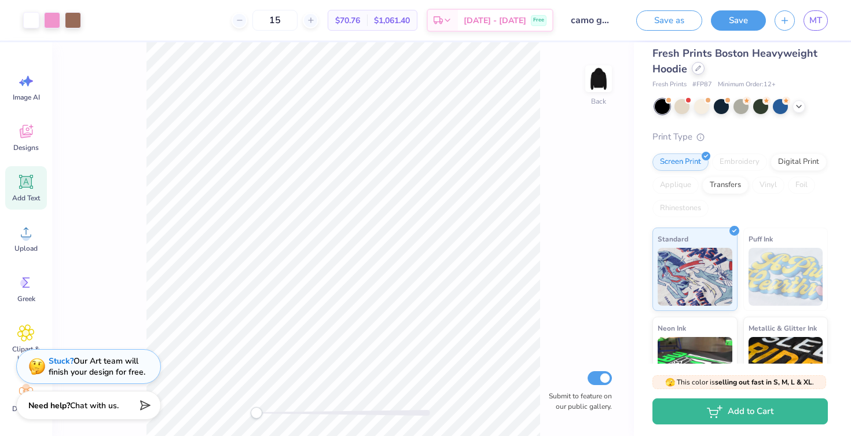
click at [701, 70] on div at bounding box center [698, 68] width 13 height 13
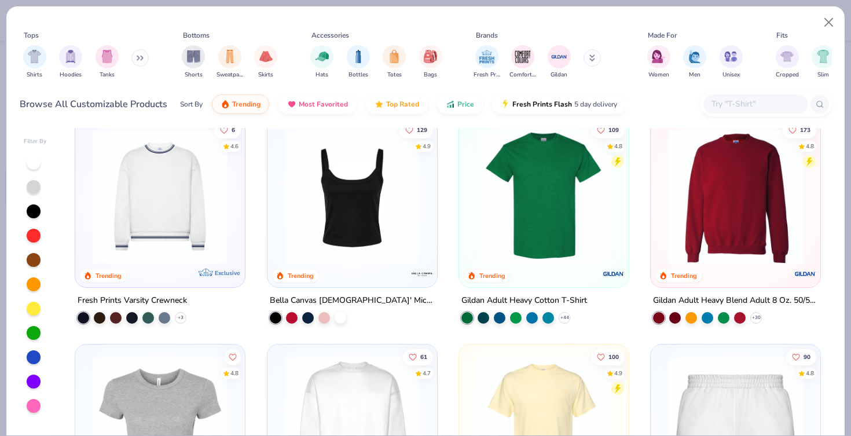
scroll to position [472, 0]
click at [76, 60] on div "filter for Hoodies" at bounding box center [70, 55] width 23 height 23
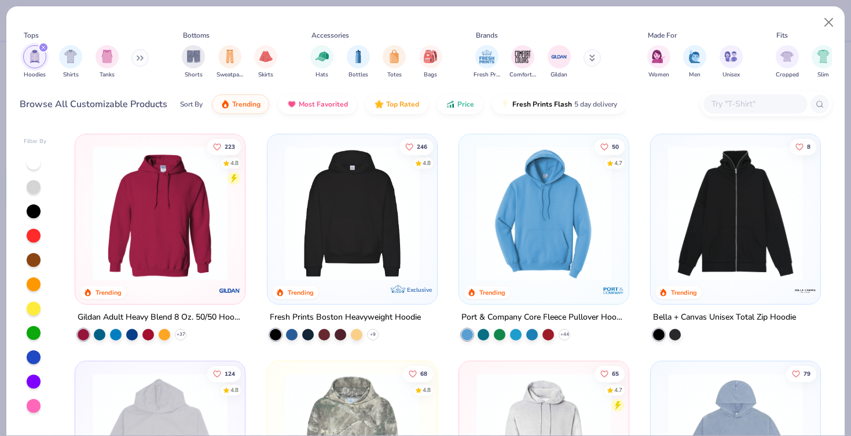
click at [370, 411] on img at bounding box center [352, 440] width 147 height 135
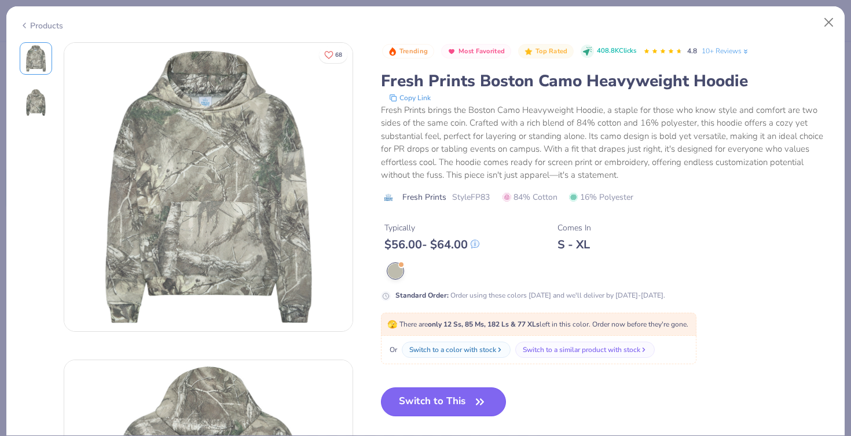
click at [429, 398] on button "Switch to This" at bounding box center [444, 401] width 126 height 29
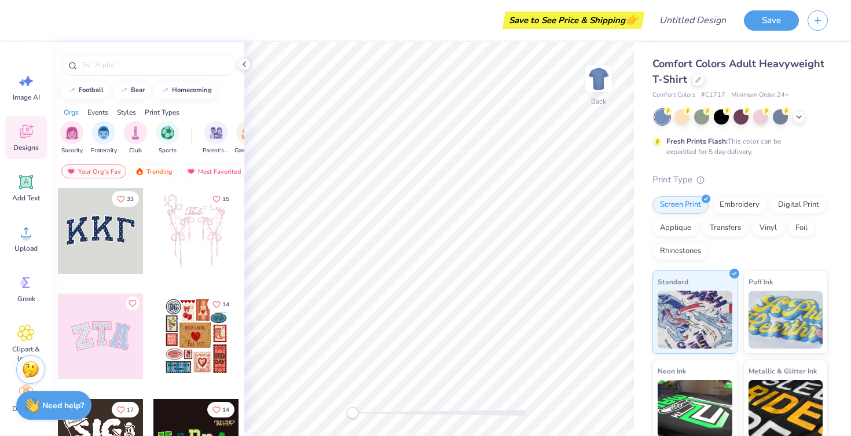
click at [700, 73] on div "Comfort Colors Adult Heavyweight T-Shirt" at bounding box center [740, 71] width 175 height 31
click at [696, 87] on div "Comfort Colors Adult Heavyweight T-Shirt" at bounding box center [740, 71] width 175 height 31
click at [696, 85] on div at bounding box center [698, 78] width 13 height 13
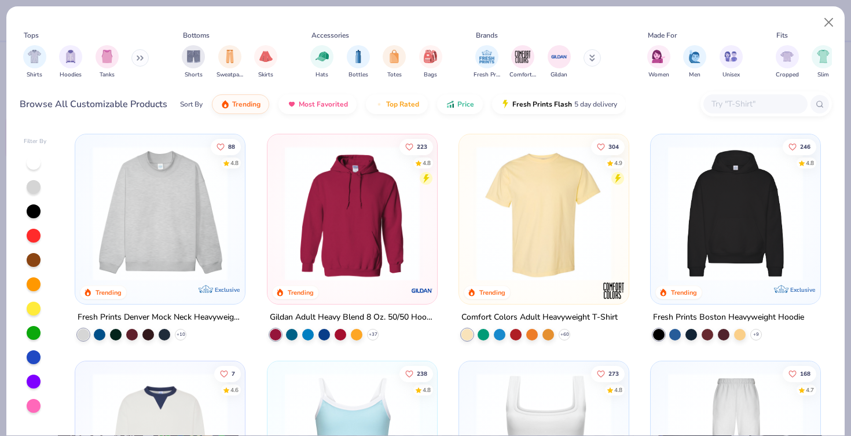
click at [672, 217] on img at bounding box center [736, 213] width 147 height 135
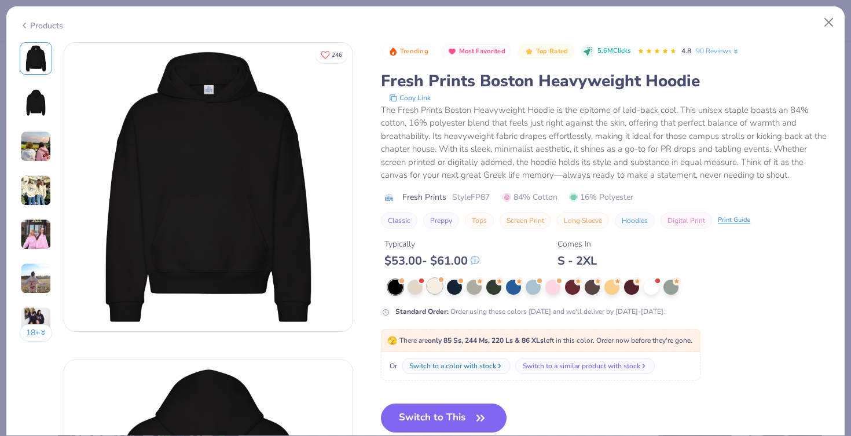
click at [430, 293] on div at bounding box center [434, 286] width 15 height 15
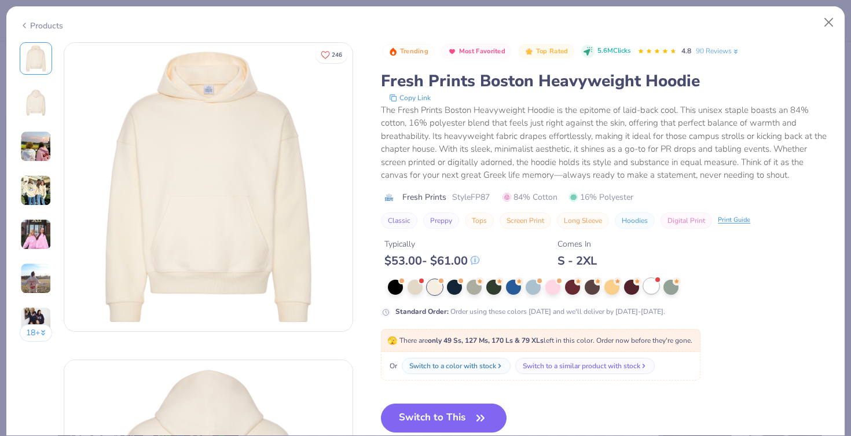
click at [646, 284] on div at bounding box center [651, 286] width 15 height 15
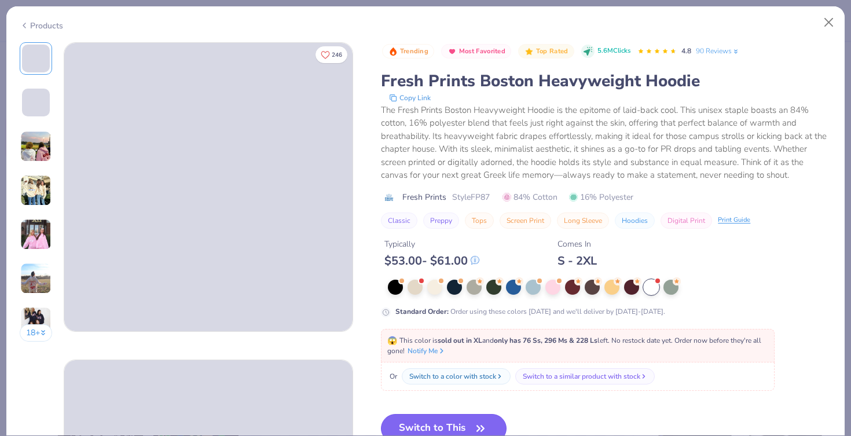
click at [436, 419] on button "Switch to This" at bounding box center [444, 428] width 126 height 29
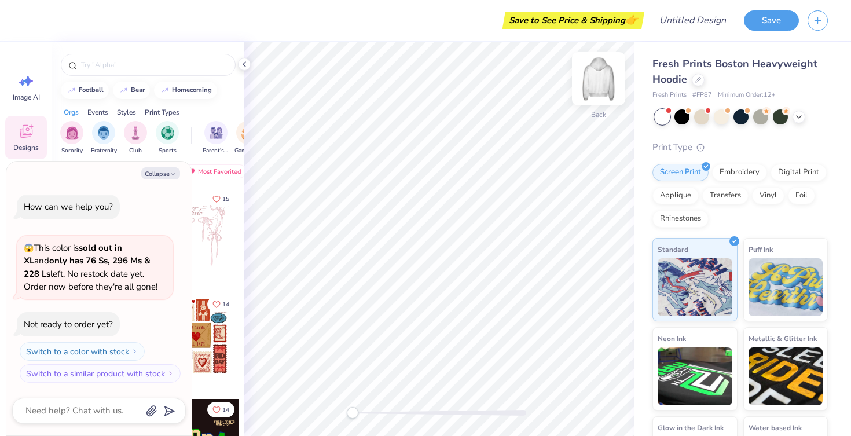
click at [598, 76] on img at bounding box center [599, 79] width 46 height 46
click at [156, 173] on button "Collapse" at bounding box center [160, 173] width 39 height 12
type textarea "x"
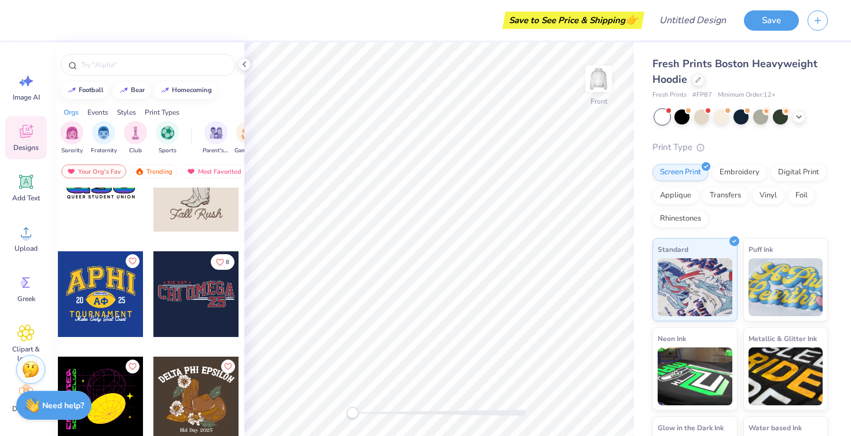
scroll to position [8054, 0]
click at [179, 283] on div at bounding box center [196, 294] width 86 height 86
click at [606, 71] on img at bounding box center [599, 79] width 46 height 46
click at [182, 309] on div at bounding box center [196, 294] width 86 height 86
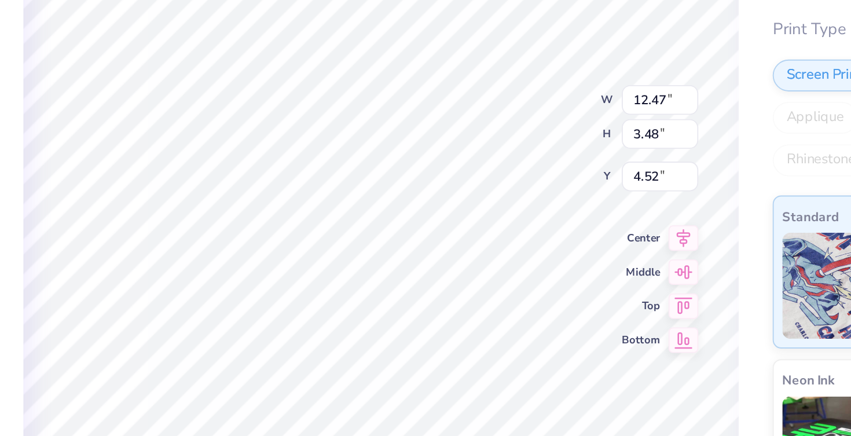
type textarea "GAC OMEGA"
type textarea "GAC FLAG"
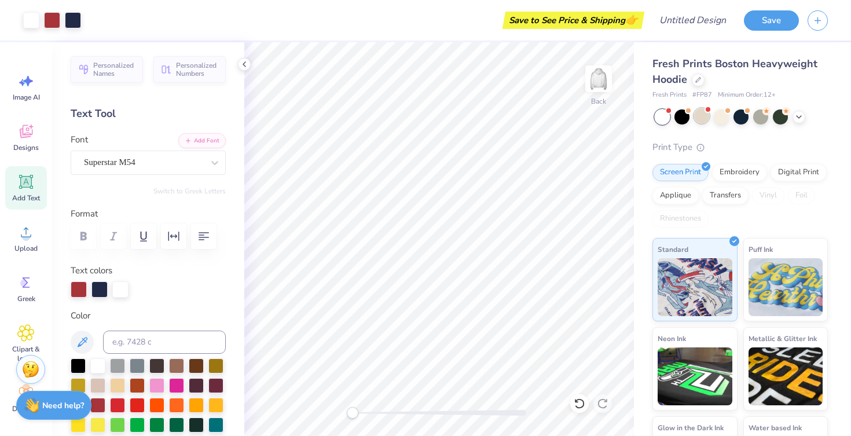
click at [701, 120] on div at bounding box center [701, 115] width 15 height 15
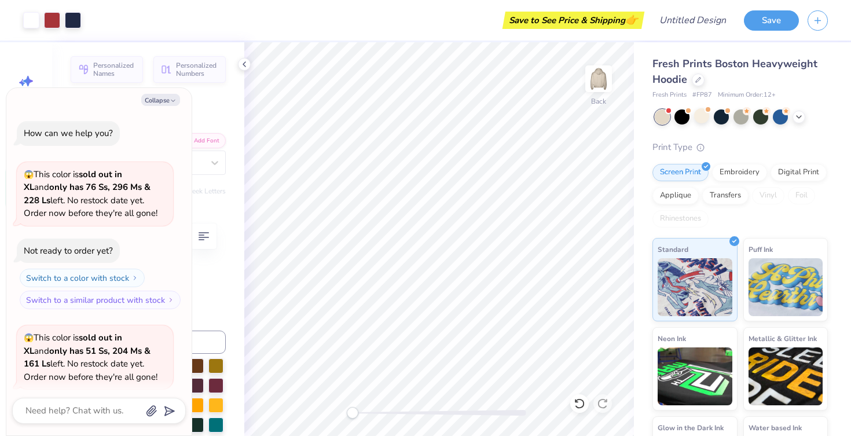
scroll to position [90, 0]
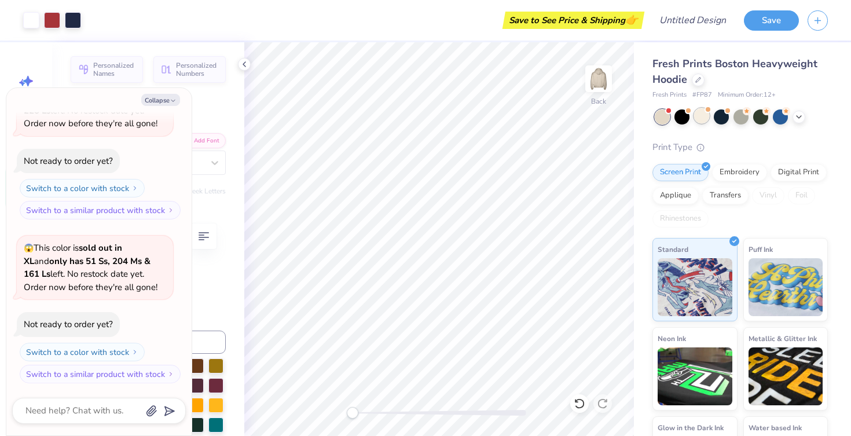
click at [697, 119] on div at bounding box center [701, 115] width 15 height 15
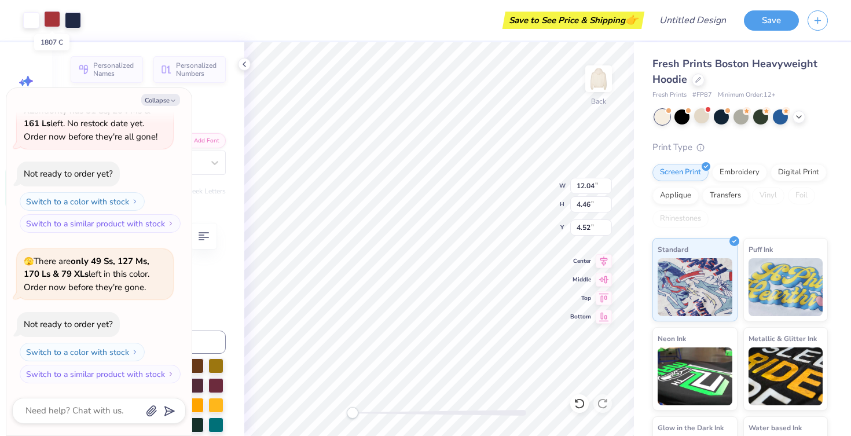
click at [49, 23] on div at bounding box center [52, 19] width 16 height 16
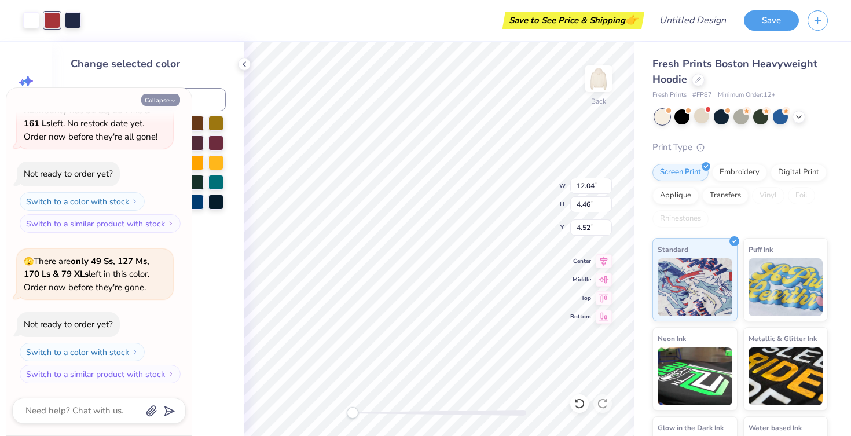
click at [164, 94] on button "Collapse" at bounding box center [160, 100] width 39 height 12
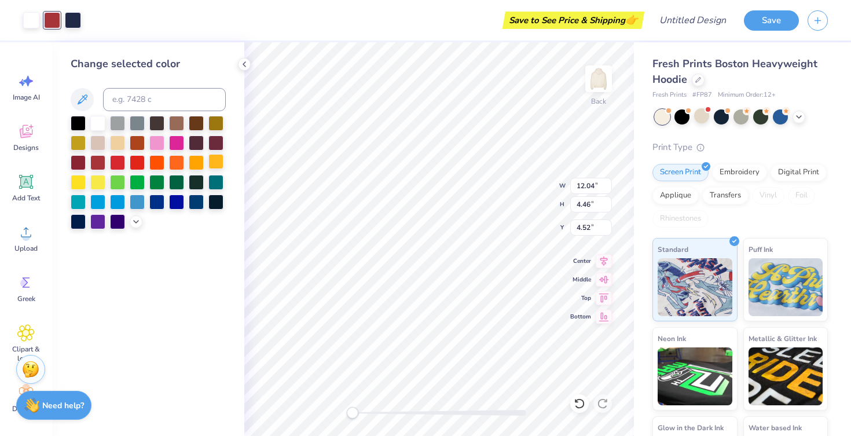
click at [221, 163] on div at bounding box center [216, 161] width 15 height 15
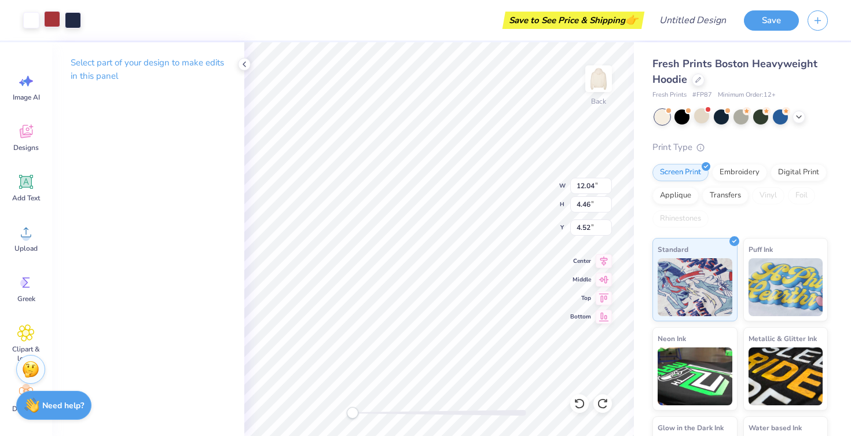
click at [56, 17] on div at bounding box center [52, 19] width 16 height 16
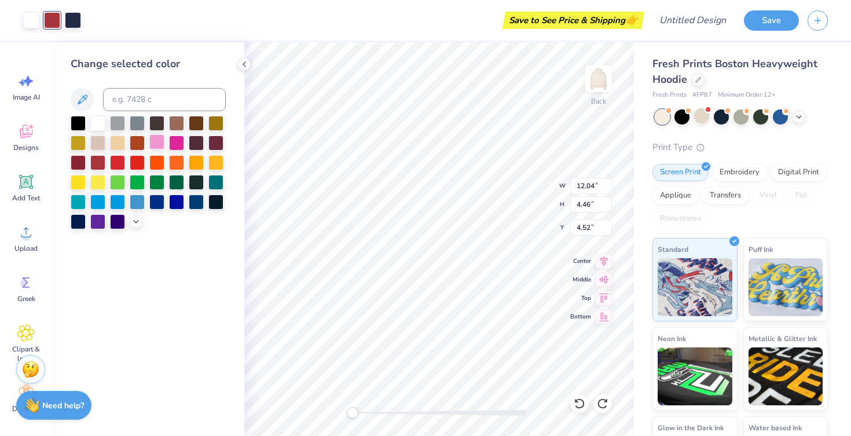
click at [162, 144] on div at bounding box center [156, 141] width 15 height 15
click at [76, 27] on div at bounding box center [73, 19] width 16 height 16
click at [172, 140] on div at bounding box center [176, 141] width 15 height 15
click at [159, 162] on div at bounding box center [156, 161] width 15 height 15
click at [55, 22] on div at bounding box center [52, 19] width 16 height 16
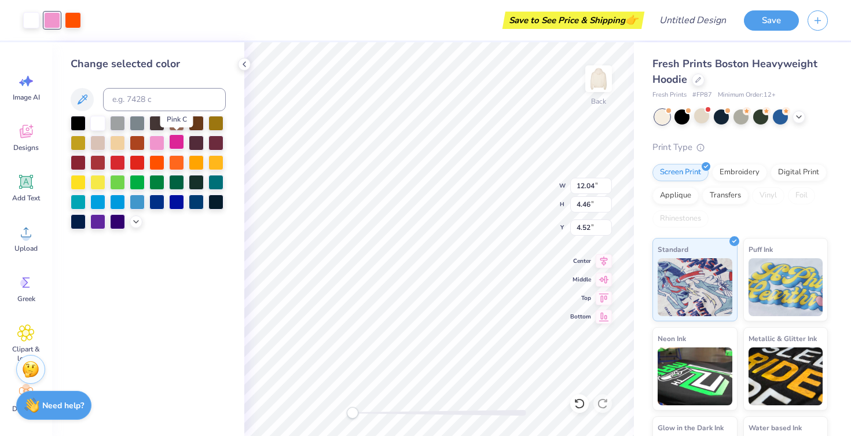
click at [180, 142] on div at bounding box center [176, 141] width 15 height 15
click at [74, 26] on div at bounding box center [73, 19] width 16 height 16
click at [161, 147] on div at bounding box center [156, 141] width 15 height 15
click at [136, 224] on icon at bounding box center [135, 220] width 9 height 9
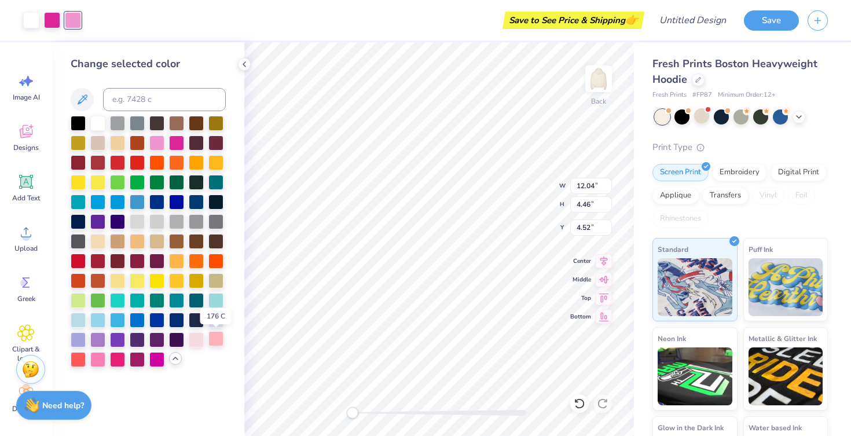
click at [213, 345] on div at bounding box center [216, 338] width 15 height 15
click at [192, 338] on div at bounding box center [196, 338] width 15 height 15
click at [102, 353] on div at bounding box center [97, 358] width 15 height 15
click at [98, 353] on div at bounding box center [97, 358] width 15 height 15
click at [200, 343] on div at bounding box center [196, 338] width 15 height 15
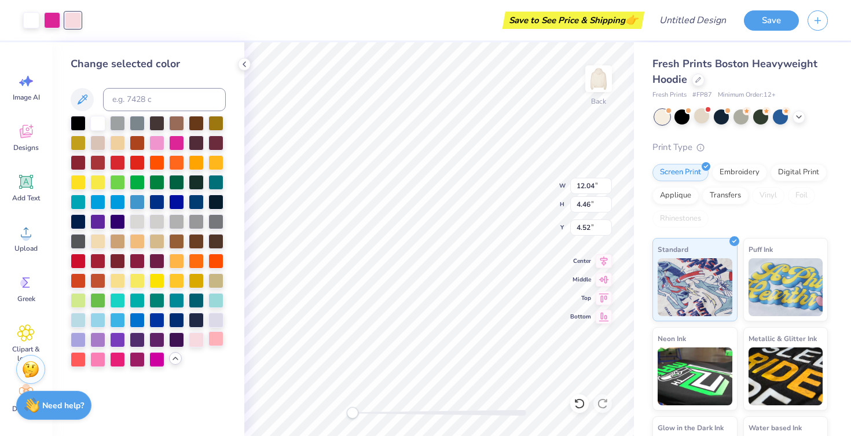
click at [221, 341] on div at bounding box center [216, 338] width 15 height 15
click at [50, 15] on div at bounding box center [52, 19] width 16 height 16
click at [100, 358] on div at bounding box center [97, 358] width 15 height 15
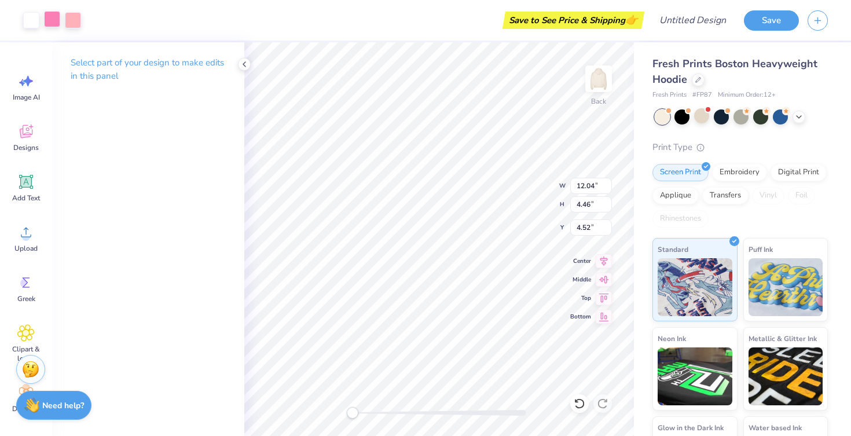
click at [49, 20] on div at bounding box center [52, 19] width 16 height 16
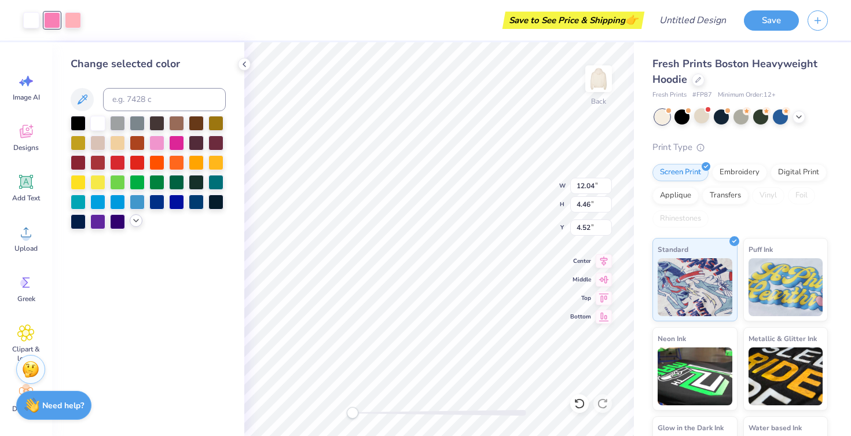
click at [138, 223] on icon at bounding box center [135, 220] width 9 height 9
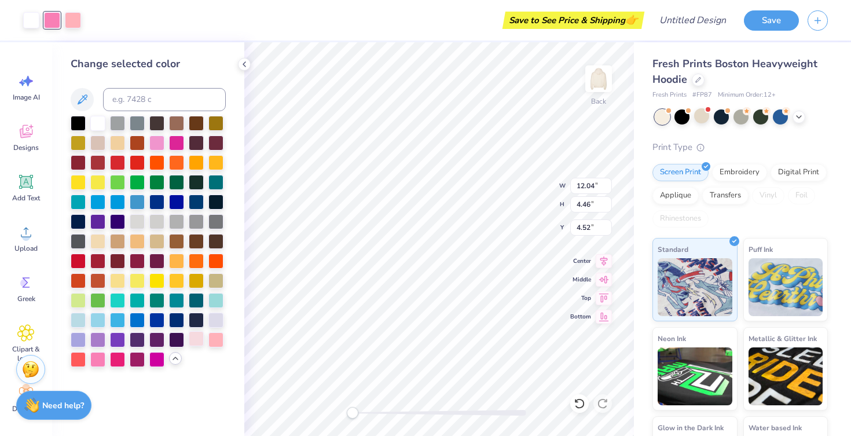
click at [193, 340] on div at bounding box center [196, 338] width 15 height 15
click at [206, 338] on div at bounding box center [148, 241] width 155 height 251
click at [94, 361] on div at bounding box center [97, 358] width 15 height 15
click at [119, 360] on div at bounding box center [117, 358] width 15 height 15
click at [206, 334] on div at bounding box center [148, 241] width 155 height 251
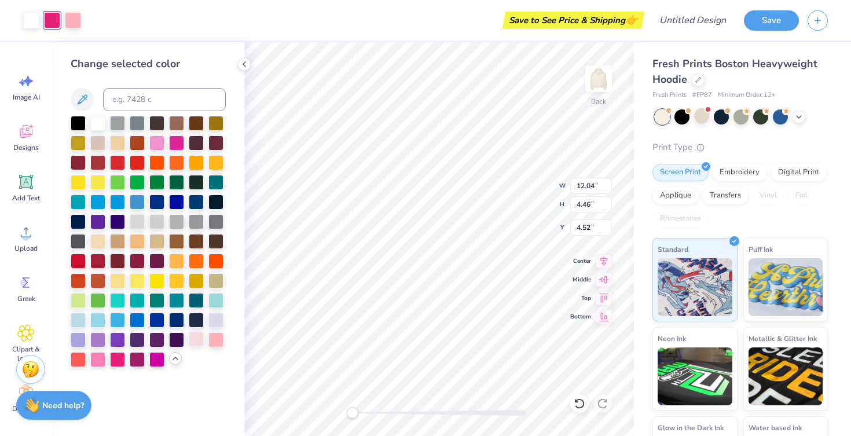
click at [204, 337] on div at bounding box center [196, 338] width 15 height 15
click at [71, 30] on div "Art colors" at bounding box center [40, 20] width 81 height 41
click at [72, 21] on div at bounding box center [73, 19] width 16 height 16
click at [226, 342] on div "Change selected color" at bounding box center [148, 239] width 192 height 394
click at [224, 342] on div at bounding box center [216, 338] width 15 height 15
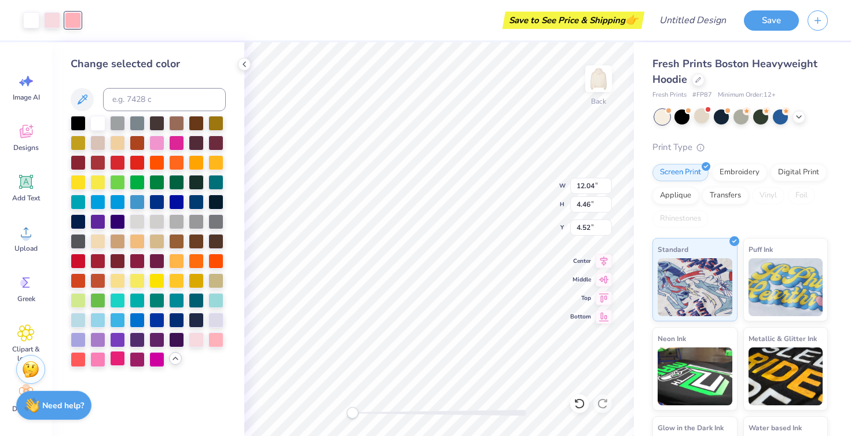
click at [110, 359] on div at bounding box center [117, 358] width 15 height 15
click at [103, 359] on div at bounding box center [97, 358] width 15 height 15
click at [192, 344] on div at bounding box center [196, 338] width 15 height 15
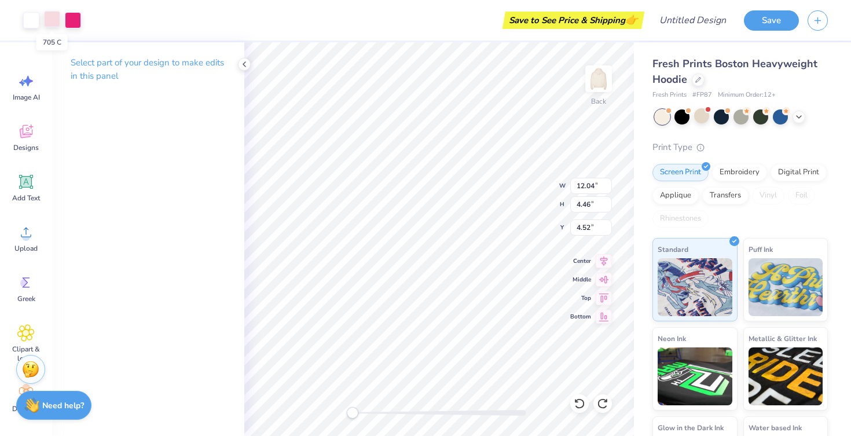
click at [56, 19] on div at bounding box center [52, 19] width 16 height 16
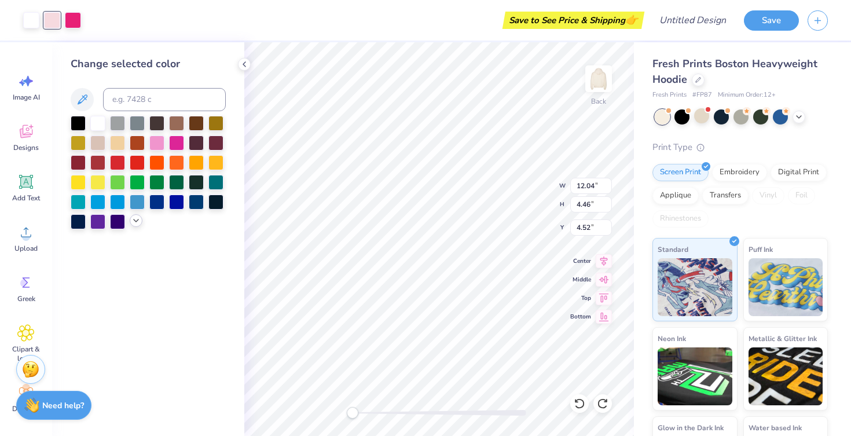
click at [140, 220] on icon at bounding box center [135, 220] width 9 height 9
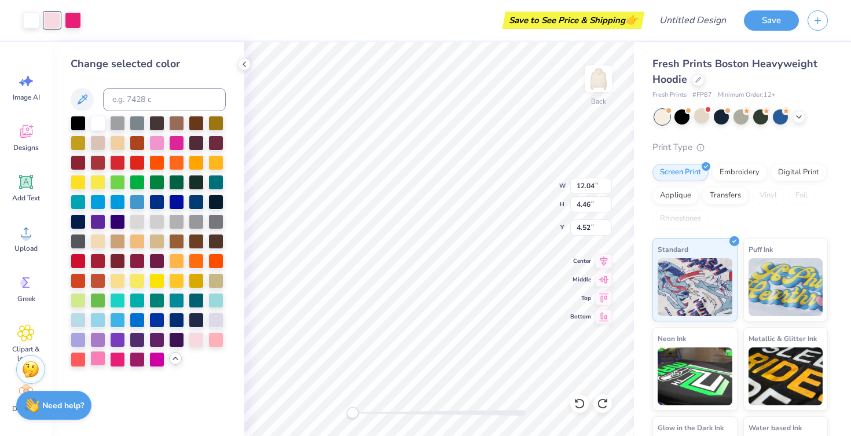
click at [98, 357] on div at bounding box center [97, 358] width 15 height 15
click at [77, 27] on div at bounding box center [73, 19] width 16 height 16
click at [210, 338] on div at bounding box center [216, 338] width 15 height 15
click at [186, 339] on div at bounding box center [148, 241] width 155 height 251
click at [200, 339] on div at bounding box center [196, 338] width 15 height 15
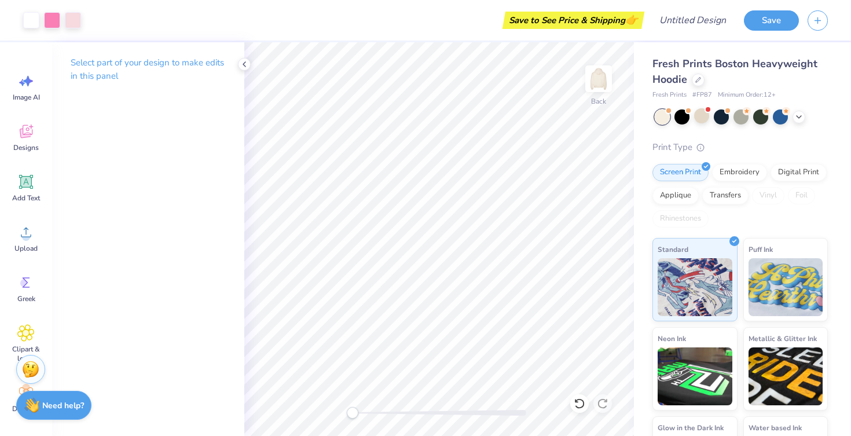
click at [671, 109] on span at bounding box center [668, 111] width 6 height 6
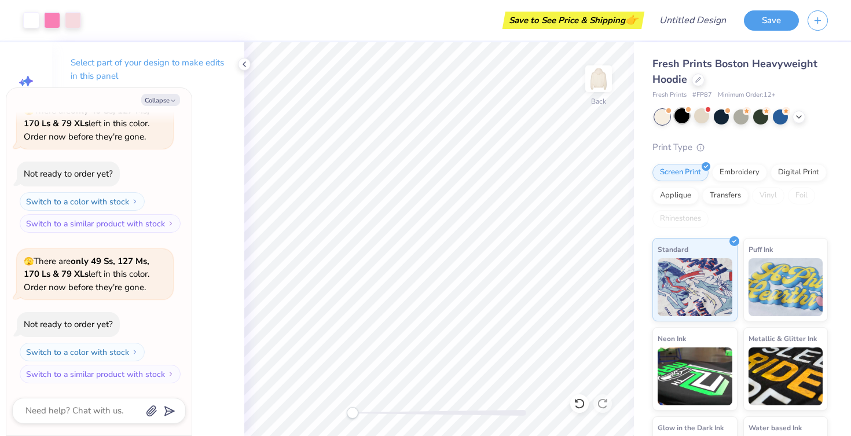
click at [676, 111] on div at bounding box center [682, 115] width 15 height 15
click at [241, 67] on icon at bounding box center [244, 64] width 9 height 9
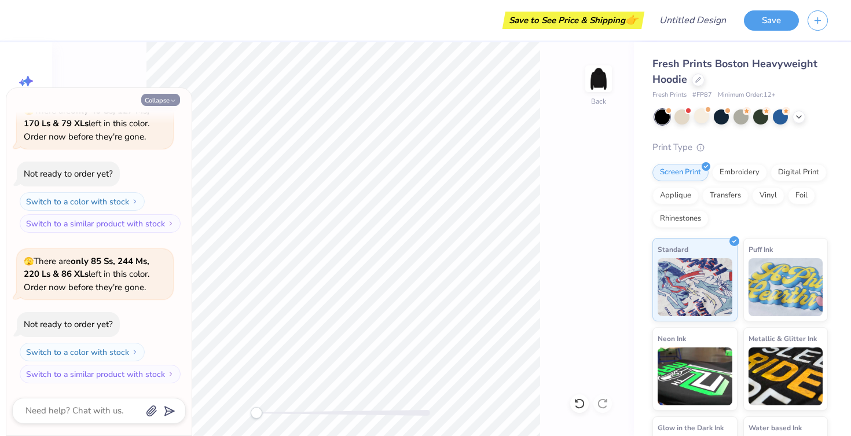
click at [161, 99] on button "Collapse" at bounding box center [160, 100] width 39 height 12
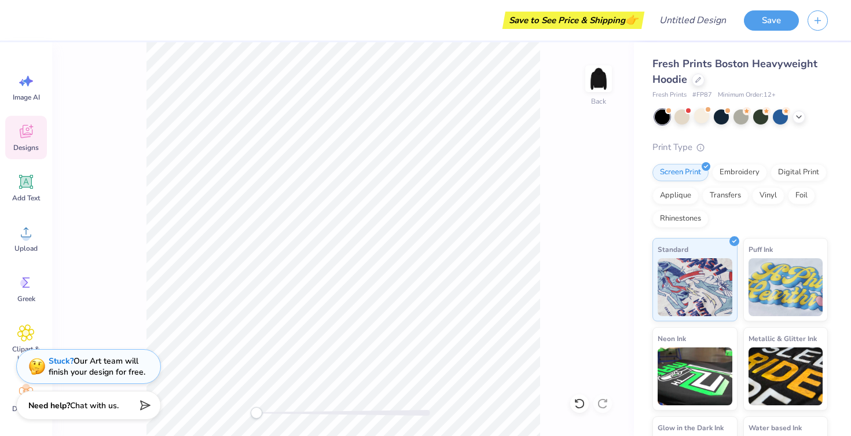
click at [24, 125] on icon at bounding box center [26, 131] width 13 height 13
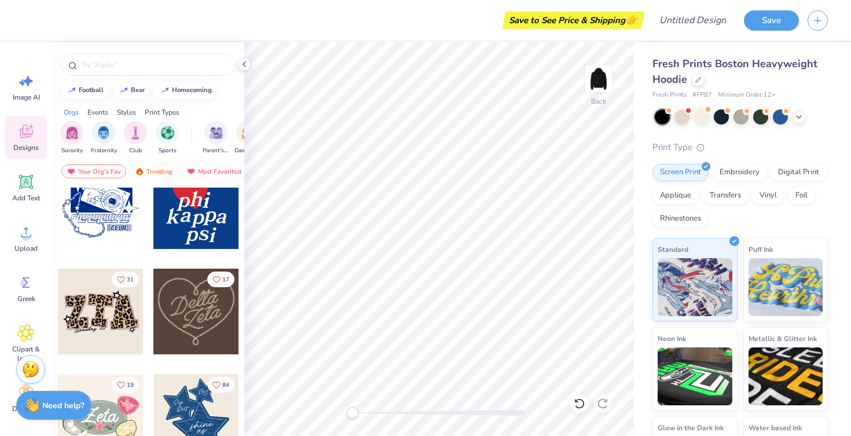
scroll to position [658, 0]
click at [698, 116] on div at bounding box center [701, 115] width 15 height 15
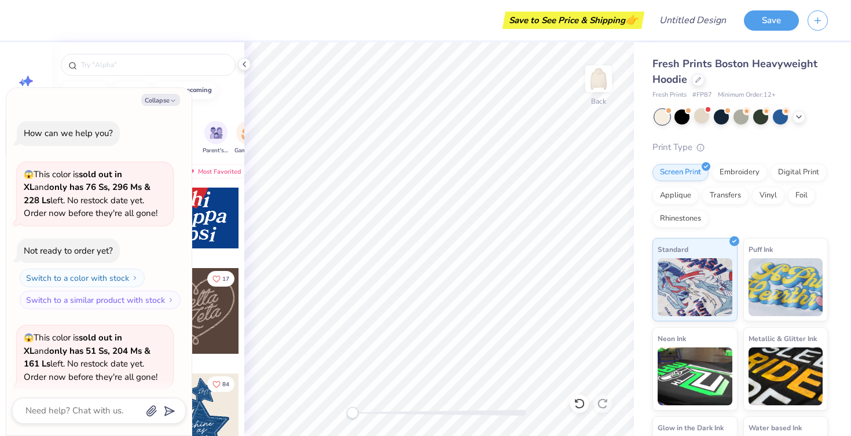
scroll to position [692, 0]
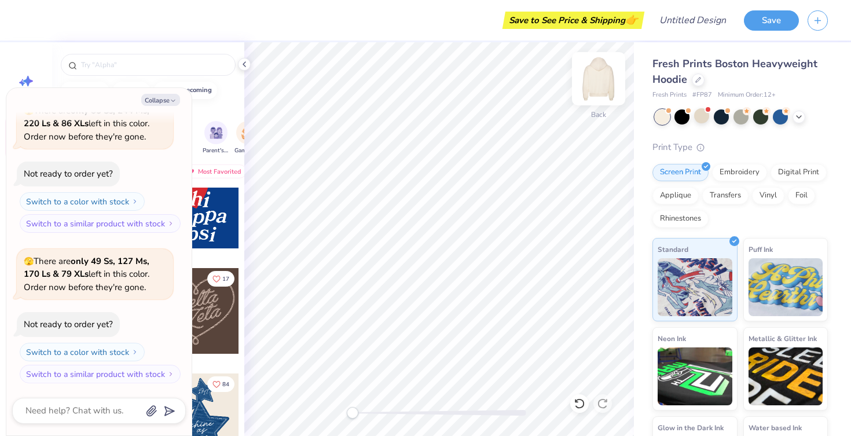
click at [592, 79] on img at bounding box center [599, 79] width 46 height 46
click at [204, 104] on div "Orgs Events Styles Print Types" at bounding box center [148, 109] width 192 height 16
click at [107, 96] on div "Collapse" at bounding box center [99, 100] width 174 height 12
click at [213, 209] on div at bounding box center [196, 206] width 86 height 86
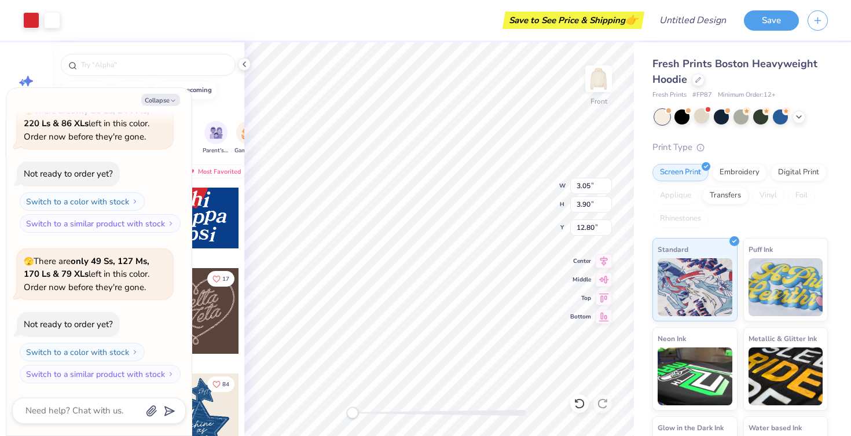
type textarea "x"
type input "1.86"
type input "1.94"
type input "12.38"
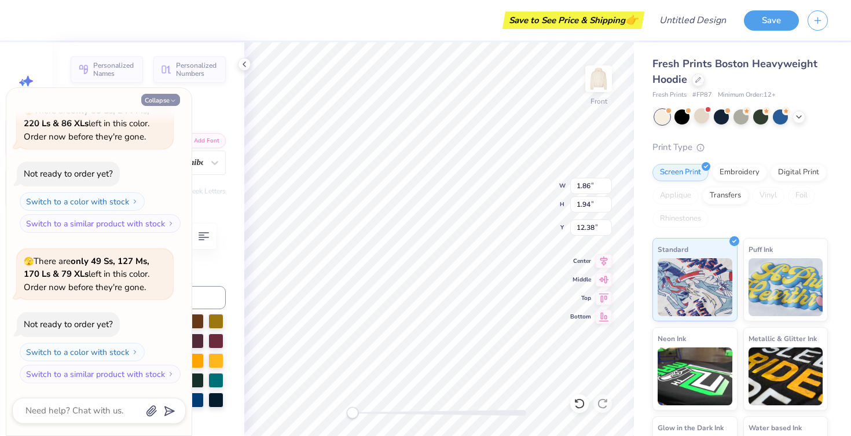
click at [156, 99] on button "Collapse" at bounding box center [160, 100] width 39 height 12
type textarea "x"
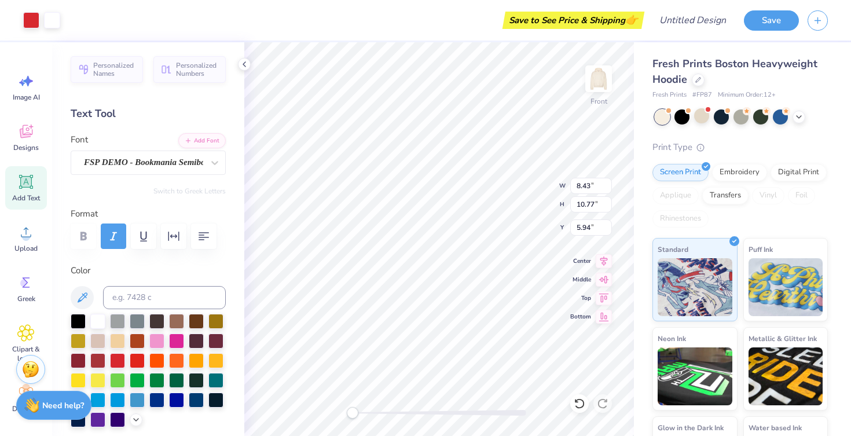
type input "4.59"
type input "5.86"
type input "6.21"
type input "5.00"
type textarea "if lost"
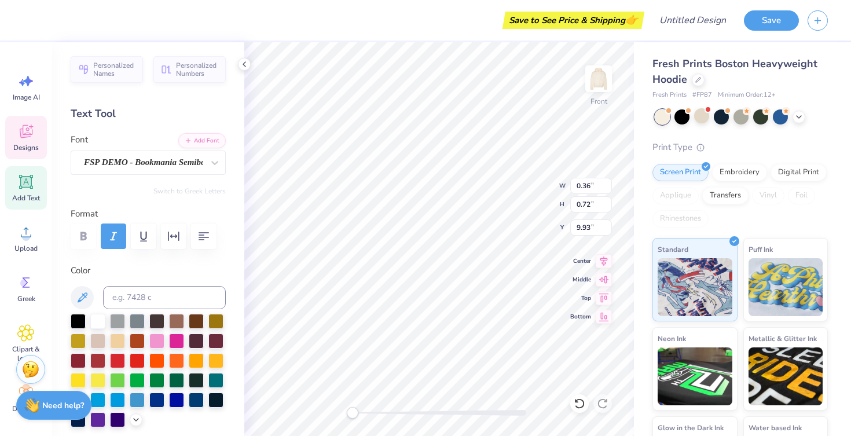
scroll to position [0, 0]
click at [685, 118] on div at bounding box center [682, 115] width 15 height 15
type input "6.99"
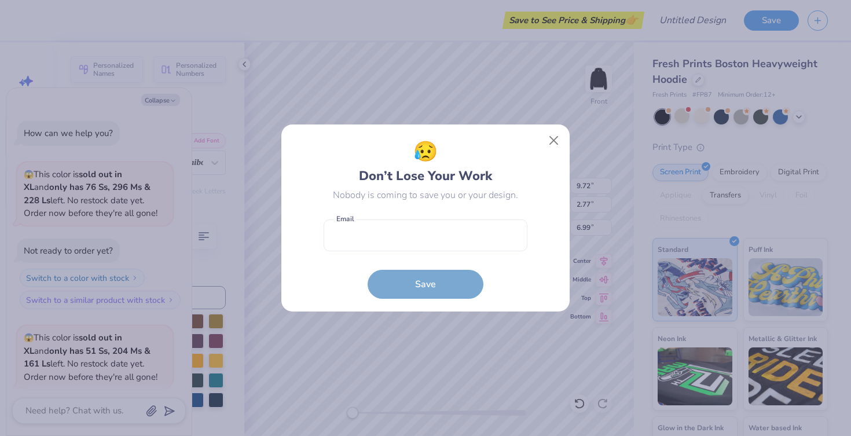
scroll to position [843, 0]
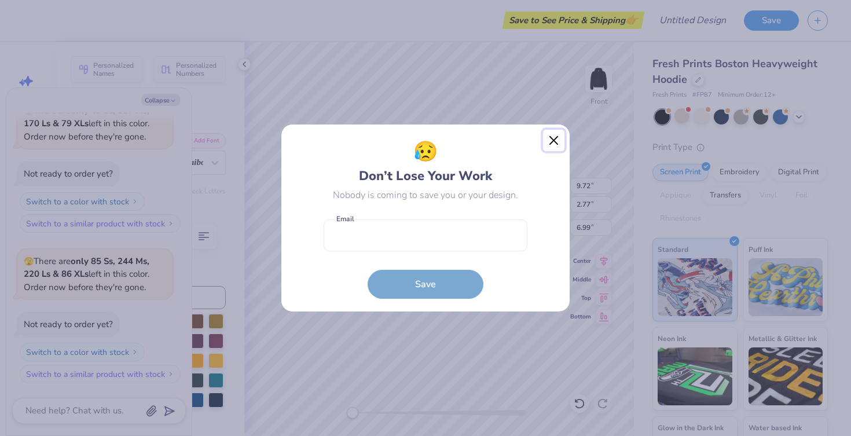
click at [550, 145] on button "Close" at bounding box center [554, 141] width 22 height 22
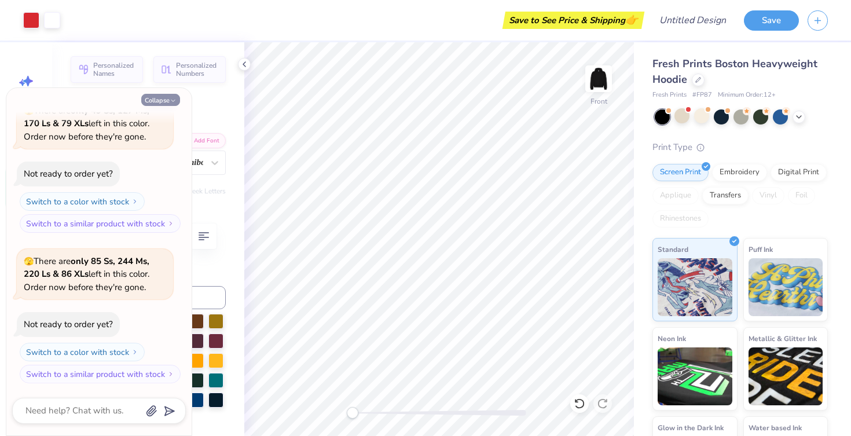
click at [175, 98] on icon "button" at bounding box center [173, 100] width 7 height 7
type textarea "x"
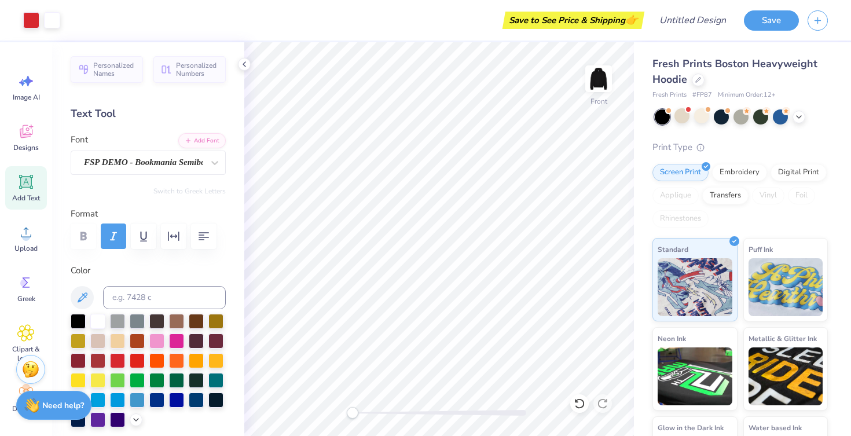
click at [19, 176] on icon at bounding box center [25, 181] width 17 height 17
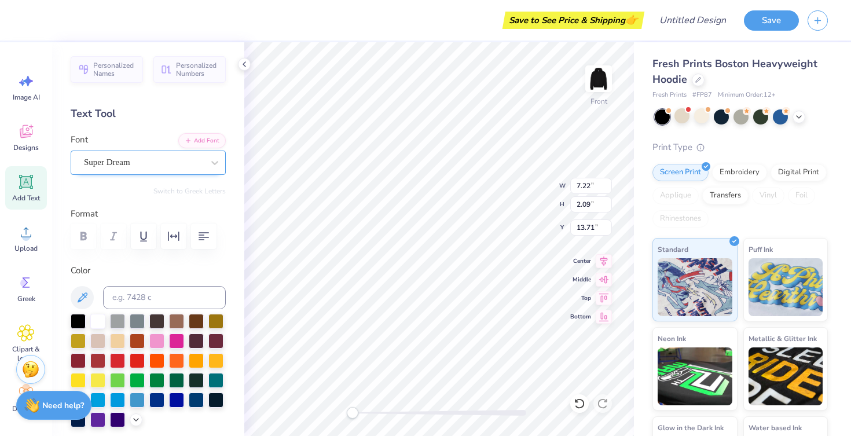
click at [176, 163] on div "Super Dream" at bounding box center [144, 162] width 122 height 18
type input "hatch"
click at [127, 159] on span "Super Dream" at bounding box center [107, 162] width 46 height 13
type input "hatsch"
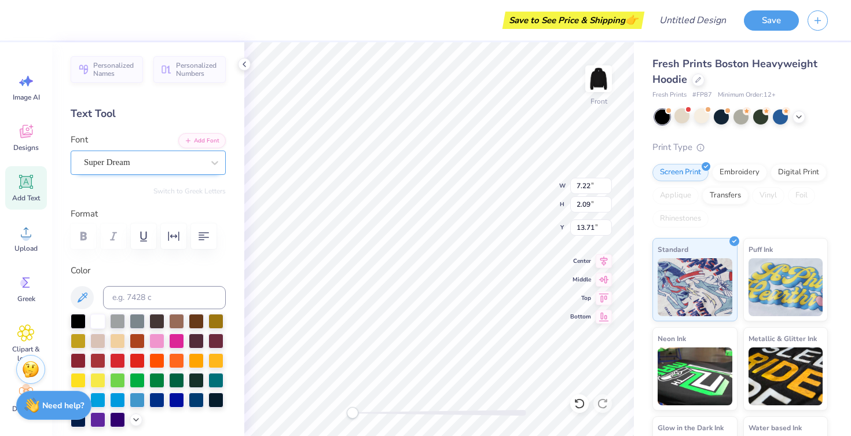
type textarea "RETURN TO"
click at [176, 168] on div "Super Dream" at bounding box center [144, 162] width 122 height 18
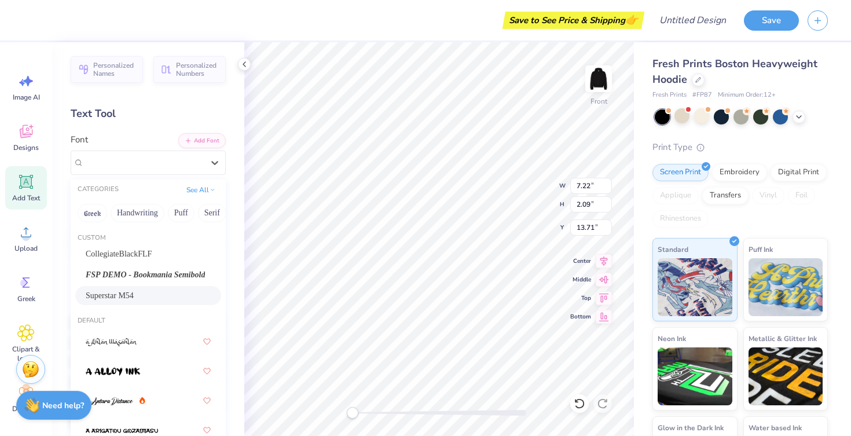
click at [151, 289] on div "Superstar M54" at bounding box center [148, 295] width 146 height 19
click at [152, 161] on div "Superstar M54" at bounding box center [144, 162] width 122 height 18
click at [133, 277] on span "FSP DEMO - Bookmania Semibold" at bounding box center [145, 275] width 119 height 12
click at [175, 160] on div "FSP DEMO - Bookmania Semibold" at bounding box center [144, 162] width 122 height 18
type input "9.72"
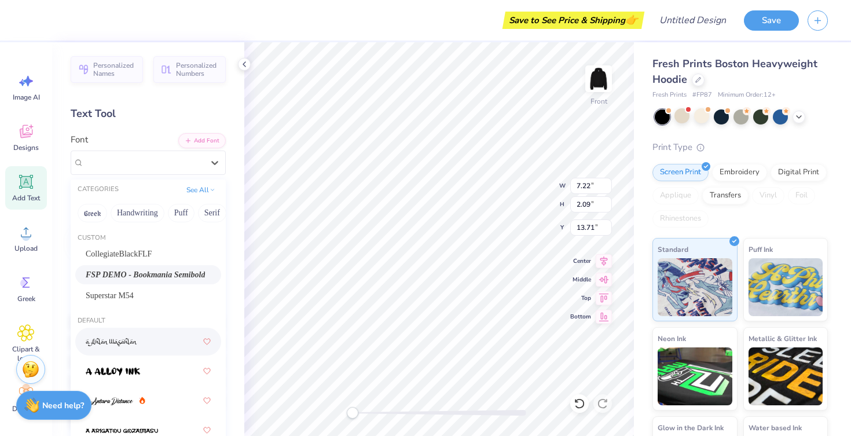
type input "2.77"
type input "7.45"
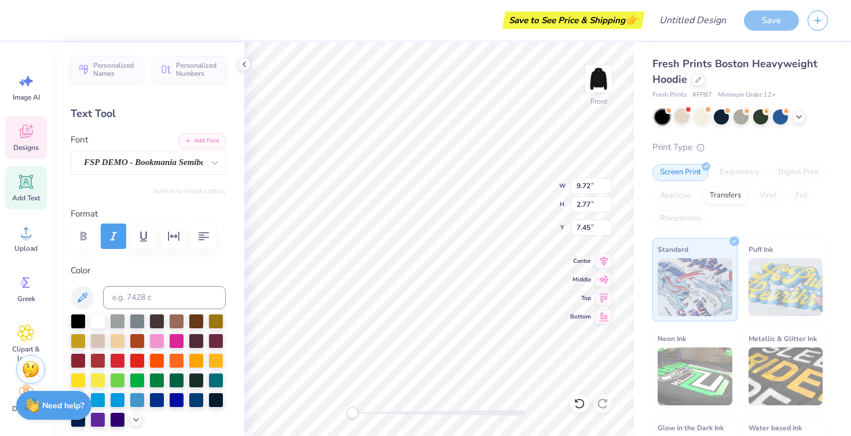
type input "18.17"
type input "2.20"
type input "13.65"
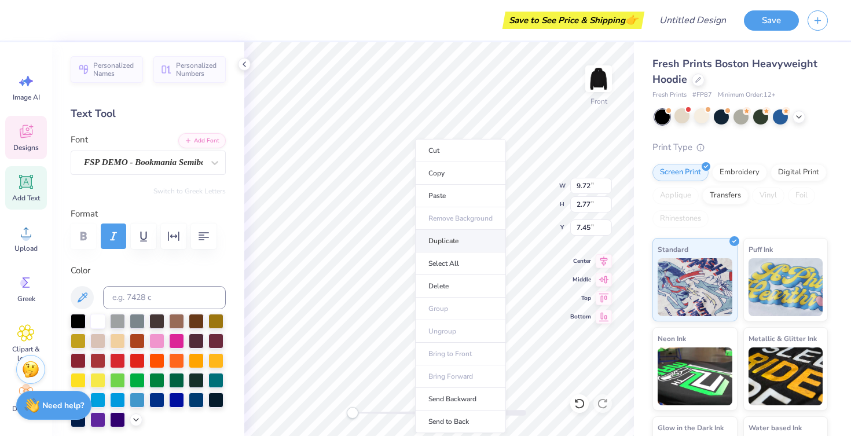
click at [439, 244] on li "Duplicate" at bounding box center [460, 241] width 91 height 23
type input "8.45"
type textarea "R"
type textarea "return to"
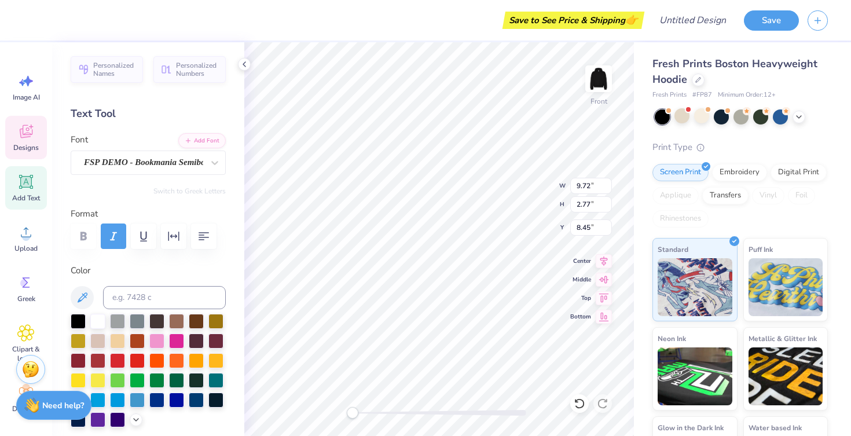
scroll to position [0, 1]
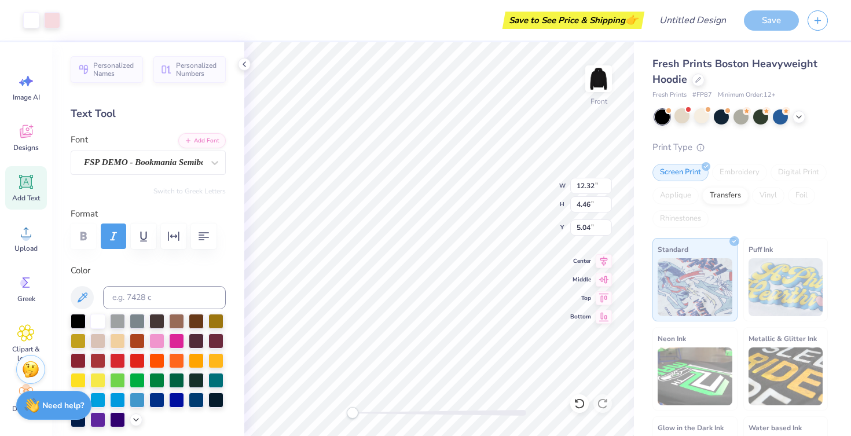
type input "12.32"
type input "4.46"
type input "9.69"
click at [166, 160] on div "FSP DEMO - Bookmania Semibold" at bounding box center [144, 162] width 122 height 18
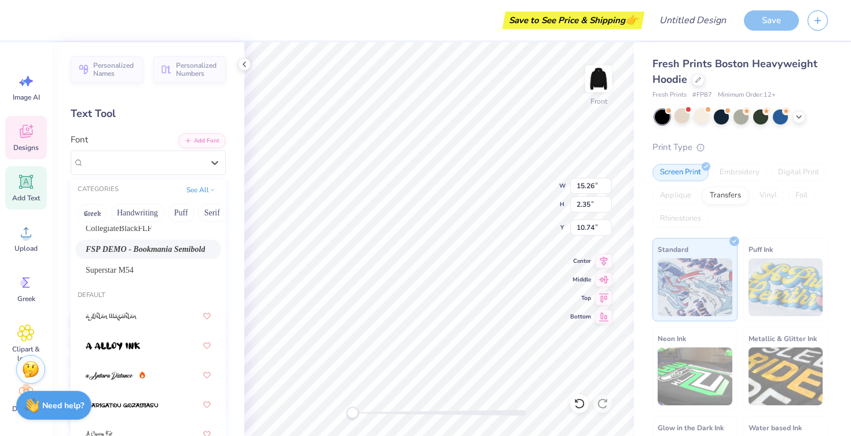
scroll to position [0, 0]
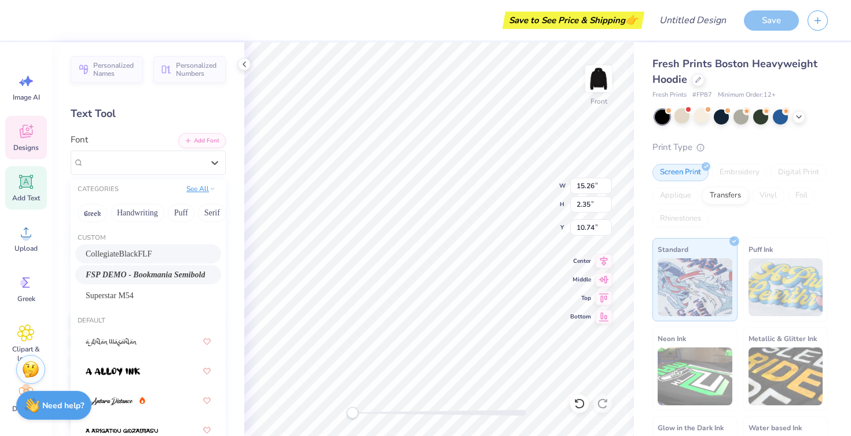
click at [210, 187] on icon at bounding box center [213, 189] width 6 height 6
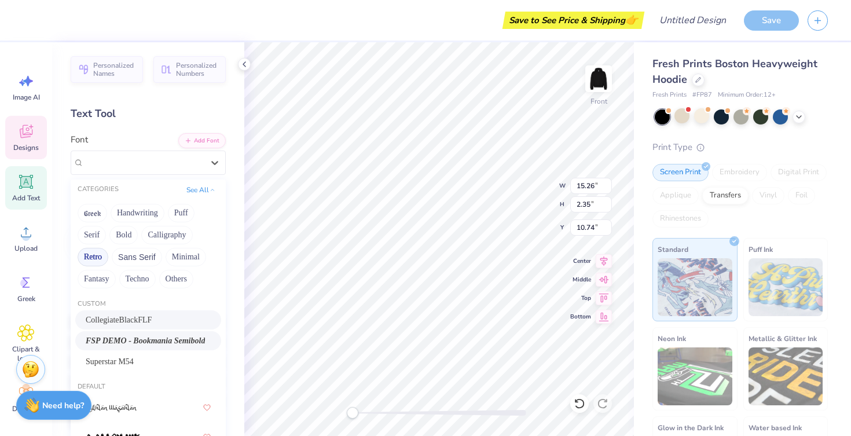
click at [89, 259] on button "Retro" at bounding box center [93, 257] width 31 height 19
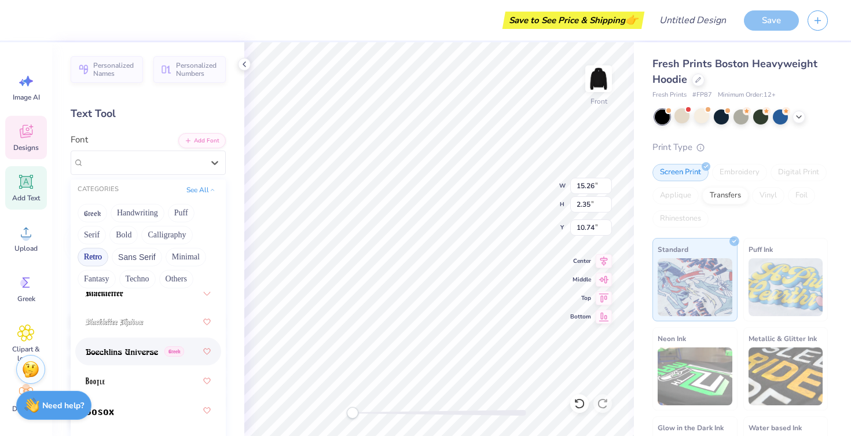
scroll to position [163, 0]
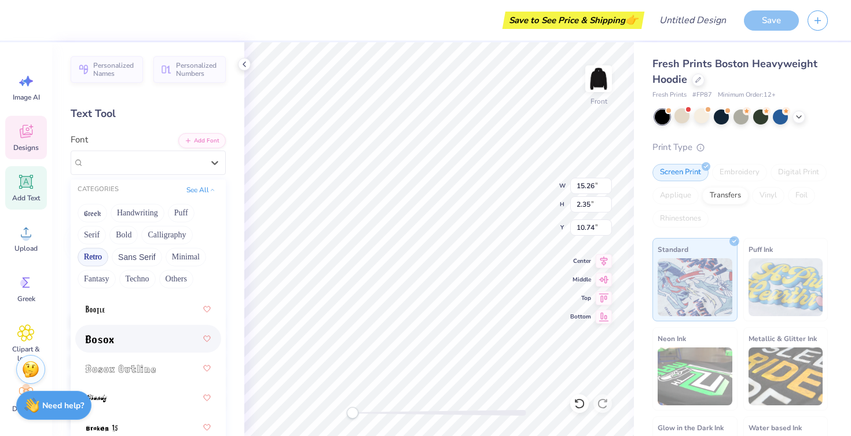
click at [145, 342] on div at bounding box center [148, 338] width 125 height 21
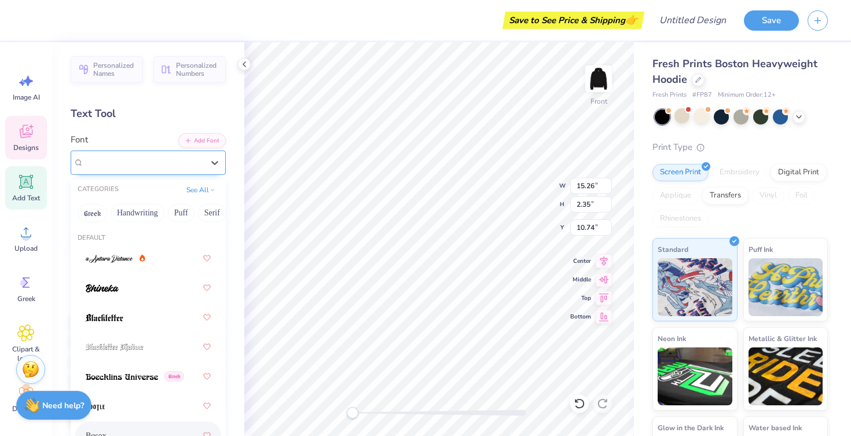
click at [158, 164] on div "Bosox" at bounding box center [144, 162] width 122 height 18
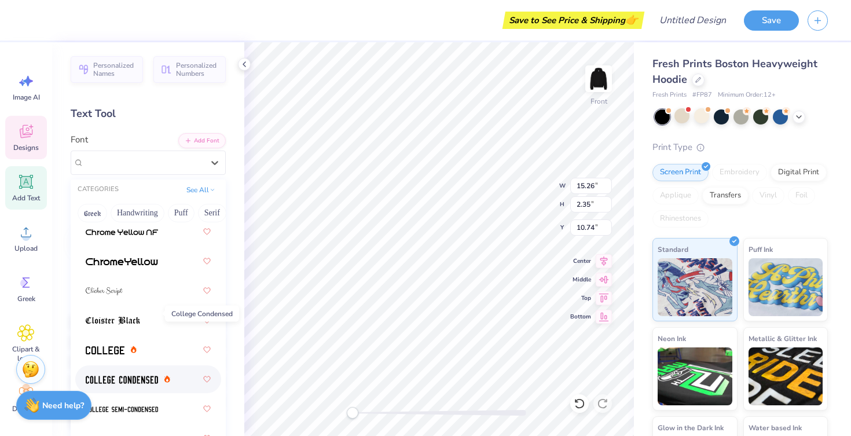
scroll to position [652, 0]
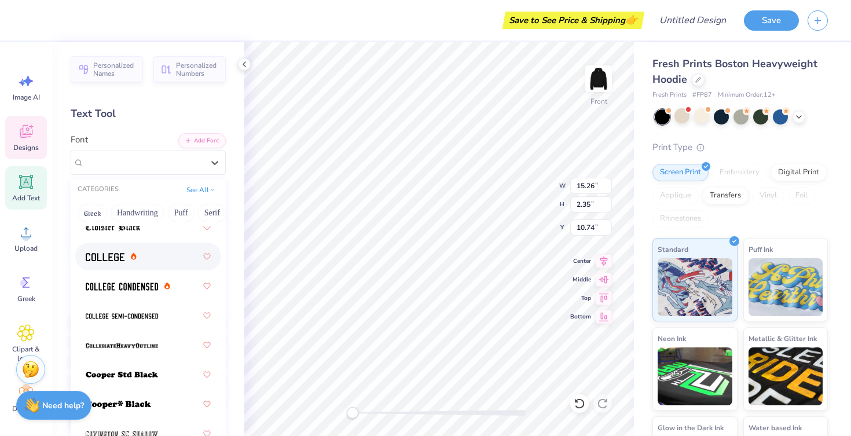
click at [131, 251] on div at bounding box center [111, 257] width 51 height 12
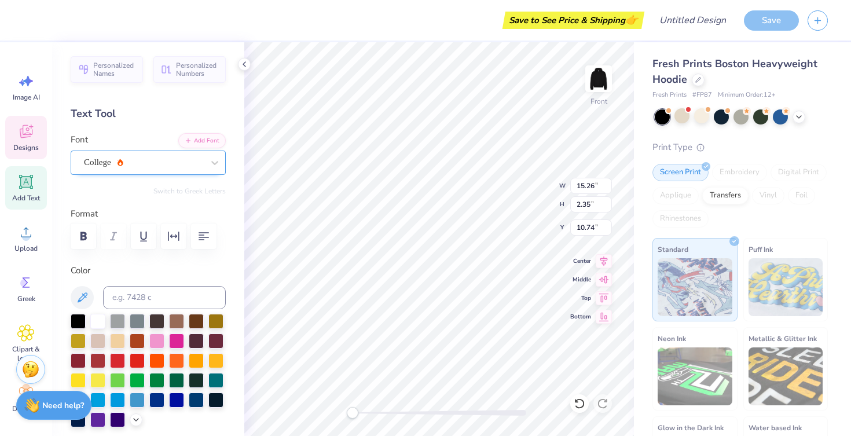
click at [151, 166] on div "College" at bounding box center [144, 162] width 122 height 18
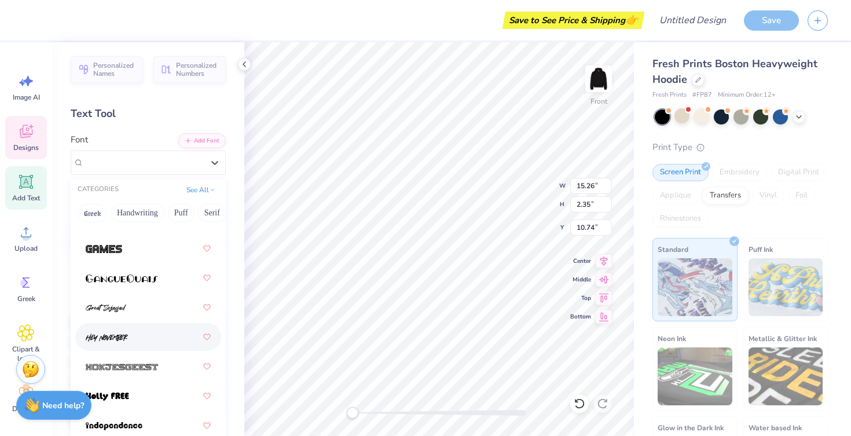
scroll to position [1056, 0]
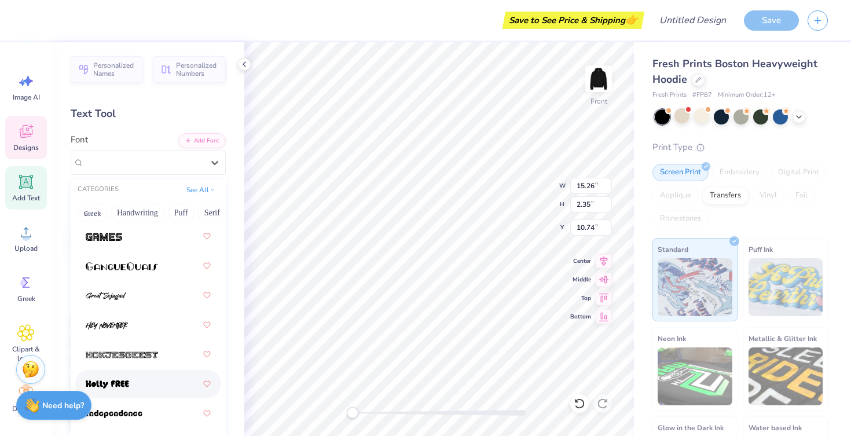
click at [148, 391] on div at bounding box center [148, 384] width 125 height 21
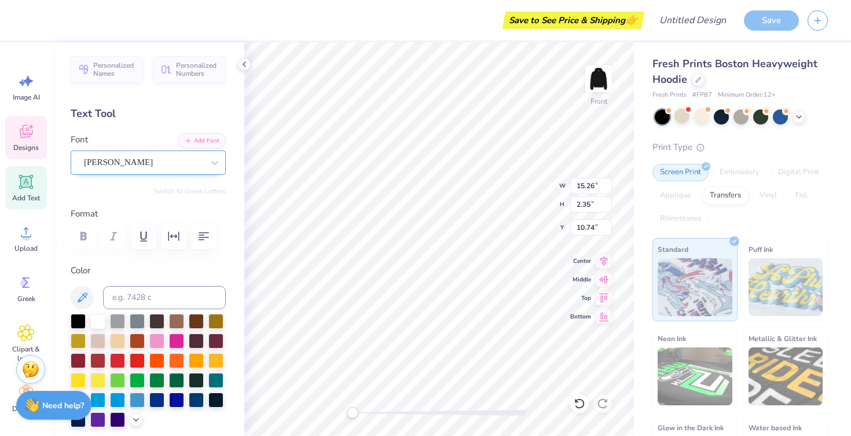
click at [147, 168] on div "[PERSON_NAME]" at bounding box center [144, 162] width 122 height 18
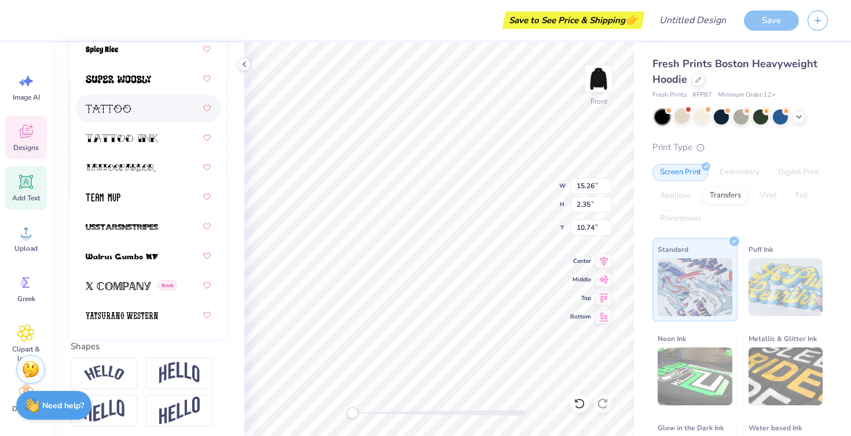
scroll to position [188, 0]
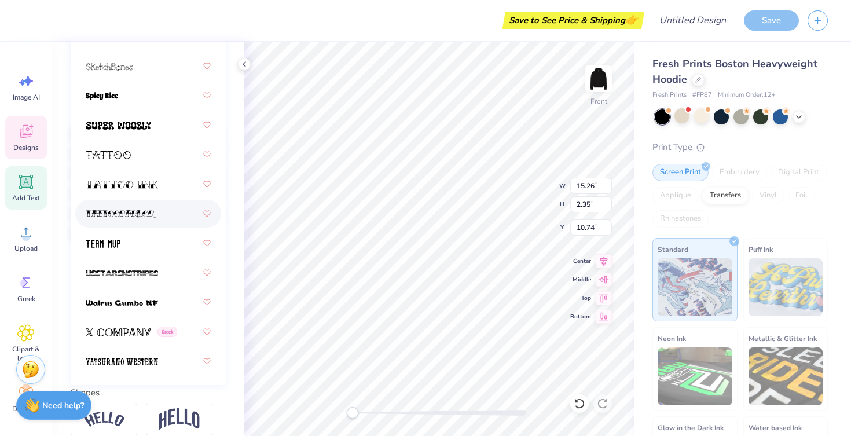
click at [147, 208] on span at bounding box center [121, 214] width 70 height 12
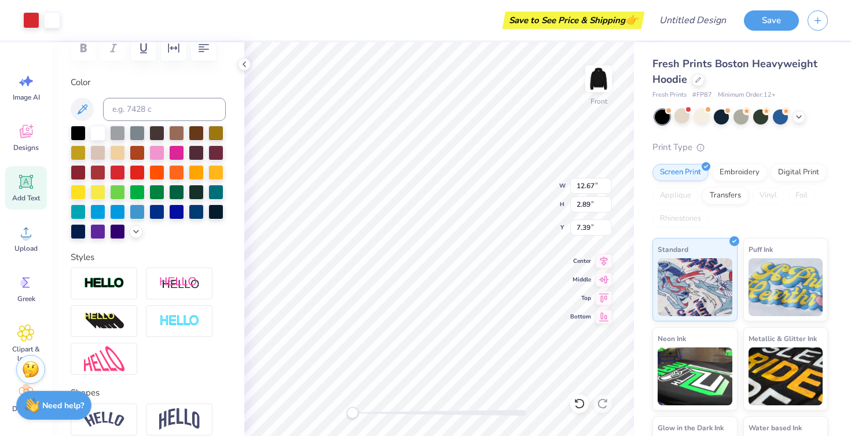
type input "12.77"
type input "3.19"
type input "7.26"
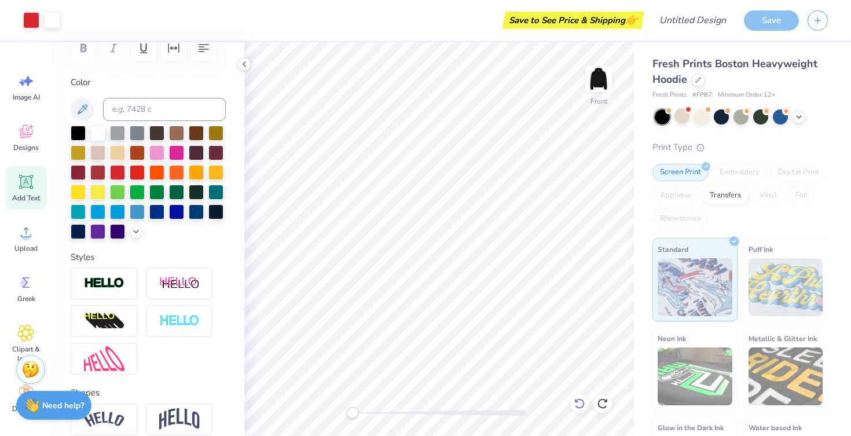
click at [583, 407] on icon at bounding box center [580, 404] width 12 height 12
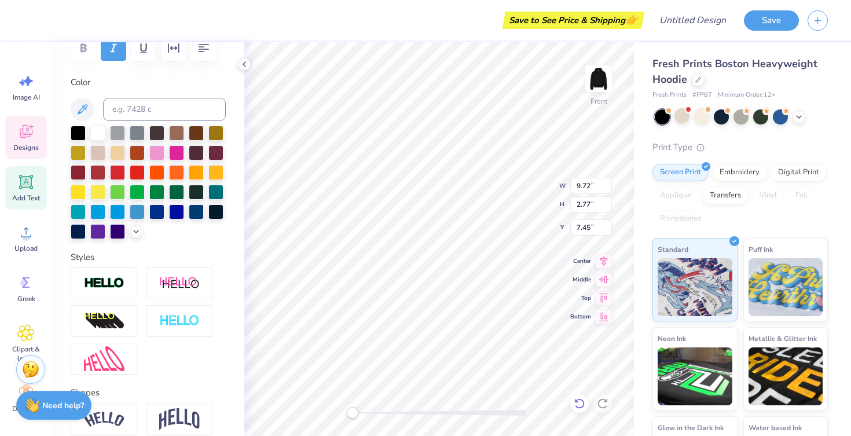
scroll to position [0, 0]
type textarea "return to"
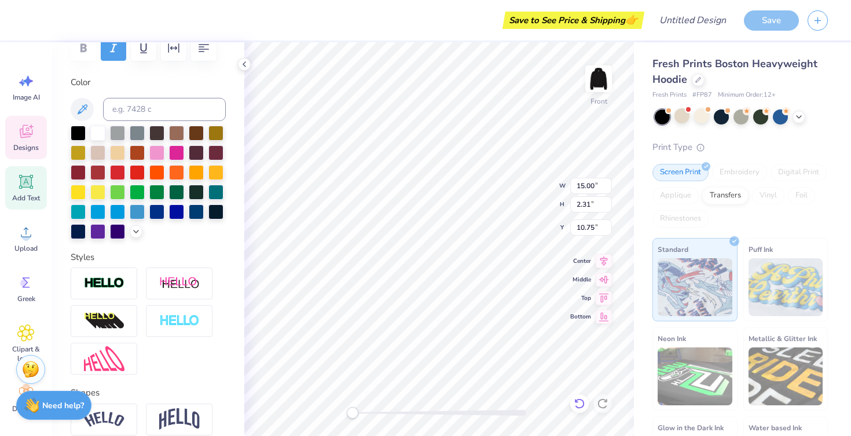
type input "15.00"
type input "2.31"
type input "10.75"
type textarea "r"
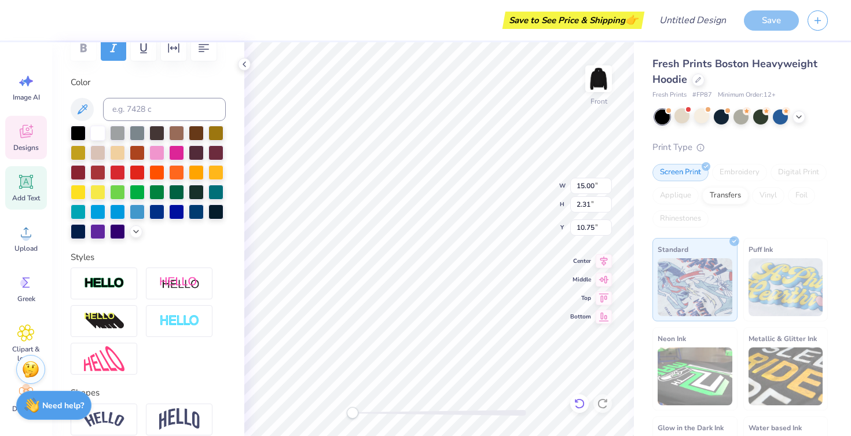
scroll to position [0, 0]
type textarea "gustie flag"
type input "2.94"
type input "2.89"
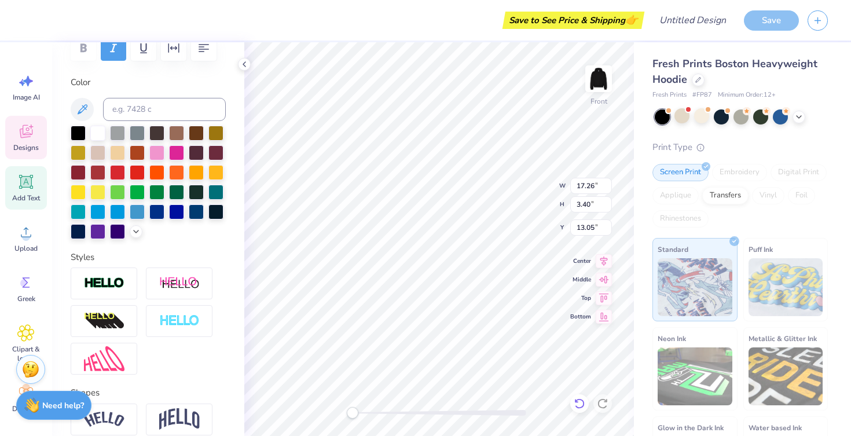
type input "7.39"
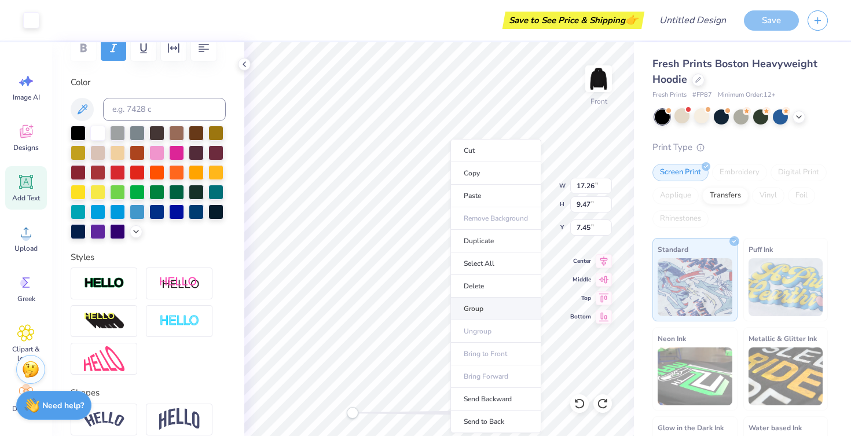
click at [475, 304] on li "Group" at bounding box center [496, 309] width 91 height 23
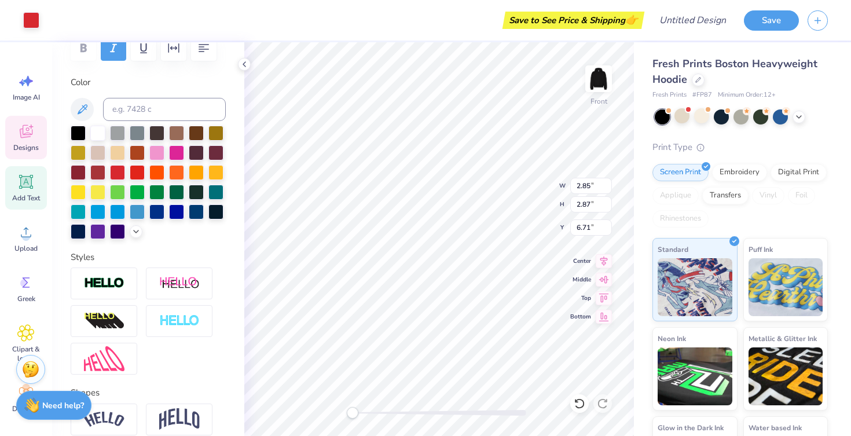
type input "2.85"
type input "2.87"
type input "6.71"
type input "11.71"
type input "6.43"
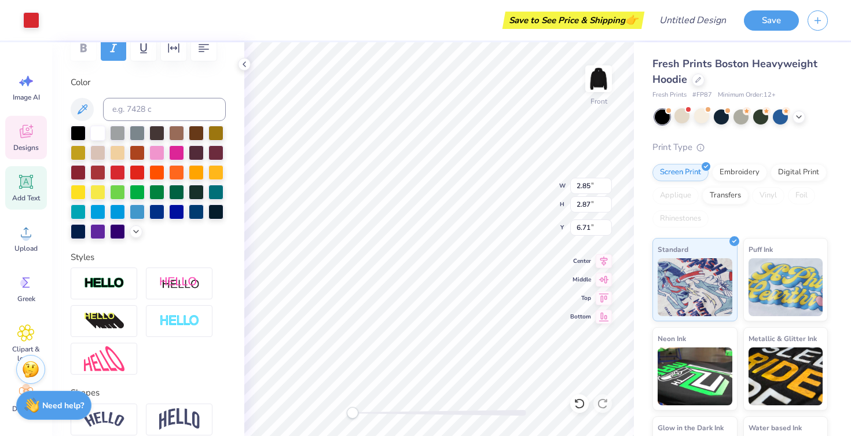
type input "7.55"
type input "10.73"
type input "10.81"
type input "5.04"
type input "11.71"
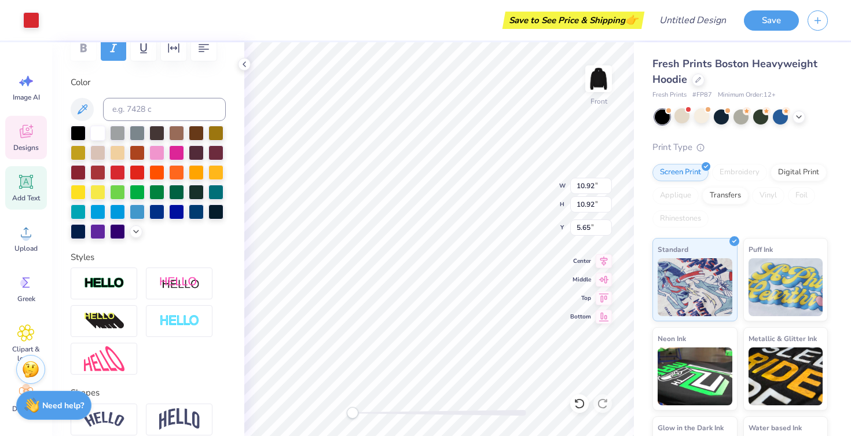
type input "6.43"
type input "7.89"
type input "11.71"
type input "2.31"
type input "13.24"
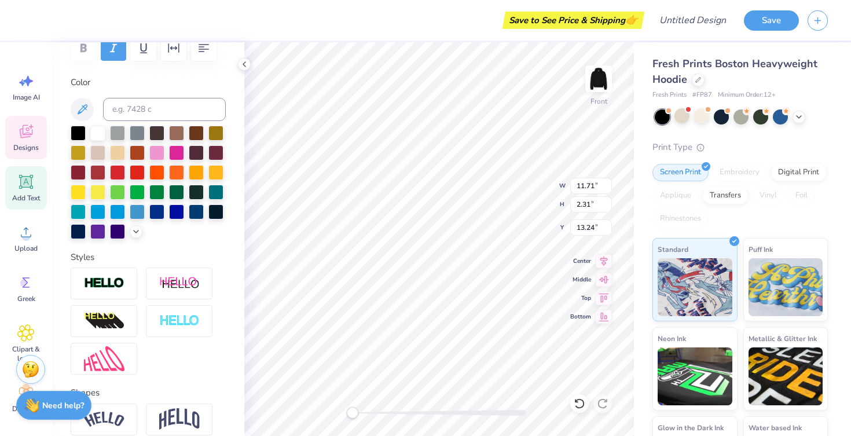
type input "10.36"
type input "1.60"
type input "11.34"
type input "6.60"
type input "1.88"
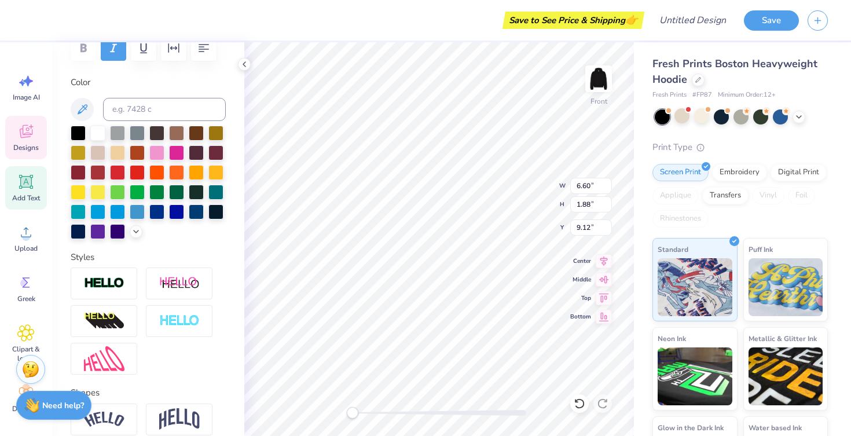
type input "9.12"
type input "11.71"
type input "2.31"
type input "18.60"
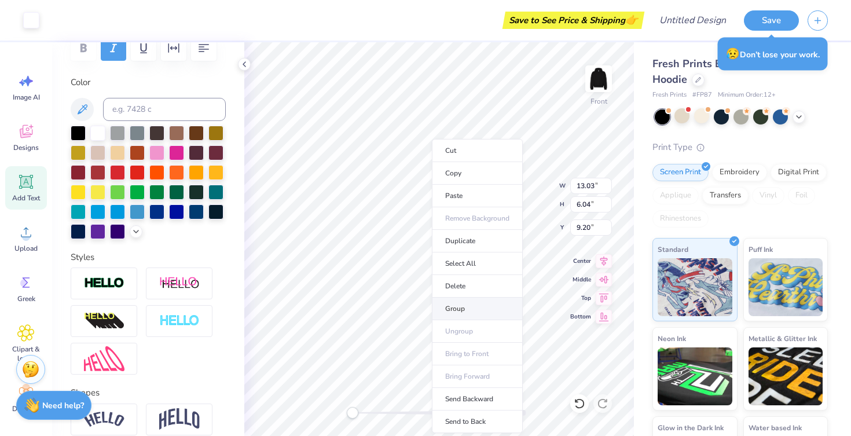
click at [463, 309] on li "Group" at bounding box center [477, 309] width 91 height 23
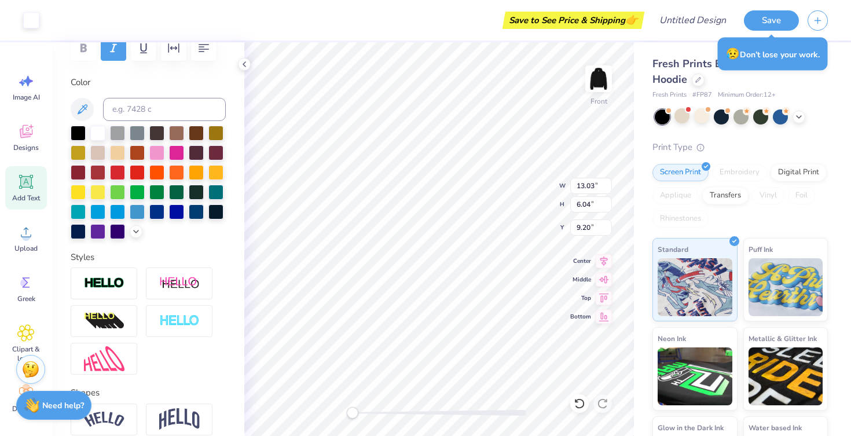
type input "3.07"
type input "6.35"
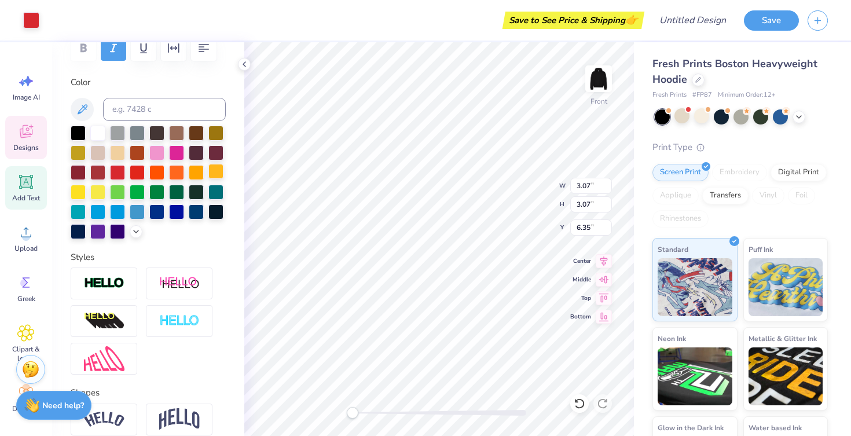
click at [209, 173] on div at bounding box center [216, 171] width 15 height 15
click at [211, 173] on div at bounding box center [216, 171] width 15 height 15
click at [214, 171] on div at bounding box center [216, 171] width 15 height 15
click at [27, 16] on div at bounding box center [31, 19] width 16 height 16
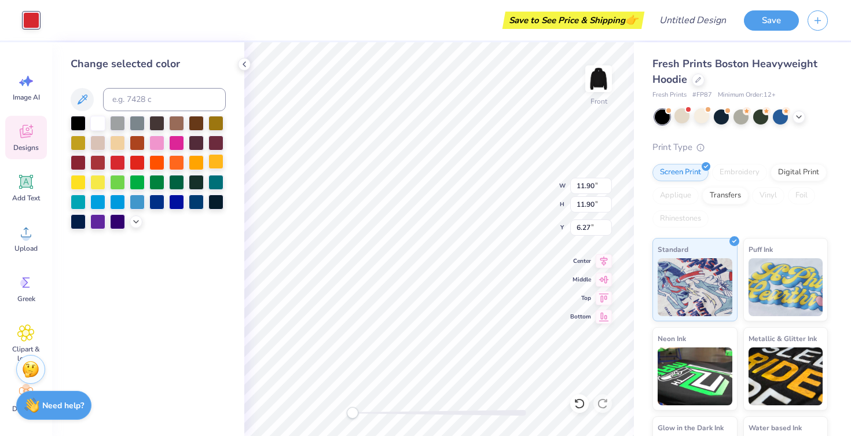
click at [217, 164] on div at bounding box center [216, 161] width 15 height 15
click at [209, 162] on div at bounding box center [216, 161] width 15 height 15
click at [191, 162] on div at bounding box center [196, 161] width 15 height 15
click at [215, 164] on div at bounding box center [216, 161] width 15 height 15
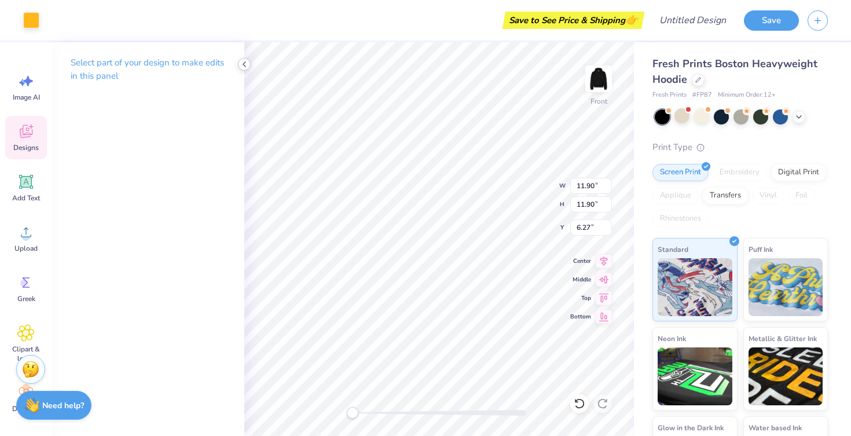
click at [247, 67] on icon at bounding box center [244, 64] width 9 height 9
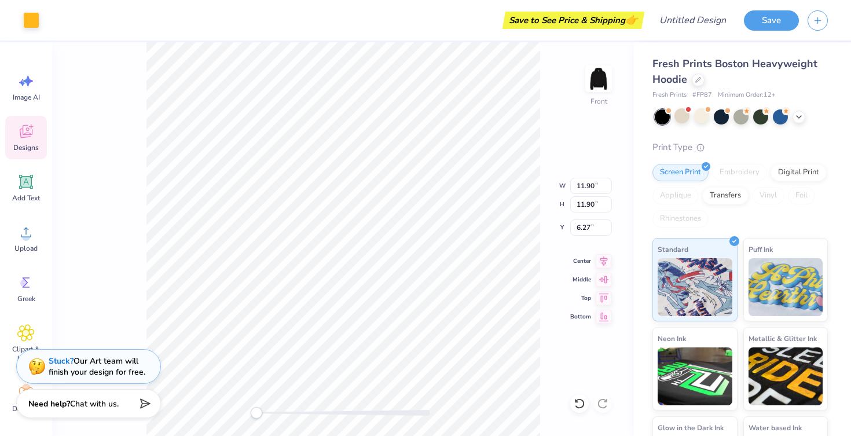
click at [80, 405] on span "Chat with us." at bounding box center [94, 403] width 49 height 11
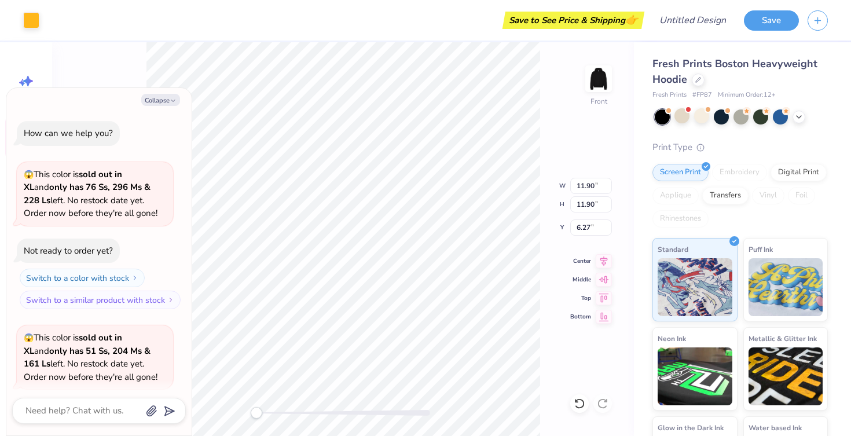
scroll to position [843, 0]
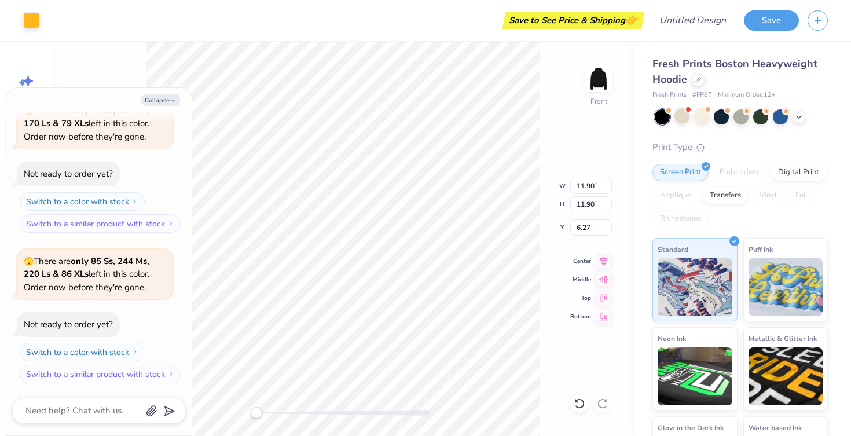
click at [93, 398] on div at bounding box center [99, 411] width 174 height 26
click at [89, 419] on div at bounding box center [99, 411] width 174 height 26
click at [89, 411] on textarea at bounding box center [83, 411] width 118 height 16
type textarea "x"
type textarea "m"
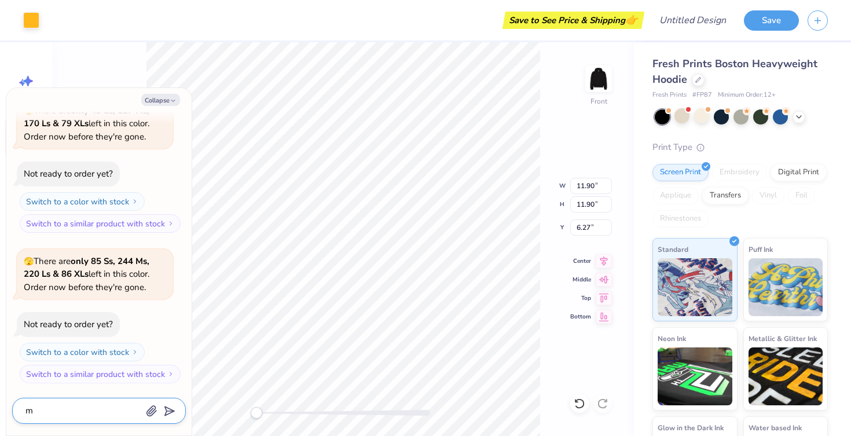
type textarea "x"
type textarea "mak"
type textarea "x"
type textarea "make"
type textarea "x"
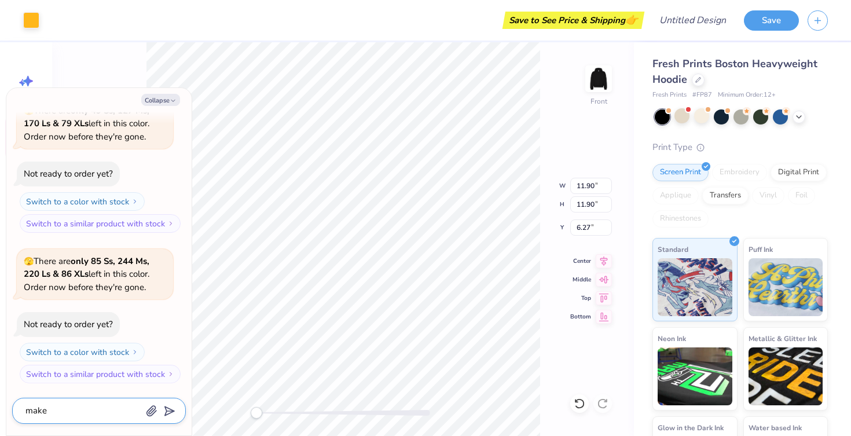
type textarea "make"
type textarea "x"
type textarea "make t"
type textarea "x"
type textarea "make the"
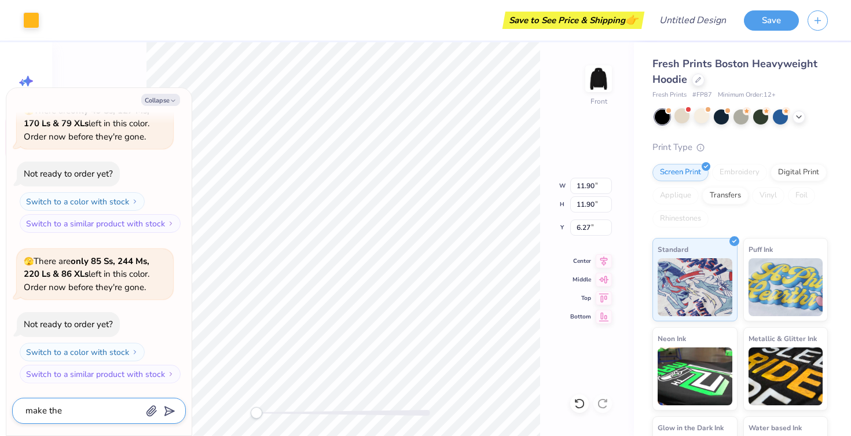
type textarea "x"
type textarea "make the"
type textarea "x"
type textarea "make the h"
type textarea "x"
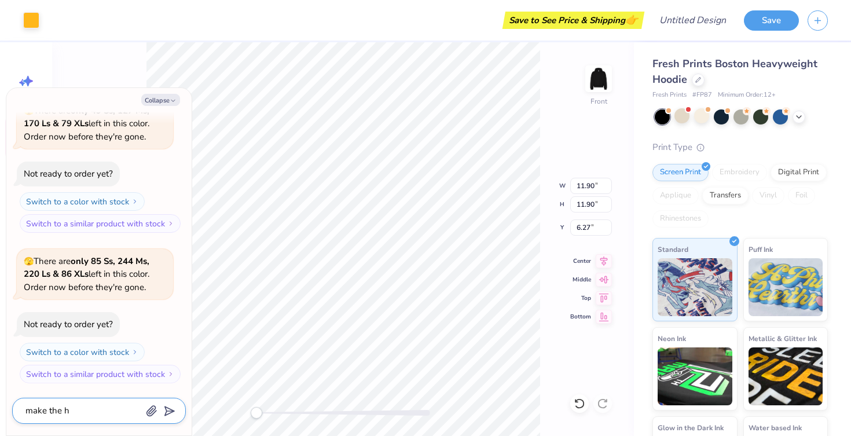
type textarea "make the he"
type textarea "x"
type textarea "make the hear"
type textarea "x"
type textarea "make the hearr"
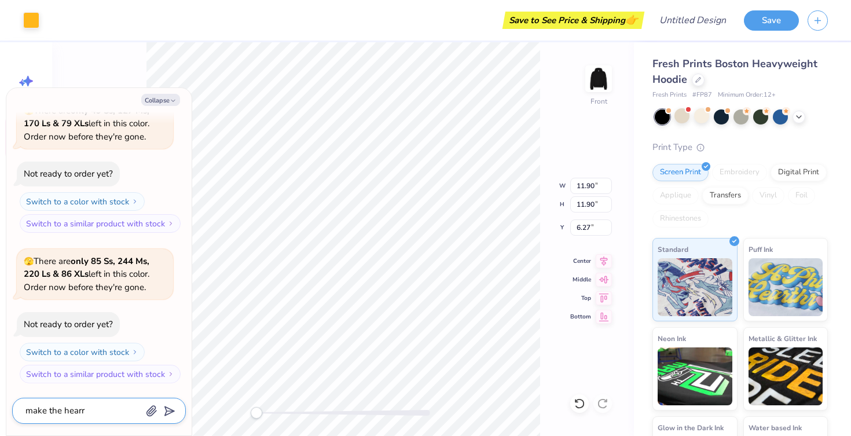
type textarea "x"
type textarea "make the hearr"
type textarea "x"
type textarea "make the hearr"
type textarea "x"
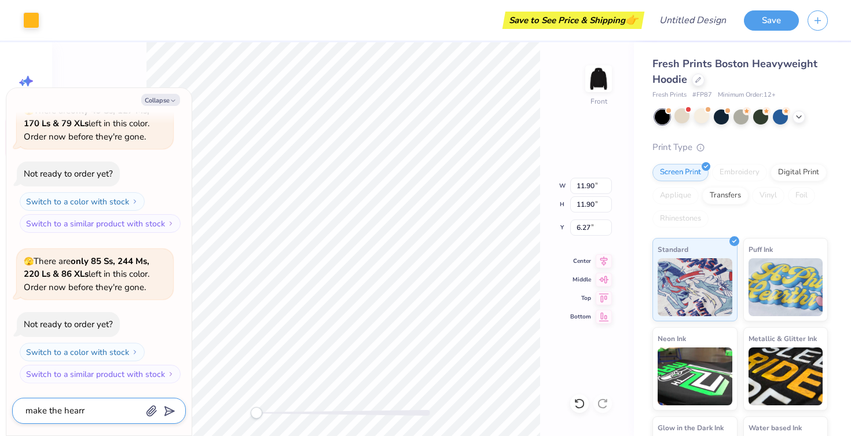
type textarea "make the hear"
type textarea "x"
type textarea "make the heart"
type textarea "x"
type textarea "make the heart"
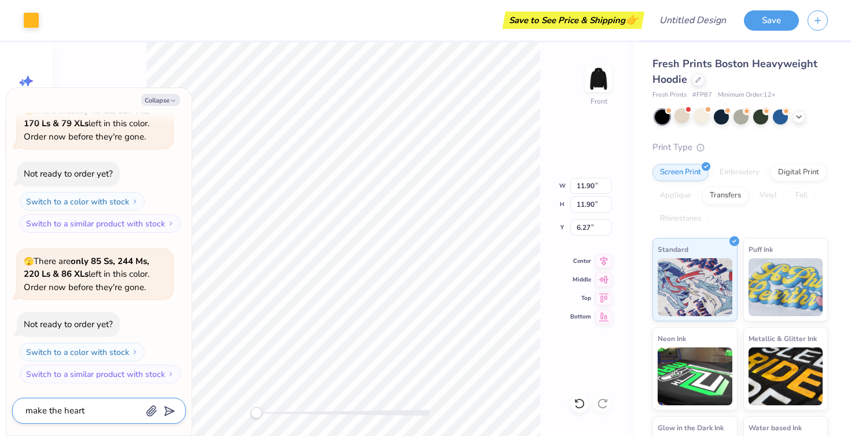
type textarea "x"
type textarea "make the heart o"
type textarea "x"
type textarea "make the heart"
type textarea "x"
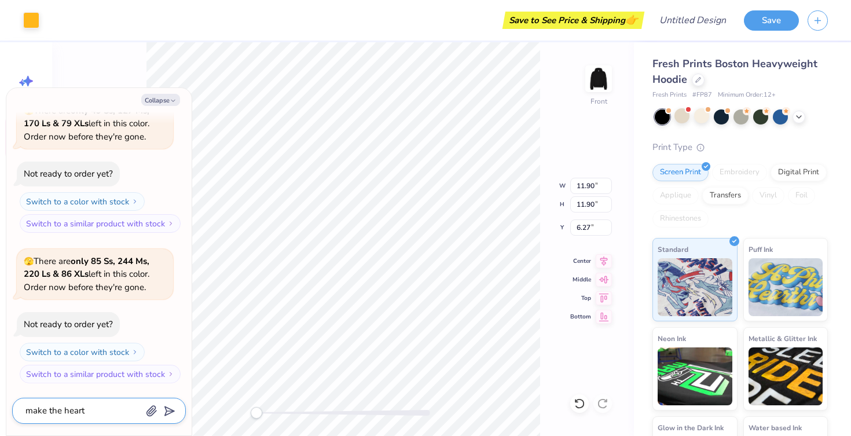
type textarea "make the heart g"
type textarea "x"
type textarea "make the heart go"
type textarea "x"
type textarea "make the heart gol"
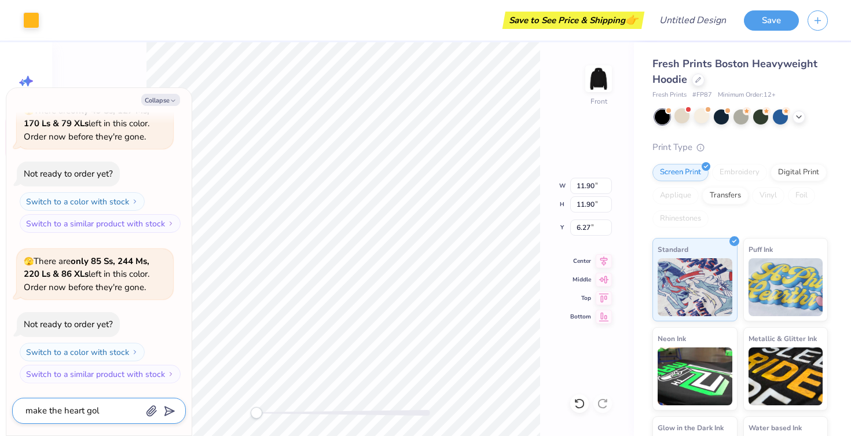
type textarea "x"
type textarea "make the heart gold"
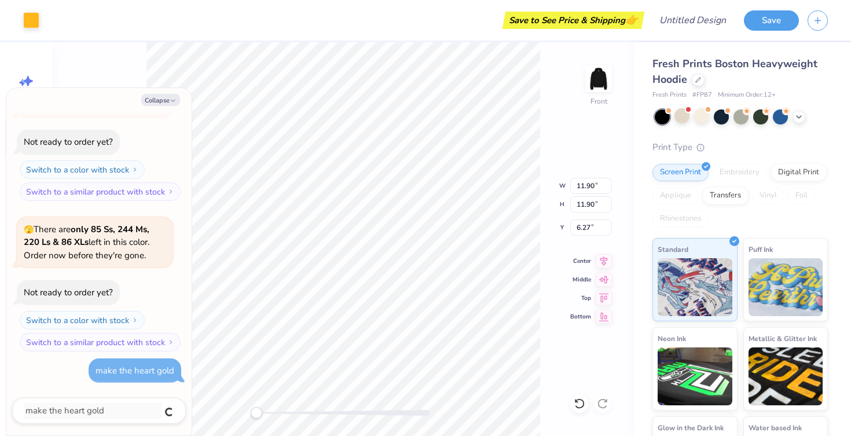
type textarea "x"
click at [154, 101] on button "Collapse" at bounding box center [160, 100] width 39 height 12
type textarea "x"
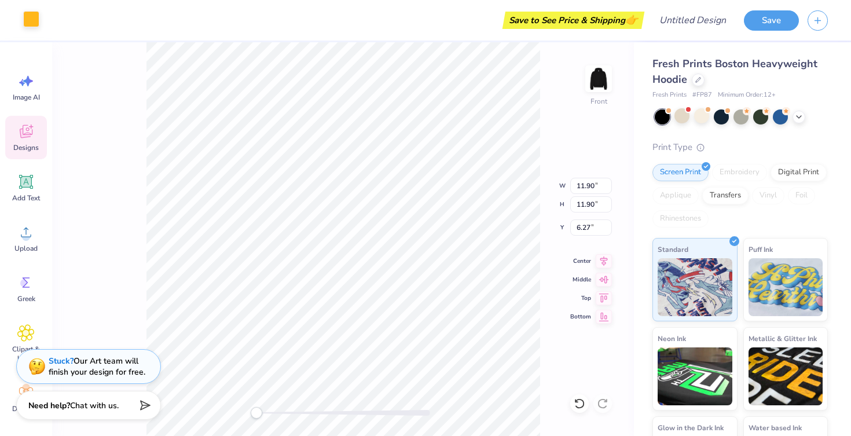
click at [27, 28] on div "Art colors" at bounding box center [19, 20] width 39 height 41
click at [21, 11] on div "Art colors" at bounding box center [19, 20] width 39 height 41
click at [122, 62] on div "Front W 11.90 11.90 " H 11.90 11.90 " Y 6.27 6.27 " Center Middle Top Bottom" at bounding box center [343, 239] width 582 height 394
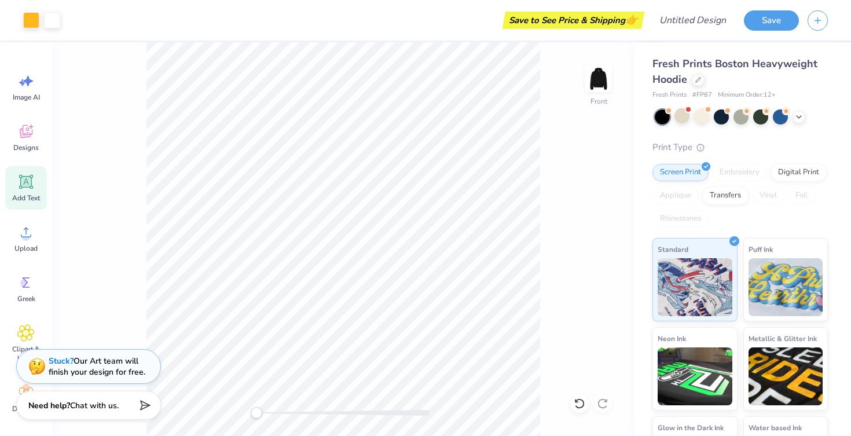
click at [27, 182] on icon at bounding box center [26, 182] width 14 height 14
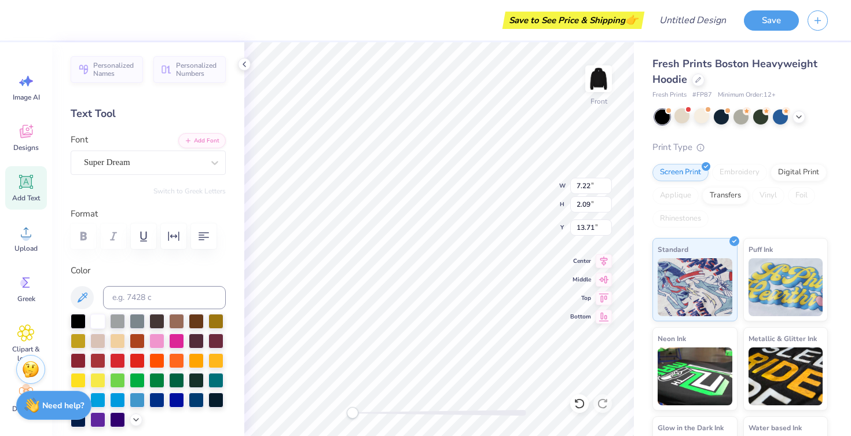
scroll to position [0, 0]
type textarea "507-[GEOGRAPHIC_DATA]"
type textarea "x"
type textarea "507-GAC"
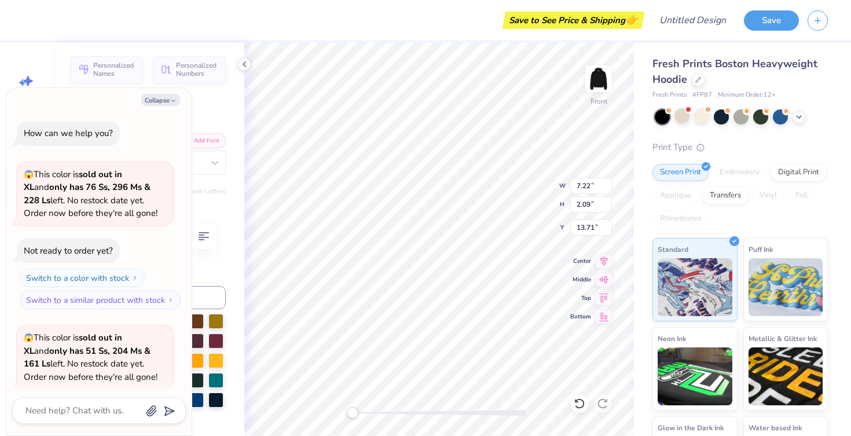
scroll to position [942, 0]
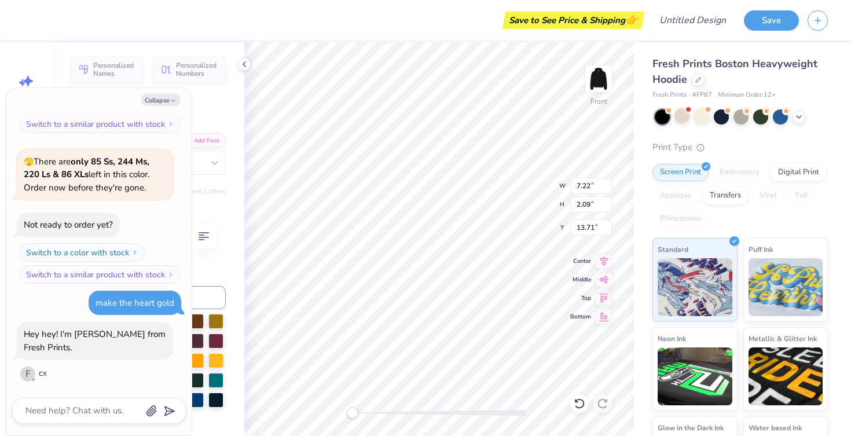
type textarea "x"
type textarea "507-GAC-"
type textarea "x"
type textarea "507-GAC-F"
type textarea "x"
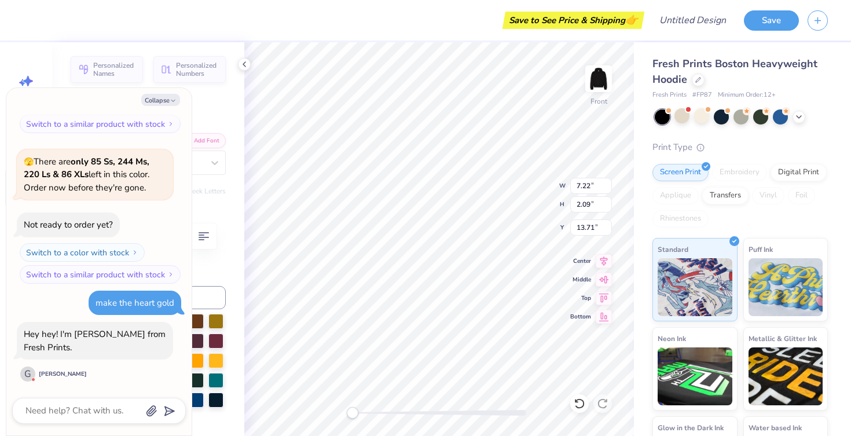
type textarea "507-GAC-[GEOGRAPHIC_DATA]"
type textarea "x"
type textarea "507-GAC-[GEOGRAPHIC_DATA]"
type textarea "x"
type textarea "507-GAC-FLAV]"
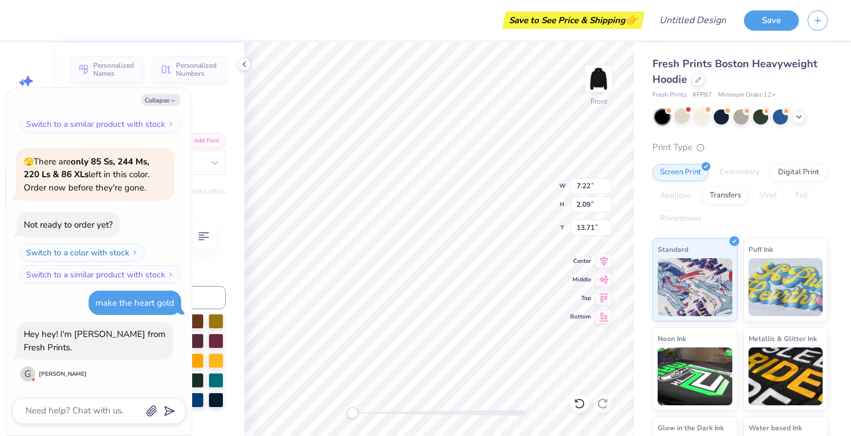
type textarea "x"
type textarea "507-GAC-FLAV]G"
type textarea "x"
type textarea "507-GAC-[GEOGRAPHIC_DATA]"
type textarea "x"
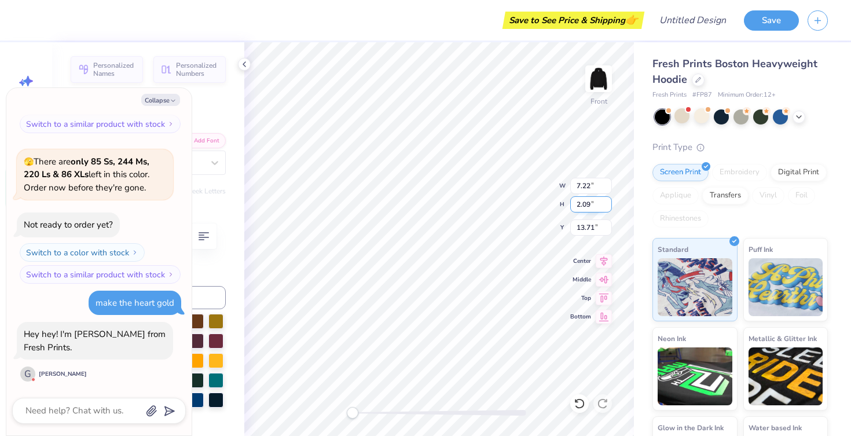
type textarea "507-GAC-FLAVG"
type textarea "x"
type textarea "507-GAC-[GEOGRAPHIC_DATA]"
type textarea "x"
type textarea "507-GAC-FLAF"
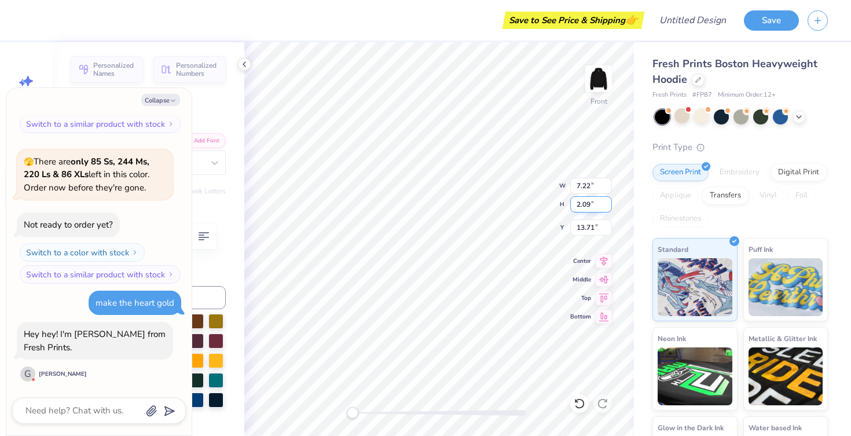
type textarea "x"
type textarea "507-GAC-FLA"
type textarea "x"
type textarea "507-GAC-FLAG"
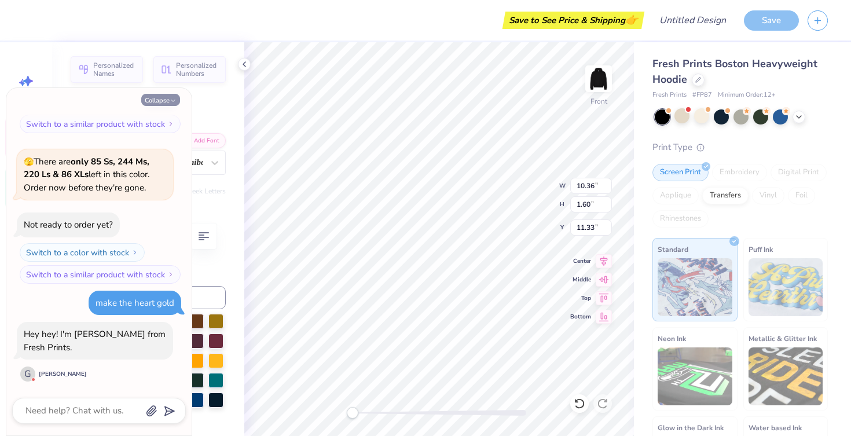
click at [173, 98] on icon "button" at bounding box center [173, 100] width 7 height 7
type textarea "x"
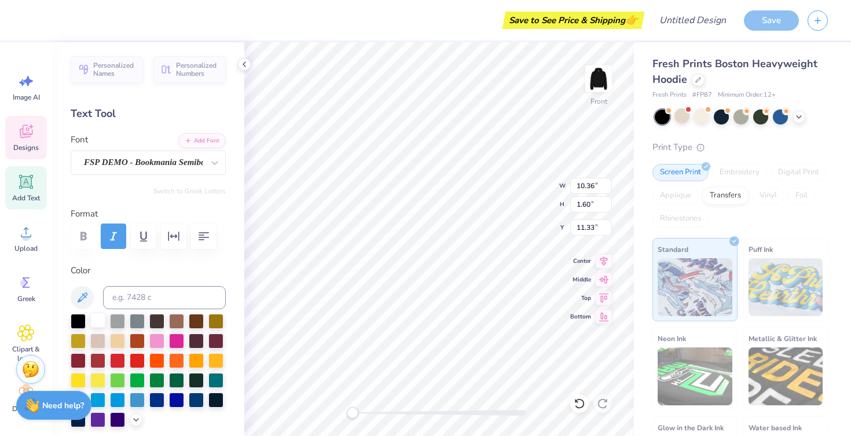
click at [98, 324] on div at bounding box center [97, 320] width 15 height 15
click at [32, 14] on div at bounding box center [31, 19] width 16 height 16
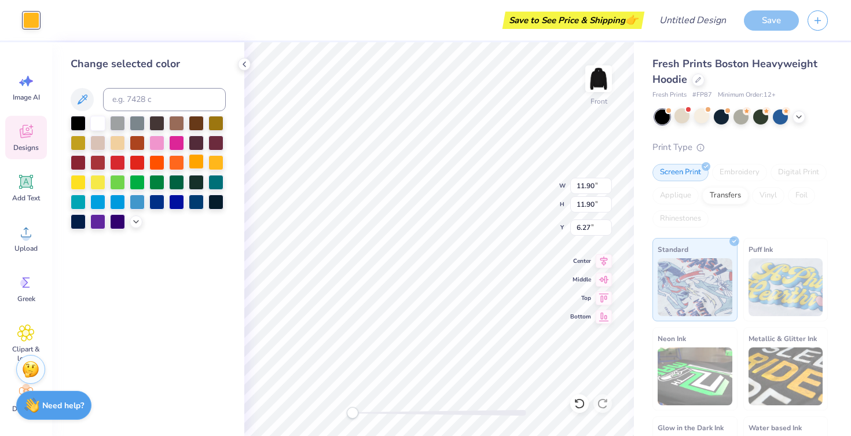
click at [200, 158] on div at bounding box center [196, 161] width 15 height 15
click at [217, 161] on div at bounding box center [216, 161] width 15 height 15
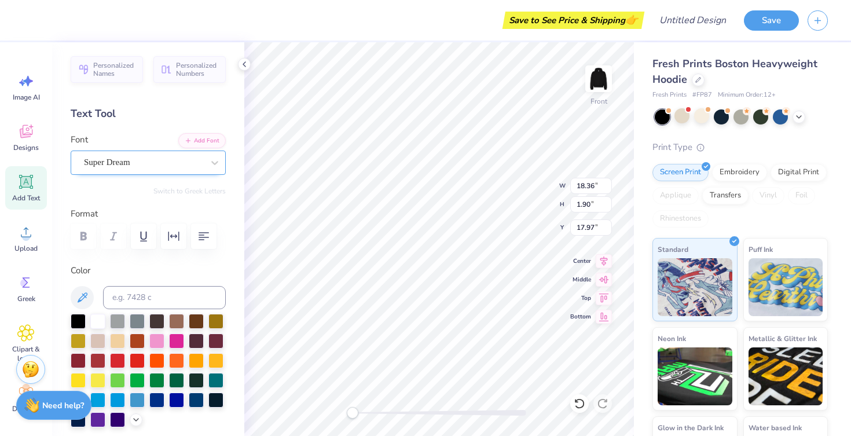
click at [172, 164] on div "Super Dream" at bounding box center [144, 162] width 122 height 18
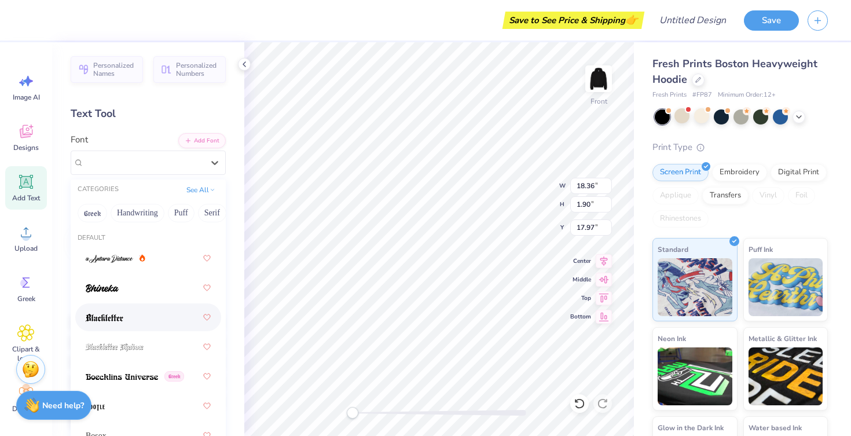
click at [129, 319] on div at bounding box center [148, 317] width 125 height 21
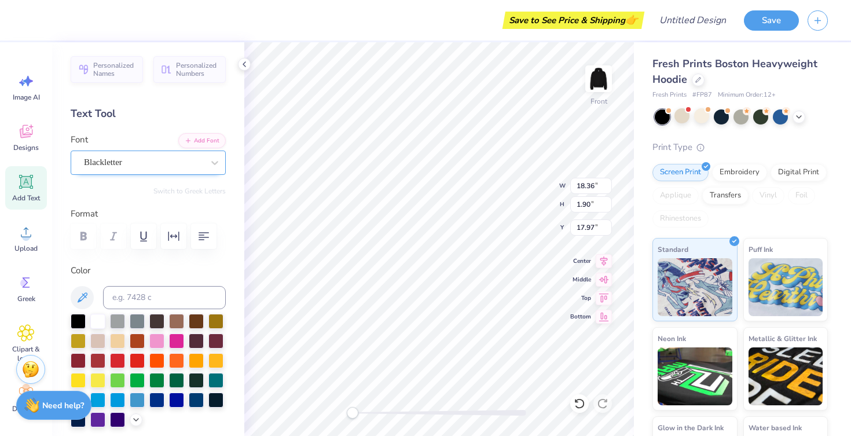
click at [150, 174] on div "Blackletter" at bounding box center [148, 163] width 155 height 24
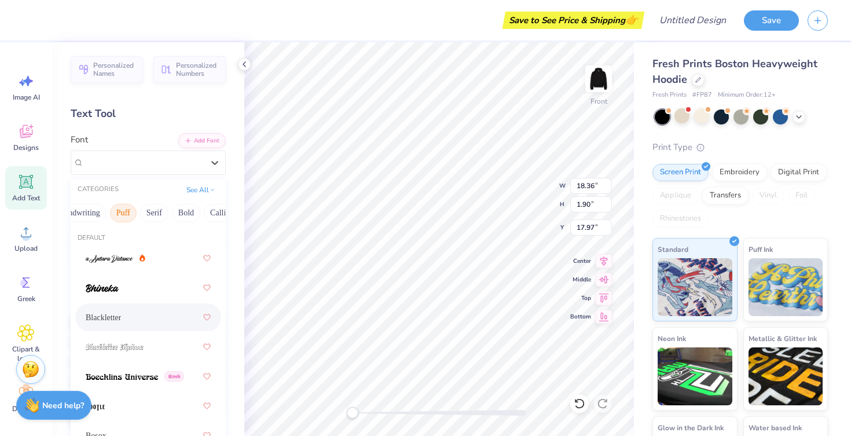
scroll to position [0, 59]
click at [188, 216] on button "Bold" at bounding box center [185, 213] width 28 height 19
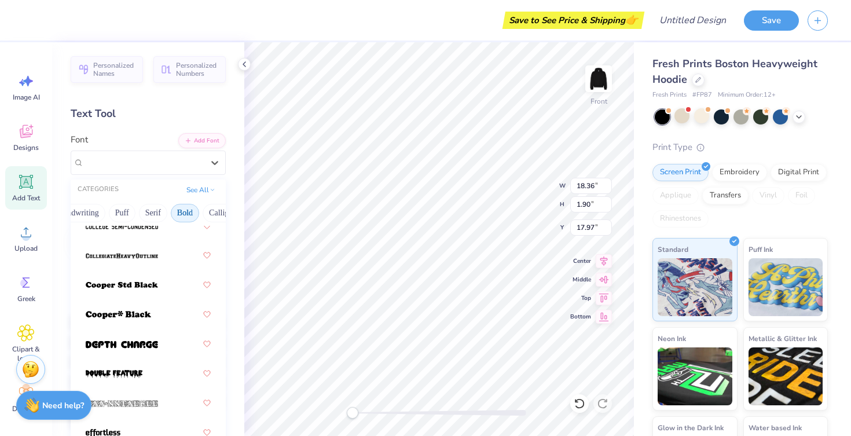
scroll to position [240, 0]
click at [140, 291] on div at bounding box center [148, 283] width 125 height 21
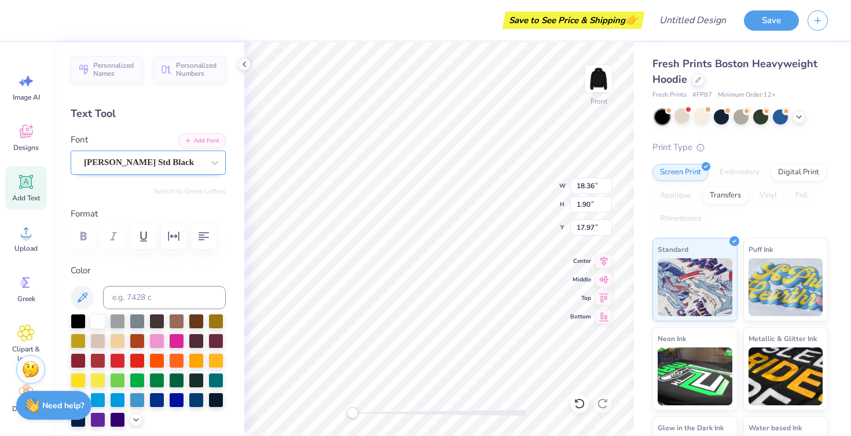
click at [177, 174] on div "[PERSON_NAME] Std Black" at bounding box center [148, 163] width 155 height 24
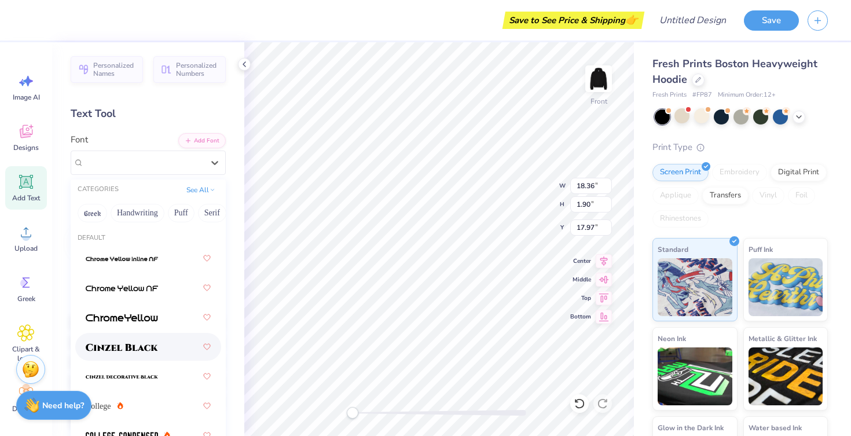
scroll to position [116, 0]
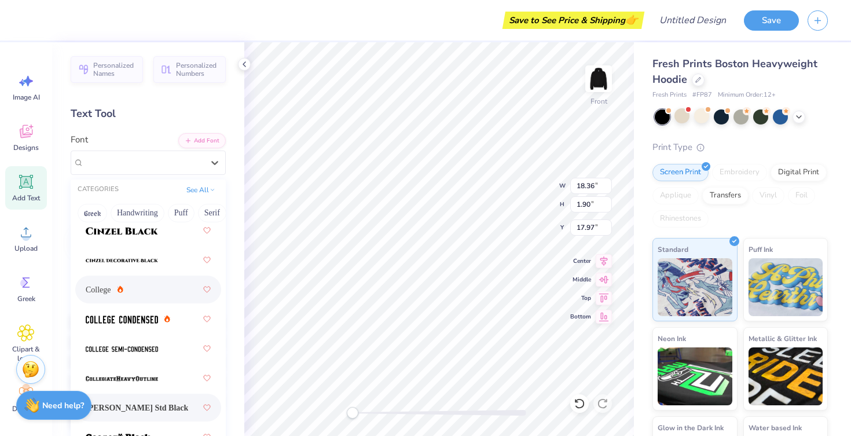
click at [149, 295] on div "College" at bounding box center [148, 289] width 125 height 21
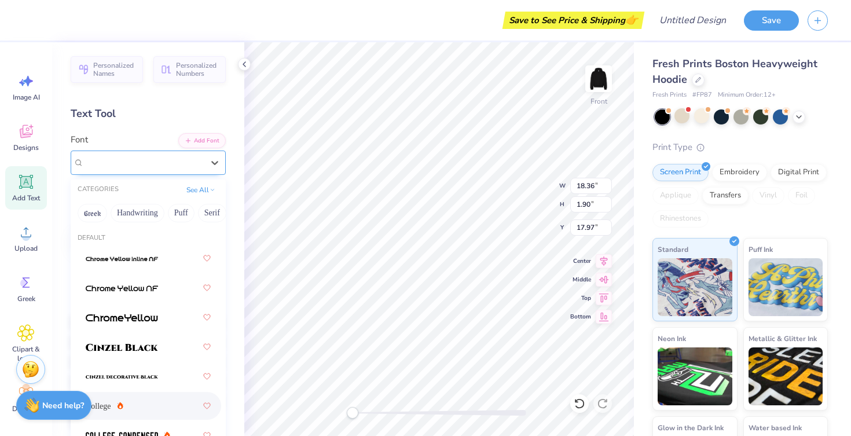
click at [174, 162] on div "College" at bounding box center [144, 162] width 122 height 18
click at [169, 158] on div "College" at bounding box center [143, 162] width 119 height 13
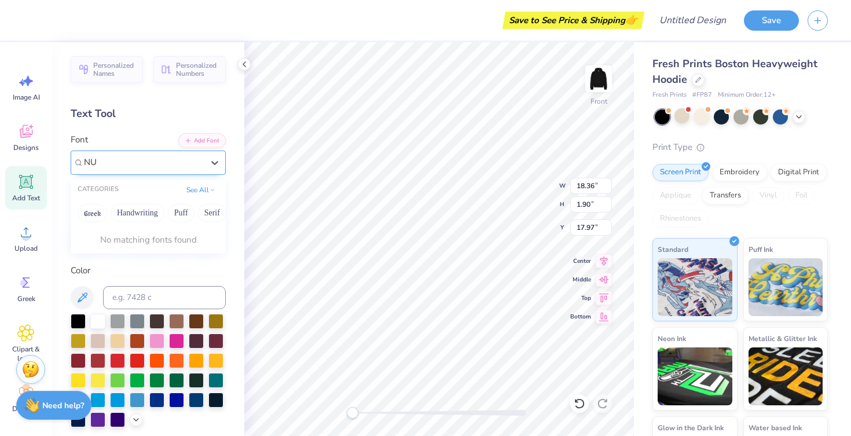
type input "N"
click at [170, 173] on div "Chrome Yellow Inline NF" at bounding box center [148, 163] width 155 height 24
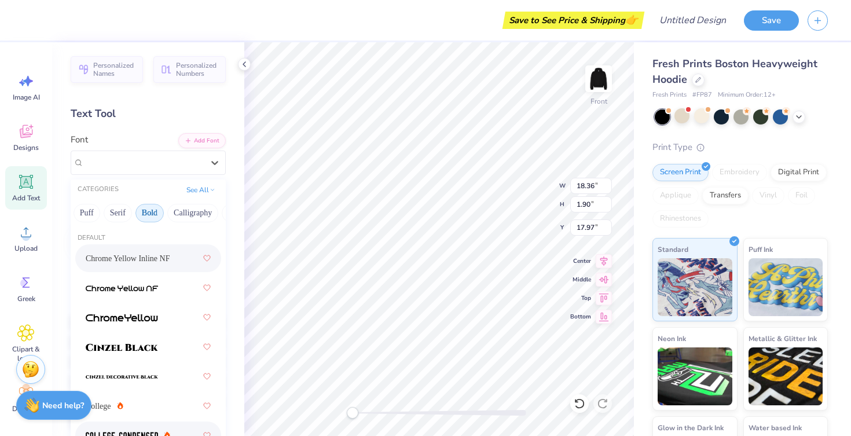
scroll to position [0, 85]
click at [166, 209] on button "Bold" at bounding box center [159, 213] width 28 height 19
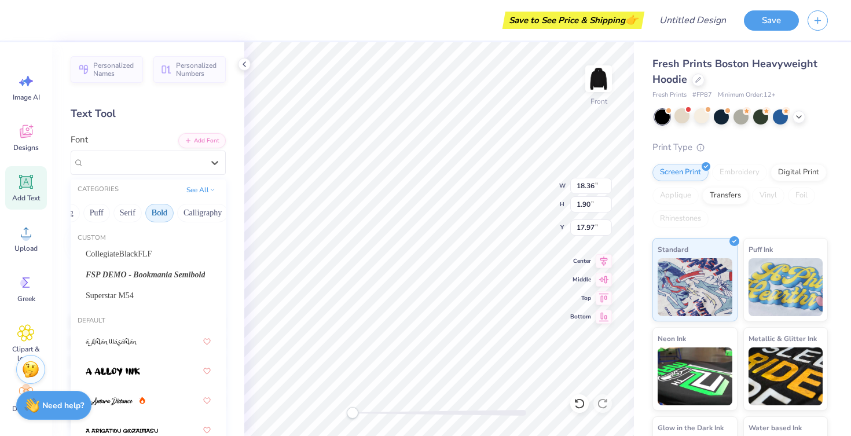
click at [166, 209] on button "Bold" at bounding box center [159, 213] width 28 height 19
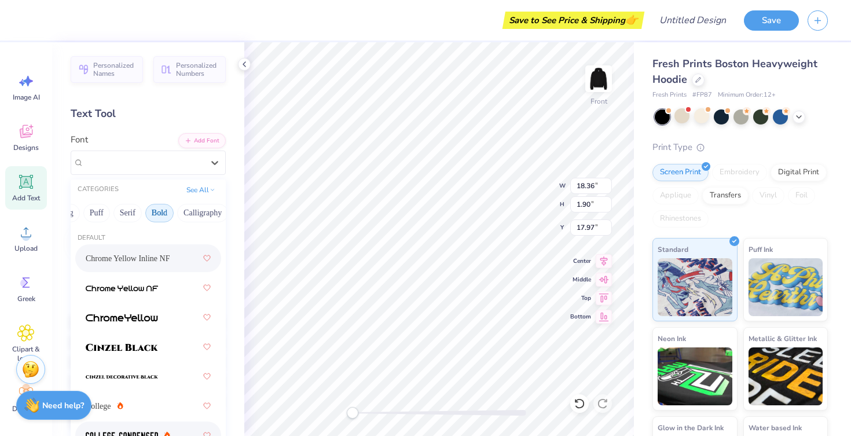
click at [166, 209] on button "Bold" at bounding box center [159, 213] width 28 height 19
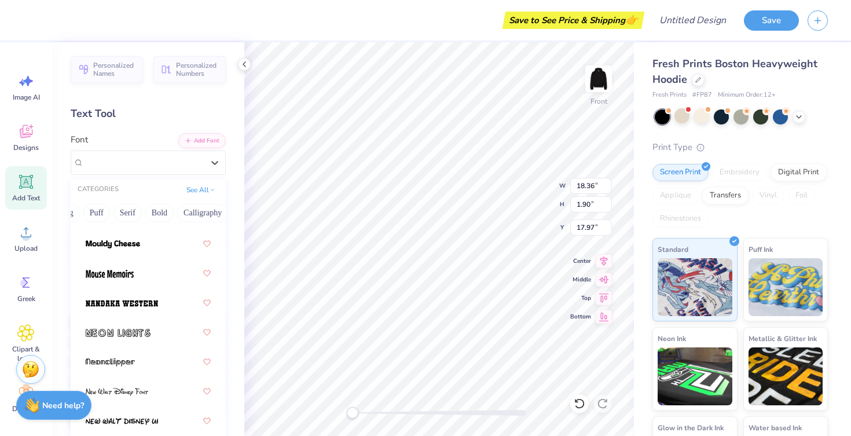
scroll to position [6211, 0]
click at [206, 160] on div at bounding box center [214, 162] width 21 height 21
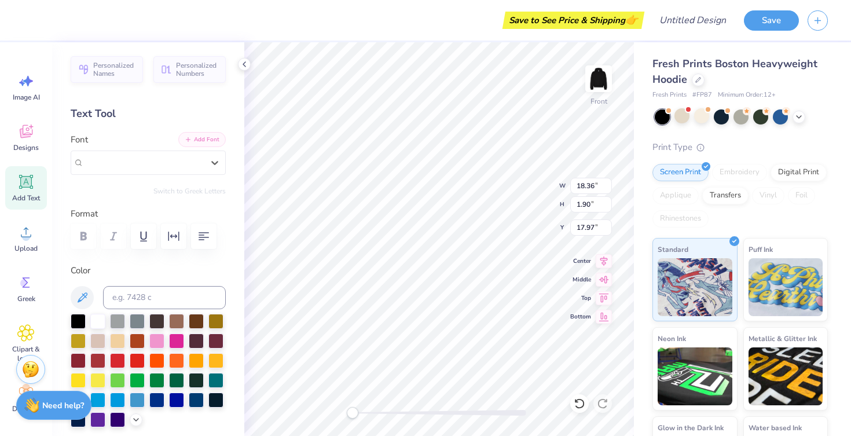
click at [207, 133] on button "Add Font" at bounding box center [201, 139] width 47 height 15
click at [205, 140] on button "Add Font" at bounding box center [201, 139] width 47 height 15
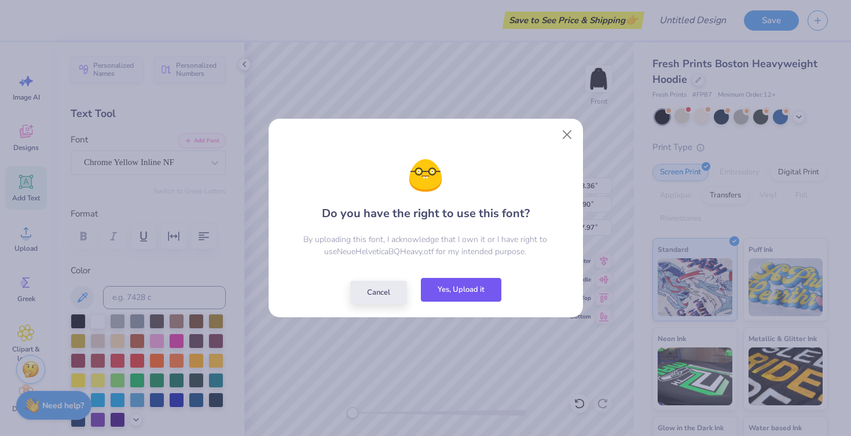
click at [460, 296] on button "Yes, Upload it" at bounding box center [461, 290] width 81 height 24
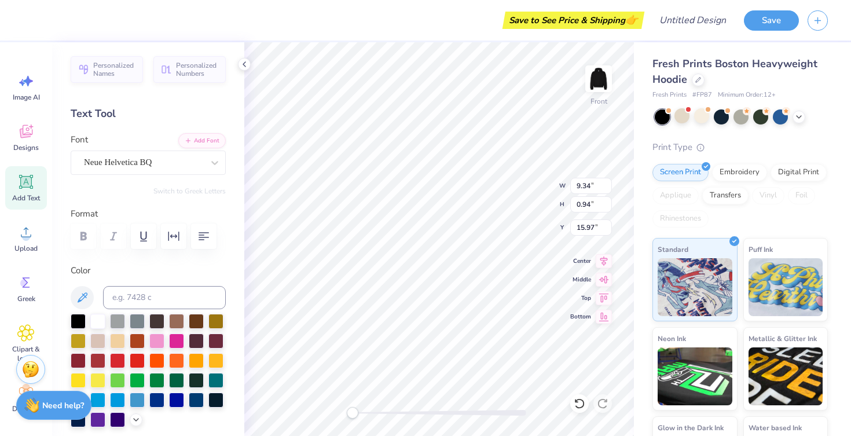
type input "11.90"
type input "6.18"
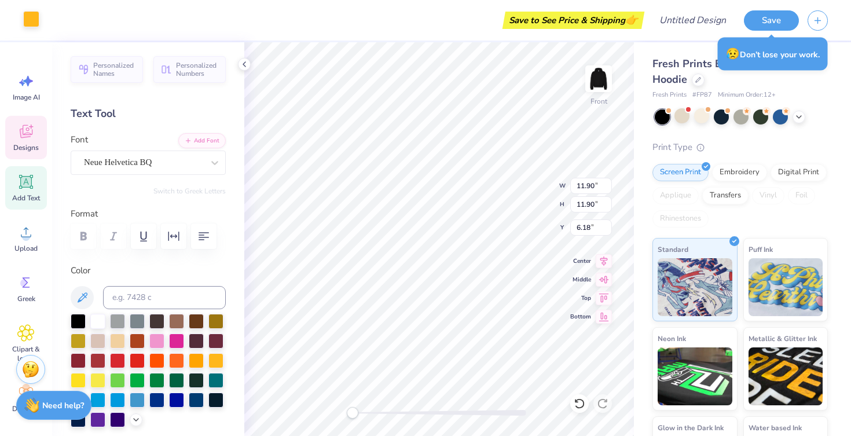
click at [35, 13] on div at bounding box center [31, 19] width 16 height 16
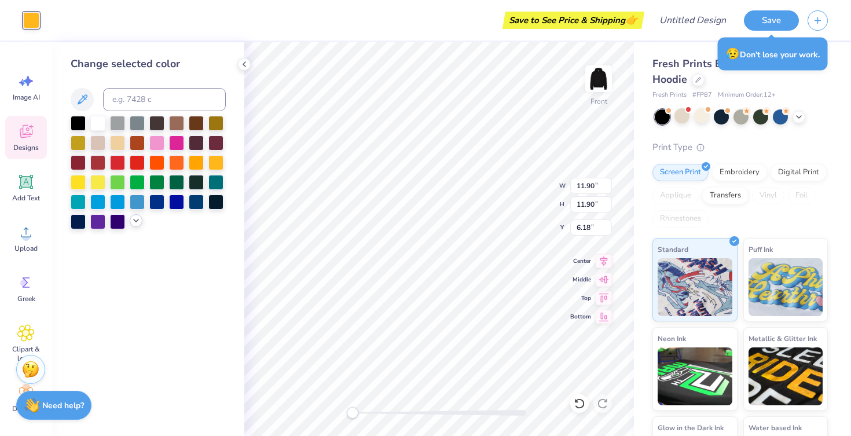
click at [140, 218] on icon at bounding box center [135, 220] width 9 height 9
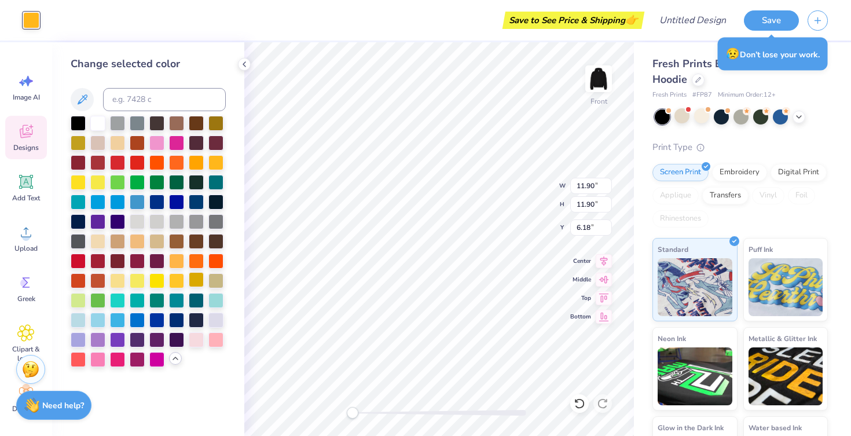
click at [197, 279] on div at bounding box center [196, 279] width 15 height 15
click at [197, 282] on div at bounding box center [196, 279] width 15 height 15
click at [175, 279] on div at bounding box center [176, 279] width 15 height 15
click at [197, 280] on div at bounding box center [196, 279] width 15 height 15
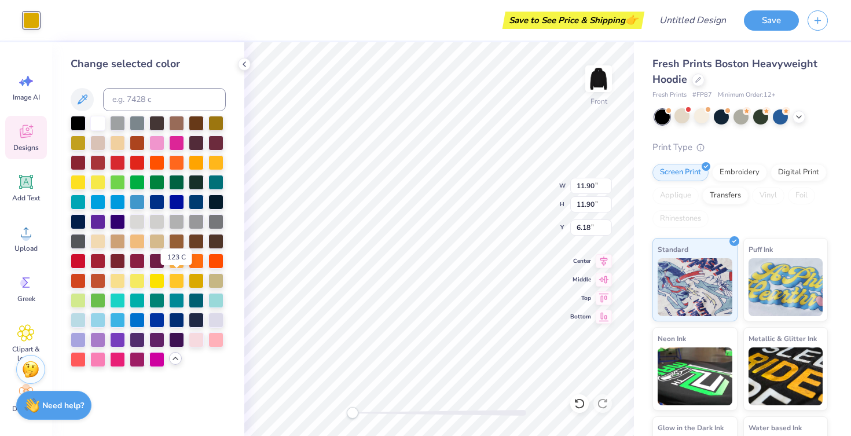
click at [166, 277] on div at bounding box center [148, 241] width 155 height 251
click at [173, 279] on div at bounding box center [176, 279] width 15 height 15
click at [177, 279] on div at bounding box center [176, 279] width 15 height 15
click at [220, 158] on div at bounding box center [216, 161] width 15 height 15
click at [248, 63] on icon at bounding box center [244, 64] width 9 height 9
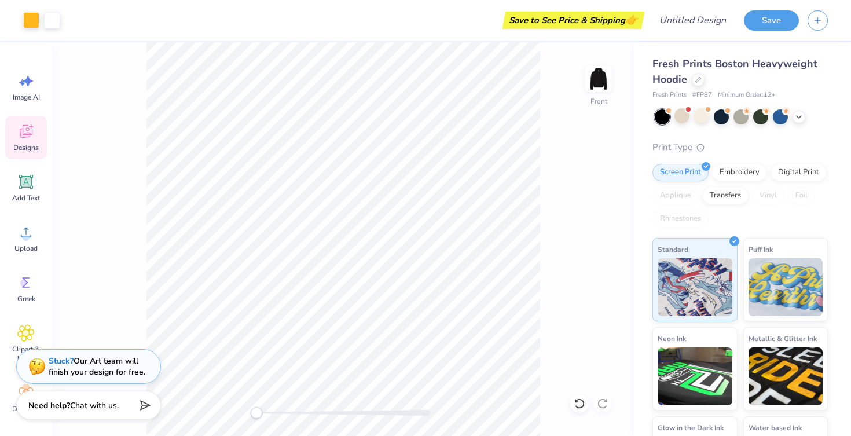
click at [32, 131] on icon at bounding box center [26, 131] width 13 height 13
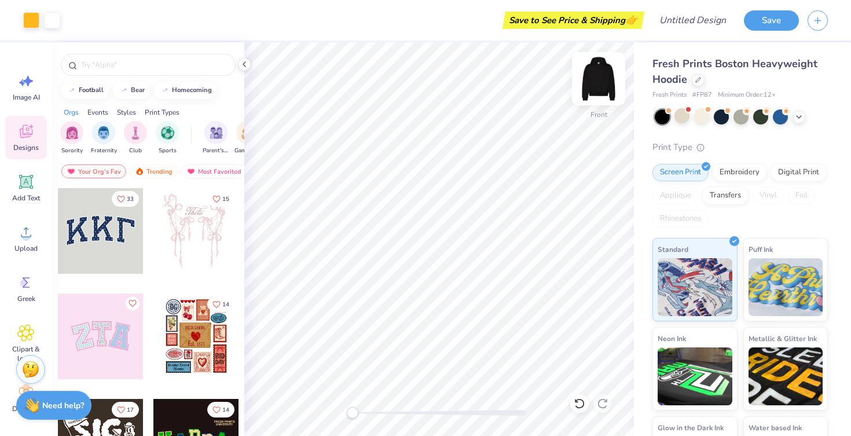
click at [606, 72] on img at bounding box center [599, 79] width 46 height 46
click at [240, 60] on icon at bounding box center [244, 64] width 9 height 9
click at [242, 63] on div at bounding box center [148, 61] width 192 height 39
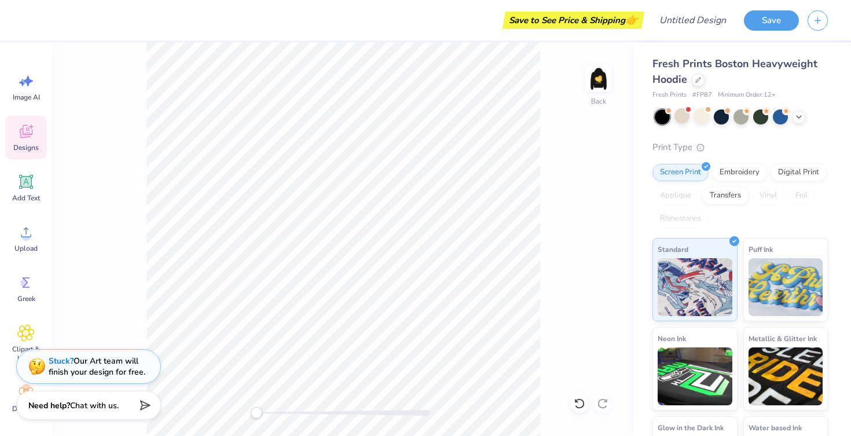
click at [43, 147] on div "Designs" at bounding box center [26, 137] width 42 height 43
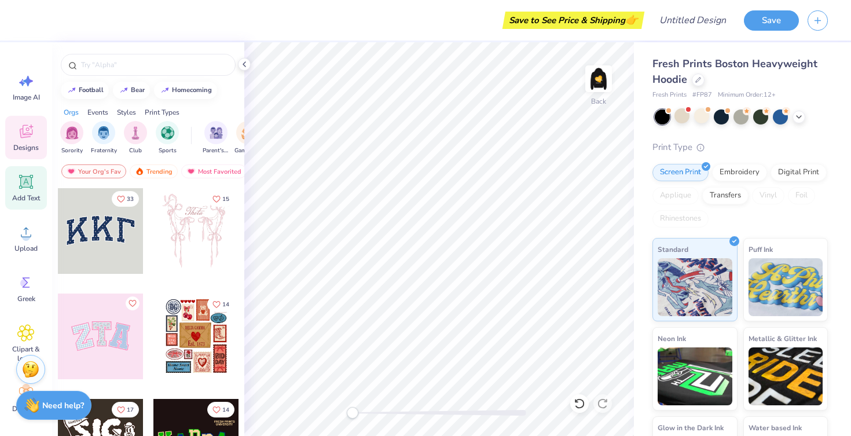
click at [26, 185] on icon at bounding box center [26, 182] width 11 height 11
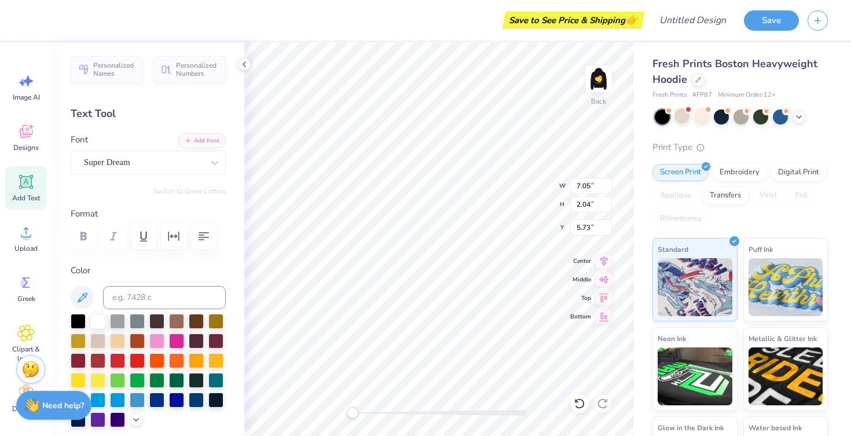
scroll to position [0, 6]
type textarea "HOT GIRLS PLAY FOOTBALL"
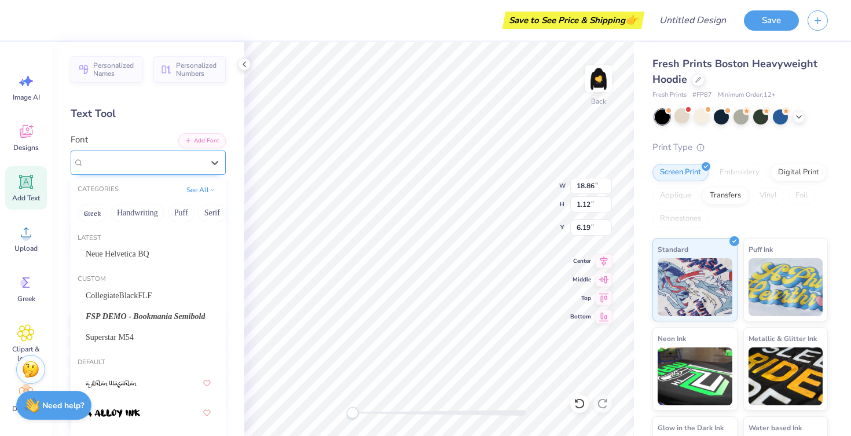
click at [155, 157] on div "Super Dream" at bounding box center [144, 162] width 122 height 18
click at [145, 257] on span "Neue Helvetica BQ" at bounding box center [118, 254] width 64 height 12
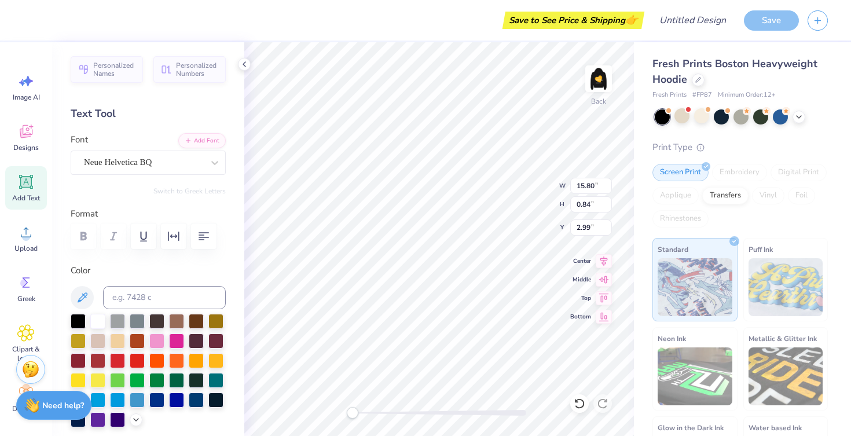
scroll to position [0, 6]
type textarea "HOT GIRLS PLAY FOOTBALL."
click at [520, 173] on div "Back W 16.12 16.12 " H 0.84 0.84 " Y 4.38 4.38 " Center Middle Top Bottom" at bounding box center [439, 239] width 390 height 394
type textarea "HOT GIRLS PLAY FOOTBALL"
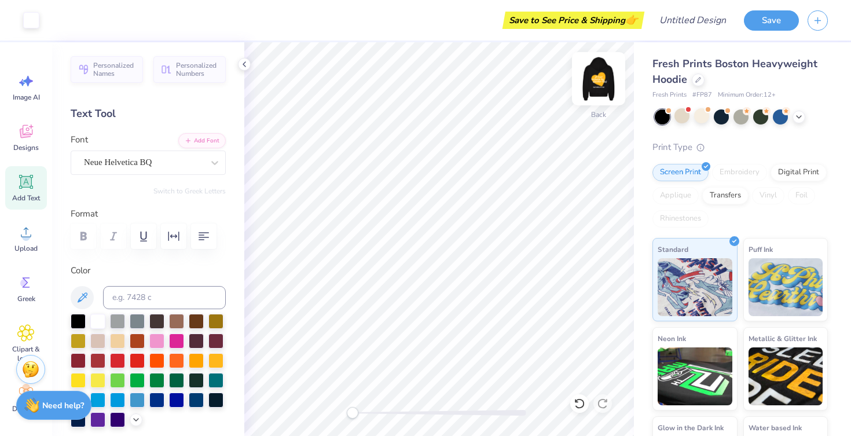
click at [602, 72] on img at bounding box center [599, 79] width 46 height 46
click at [609, 65] on div "Back" at bounding box center [439, 239] width 390 height 394
click at [606, 79] on img at bounding box center [599, 79] width 46 height 46
click at [606, 79] on img at bounding box center [598, 78] width 23 height 23
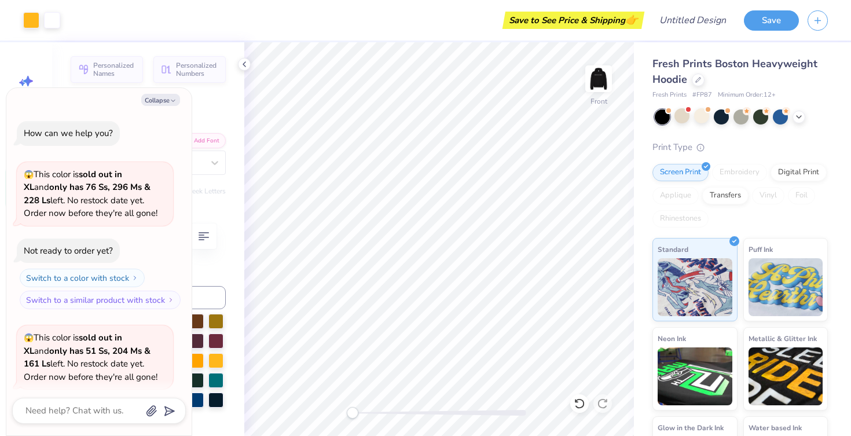
scroll to position [1088, 0]
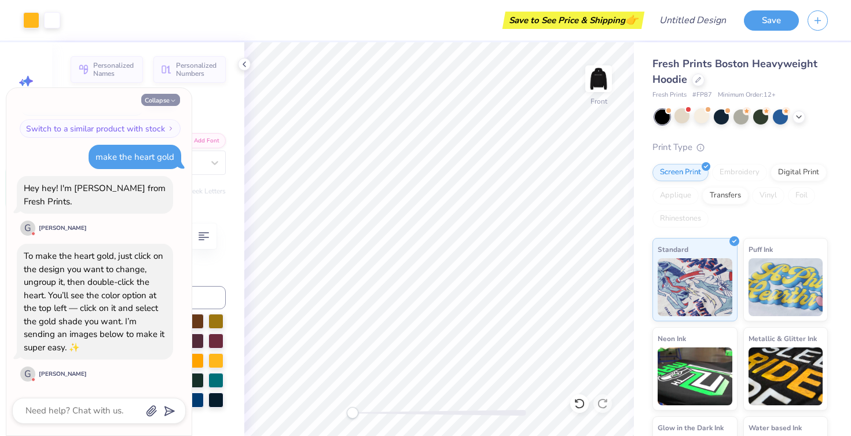
click at [172, 99] on icon "button" at bounding box center [173, 100] width 7 height 7
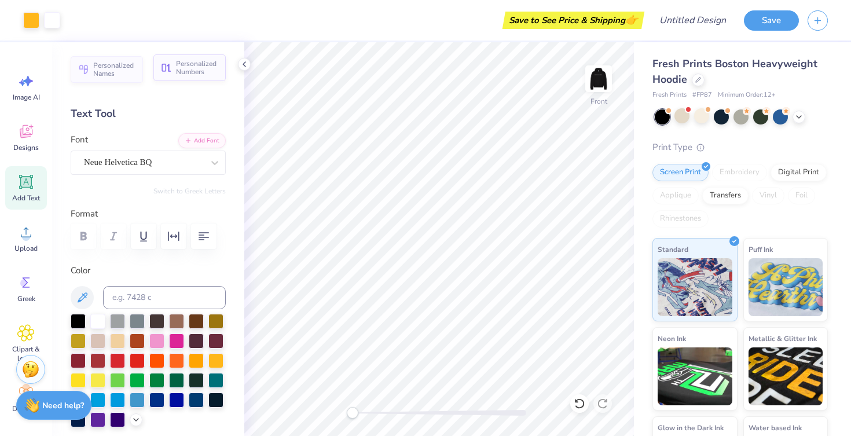
click at [193, 71] on span "Personalized Numbers" at bounding box center [197, 68] width 43 height 16
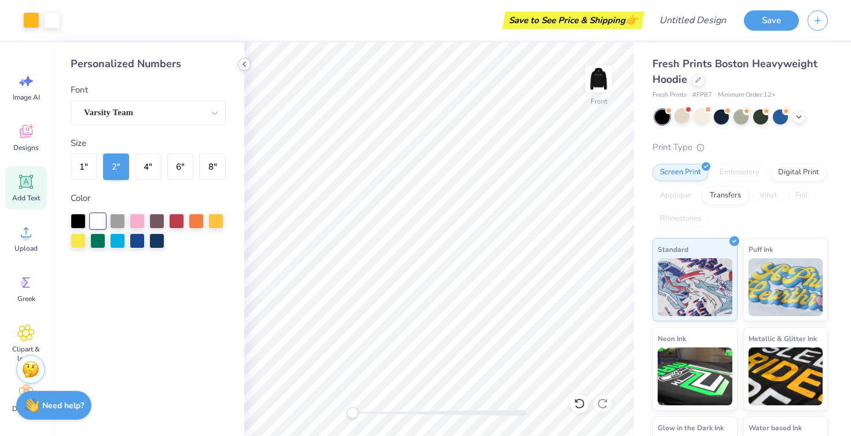
click at [248, 64] on icon at bounding box center [244, 64] width 9 height 9
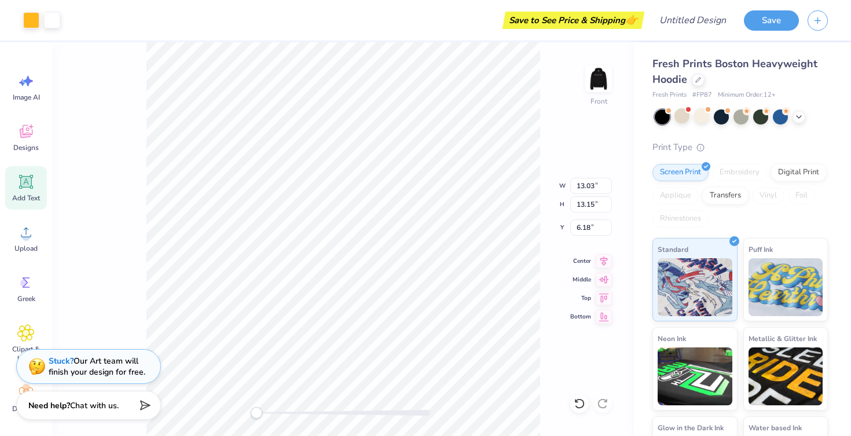
click at [565, 162] on div "Front W 13.03 13.03 " H 13.15 13.15 " Y 6.18 6.18 " Center Middle Top Bottom" at bounding box center [343, 239] width 582 height 394
click at [604, 75] on img at bounding box center [599, 79] width 46 height 46
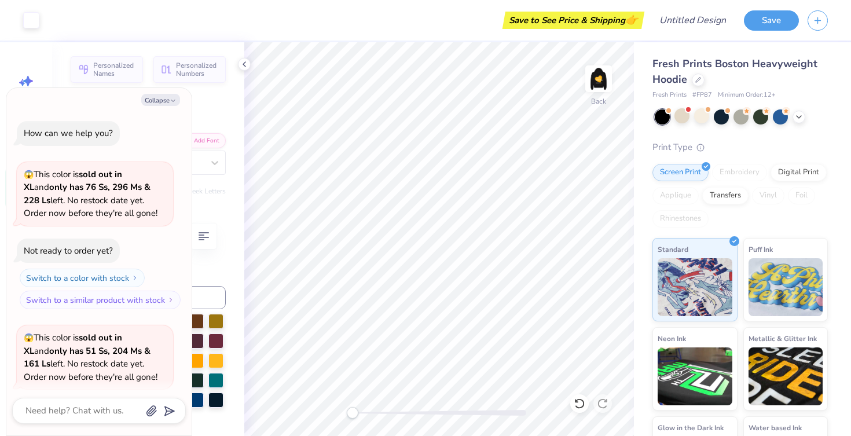
scroll to position [1389, 0]
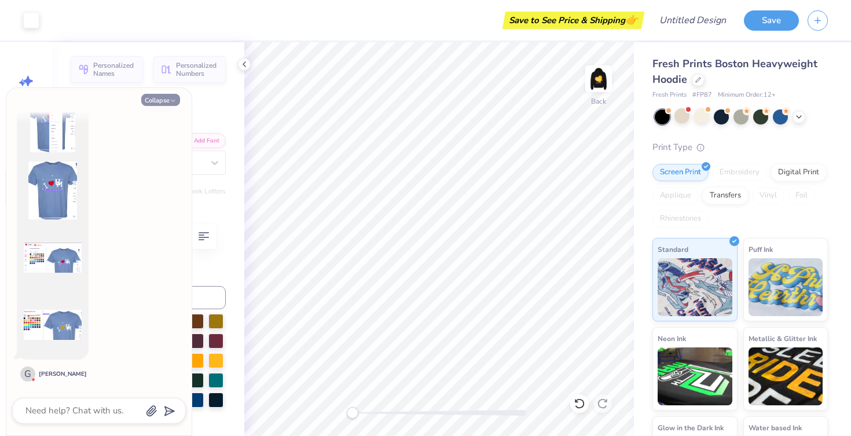
click at [163, 102] on button "Collapse" at bounding box center [160, 100] width 39 height 12
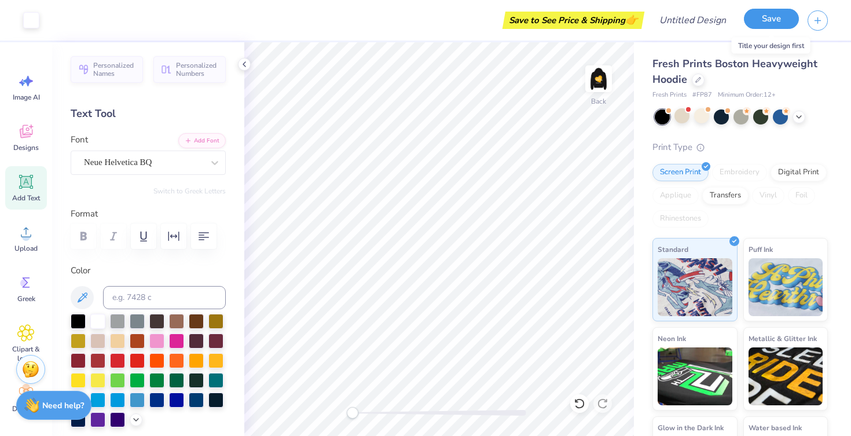
click at [762, 27] on button "Save" at bounding box center [771, 19] width 55 height 20
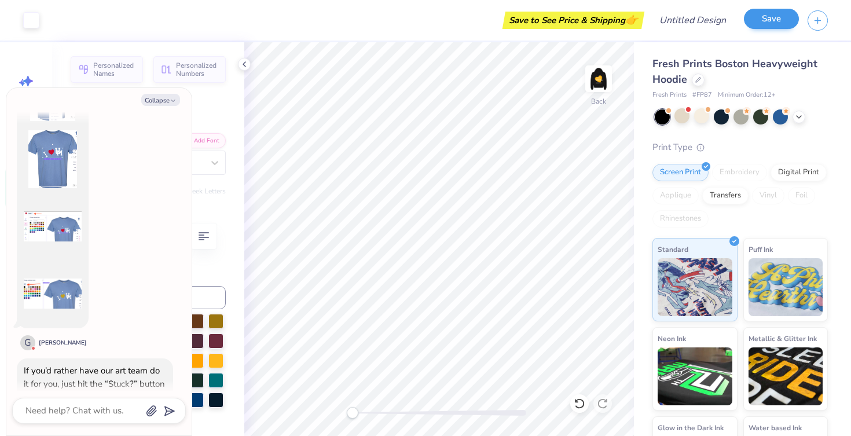
scroll to position [1596, 0]
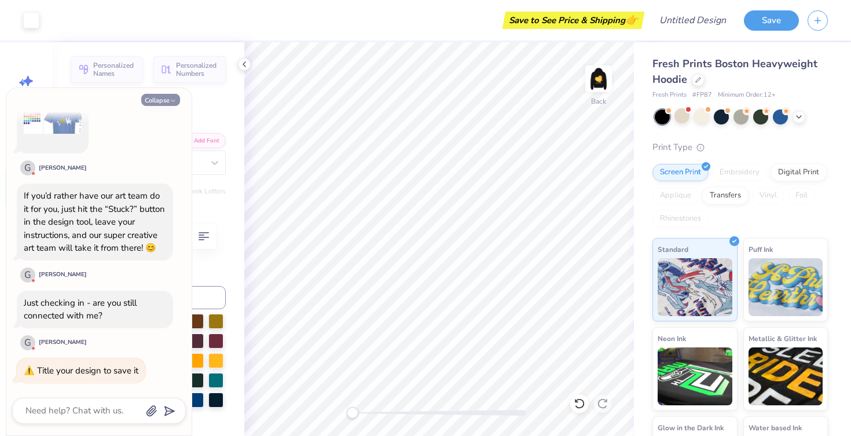
click at [149, 102] on button "Collapse" at bounding box center [160, 100] width 39 height 12
type textarea "x"
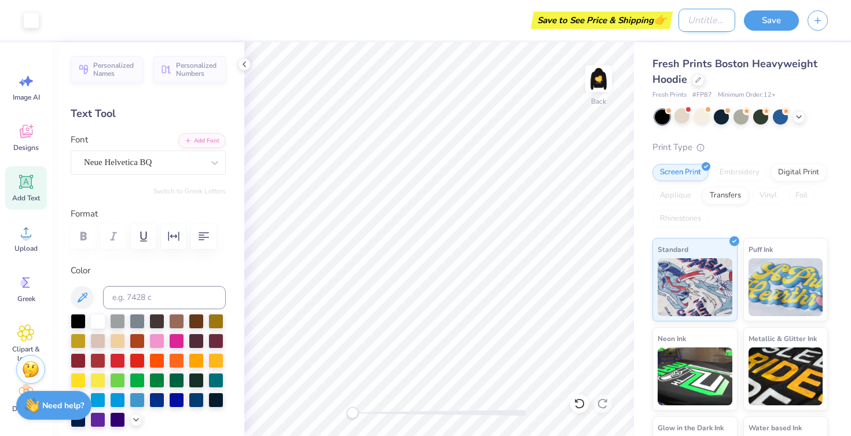
click at [696, 30] on input "Design Title" at bounding box center [707, 20] width 57 height 23
type input "hot girls"
click at [781, 19] on button "Save" at bounding box center [771, 19] width 55 height 20
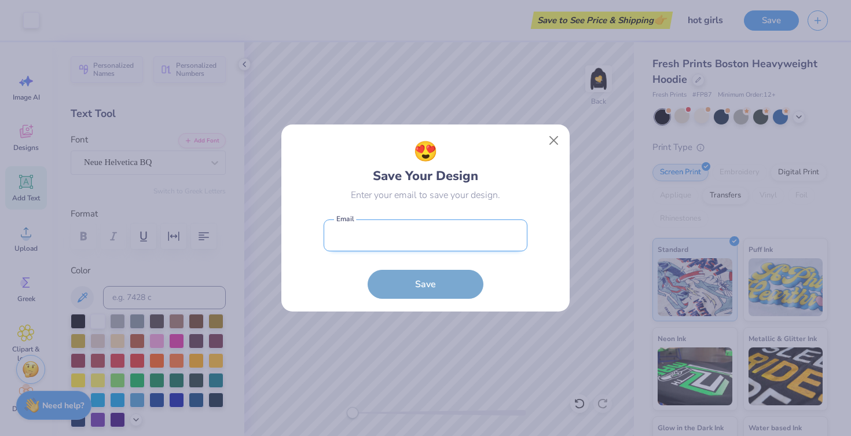
click at [475, 243] on input "email" at bounding box center [426, 236] width 204 height 32
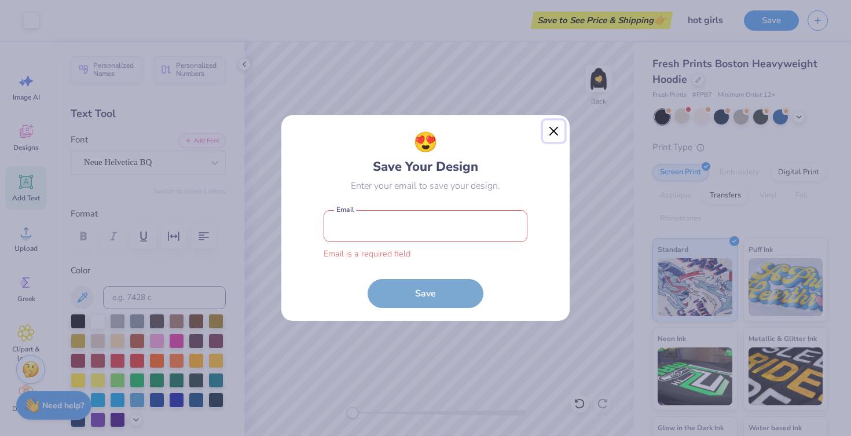
click at [548, 133] on button "Close" at bounding box center [554, 131] width 22 height 22
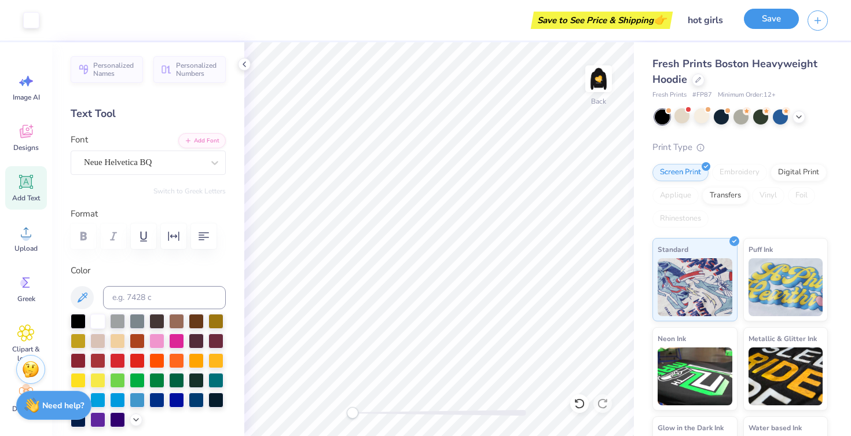
click at [773, 23] on button "Save" at bounding box center [771, 19] width 55 height 20
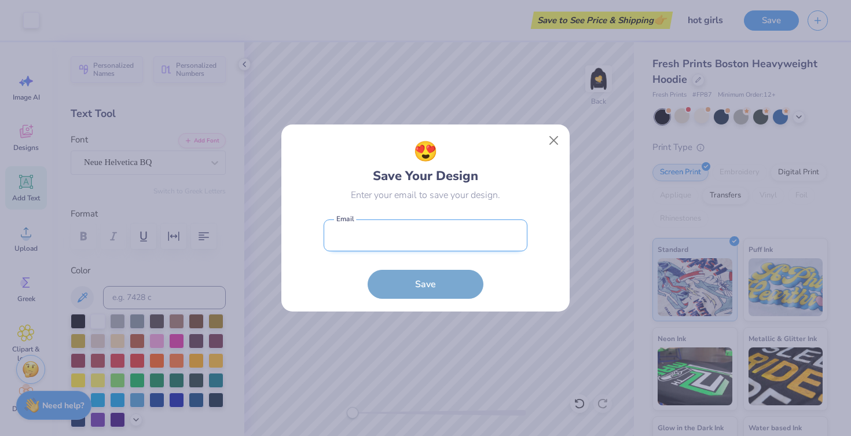
click at [405, 229] on input "email" at bounding box center [426, 236] width 204 height 32
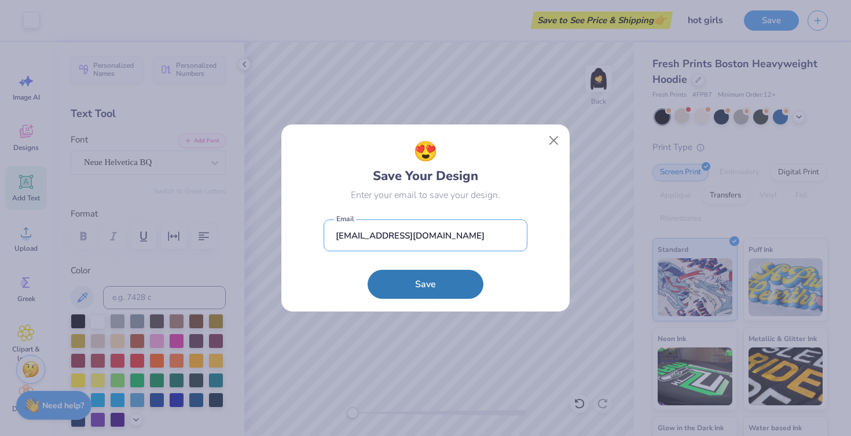
type input "[EMAIL_ADDRESS][DOMAIN_NAME]"
click at [504, 184] on div "😍 Save Your Design Enter your email to save your design." at bounding box center [426, 169] width 204 height 65
click at [433, 286] on button "Save" at bounding box center [426, 281] width 116 height 29
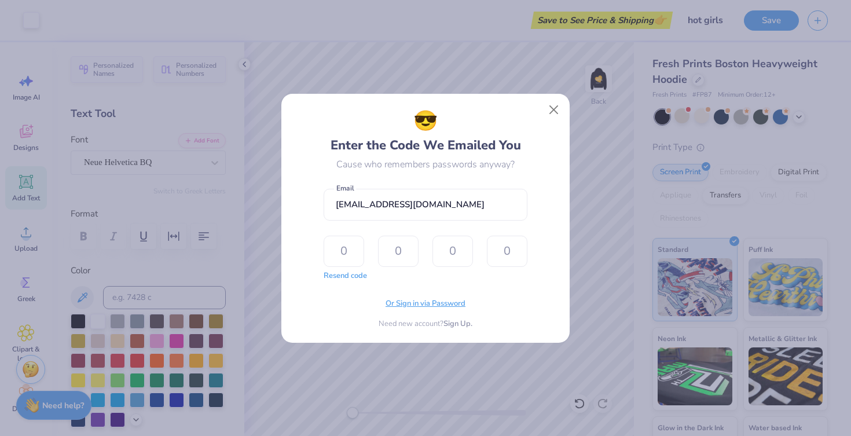
click at [397, 307] on span "Or Sign in via Password" at bounding box center [426, 304] width 80 height 12
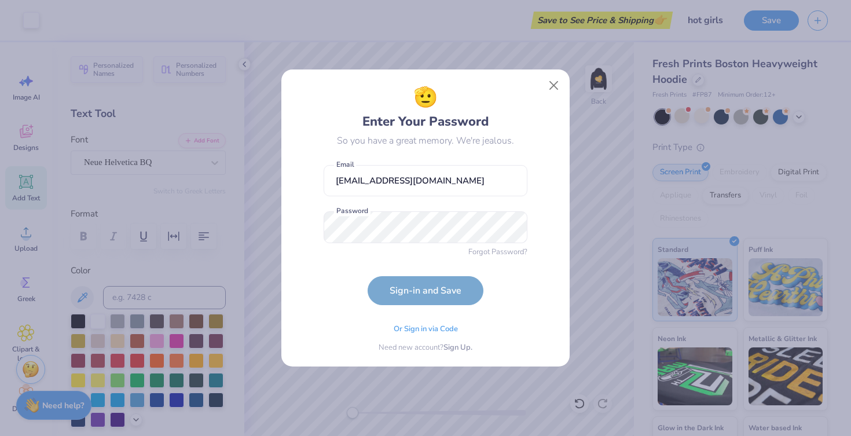
click at [394, 245] on form "[EMAIL_ADDRESS][DOMAIN_NAME] Email Password is a required field Password Forgot…" at bounding box center [426, 232] width 204 height 147
click at [425, 288] on button "Sign-in and Save" at bounding box center [426, 287] width 116 height 29
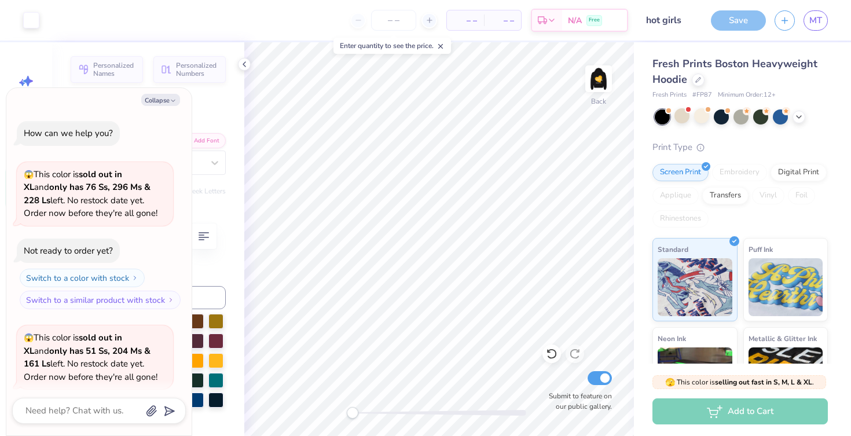
scroll to position [1627, 0]
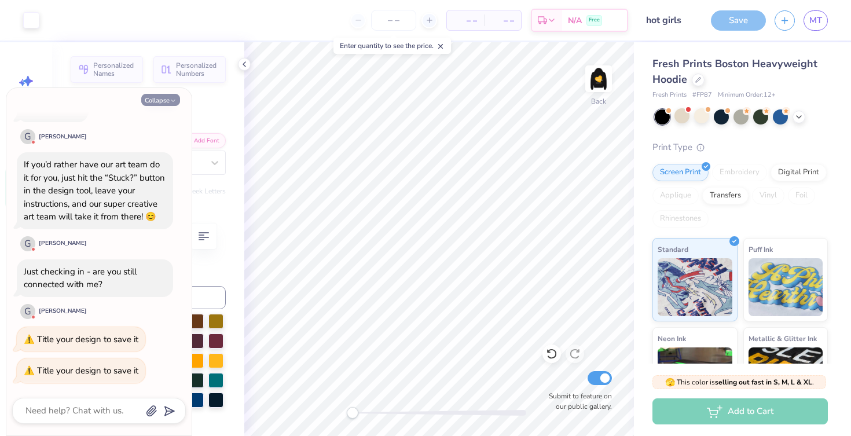
click at [242, 61] on icon at bounding box center [244, 64] width 9 height 9
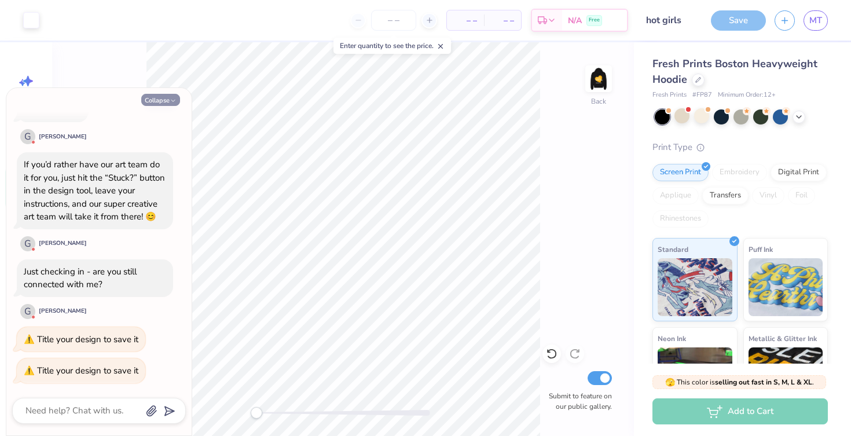
click at [162, 101] on button "Collapse" at bounding box center [160, 100] width 39 height 12
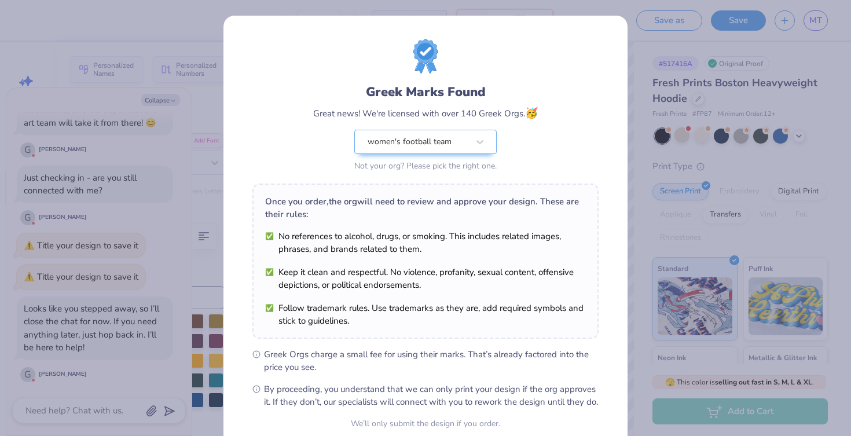
scroll to position [106, 0]
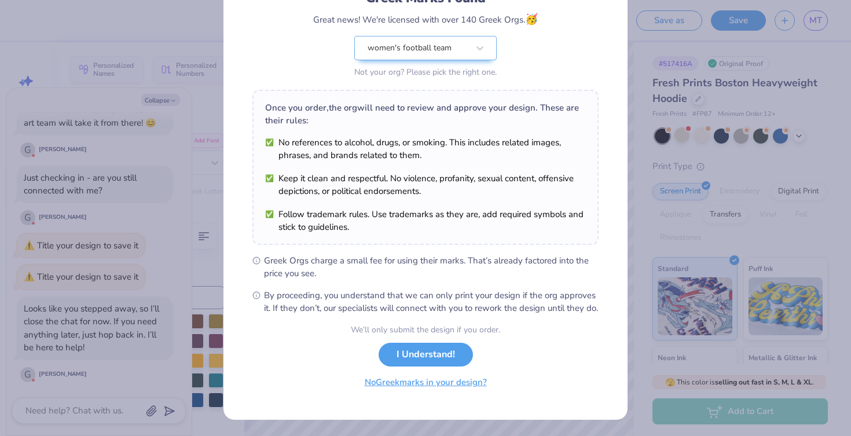
click at [404, 362] on button "I Understand!" at bounding box center [426, 355] width 94 height 24
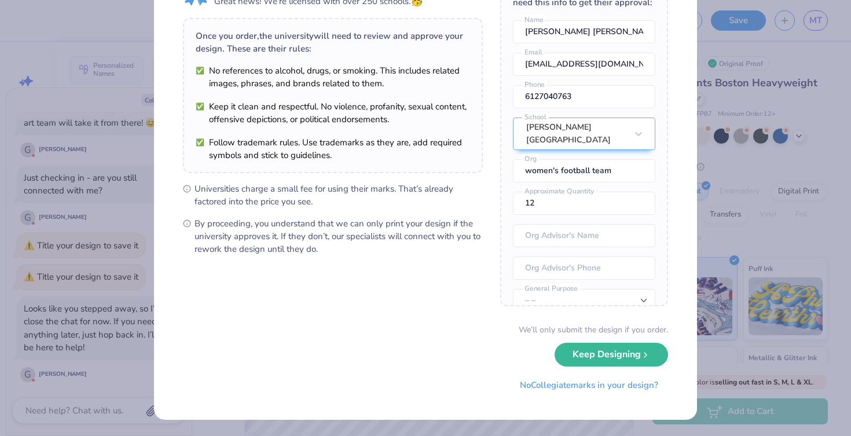
scroll to position [0, 0]
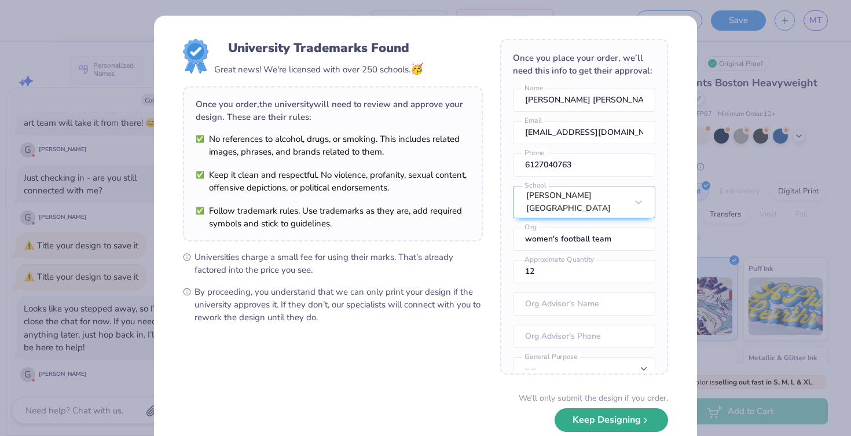
click at [601, 412] on button "Keep Designing" at bounding box center [612, 420] width 114 height 24
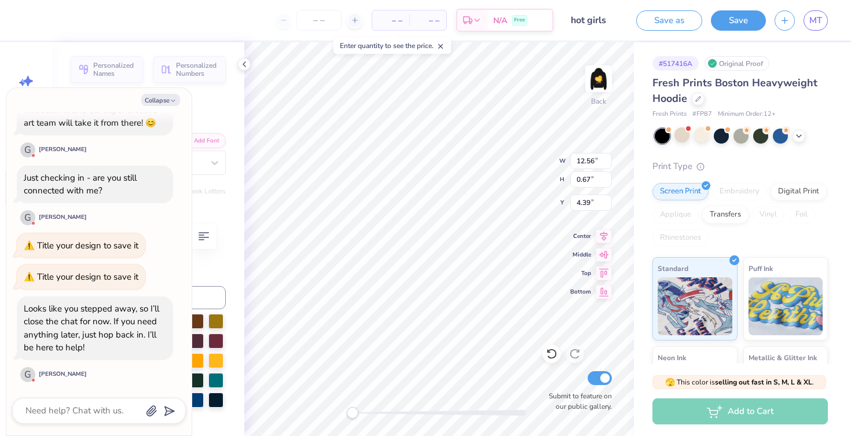
click at [508, 41] on div "– – Per Item – – Total Est. Delivery N/A Free Design Title hot girls Save as Sa…" at bounding box center [425, 218] width 851 height 436
click at [170, 91] on div "Collapse How can we help you? 😱 This color is sold out in XL and only has 76 Ss…" at bounding box center [98, 262] width 185 height 348
click at [170, 99] on icon "button" at bounding box center [173, 100] width 7 height 7
type textarea "x"
